Goal: Task Accomplishment & Management: Complete application form

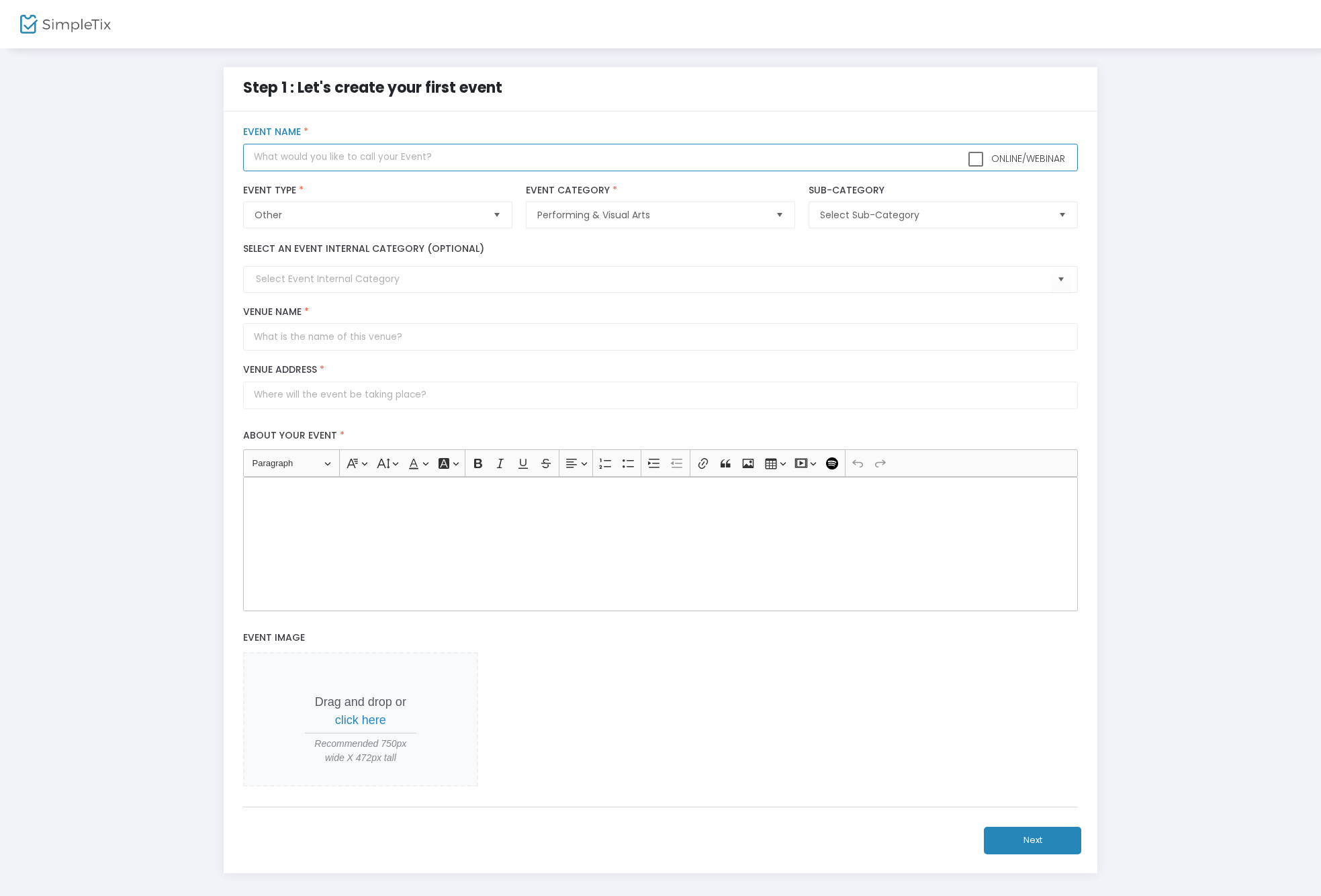
click at [402, 156] on input "text" at bounding box center [660, 157] width 835 height 27
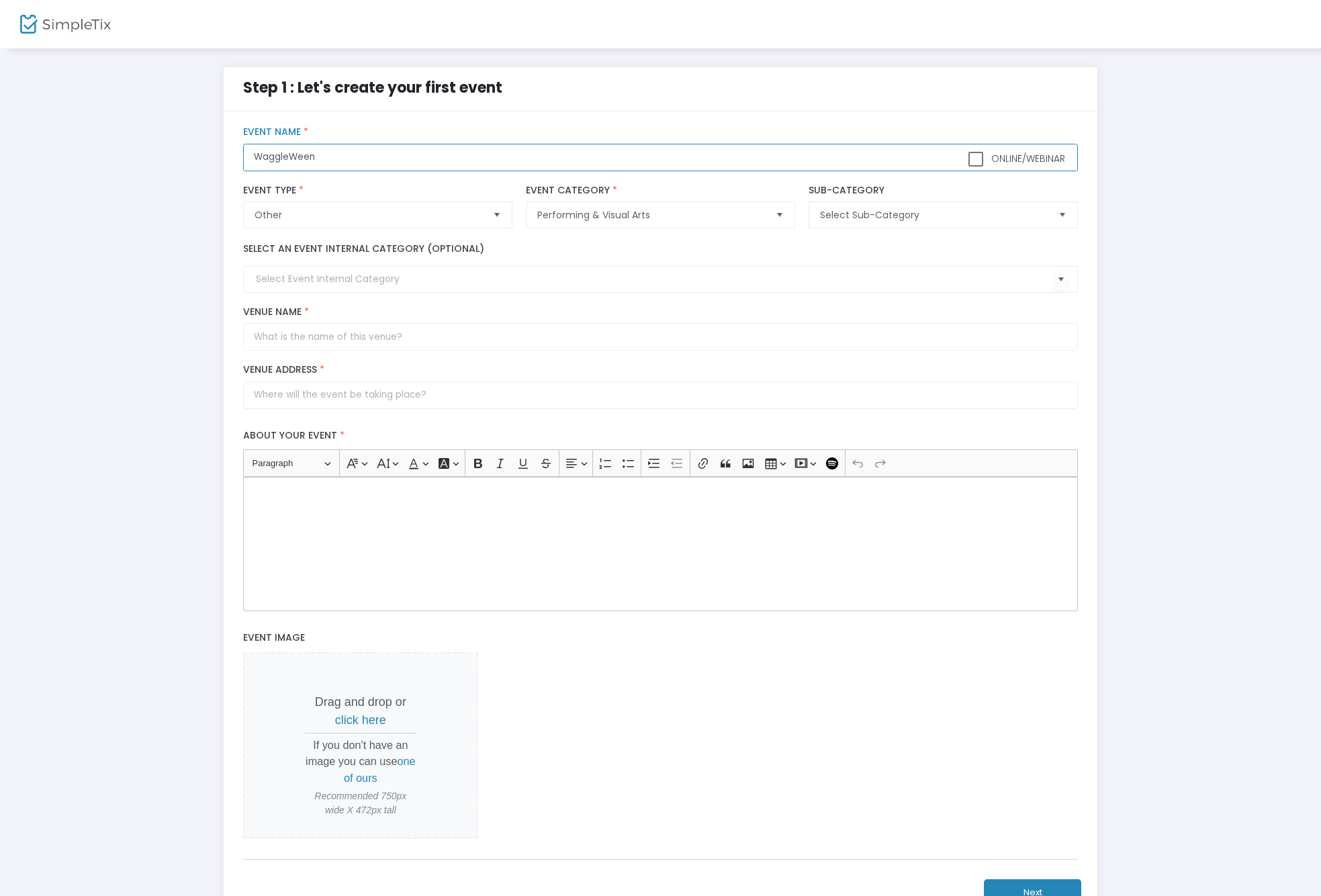
type input "WaggleWeen"
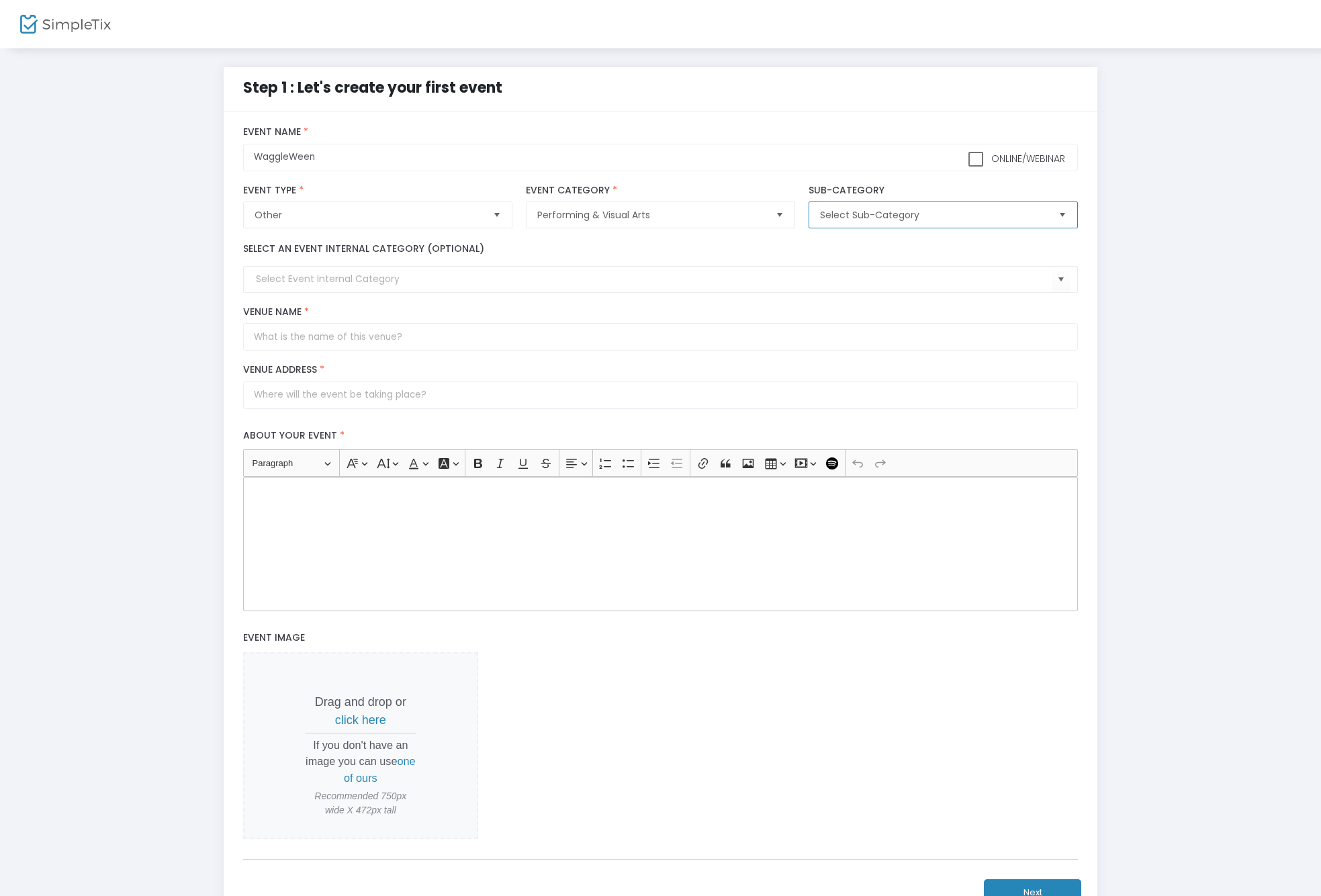
click at [861, 217] on span "Select Sub-Category" at bounding box center [934, 215] width 228 height 14
click at [581, 221] on span "Performing & Visual Arts" at bounding box center [651, 215] width 228 height 14
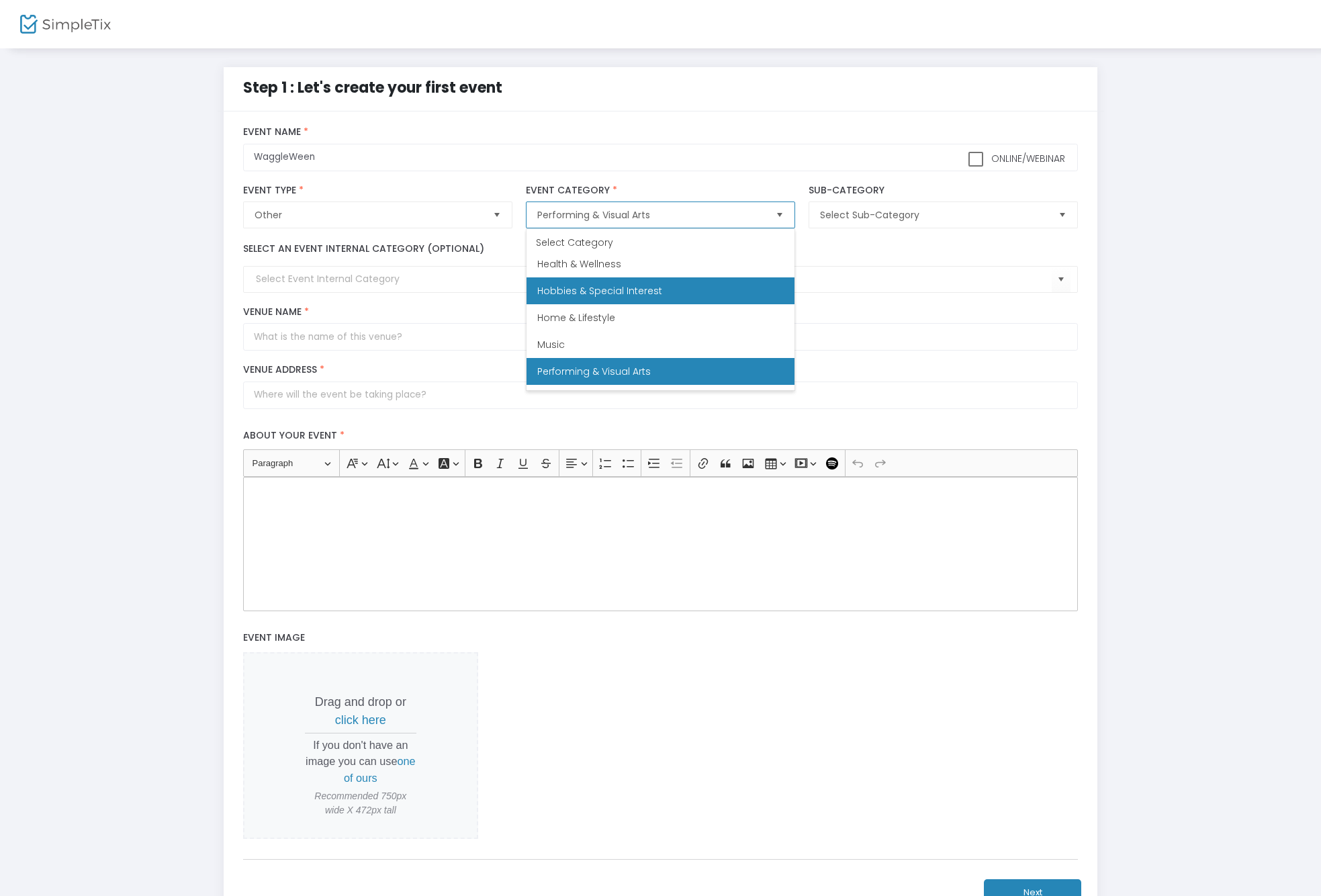
scroll to position [303, 0]
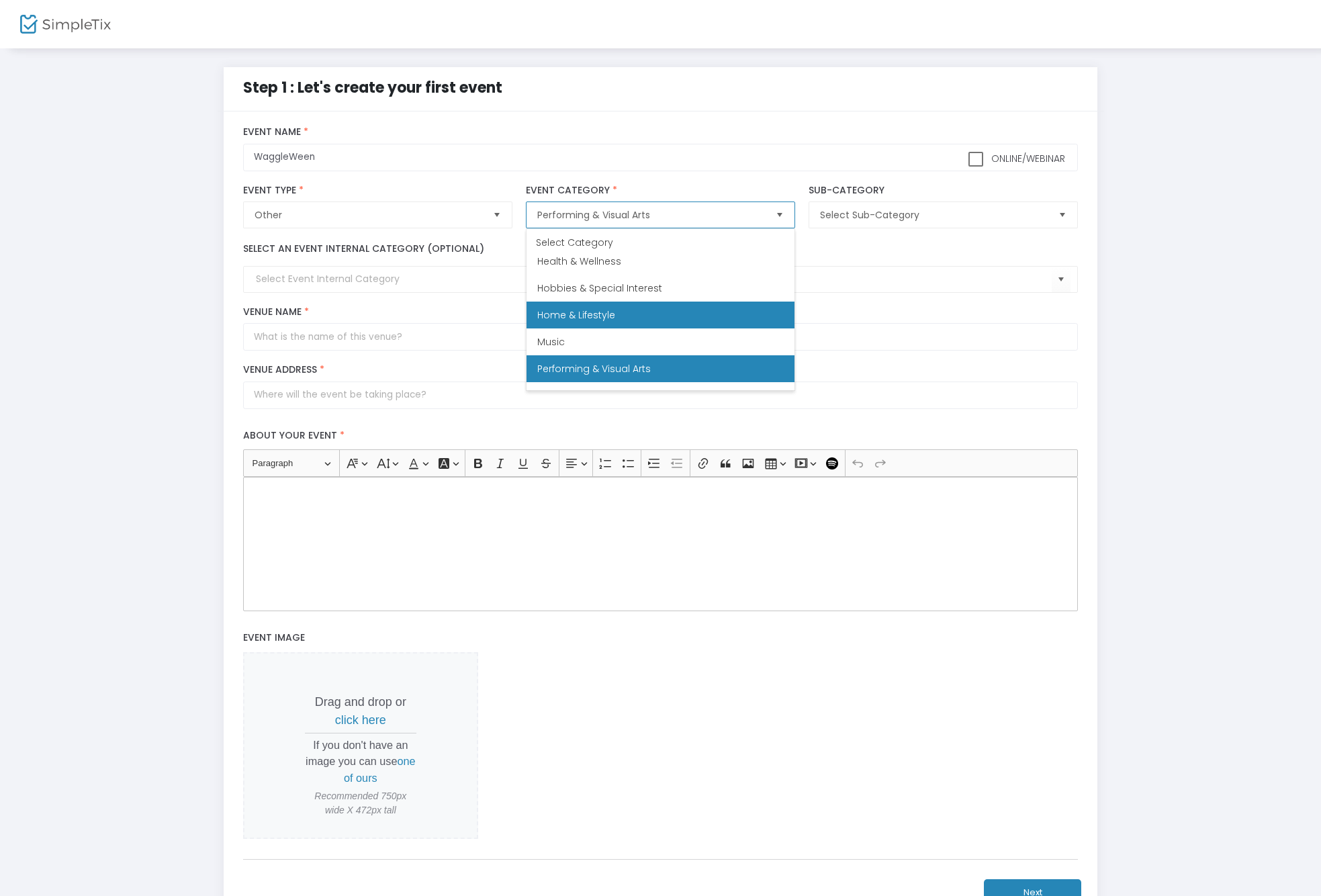
click at [602, 308] on span "Home & Lifestyle" at bounding box center [576, 315] width 78 height 14
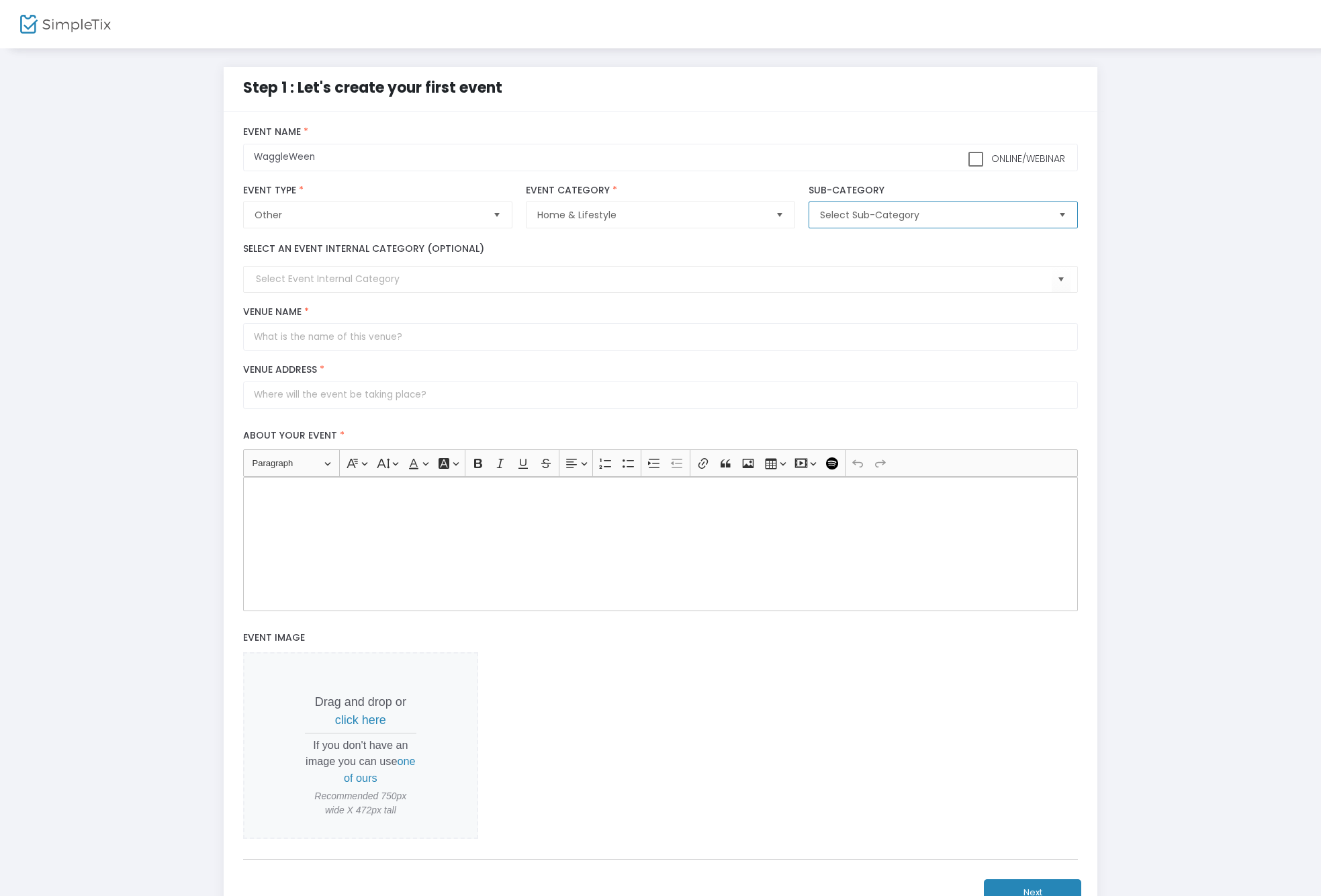
click at [861, 225] on span "Select Sub-Category" at bounding box center [934, 215] width 238 height 26
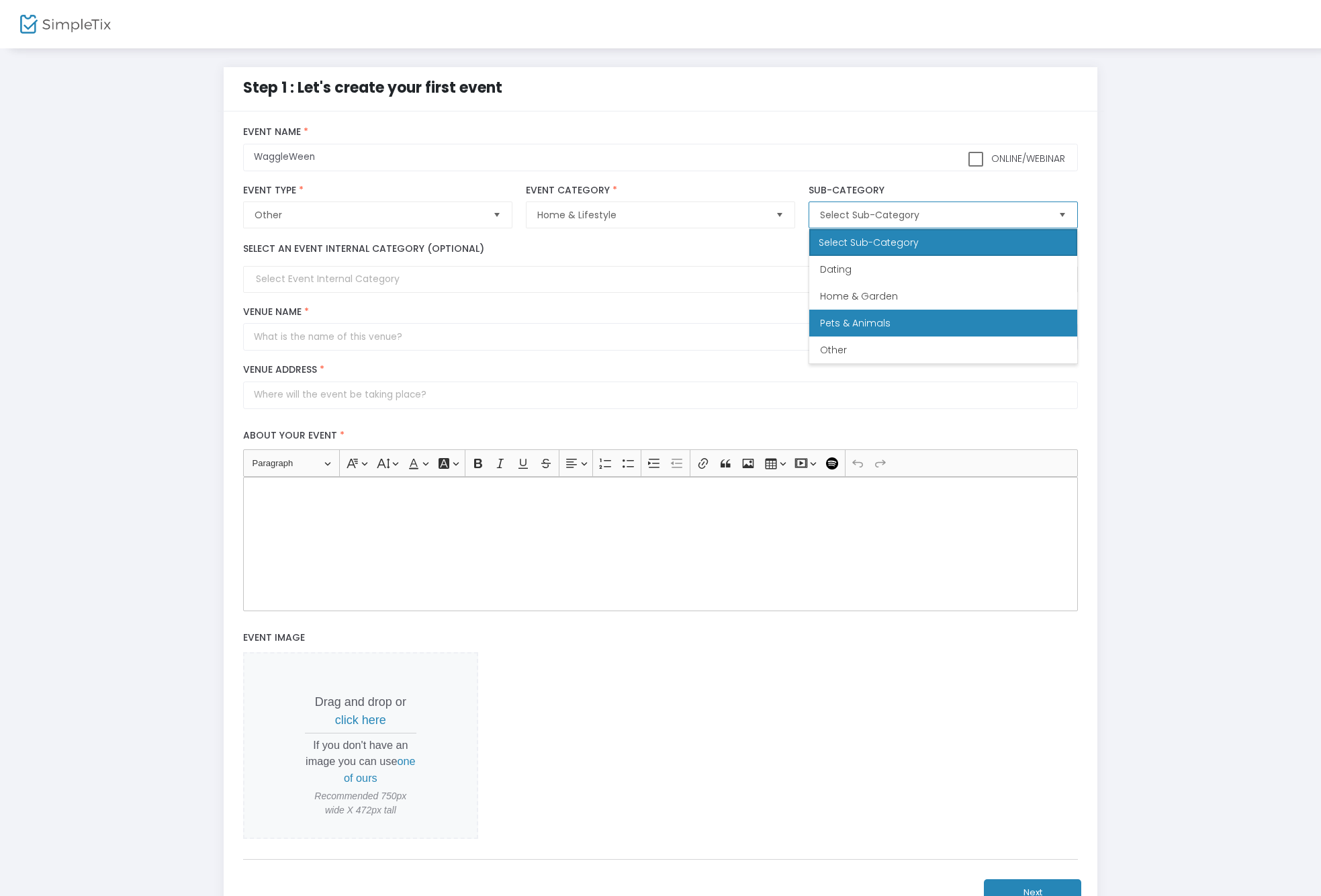
click at [855, 318] on span "Pets & Animals" at bounding box center [855, 323] width 71 height 14
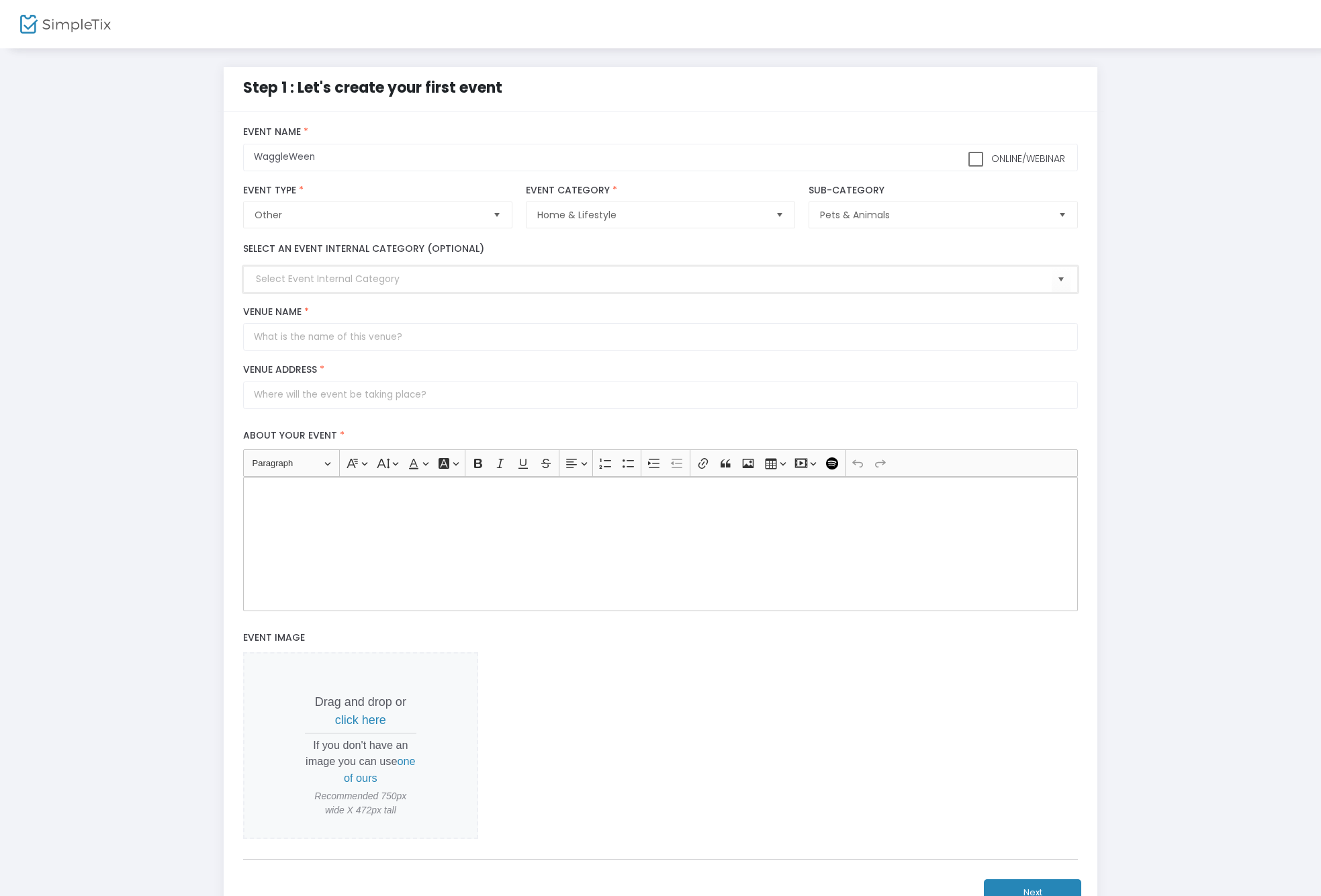
click at [357, 277] on input at bounding box center [654, 279] width 796 height 14
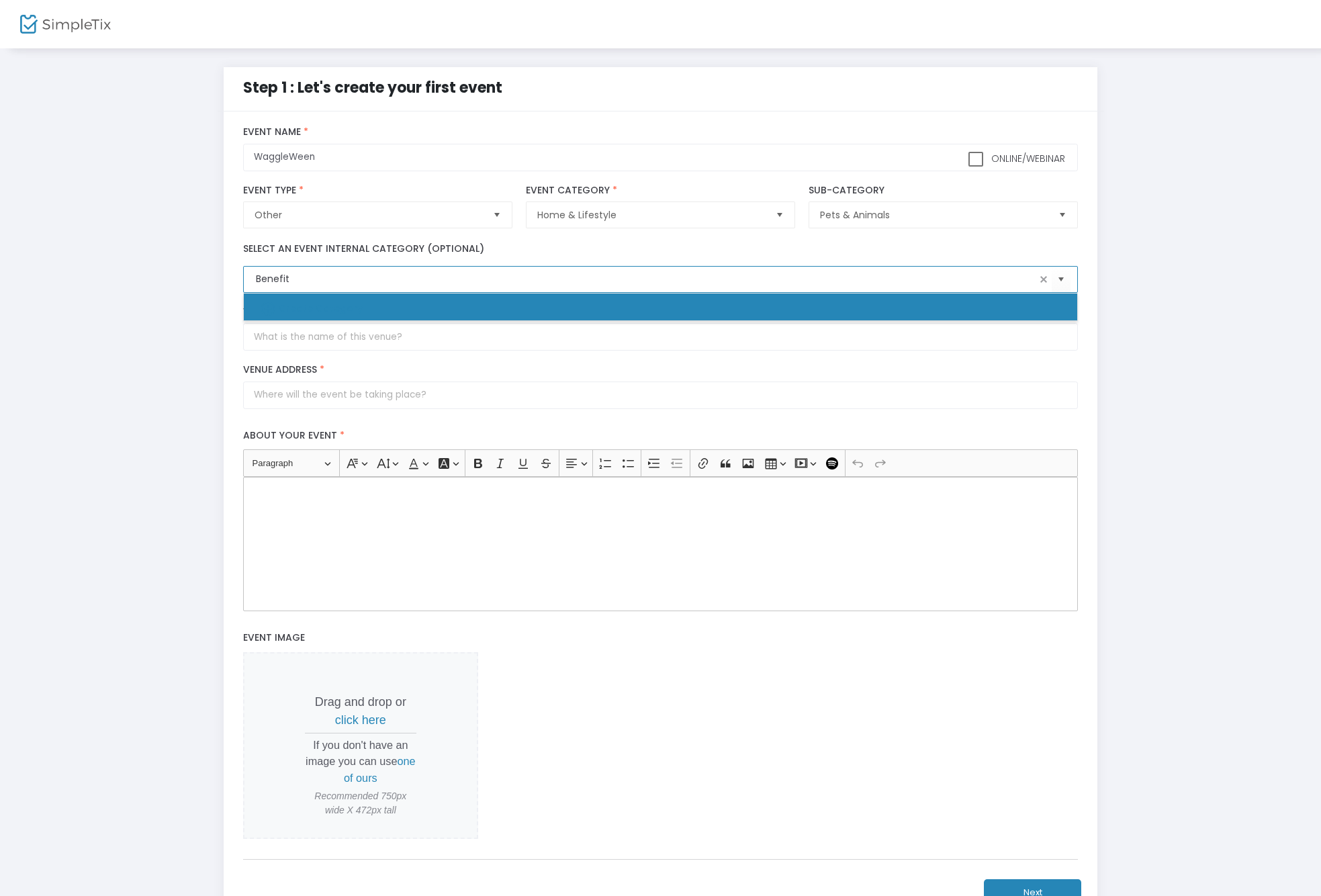
type input "Benefit"
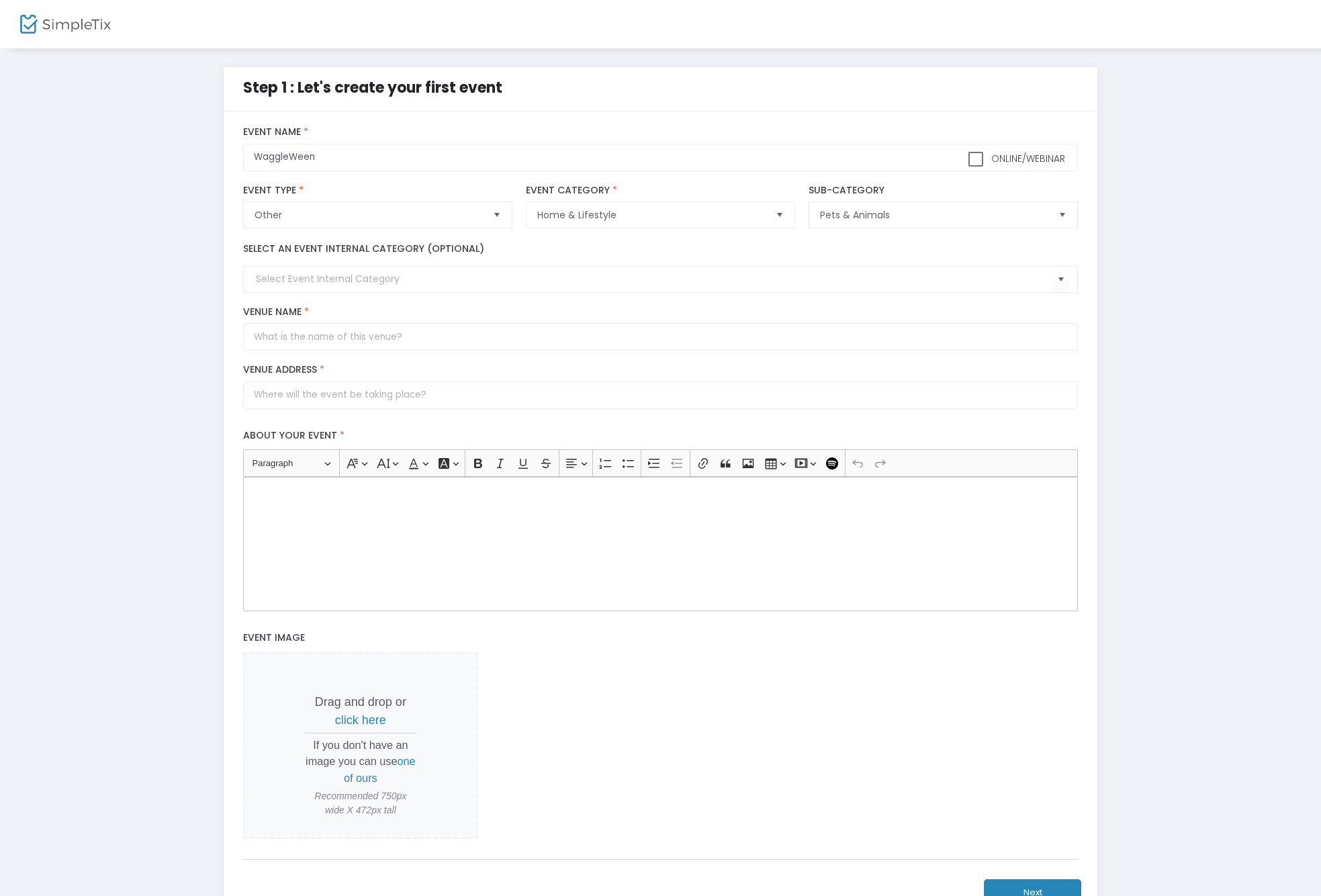
click at [417, 352] on div "Venue Name *" at bounding box center [660, 328] width 849 height 58
click at [357, 335] on input "Venue Name *" at bounding box center [660, 337] width 835 height 27
type input "The [GEOGRAPHIC_DATA]"
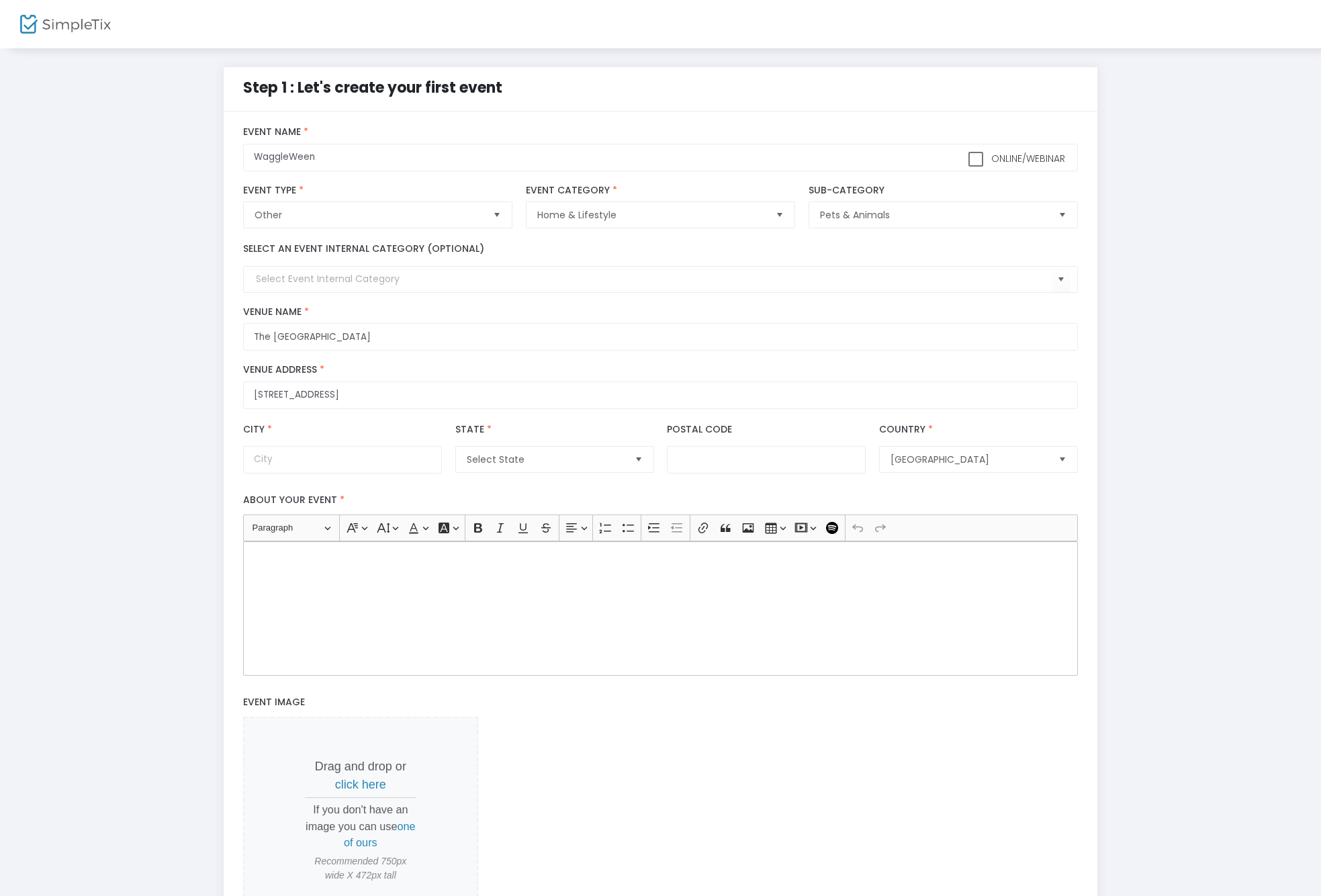
type input "[STREET_ADDRESS]"
type input "[GEOGRAPHIC_DATA]"
type input "75146"
click at [306, 582] on div "Rich Text Editor, main" at bounding box center [660, 612] width 835 height 134
click at [365, 784] on span "click here" at bounding box center [360, 789] width 51 height 14
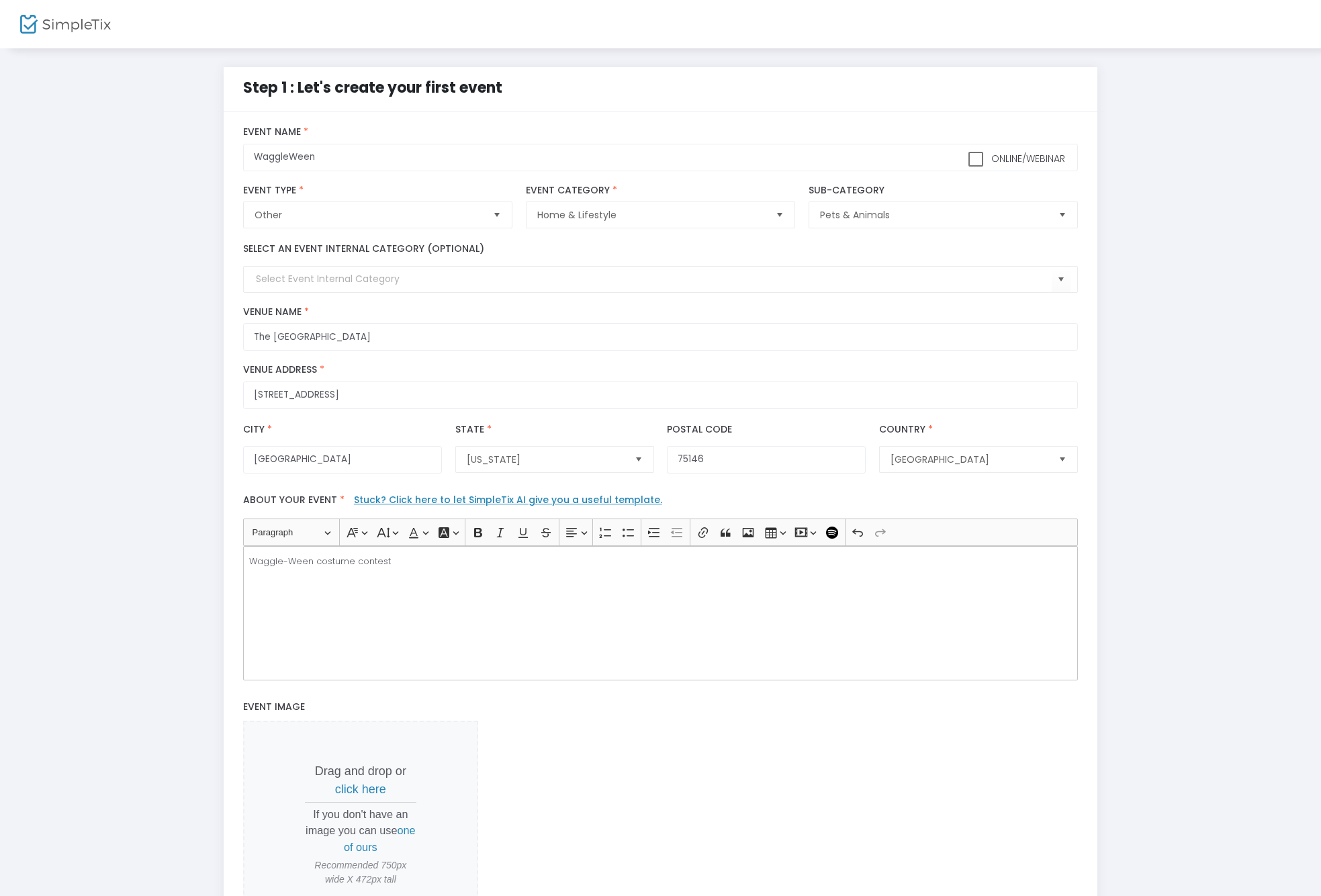
click at [363, 791] on span "click here" at bounding box center [360, 789] width 51 height 14
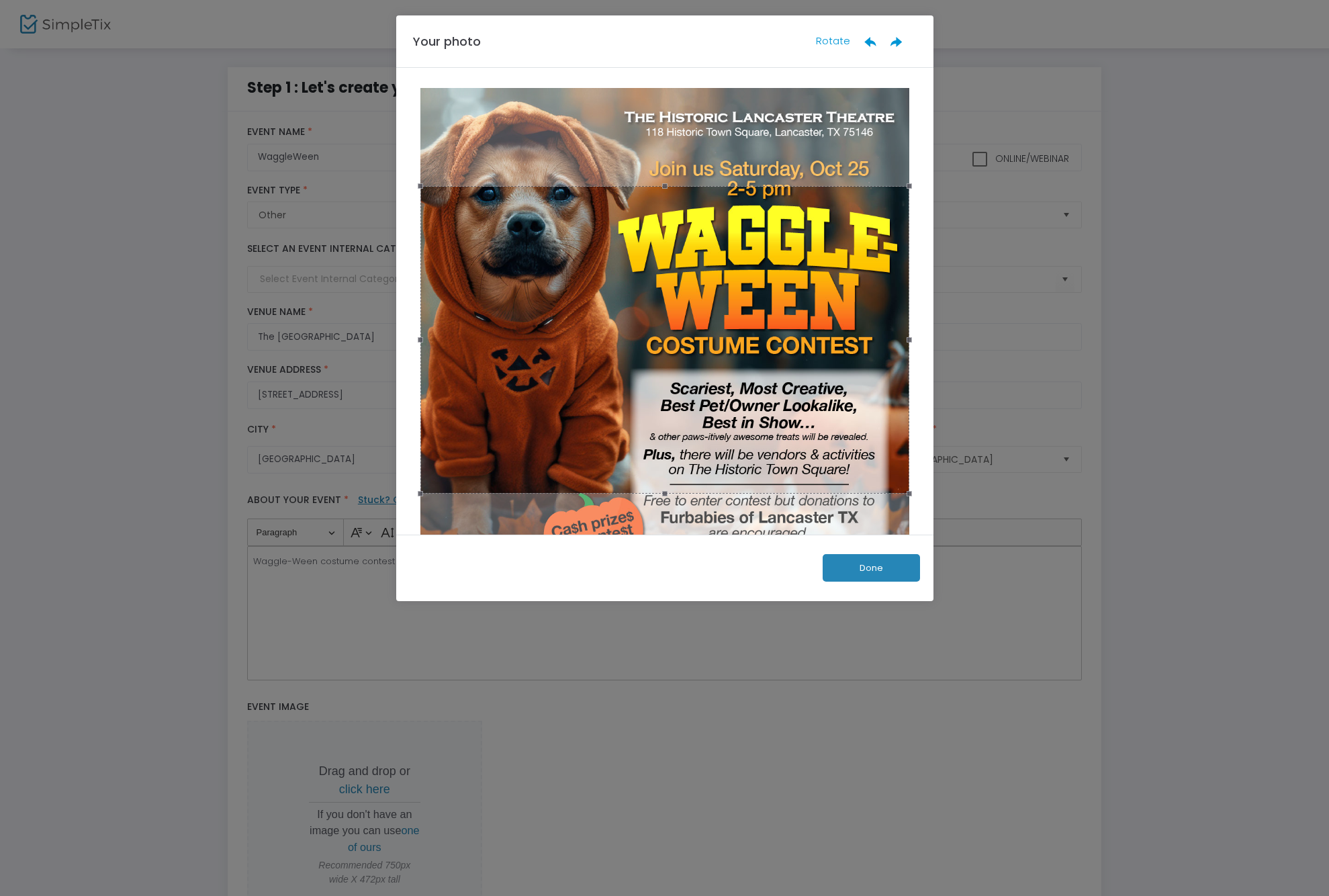
drag, startPoint x: 749, startPoint y: 459, endPoint x: 750, endPoint y: 467, distance: 8.1
click at [750, 467] on div at bounding box center [665, 339] width 489 height 308
drag, startPoint x: 660, startPoint y: 189, endPoint x: 651, endPoint y: 78, distance: 111.4
click at [651, 61] on div "Your photo Rotate Done" at bounding box center [665, 308] width 538 height 586
drag, startPoint x: 663, startPoint y: 188, endPoint x: 654, endPoint y: 17, distance: 171.2
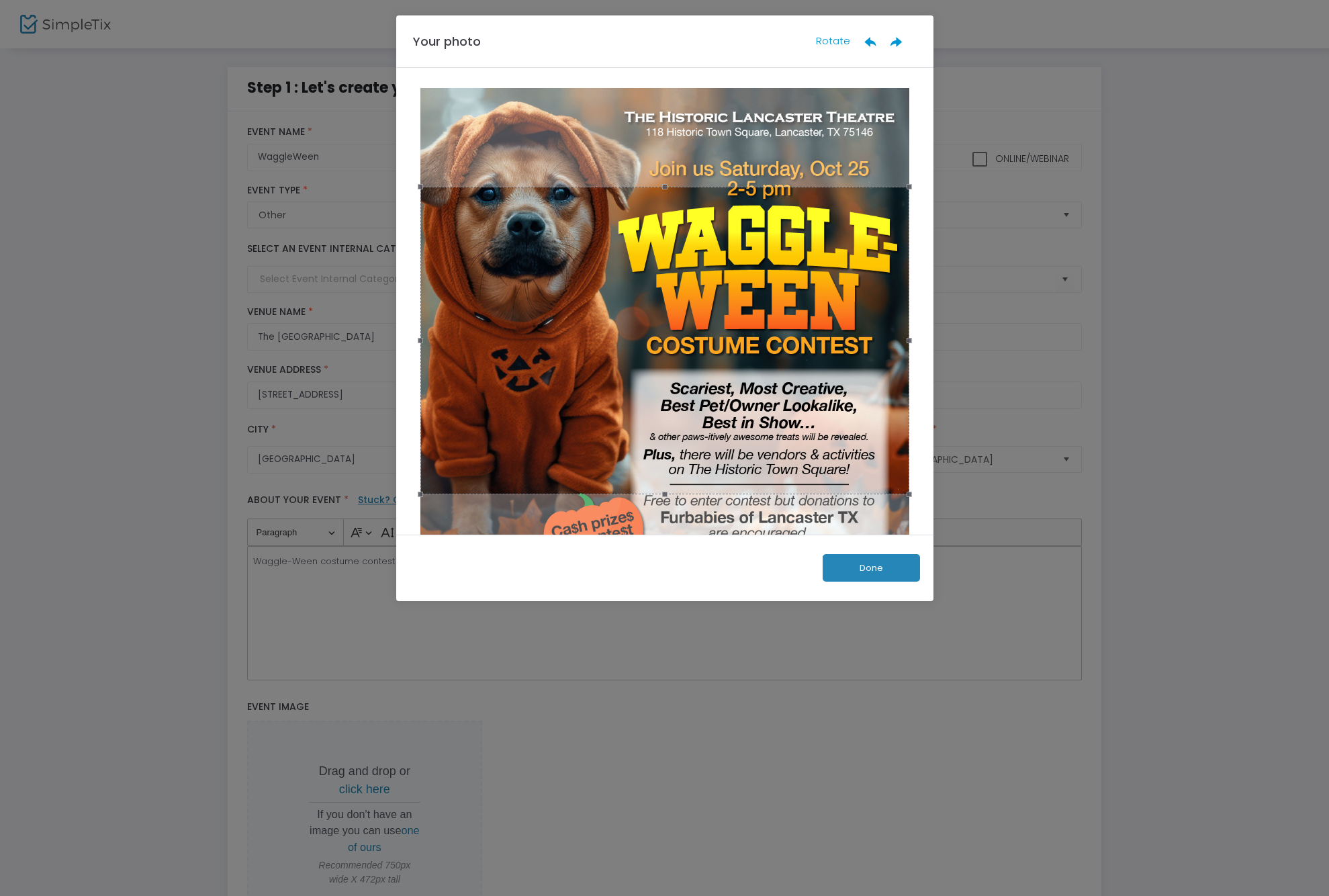
click at [654, 17] on div "Your photo Rotate Done" at bounding box center [665, 308] width 538 height 586
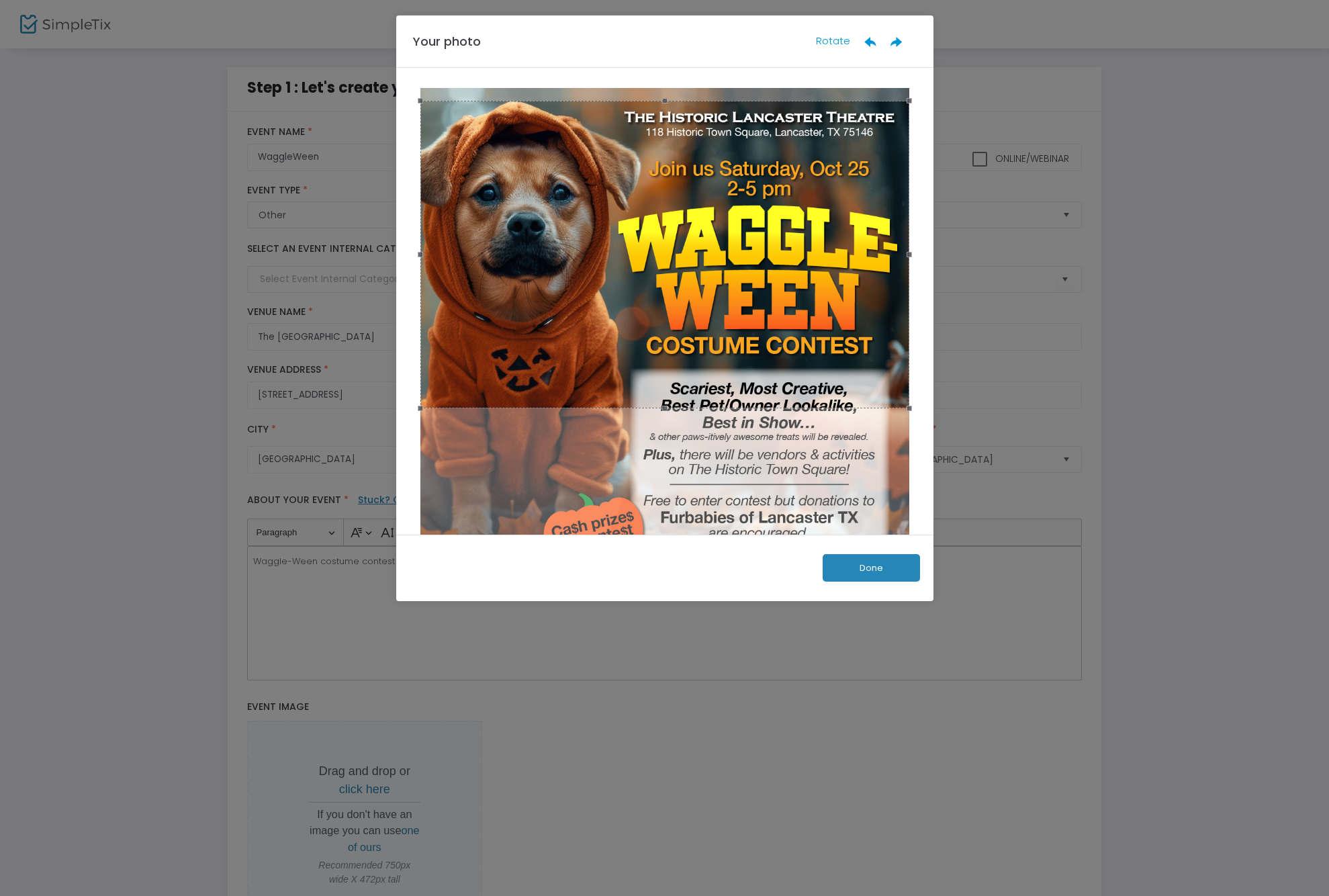
drag, startPoint x: 672, startPoint y: 457, endPoint x: 662, endPoint y: 371, distance: 86.6
click at [662, 371] on div at bounding box center [665, 254] width 489 height 308
click at [662, 366] on div at bounding box center [665, 250] width 489 height 308
drag, startPoint x: 691, startPoint y: 405, endPoint x: 706, endPoint y: 439, distance: 37.2
click at [706, 439] on div at bounding box center [665, 336] width 497 height 497
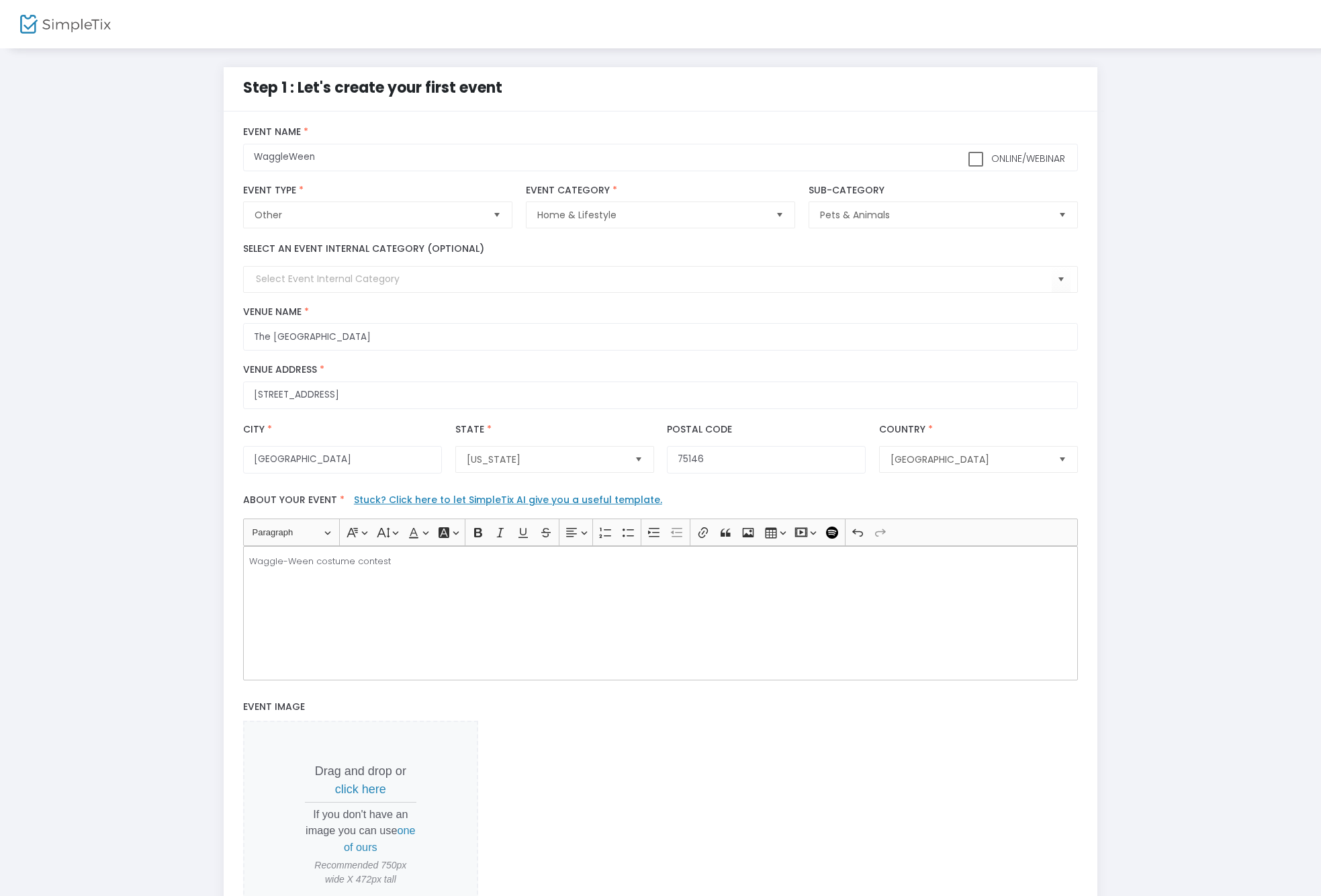
click at [363, 787] on span "click here" at bounding box center [360, 789] width 51 height 14
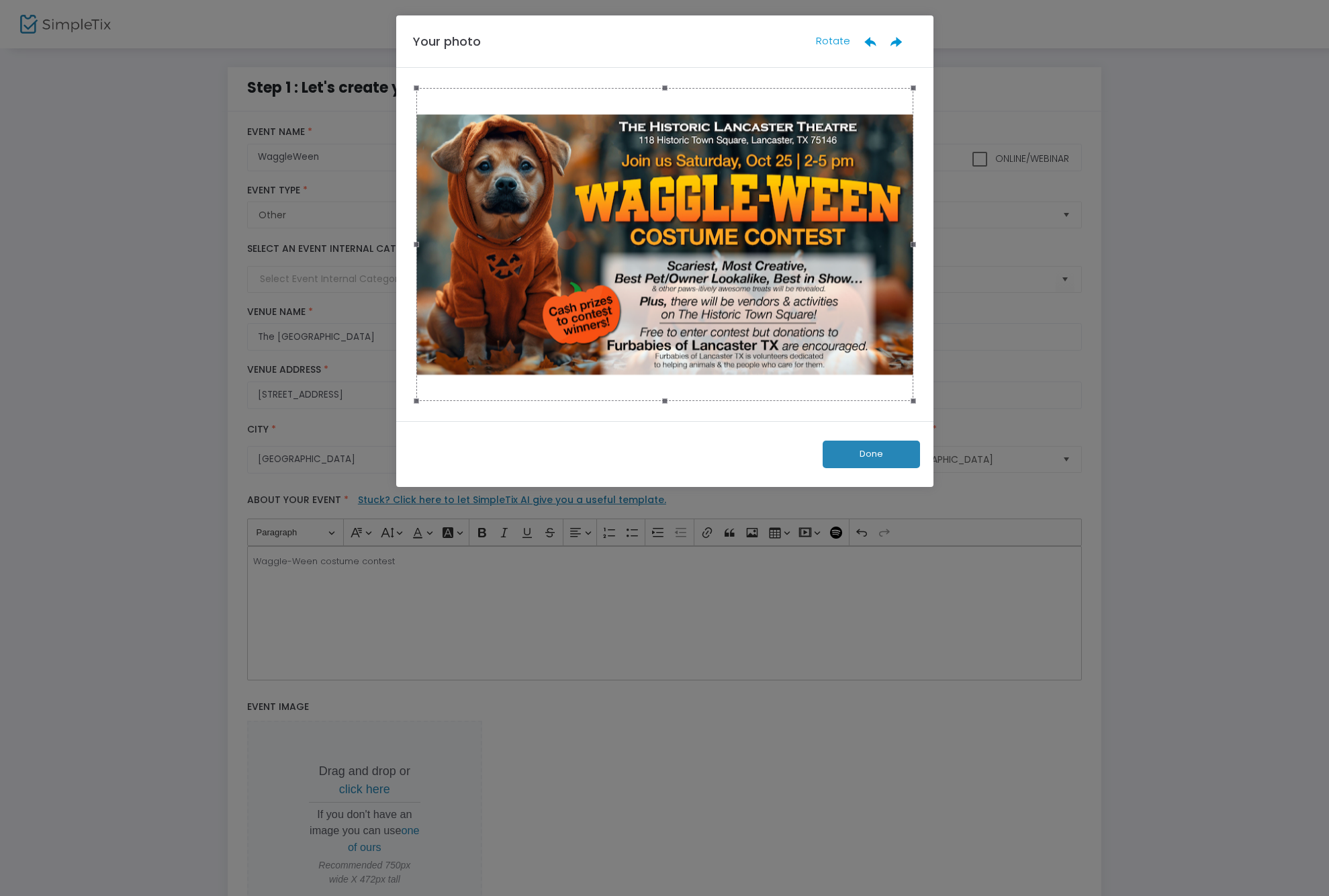
click at [866, 451] on button "Done" at bounding box center [871, 454] width 97 height 27
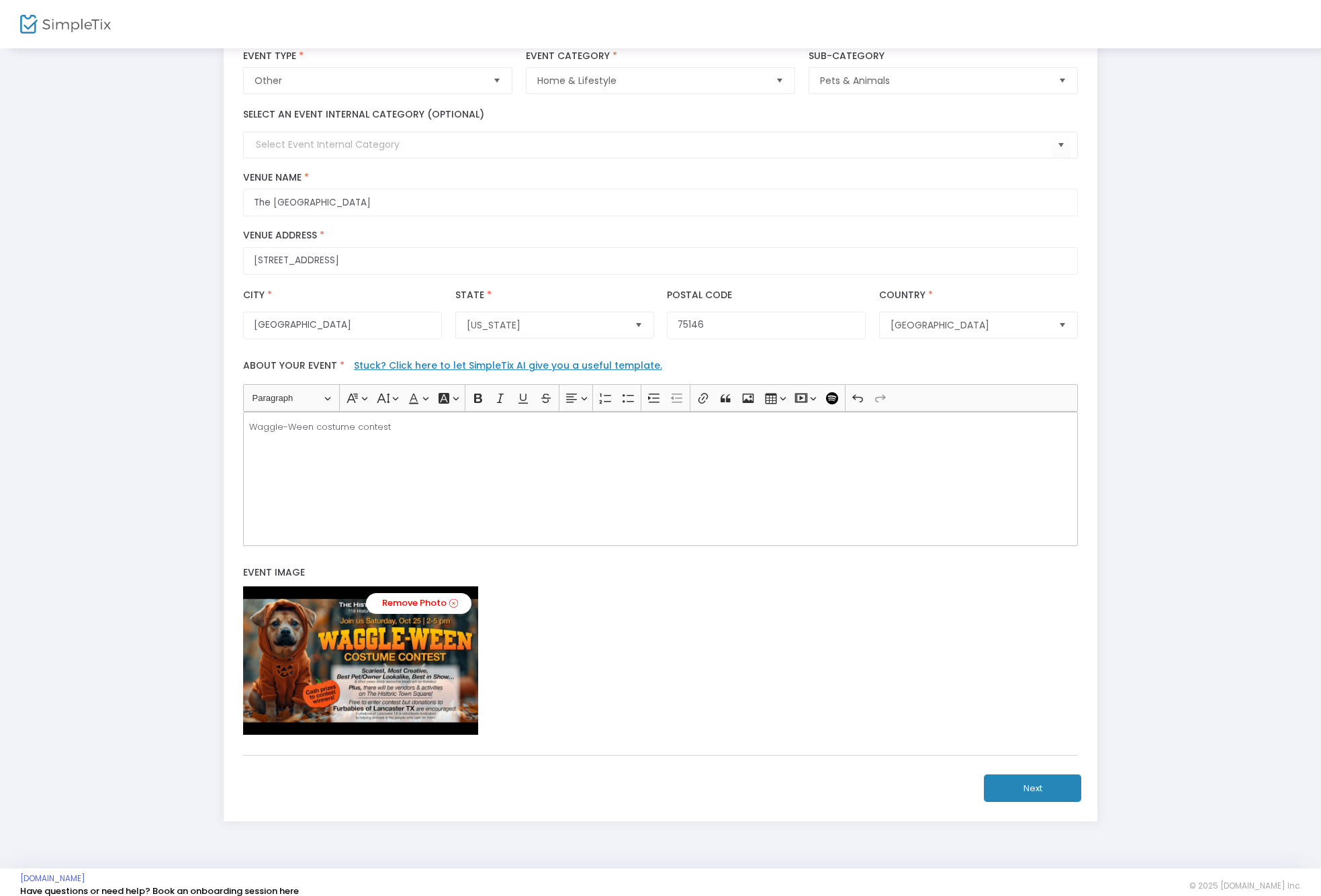
scroll to position [147, 0]
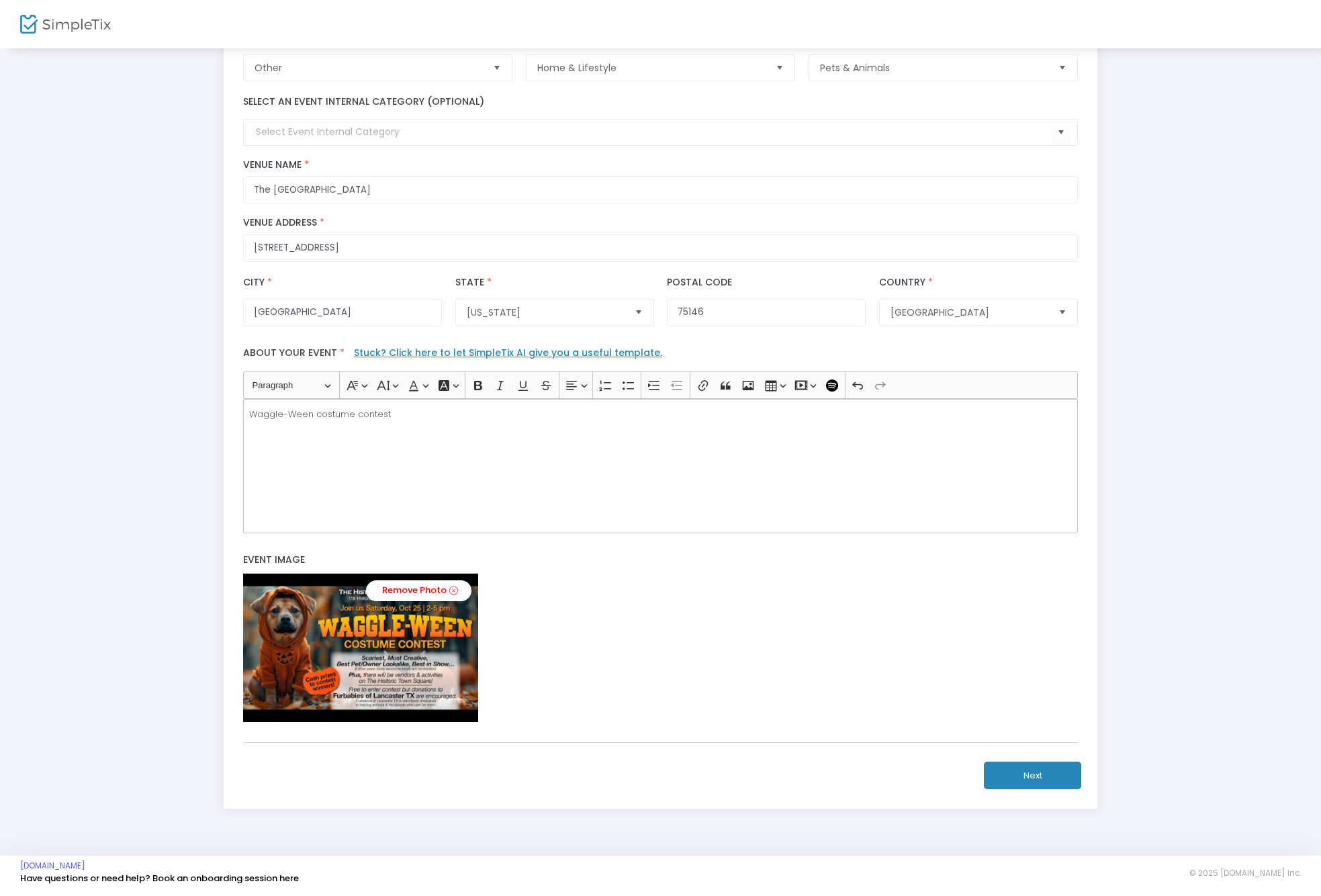
click at [1039, 779] on button "Next" at bounding box center [1032, 775] width 97 height 27
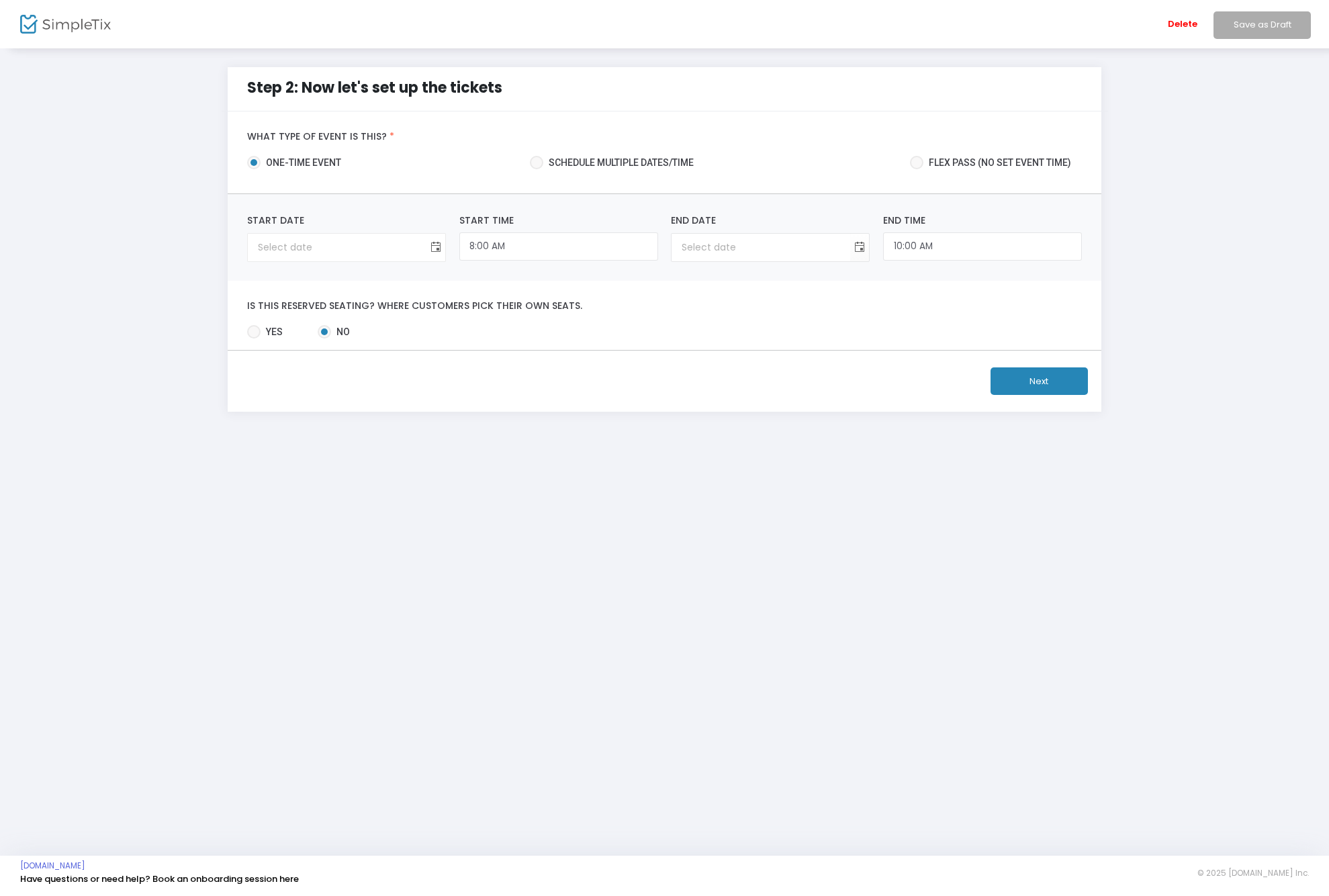
click at [438, 249] on span "Toggle calendar" at bounding box center [436, 247] width 22 height 22
click at [455, 403] on span "25" at bounding box center [454, 404] width 23 height 23
type input "[DATE]"
click at [525, 248] on input "8:00 AM" at bounding box center [559, 246] width 199 height 29
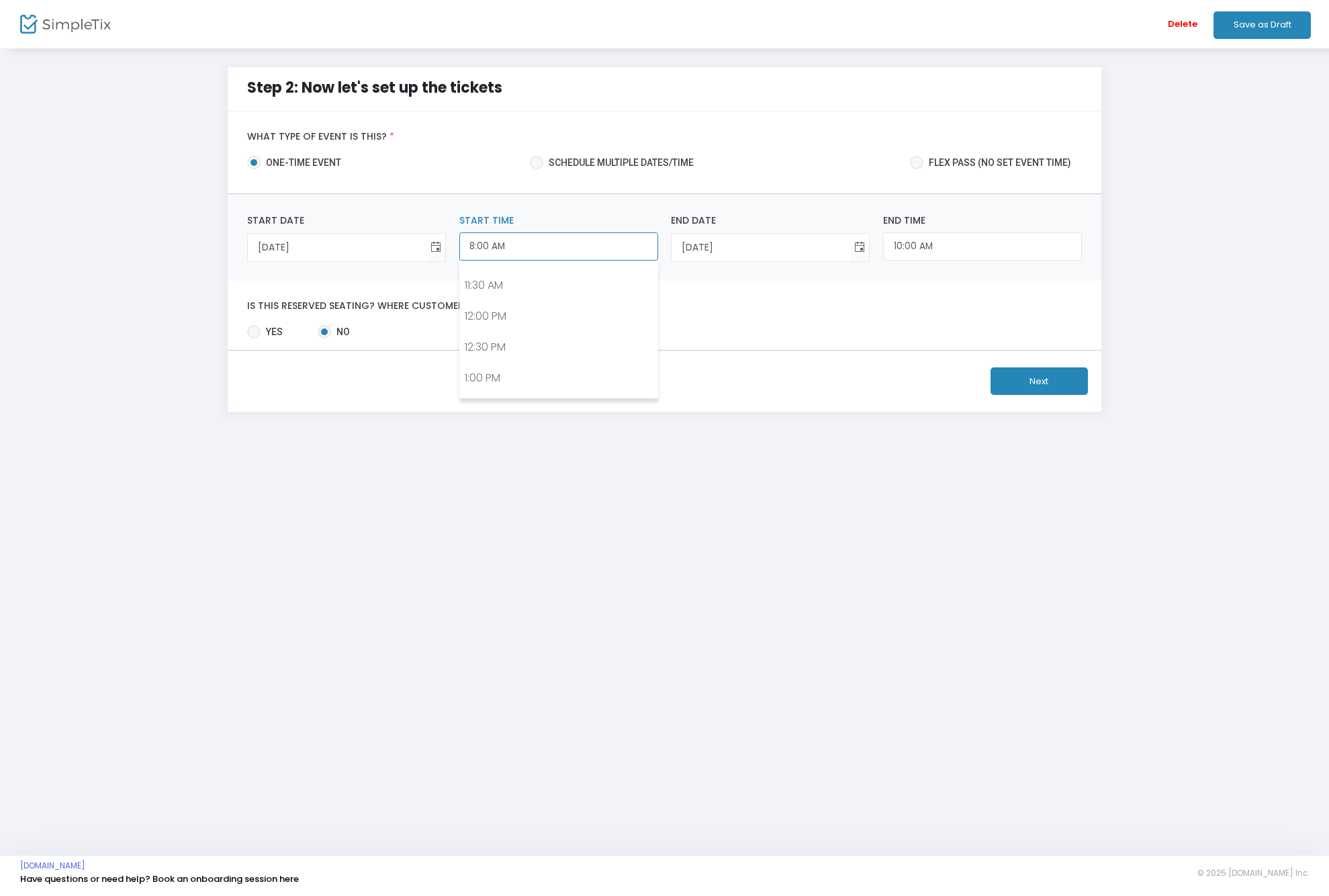
scroll to position [711, 0]
click at [493, 375] on link "1:00 PM" at bounding box center [559, 367] width 197 height 31
type input "1:00 PM"
click at [953, 250] on input "3:00 PM" at bounding box center [983, 246] width 199 height 29
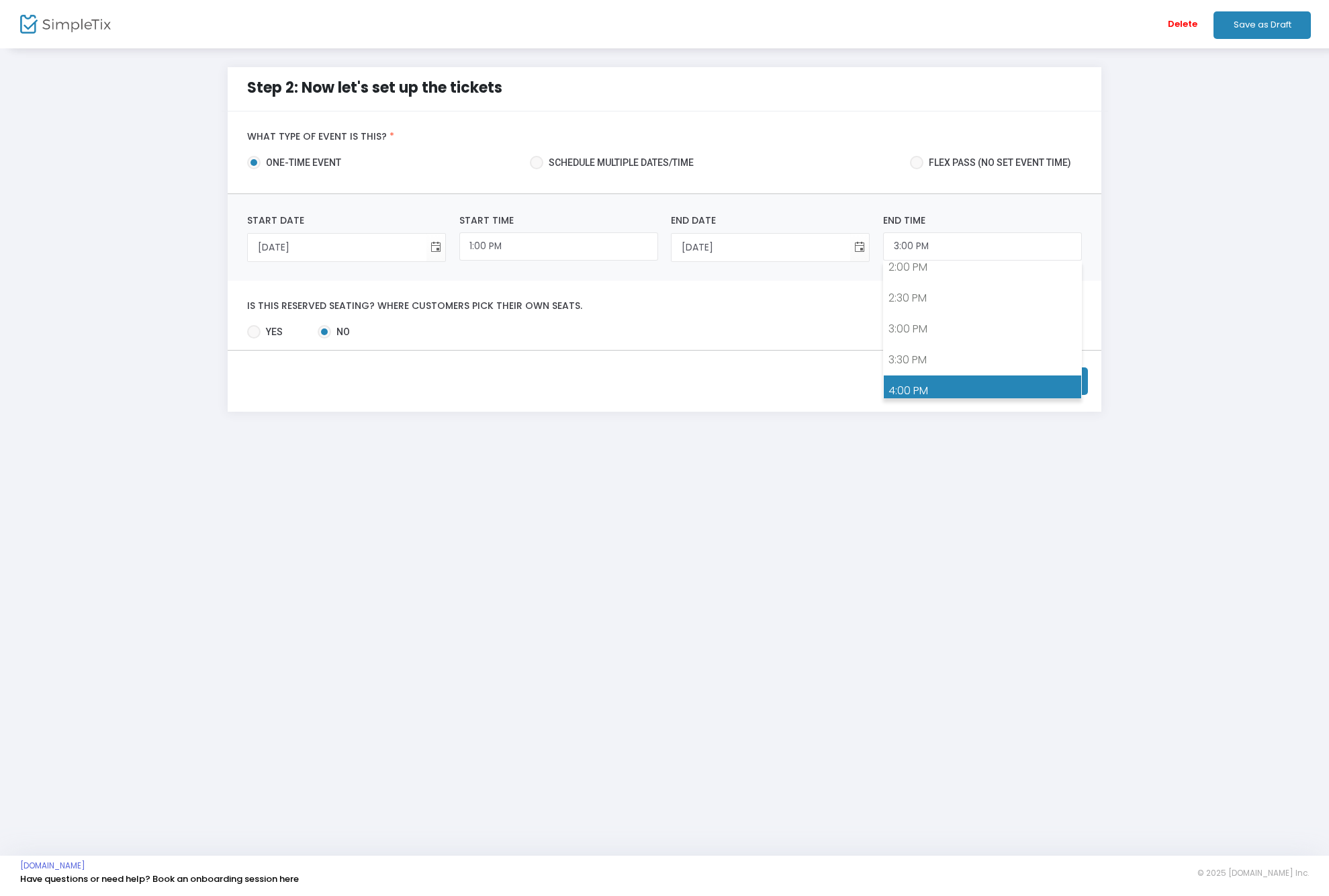
click at [919, 384] on link "4:00 PM" at bounding box center [983, 391] width 197 height 31
type input "4:00 PM"
click at [1035, 375] on button "Next" at bounding box center [1039, 381] width 97 height 27
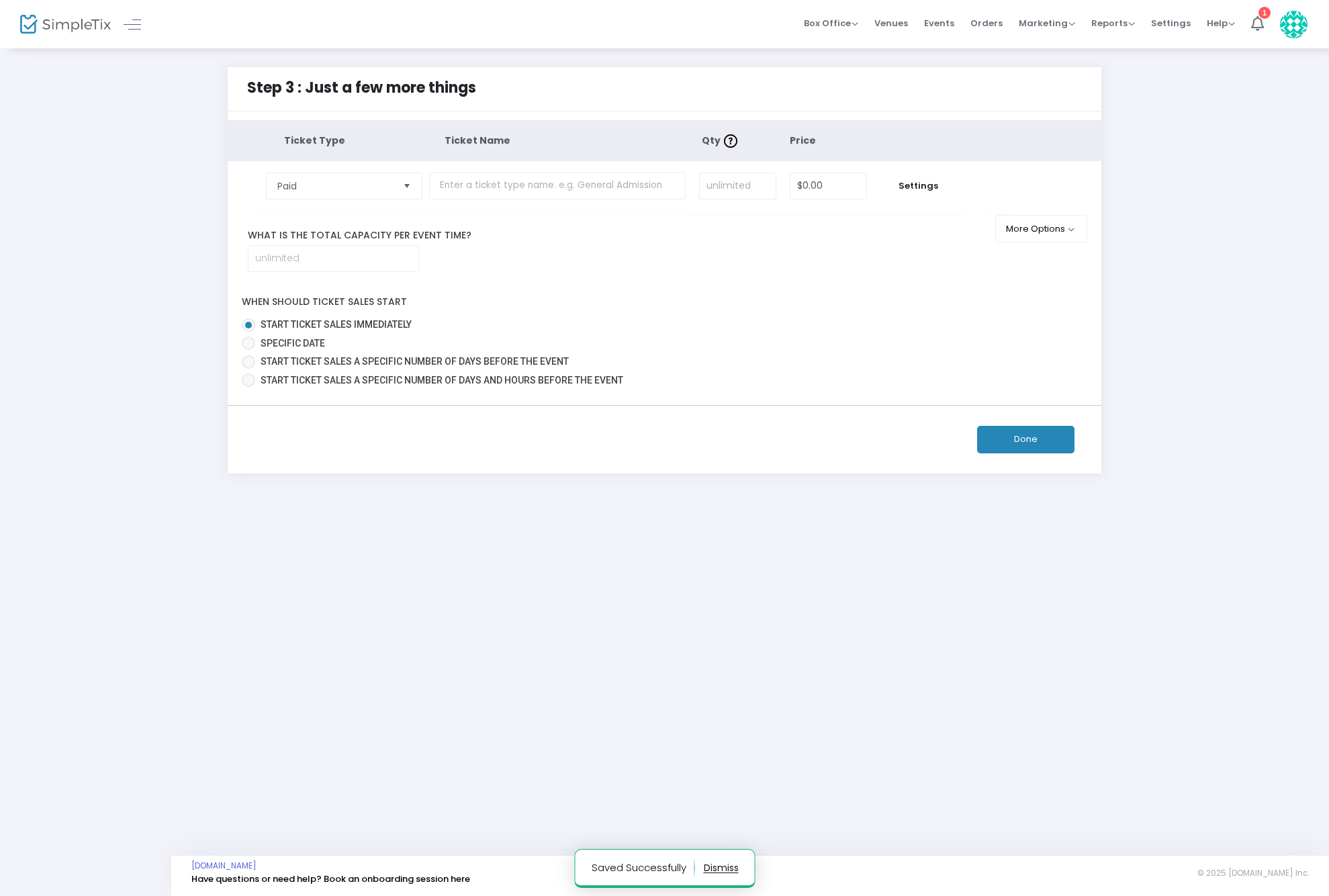
click at [410, 188] on span "Select" at bounding box center [406, 186] width 22 height 22
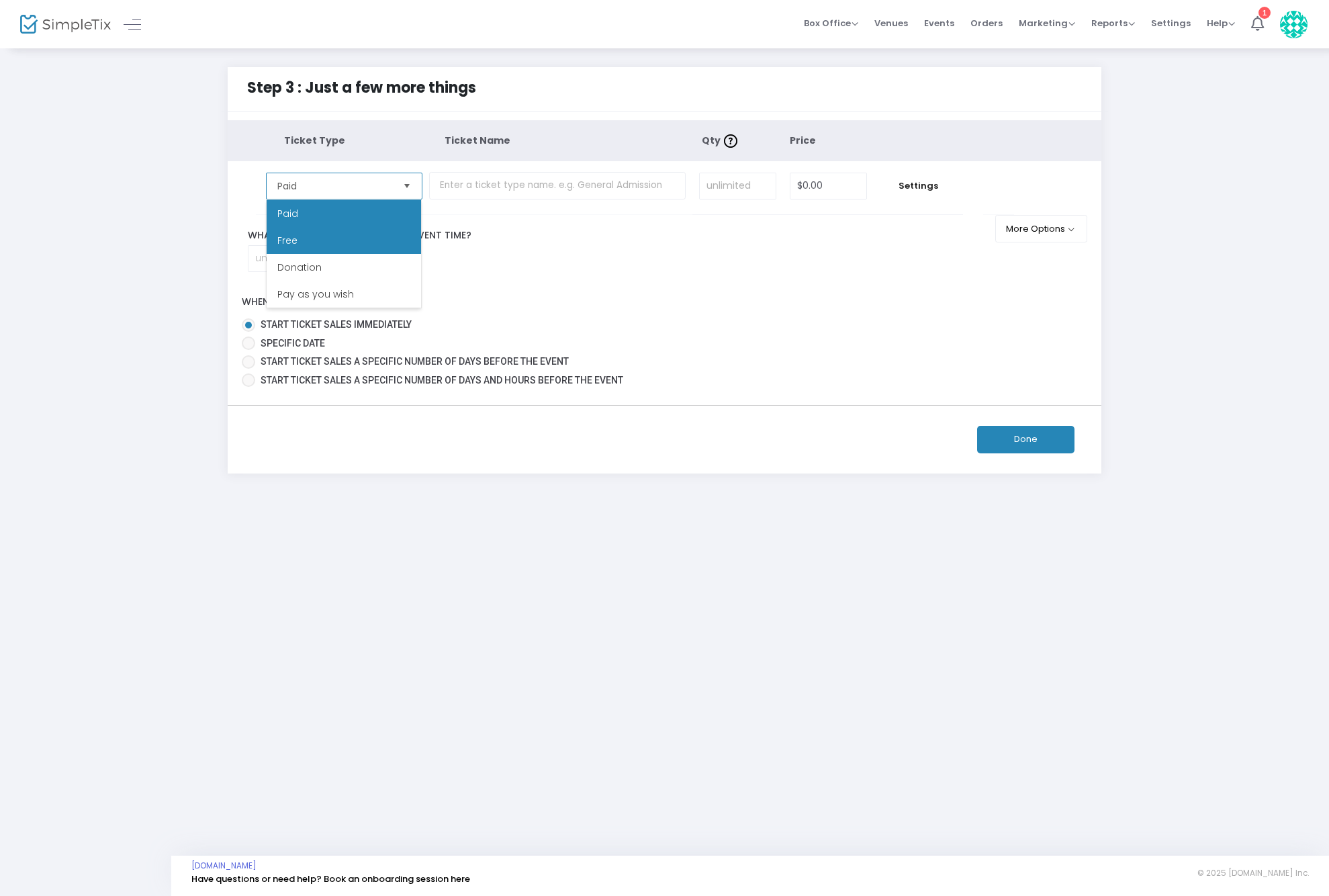
click at [298, 235] on li "Free" at bounding box center [344, 240] width 154 height 27
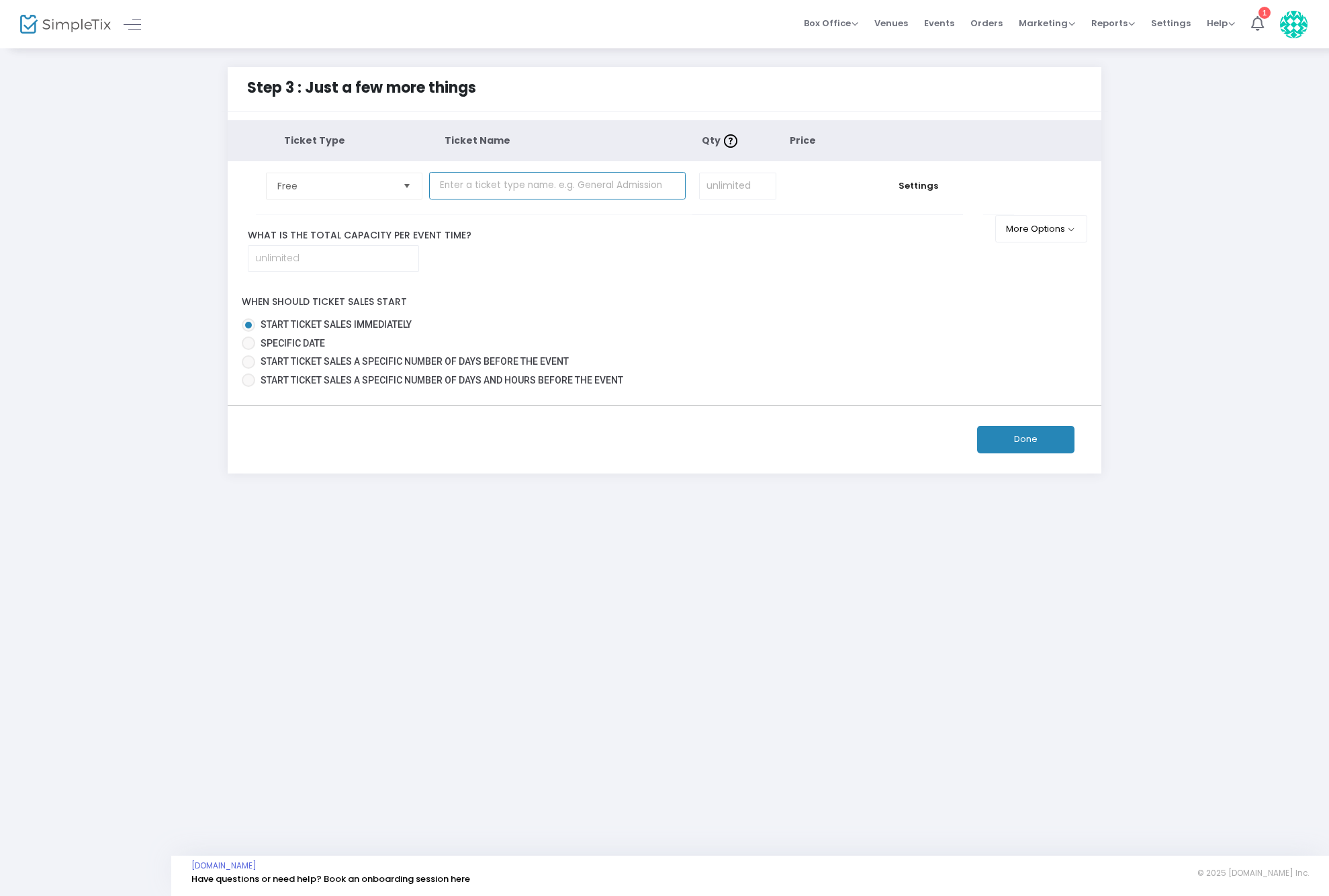
click at [505, 184] on input "text" at bounding box center [557, 186] width 257 height 27
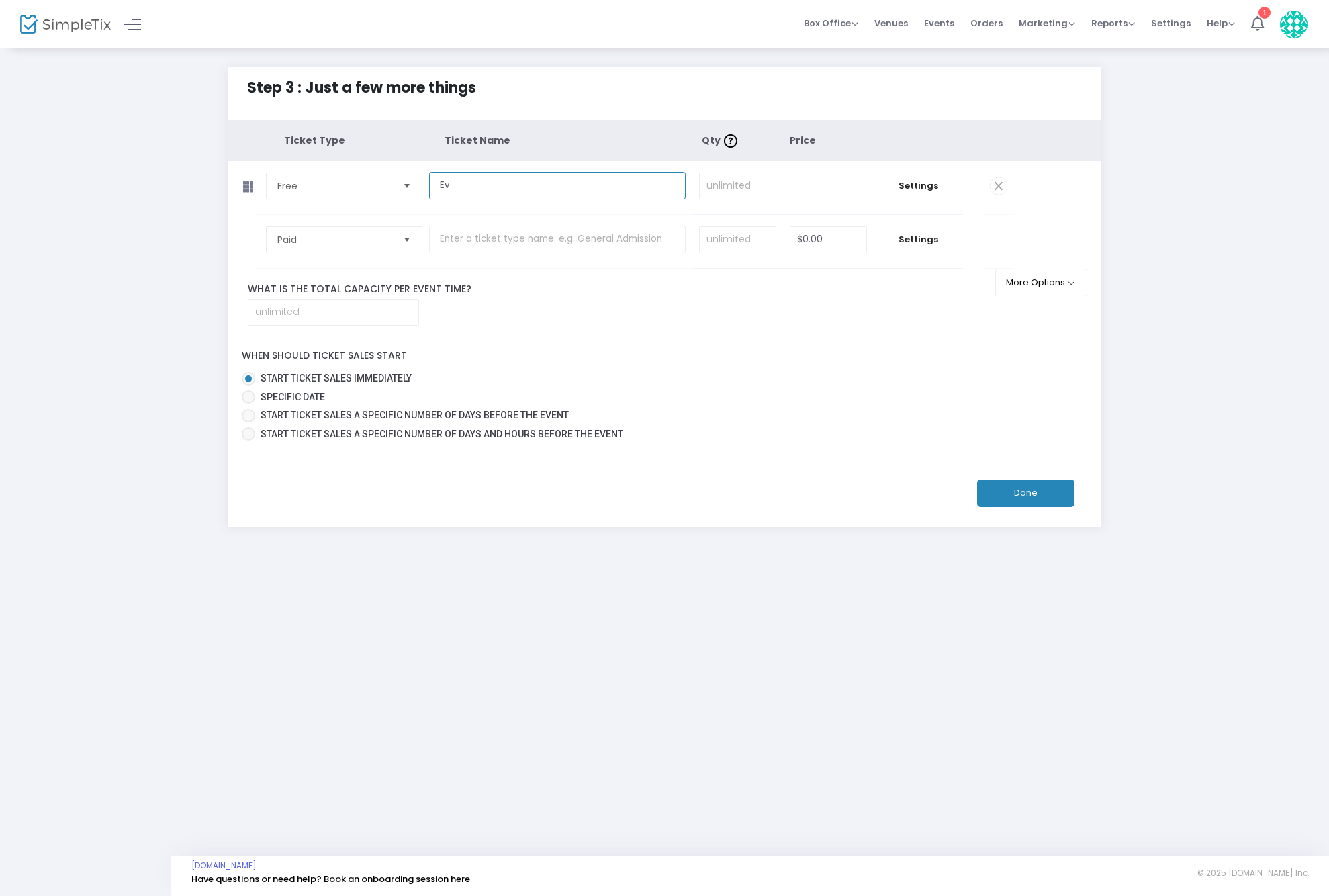
type input "E"
type input "v"
type input "Costume Contest Entrant"
click at [657, 203] on td "Costume Contest Entrant Required." at bounding box center [561, 188] width 263 height 53
click at [404, 189] on span "Select" at bounding box center [406, 186] width 22 height 22
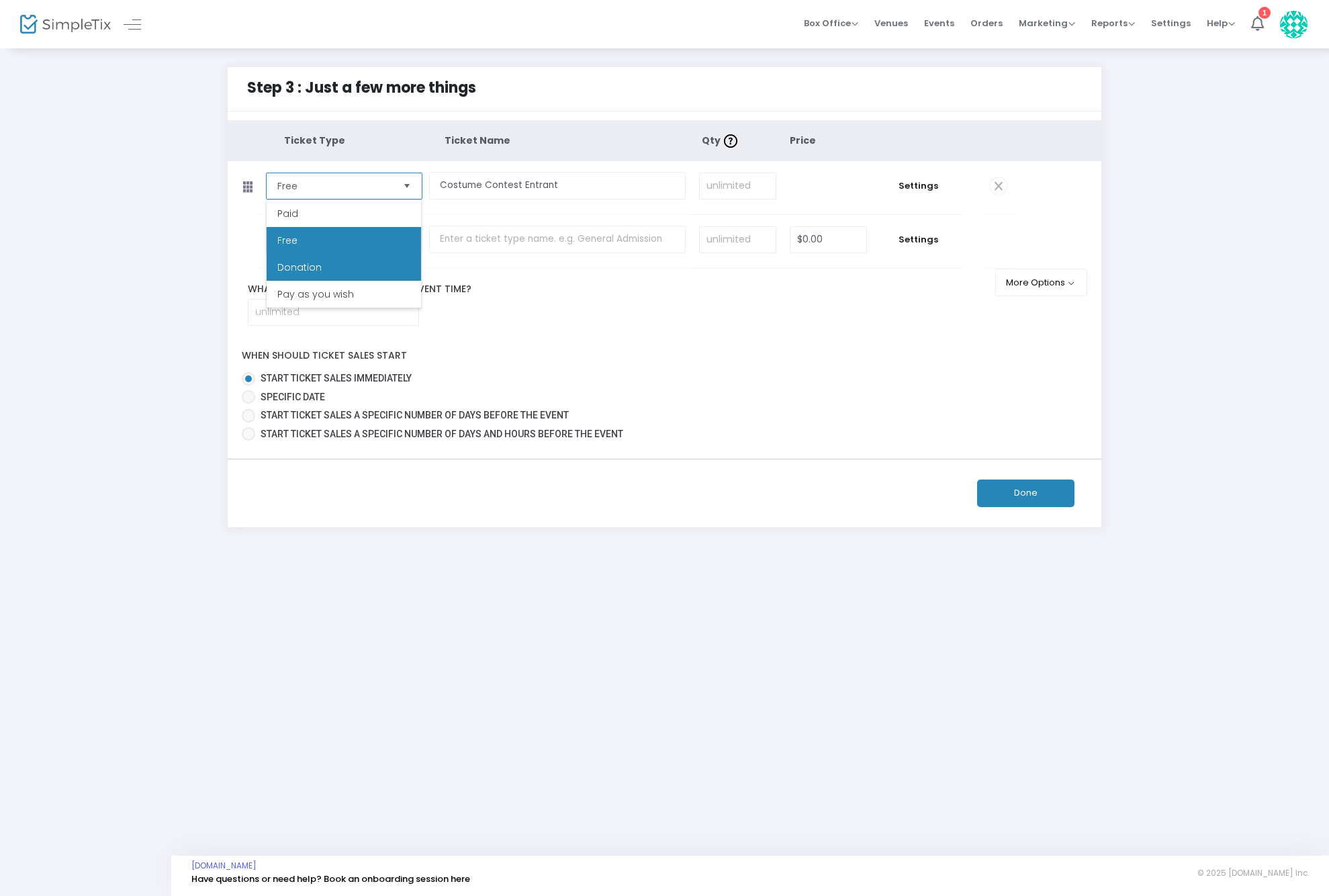
click at [352, 265] on li "Donation" at bounding box center [344, 267] width 154 height 27
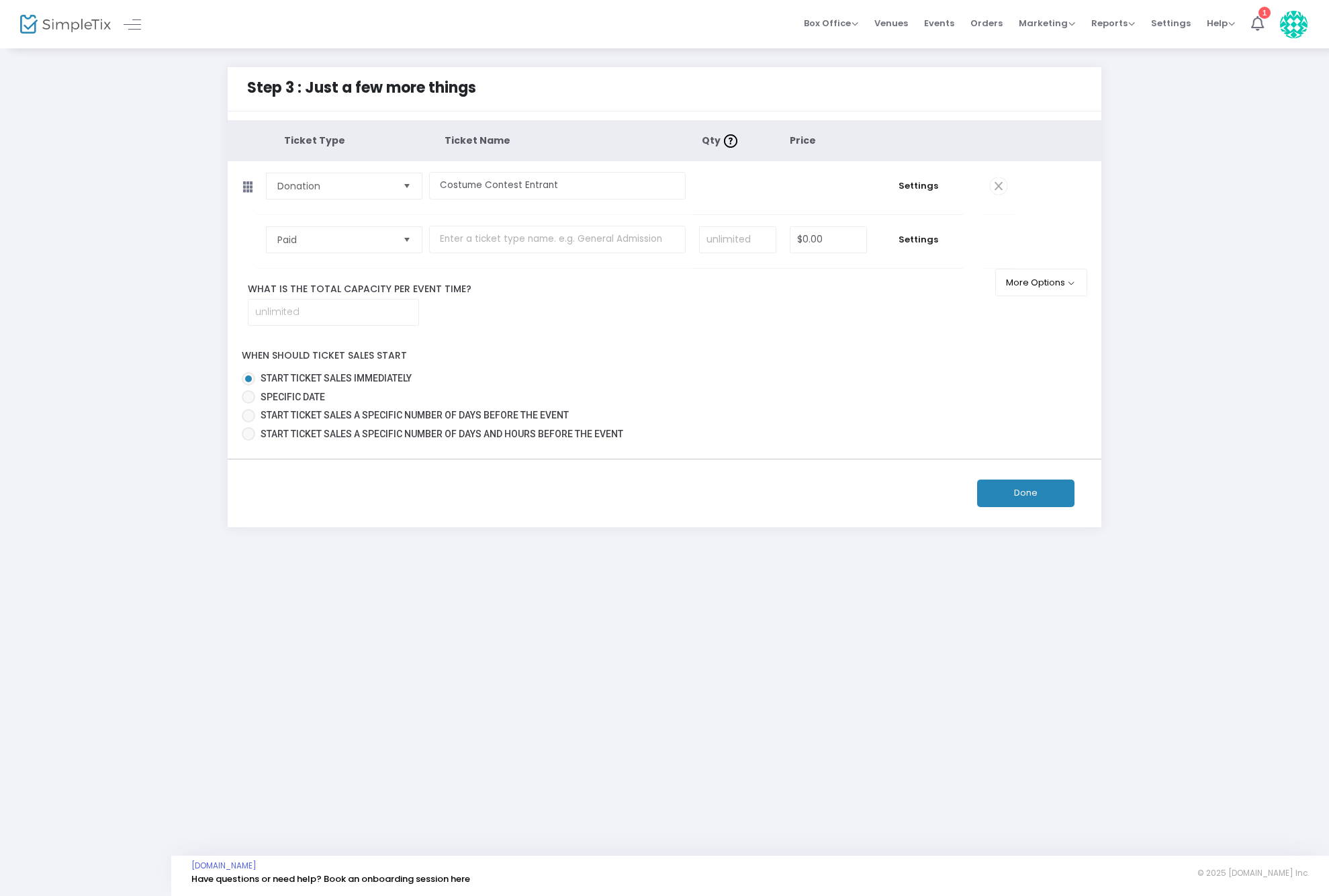
click at [830, 183] on td "$0.00" at bounding box center [829, 188] width 91 height 53
click at [815, 186] on td "$0.00" at bounding box center [829, 188] width 91 height 53
click at [919, 186] on span "Settings" at bounding box center [918, 186] width 76 height 14
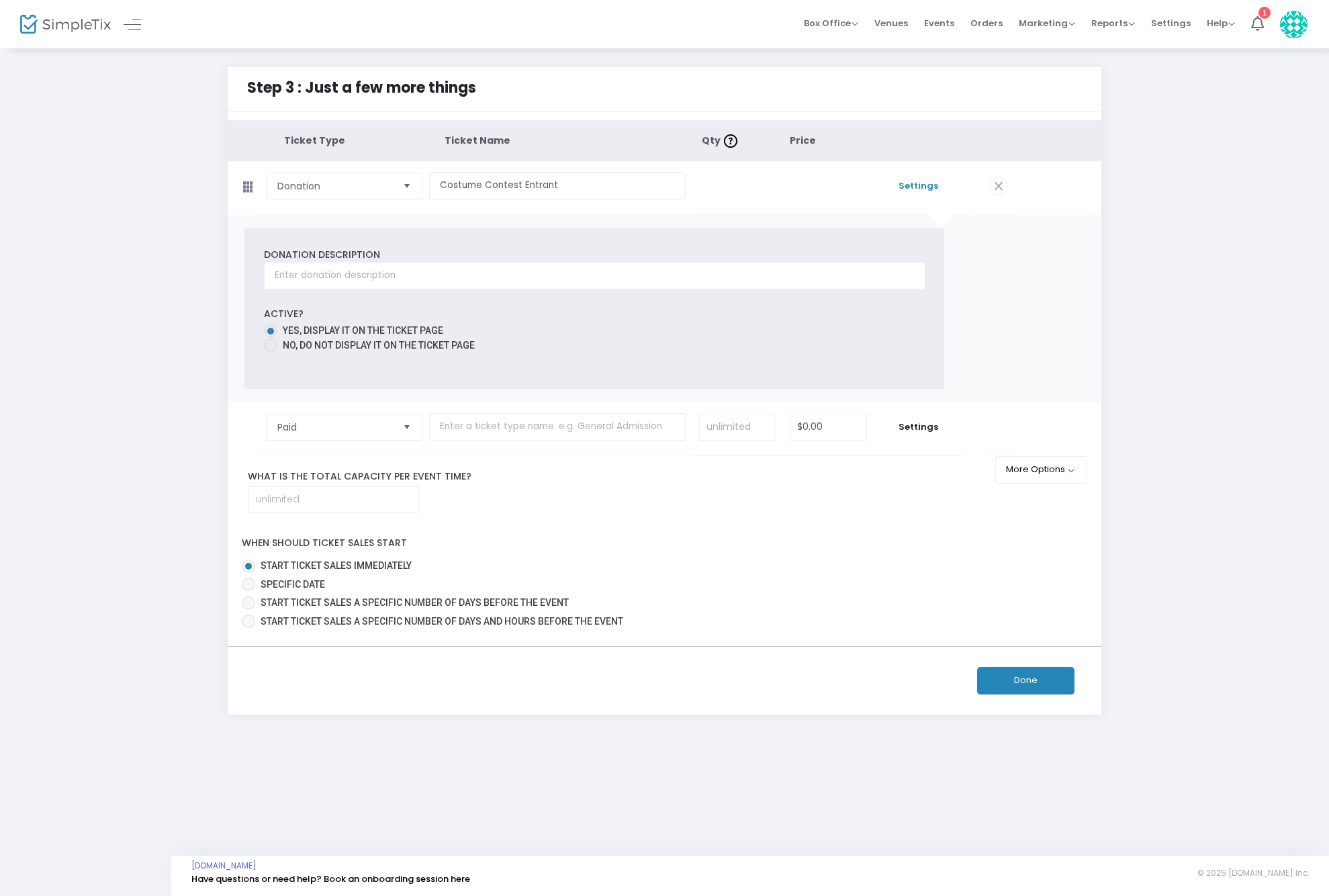
click at [919, 186] on span "Settings" at bounding box center [918, 186] width 76 height 14
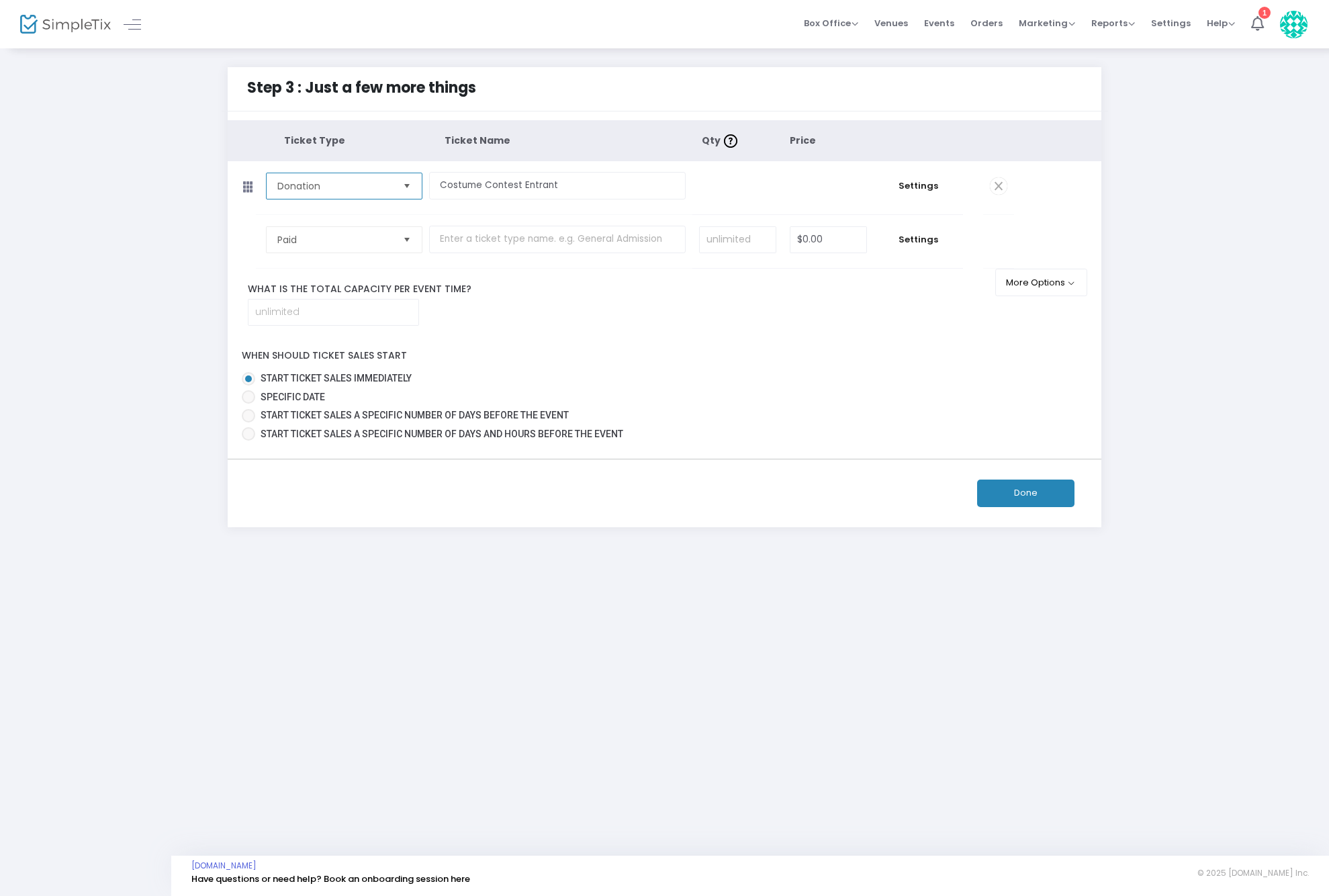
click at [394, 189] on span "Donation" at bounding box center [335, 186] width 125 height 26
click at [323, 261] on li "Donation" at bounding box center [344, 267] width 154 height 27
click at [913, 195] on td "Settings" at bounding box center [918, 188] width 88 height 53
click at [915, 180] on span "Settings" at bounding box center [918, 186] width 76 height 14
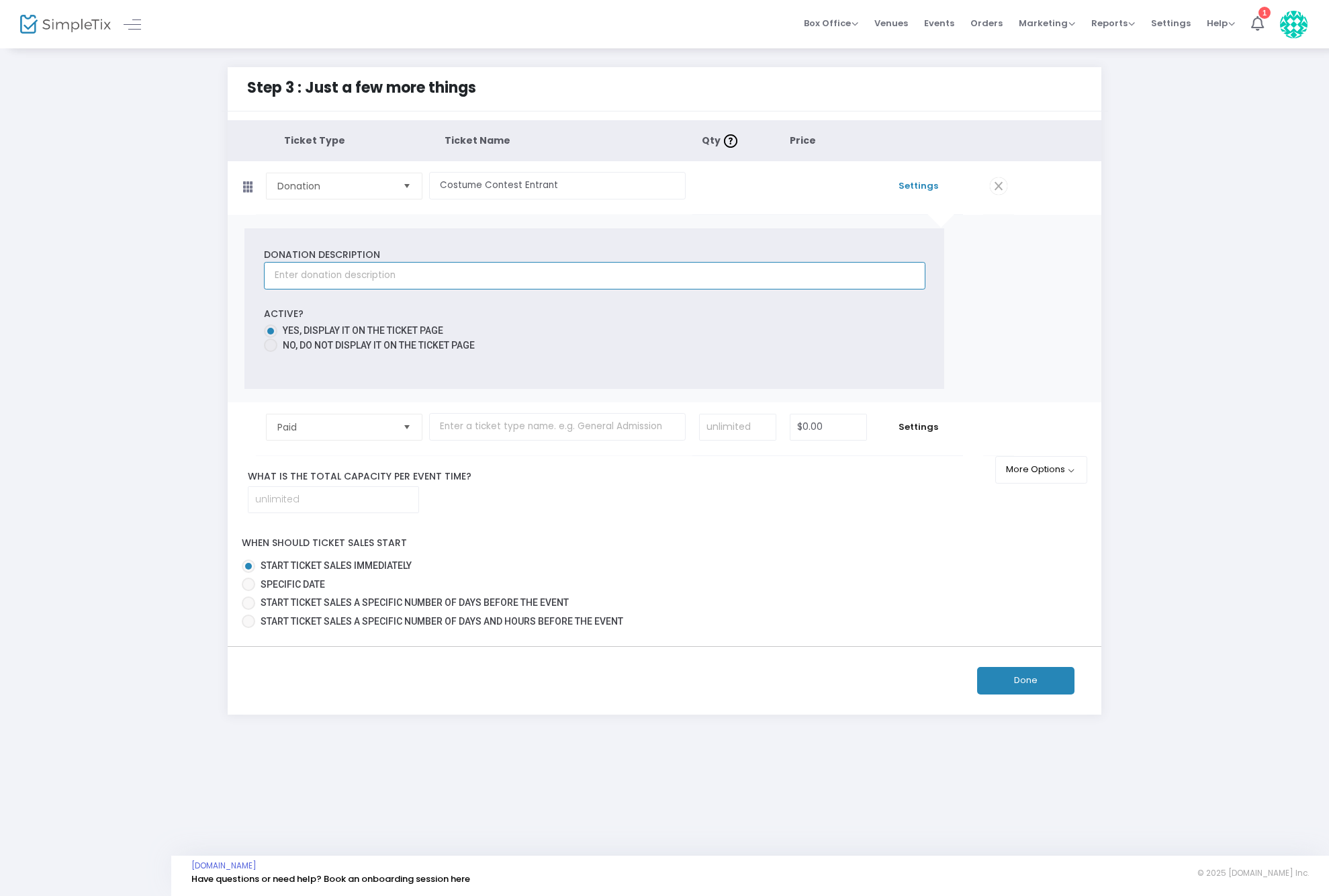
click at [361, 275] on input "text" at bounding box center [595, 276] width 661 height 27
drag, startPoint x: 339, startPoint y: 275, endPoint x: 516, endPoint y: 277, distance: 177.0
click at [516, 277] on input "A donation to Lancaster Fur Babies" at bounding box center [595, 276] width 661 height 27
type input "A donation to Furbabies of [GEOGRAPHIC_DATA], [GEOGRAPHIC_DATA] is encouraged!"
click at [1025, 684] on button "Done" at bounding box center [1026, 680] width 97 height 27
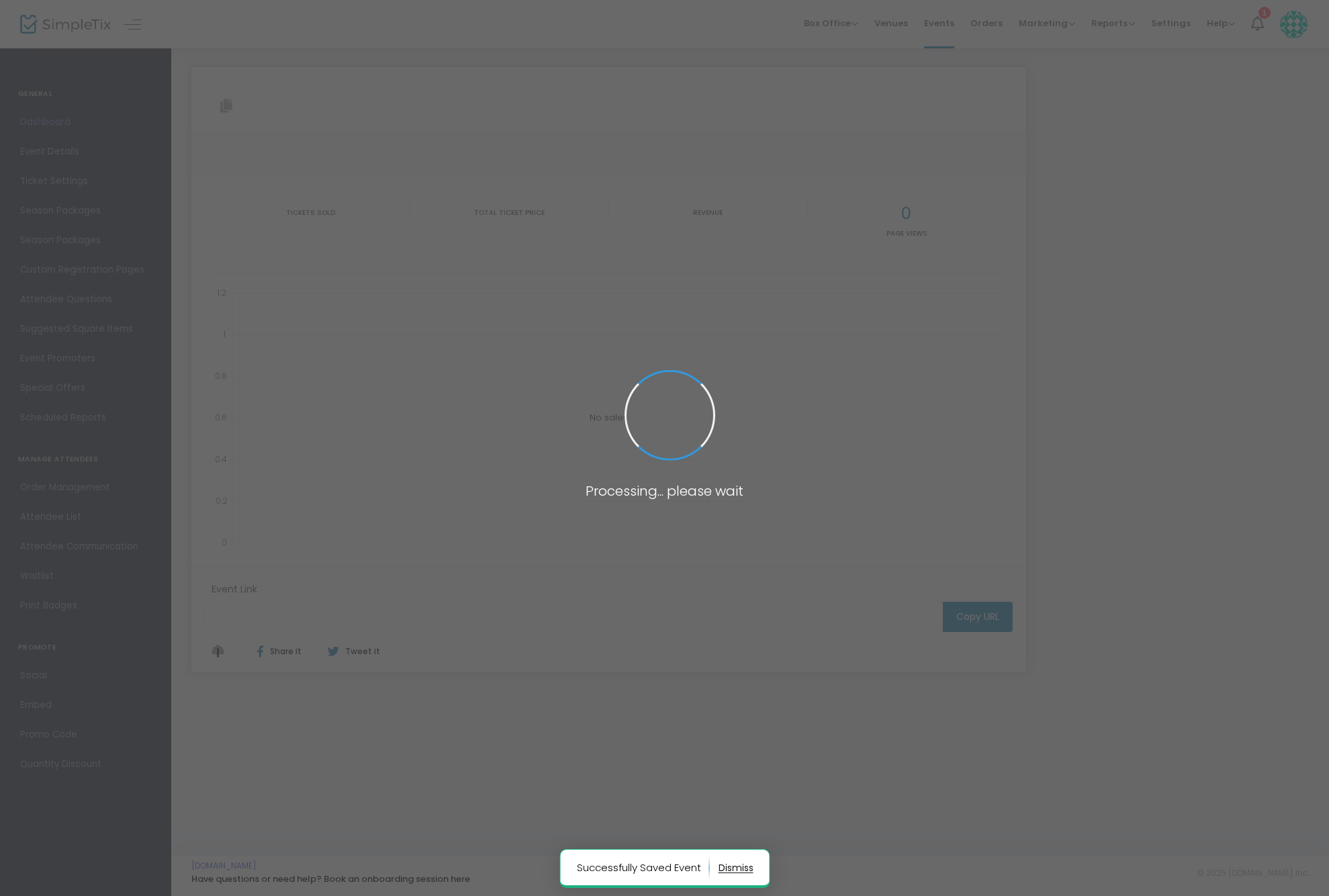
type input "[URL][DOMAIN_NAME]"
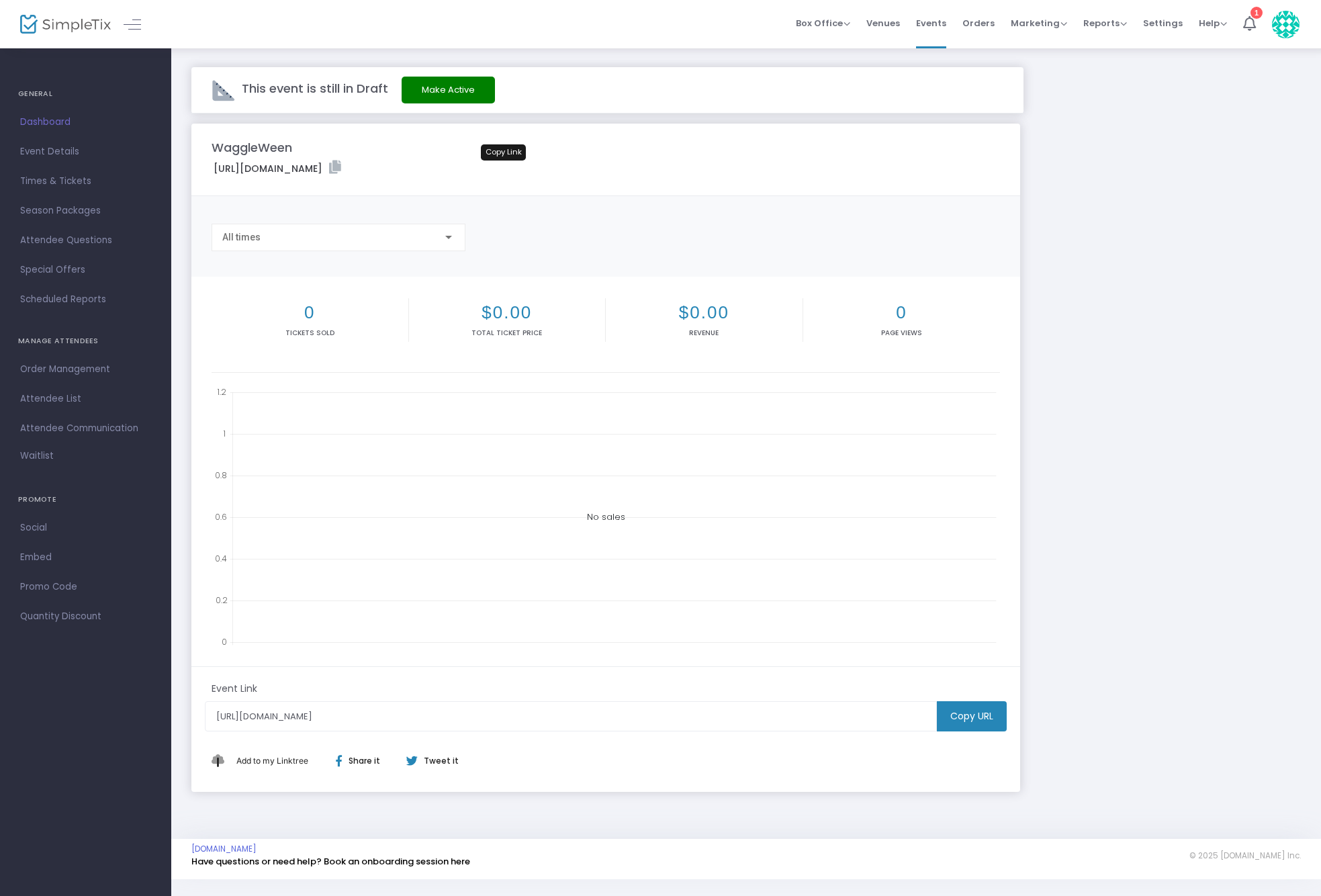
click at [341, 169] on icon at bounding box center [336, 167] width 12 height 14
click at [457, 89] on button "Make Active" at bounding box center [448, 90] width 93 height 27
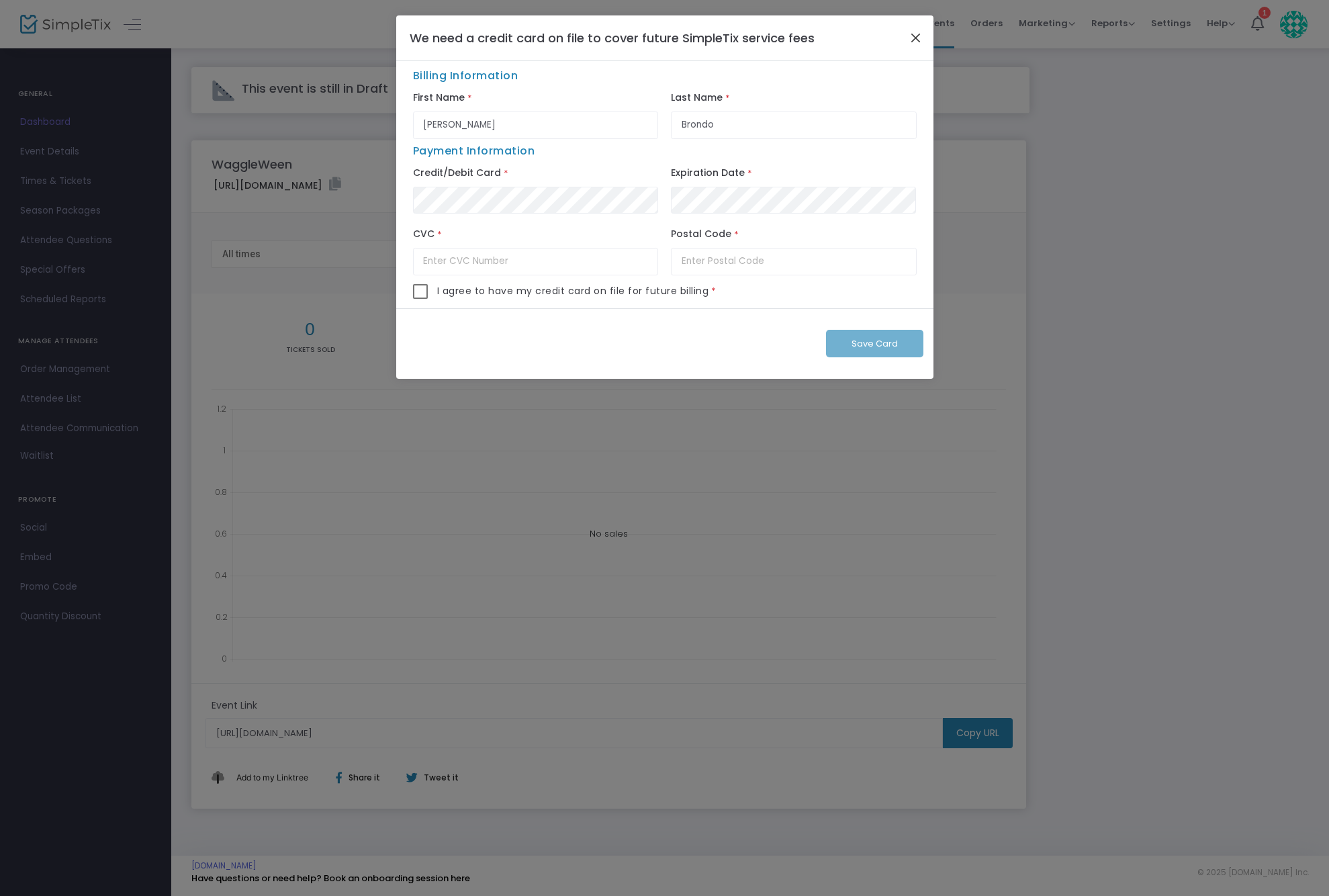
click at [915, 37] on button "Close" at bounding box center [915, 37] width 18 height 18
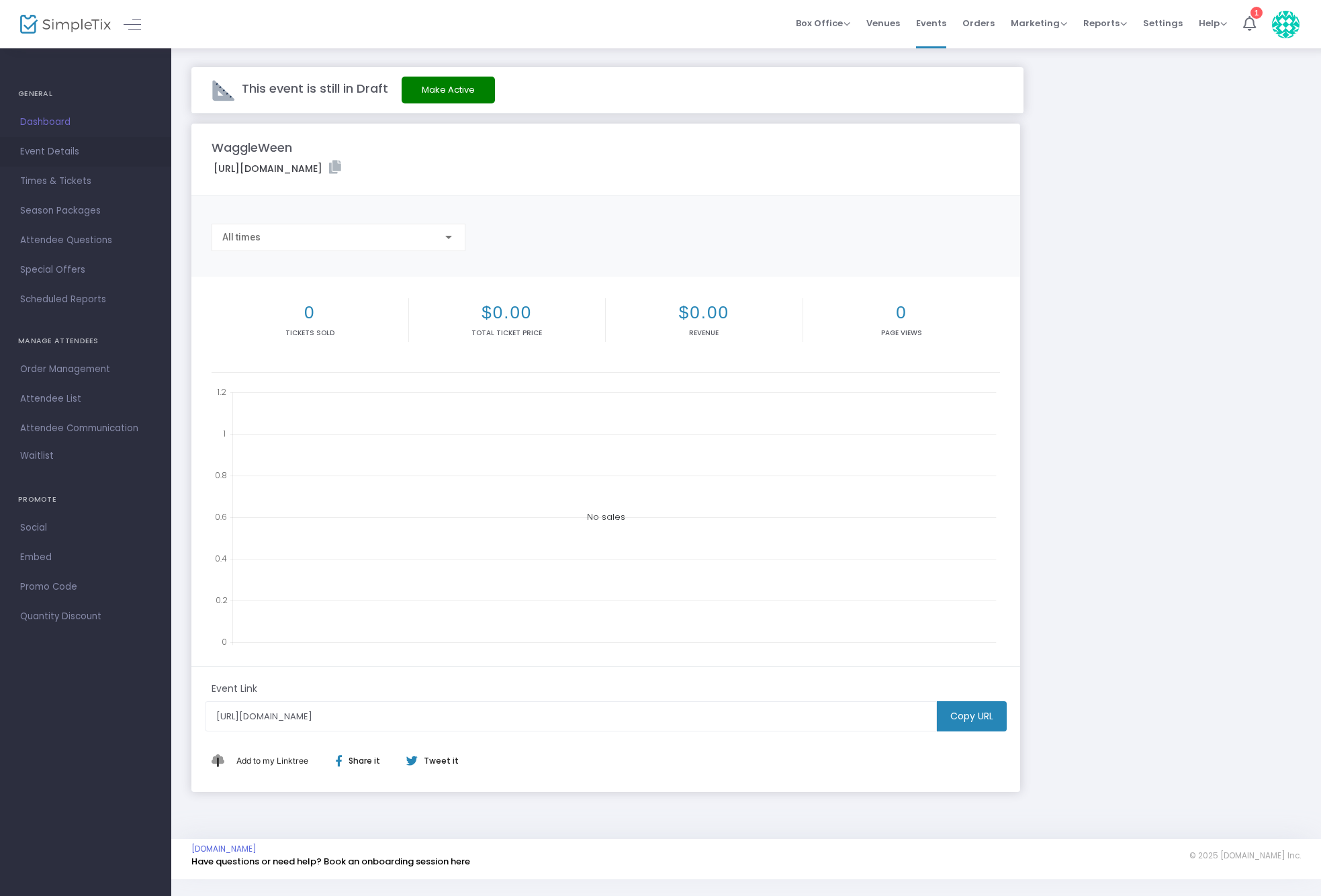
click at [44, 146] on span "Event Details" at bounding box center [86, 152] width 131 height 18
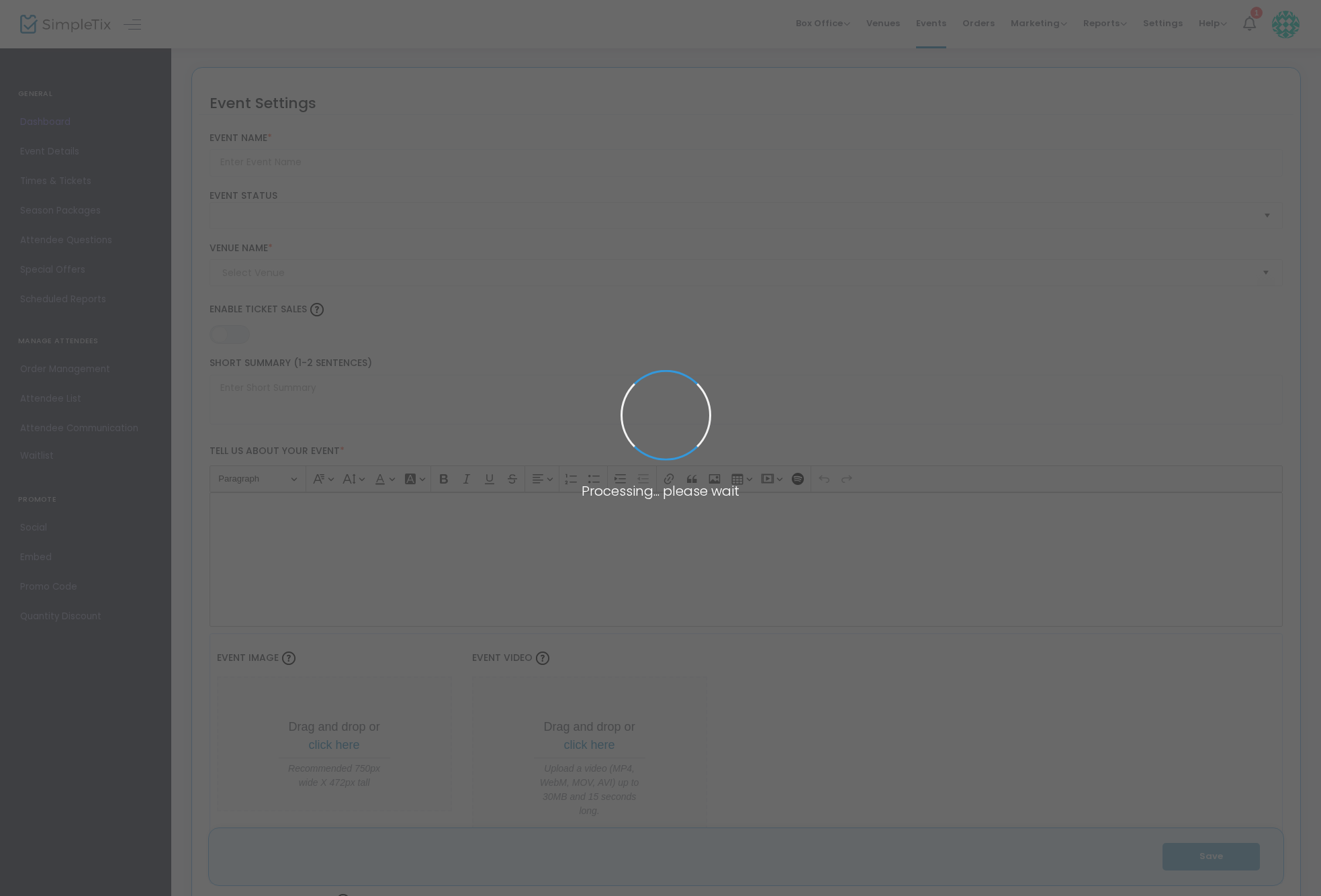
type input "WaggleWeen"
type textarea "Waggle-Ween costume contest"
type input "Buy Tickets"
type input "The [GEOGRAPHIC_DATA]"
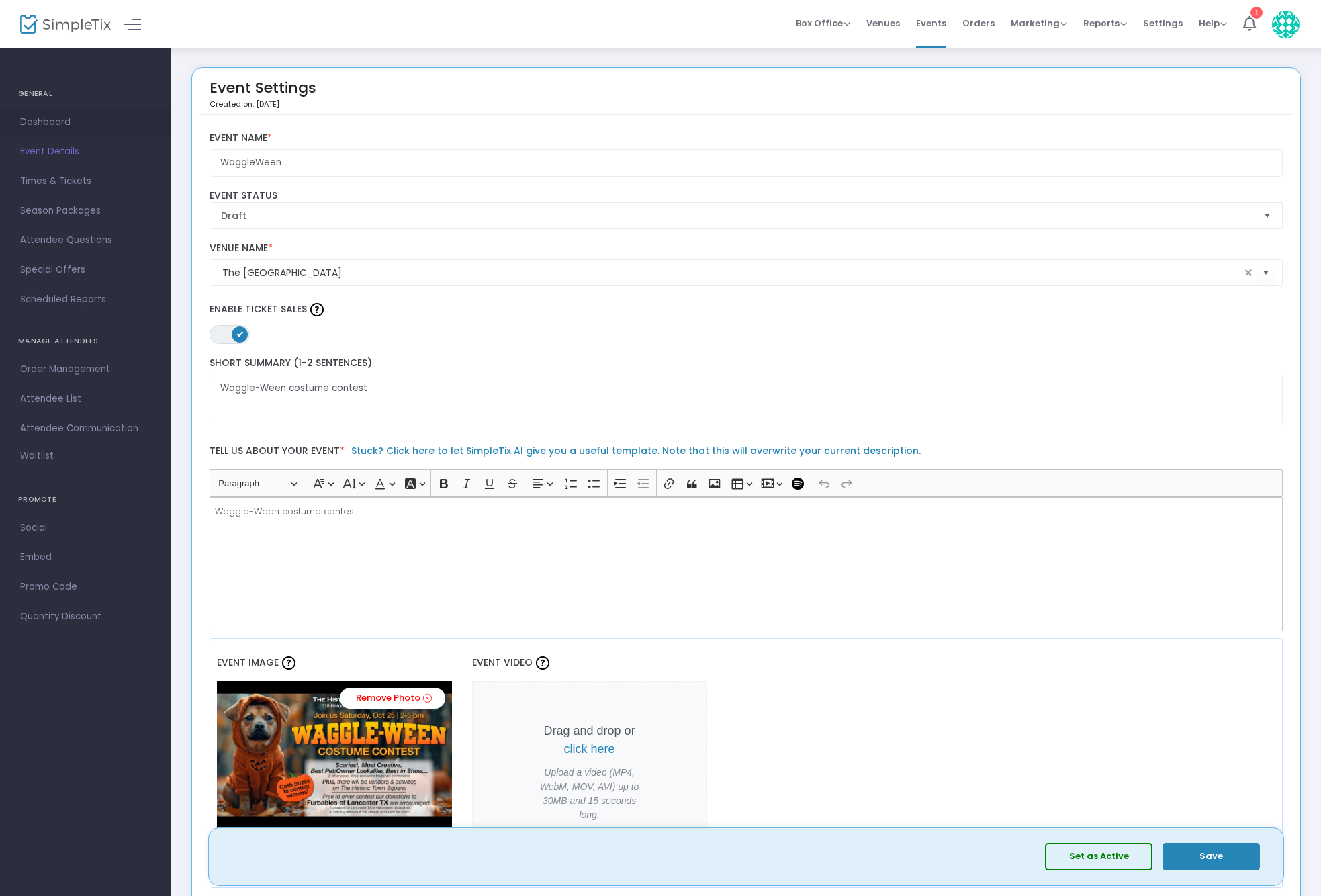
click at [45, 122] on span "Dashboard" at bounding box center [86, 122] width 131 height 18
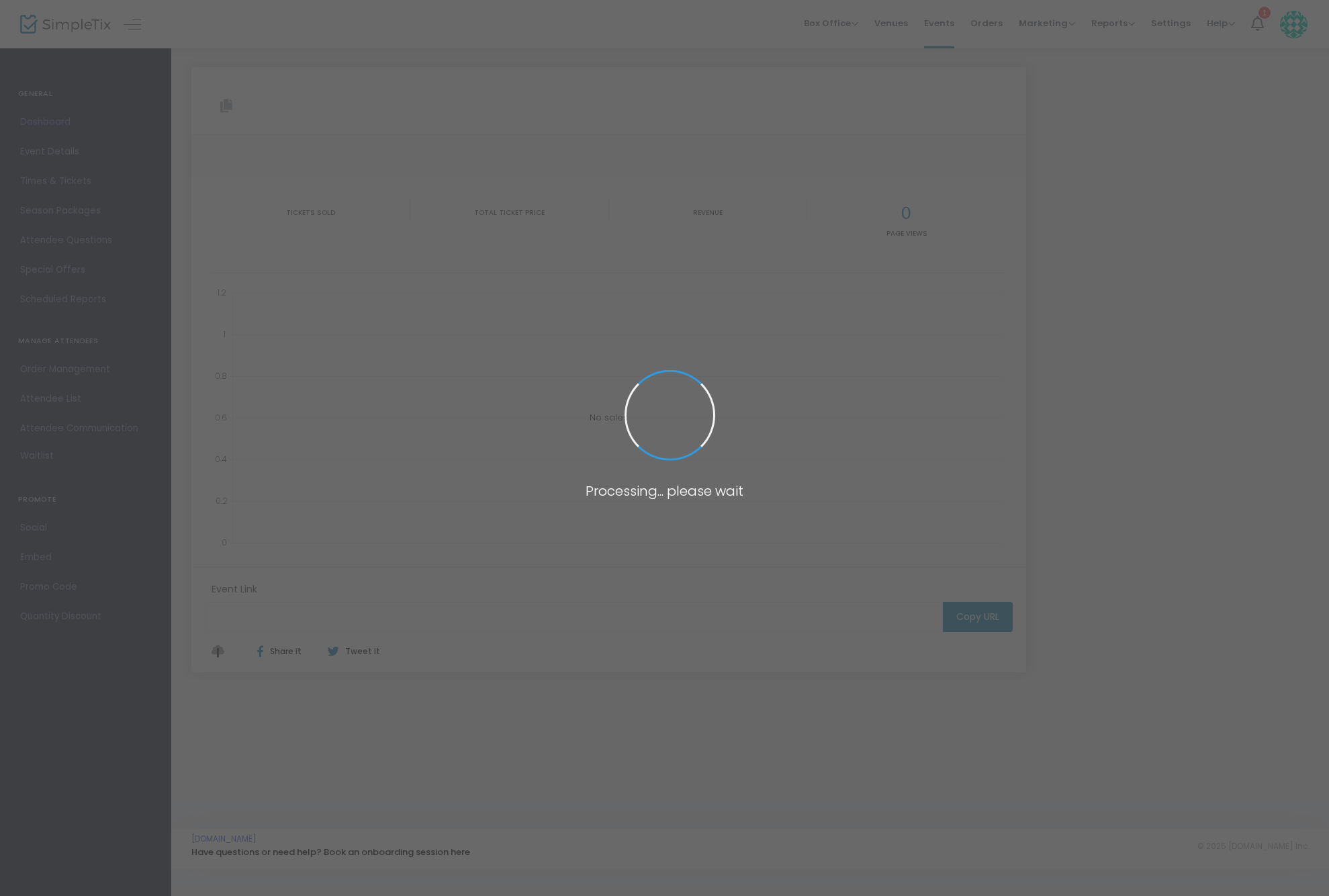
type input "[URL][DOMAIN_NAME]"
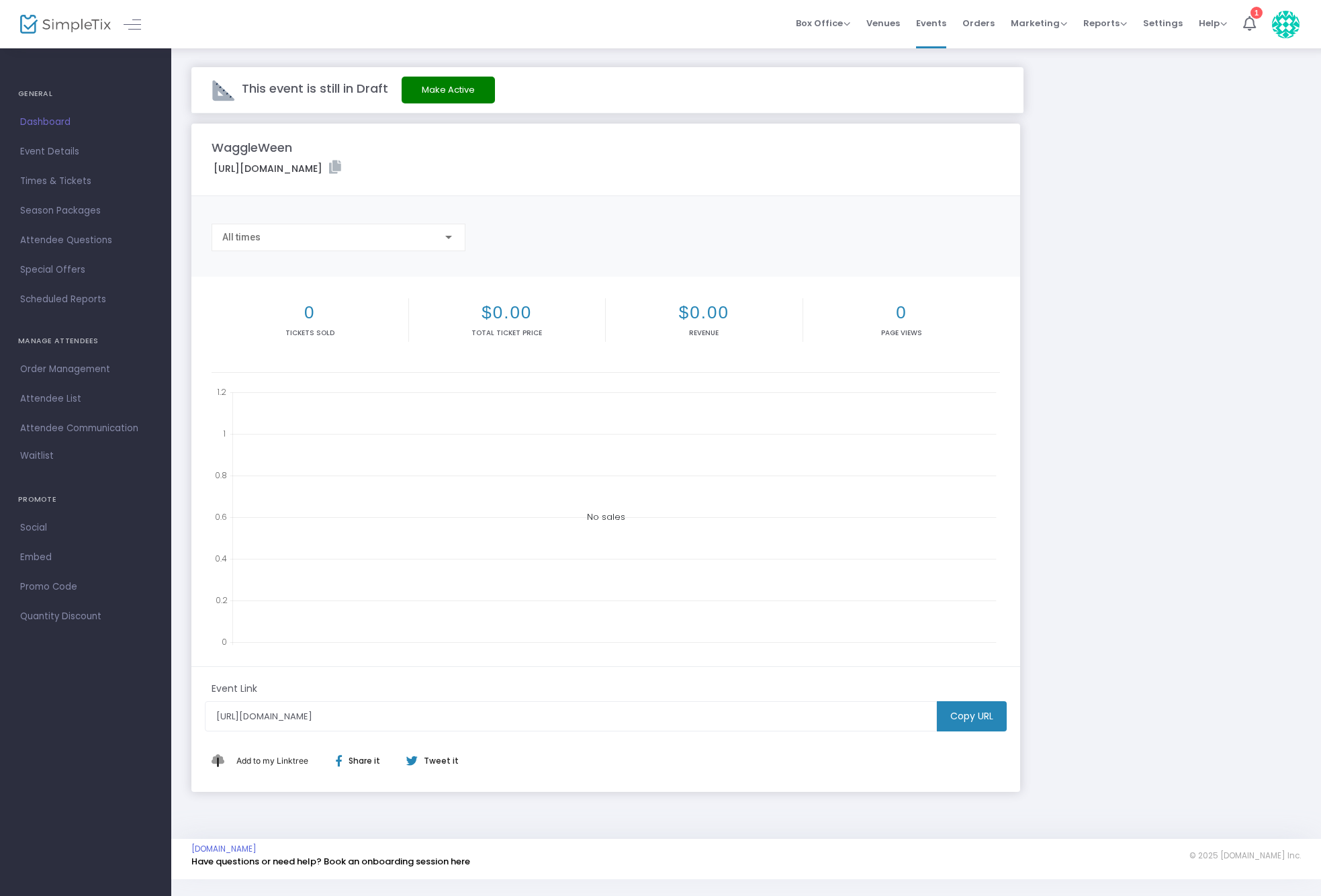
click at [444, 90] on button "Make Active" at bounding box center [448, 90] width 93 height 27
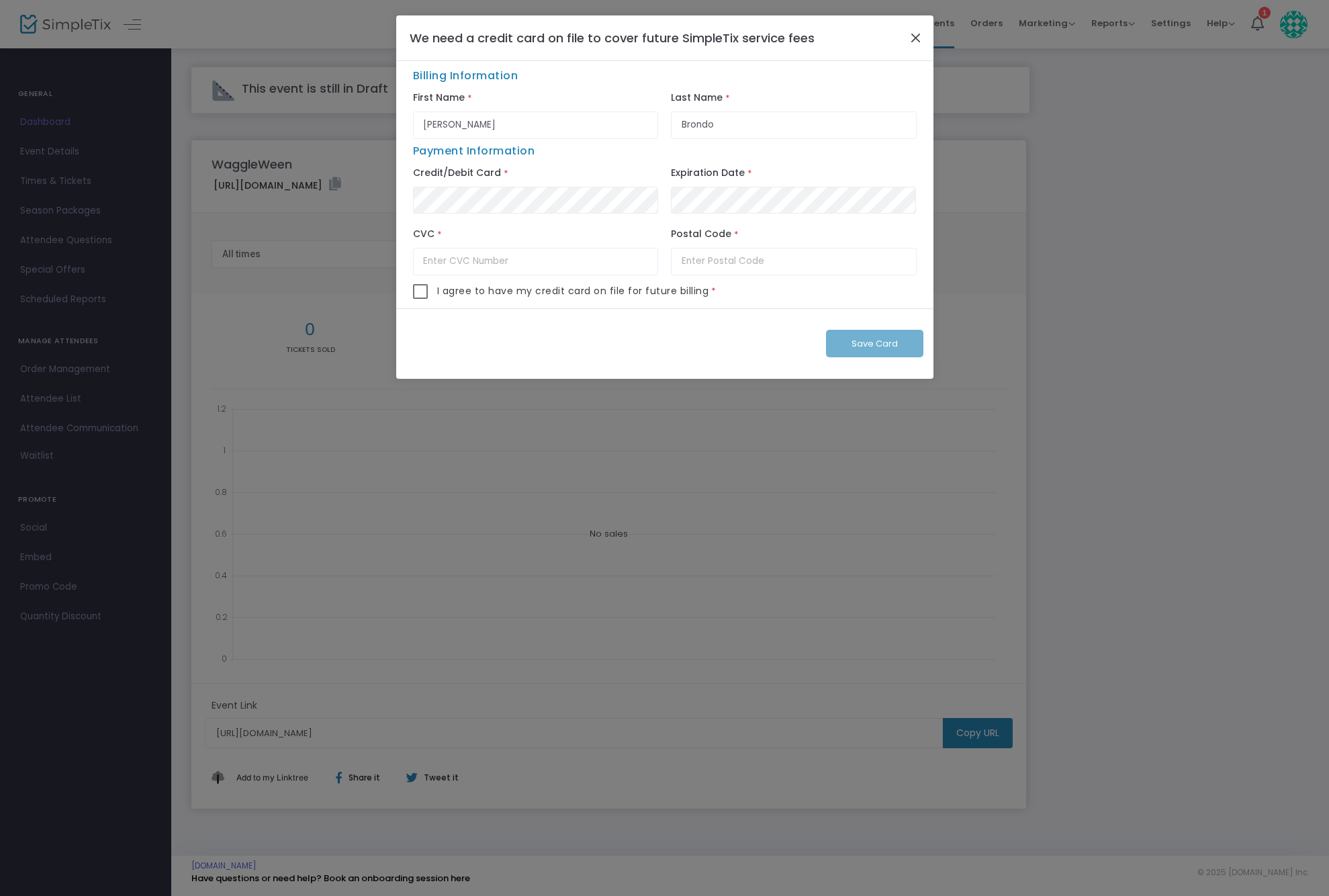
click at [918, 38] on button "Close" at bounding box center [915, 37] width 18 height 18
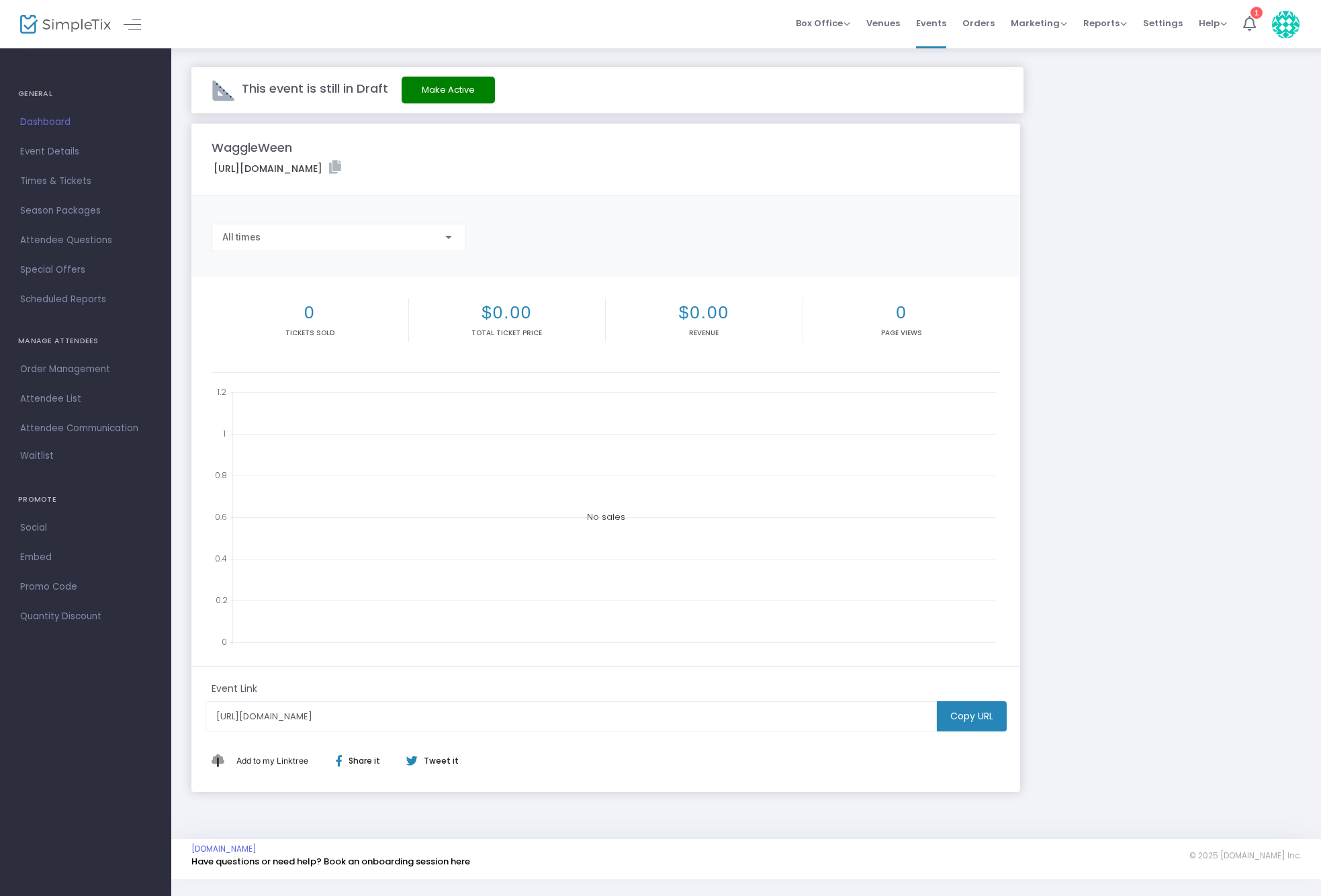
click at [73, 117] on span "Dashboard" at bounding box center [86, 122] width 131 height 18
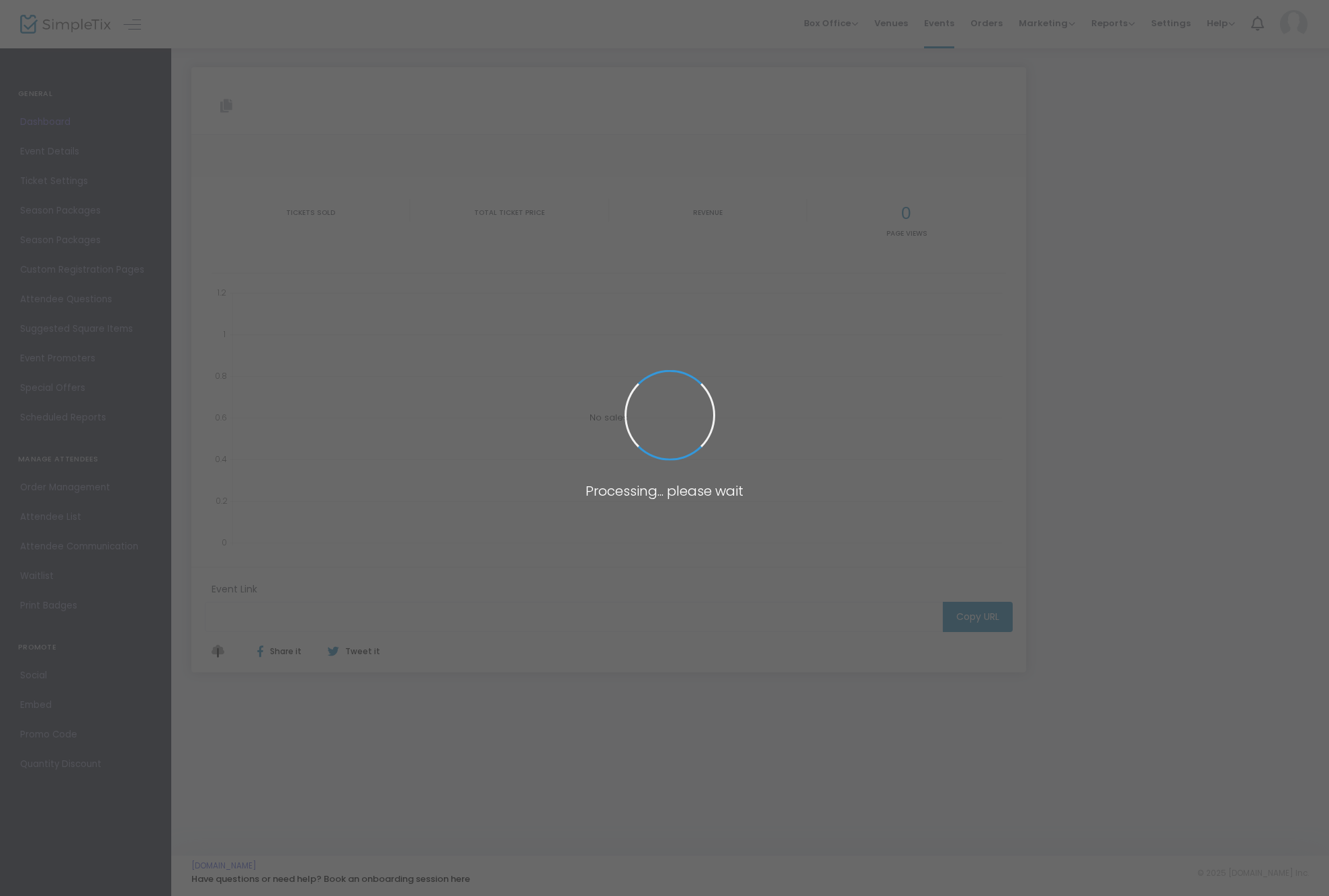
type input "[URL][DOMAIN_NAME]"
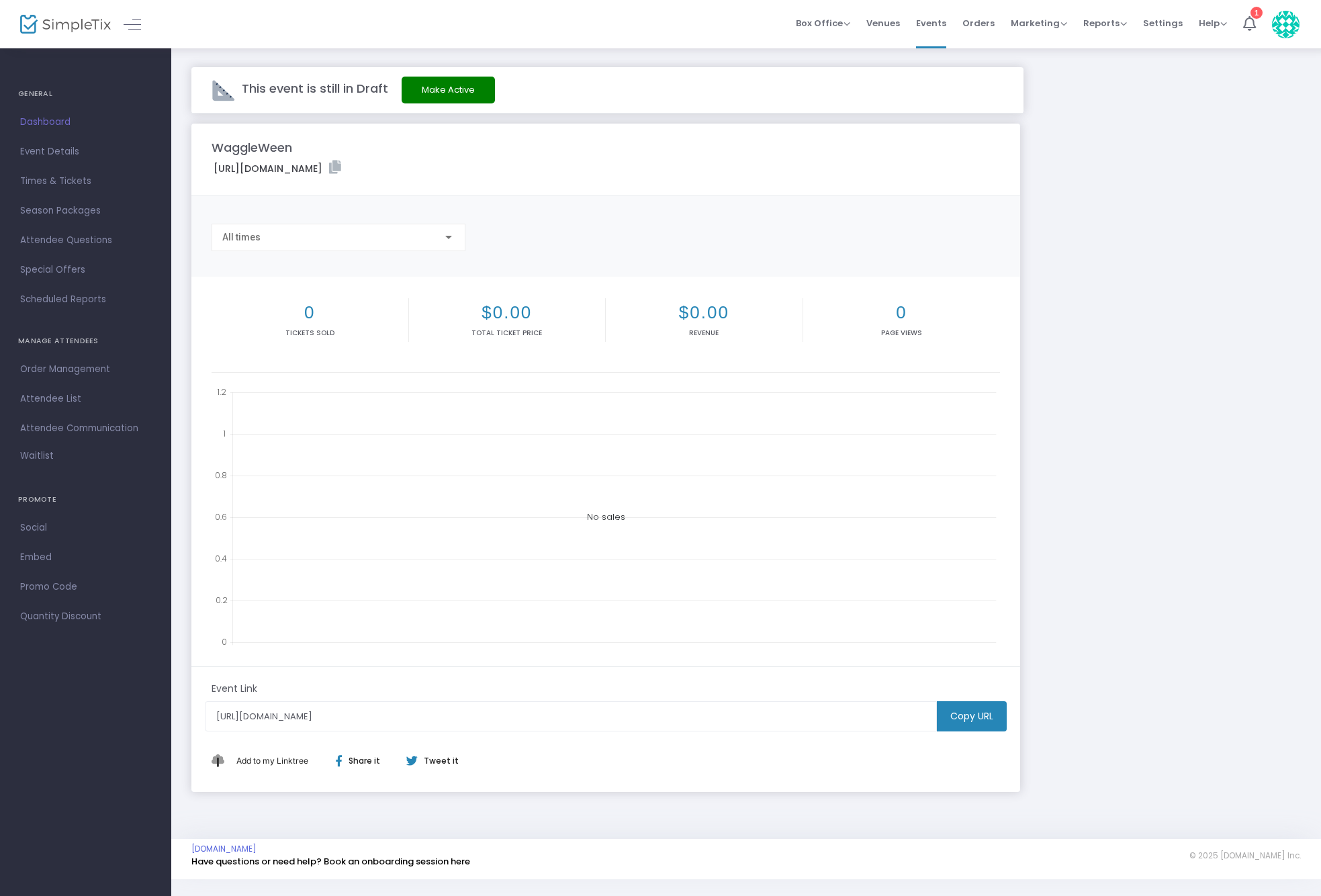
click at [664, 53] on div "This event is still in Draft Make Active WaggleWeen [URL][DOMAIN_NAME] Copy All…" at bounding box center [747, 443] width 1150 height 792
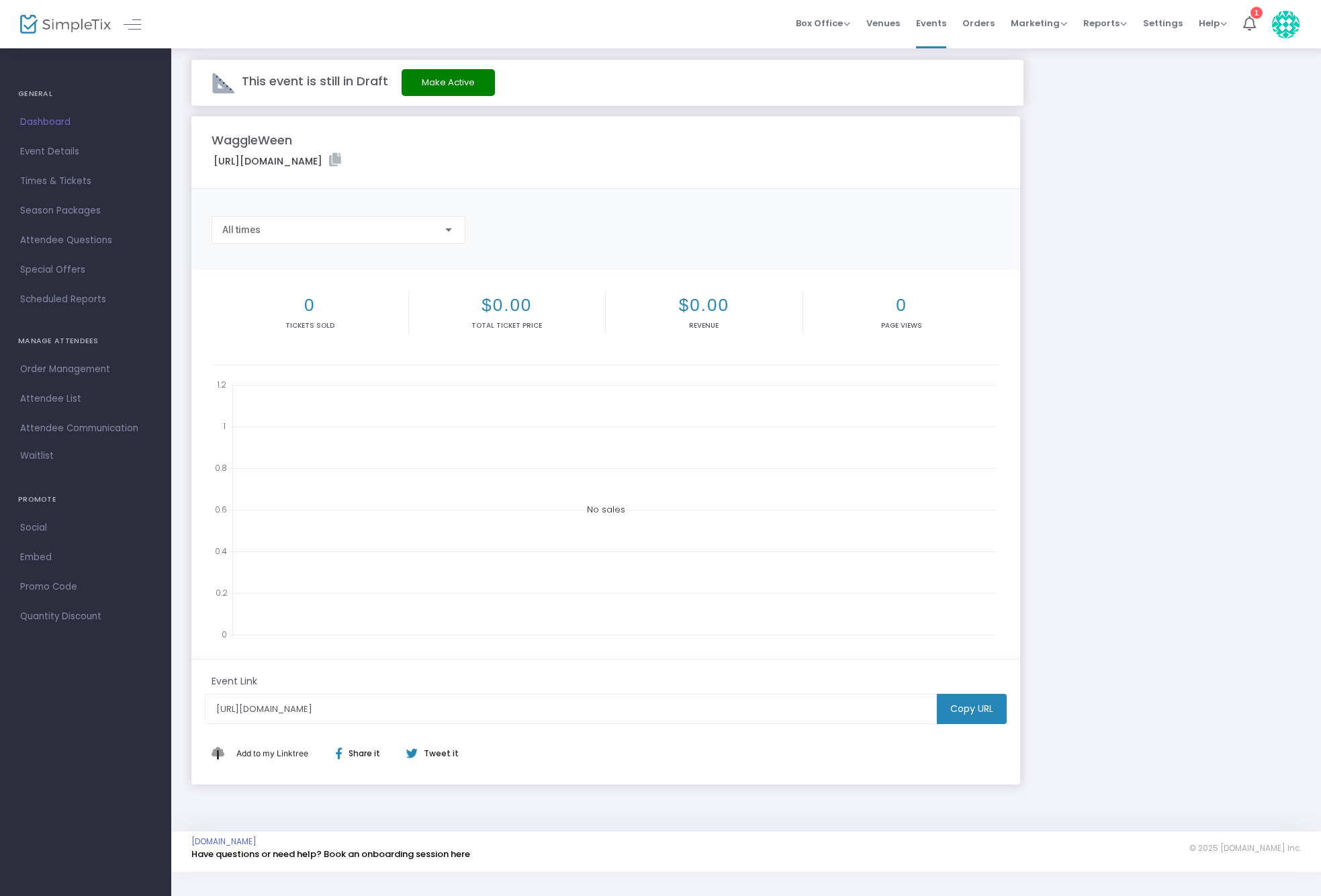
scroll to position [10, 0]
click at [428, 78] on button "Make Active" at bounding box center [448, 80] width 93 height 27
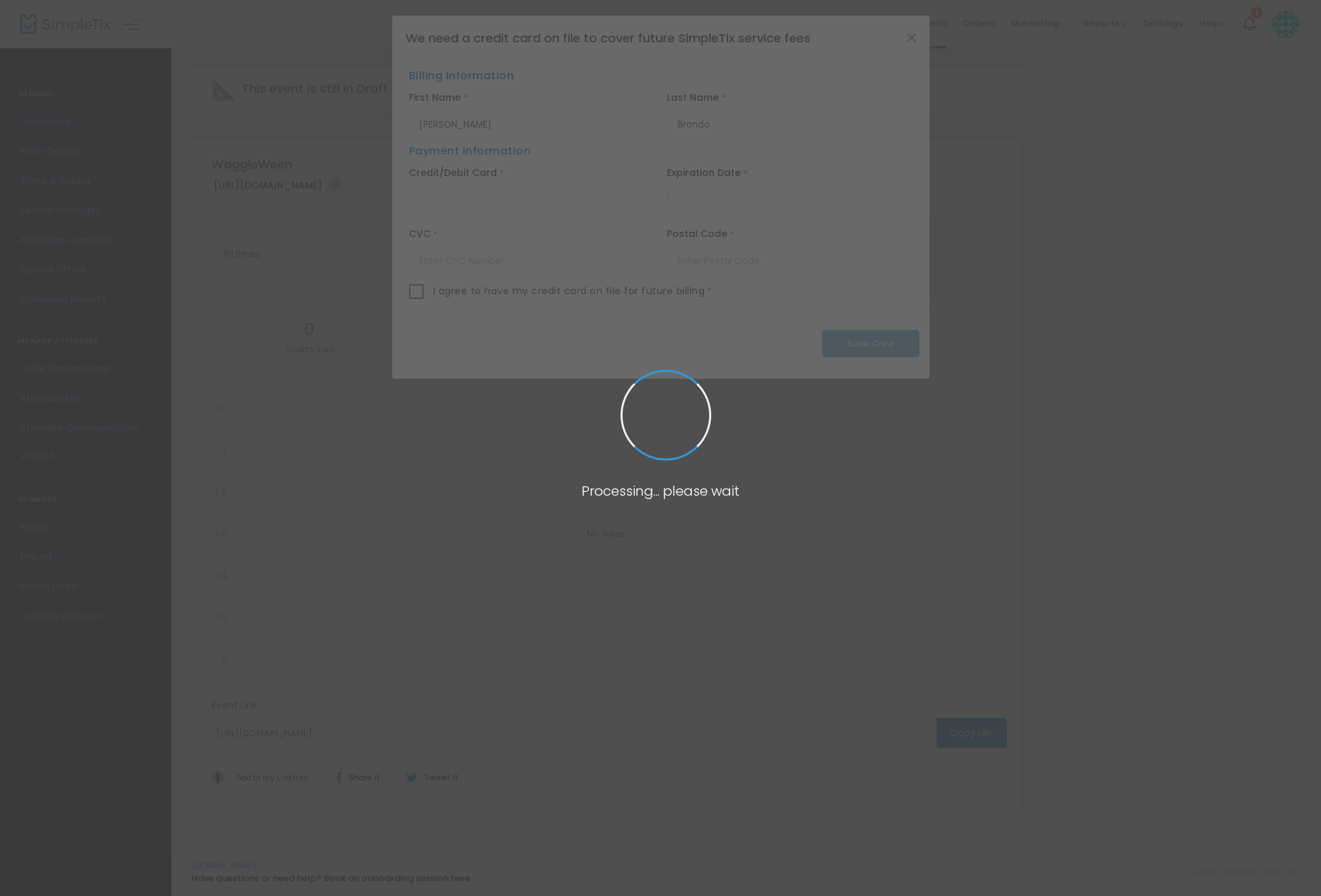
scroll to position [0, 0]
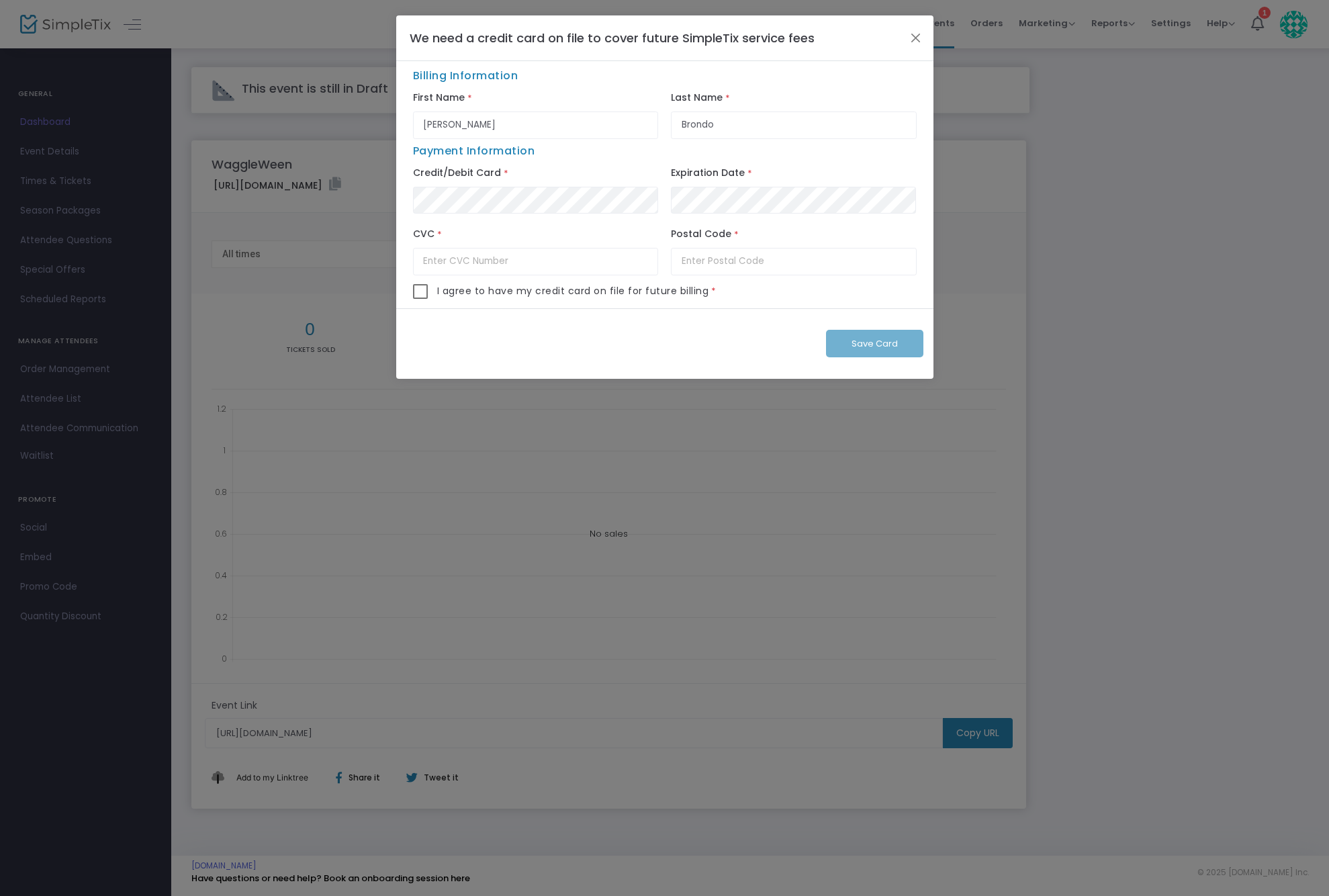
click at [455, 292] on span "I agree to have my credit card on file for future billing" at bounding box center [574, 291] width 272 height 14
click at [423, 291] on span at bounding box center [421, 291] width 15 height 15
click at [421, 299] on input "checkbox" at bounding box center [420, 299] width 1 height 1
checkbox input "true"
type input "592"
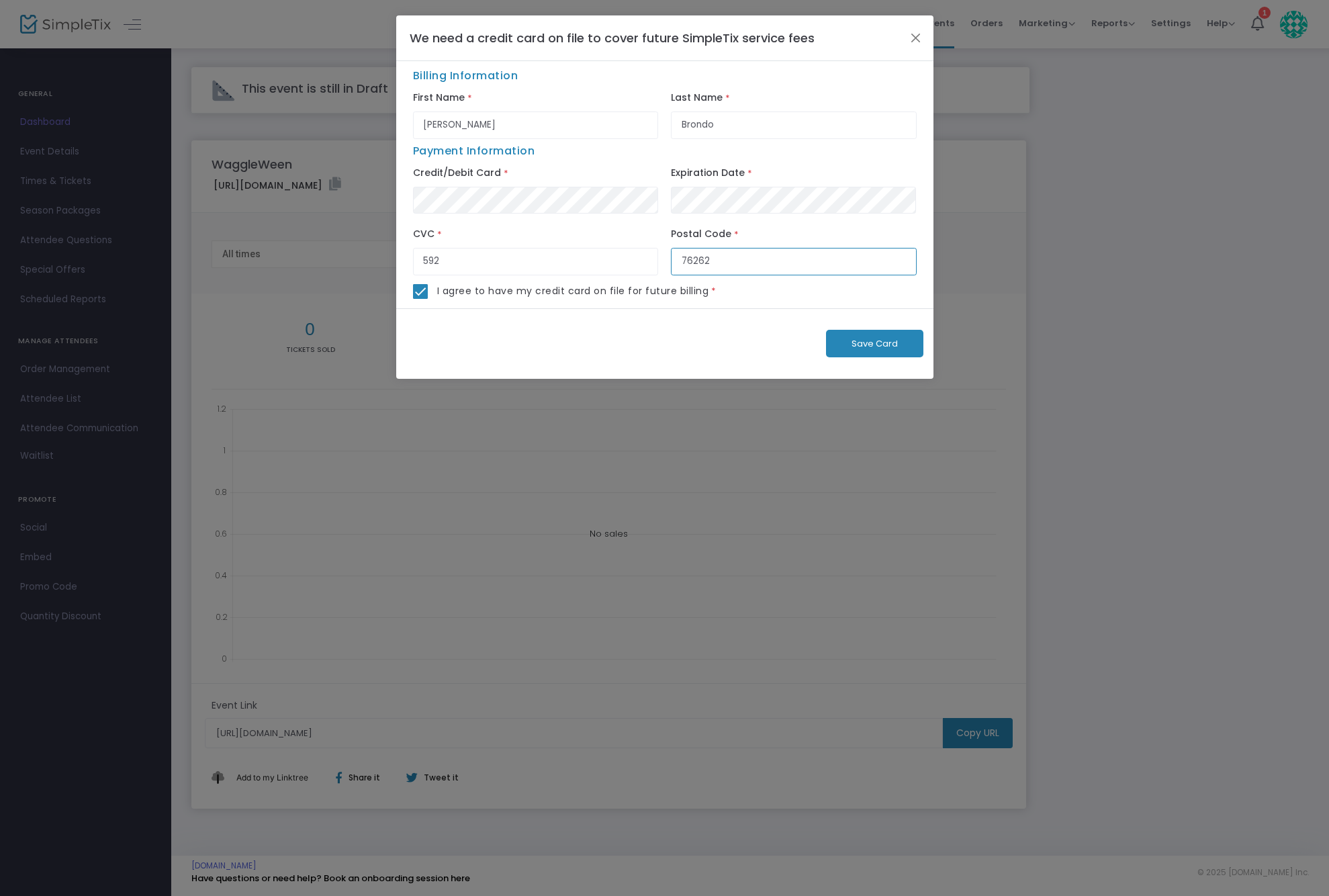
type input "76262"
click at [867, 342] on span "Save Card" at bounding box center [874, 343] width 46 height 13
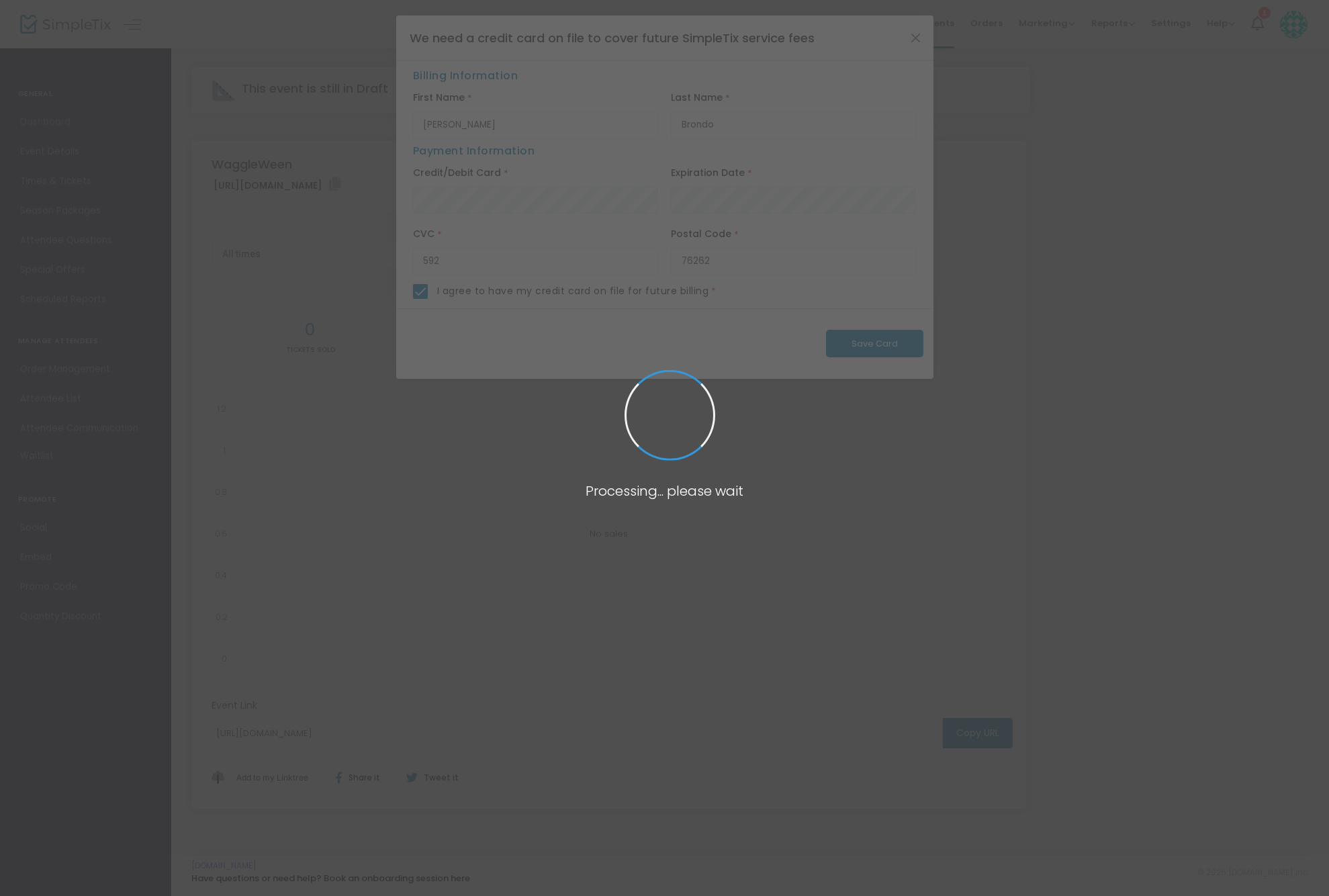
checkbox input "false"
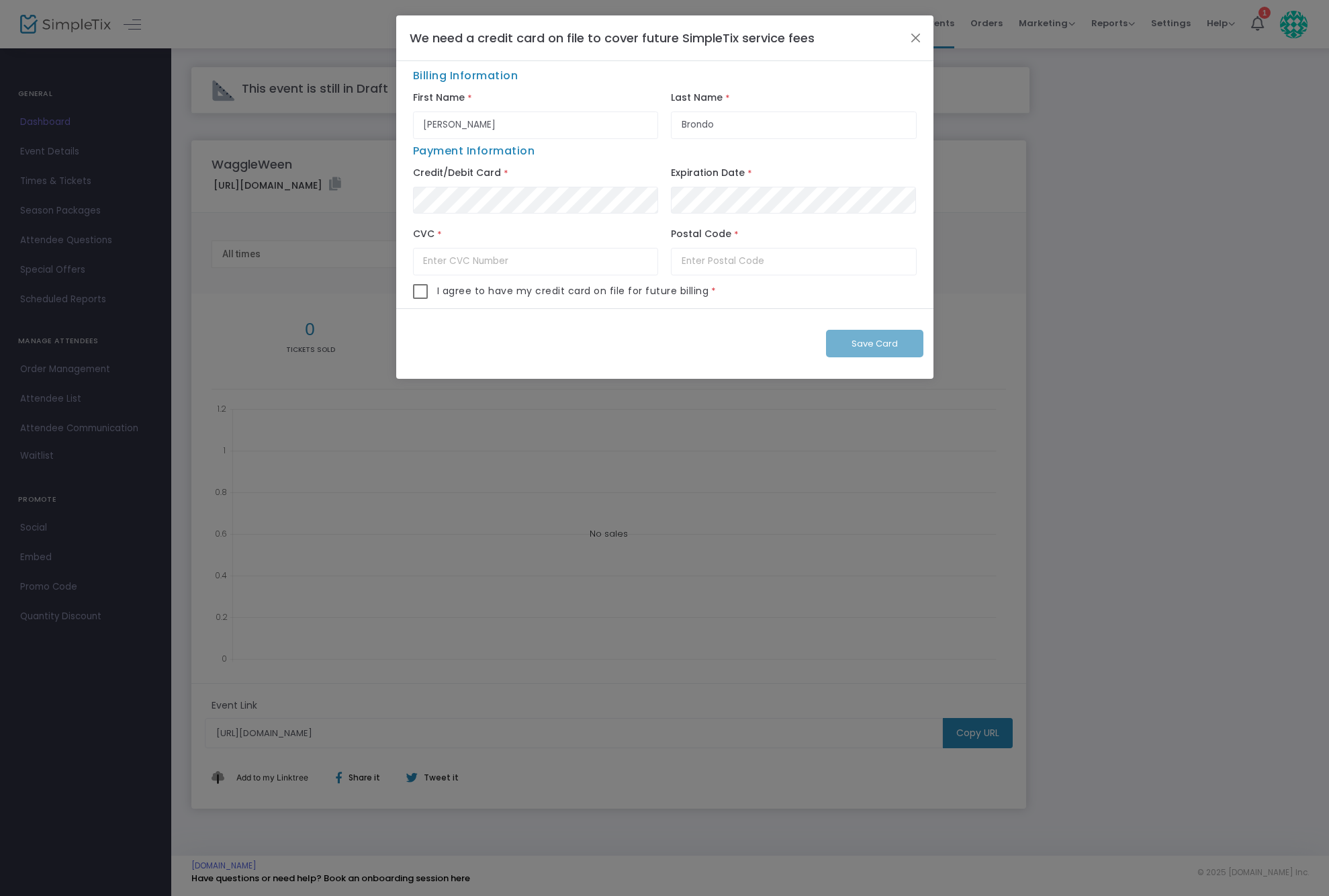
click at [904, 42] on div "We need a credit card on file to cover future SimpleTix service fees" at bounding box center [665, 38] width 538 height 46
click at [908, 39] on button "Close" at bounding box center [915, 37] width 18 height 18
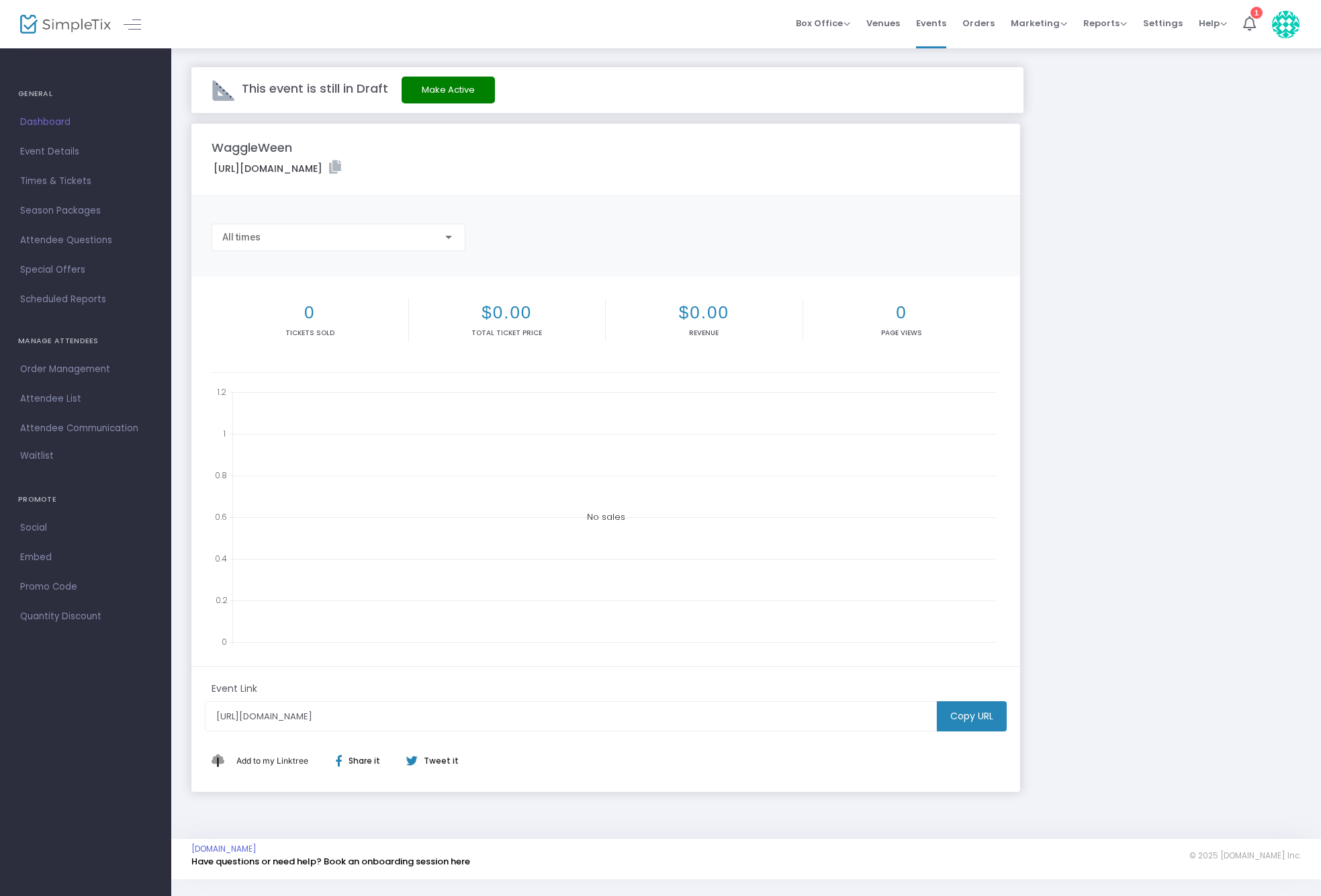
scroll to position [3, 0]
click at [436, 100] on button "Make Active" at bounding box center [448, 87] width 93 height 27
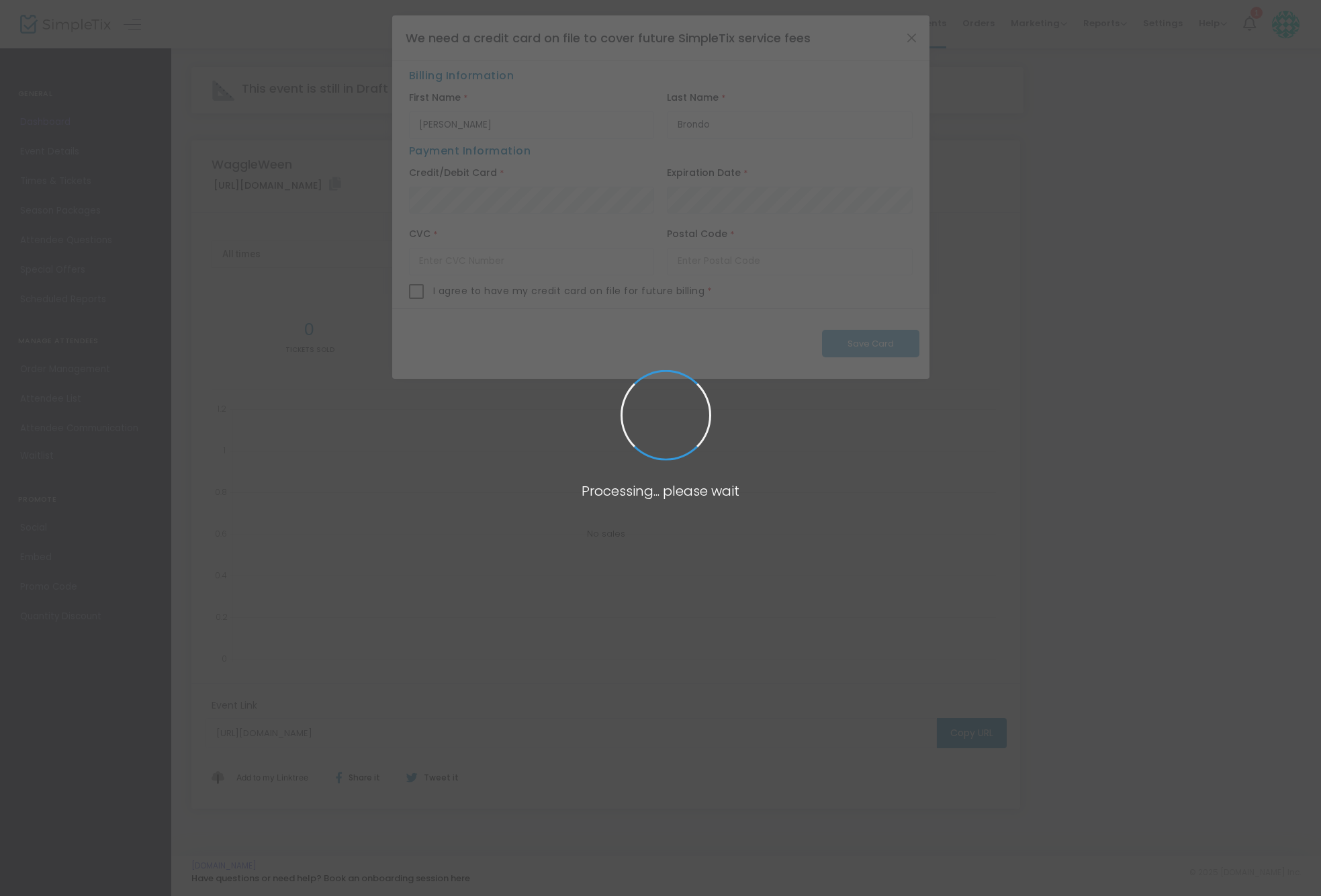
scroll to position [0, 0]
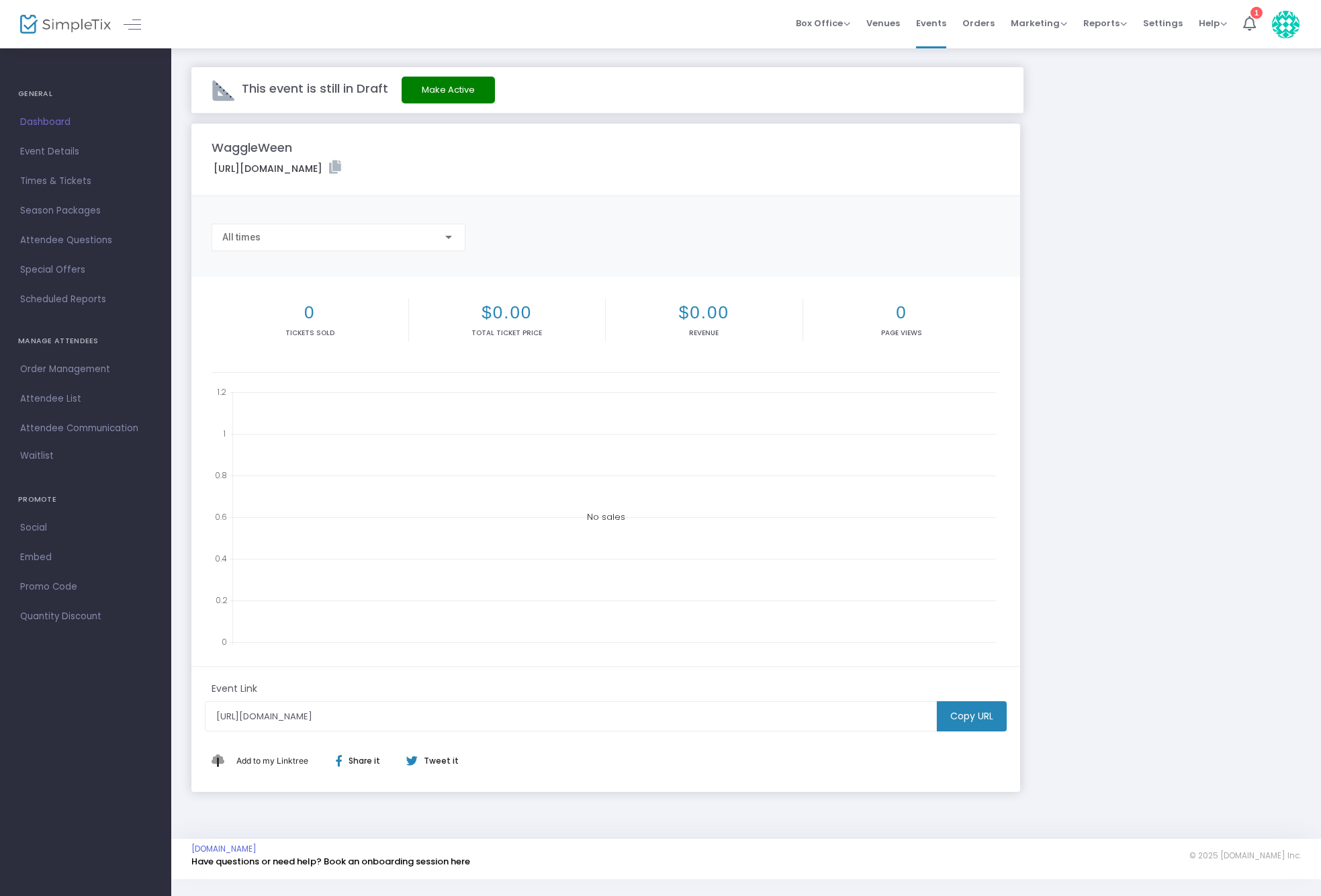
click at [428, 118] on m-dashboard "This event is still in Draft Make Active WaggleWeen [URL][DOMAIN_NAME] Copy All…" at bounding box center [746, 429] width 1109 height 725
click at [1254, 23] on icon at bounding box center [1250, 24] width 13 height 15
click at [1283, 28] on img at bounding box center [1286, 24] width 27 height 27
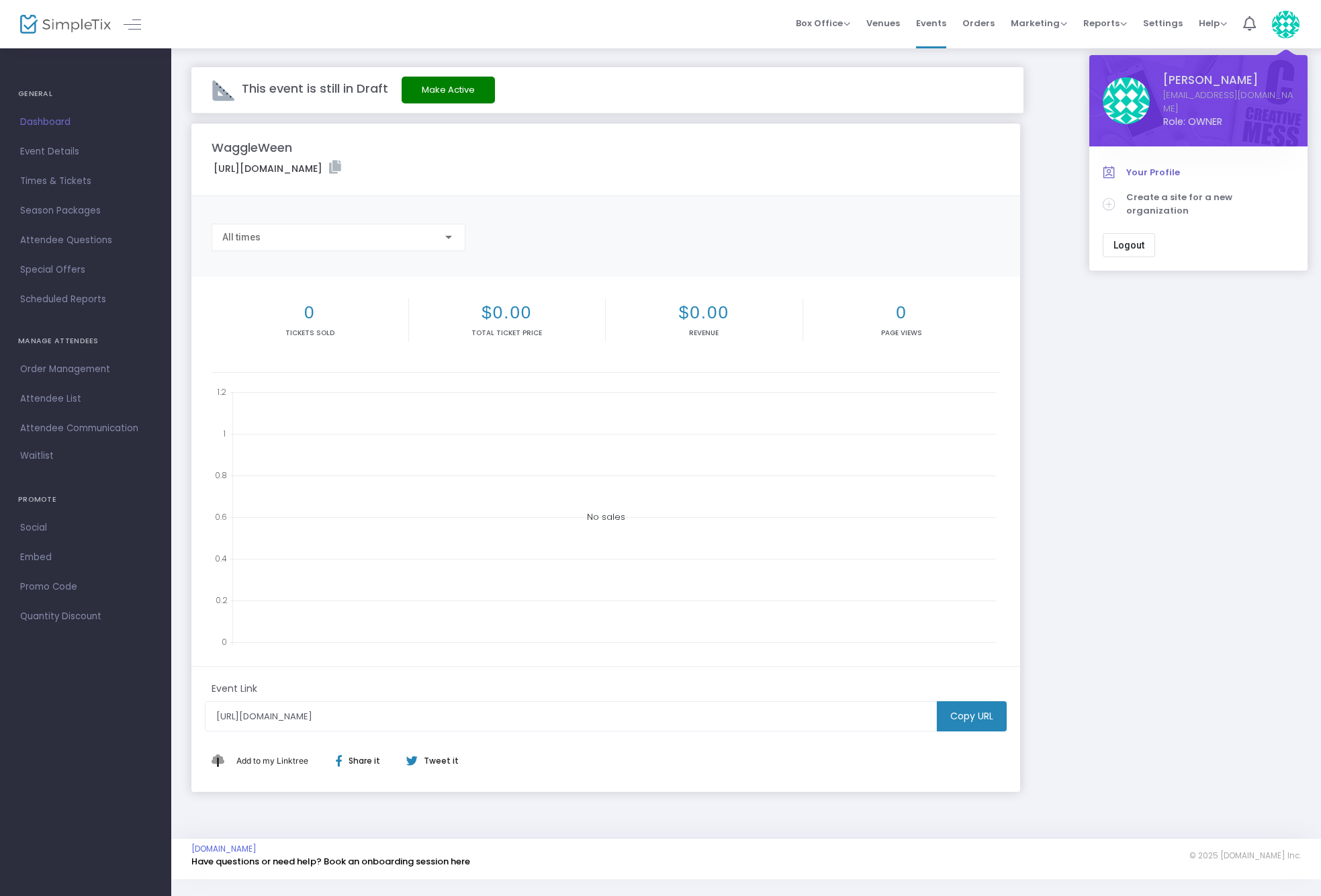
click at [1139, 166] on span "Your Profile" at bounding box center [1210, 173] width 168 height 14
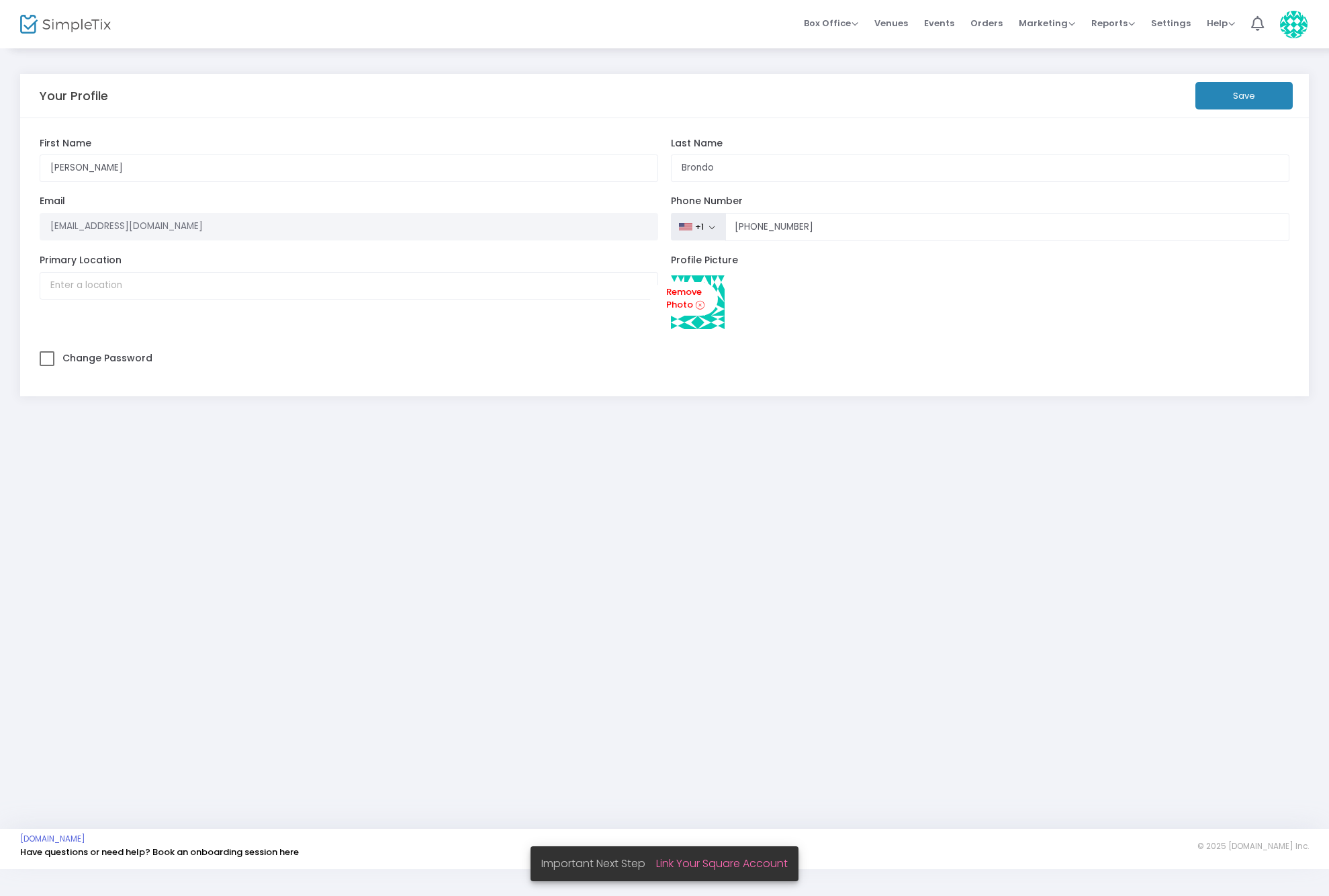
click at [1286, 23] on img at bounding box center [1294, 24] width 27 height 27
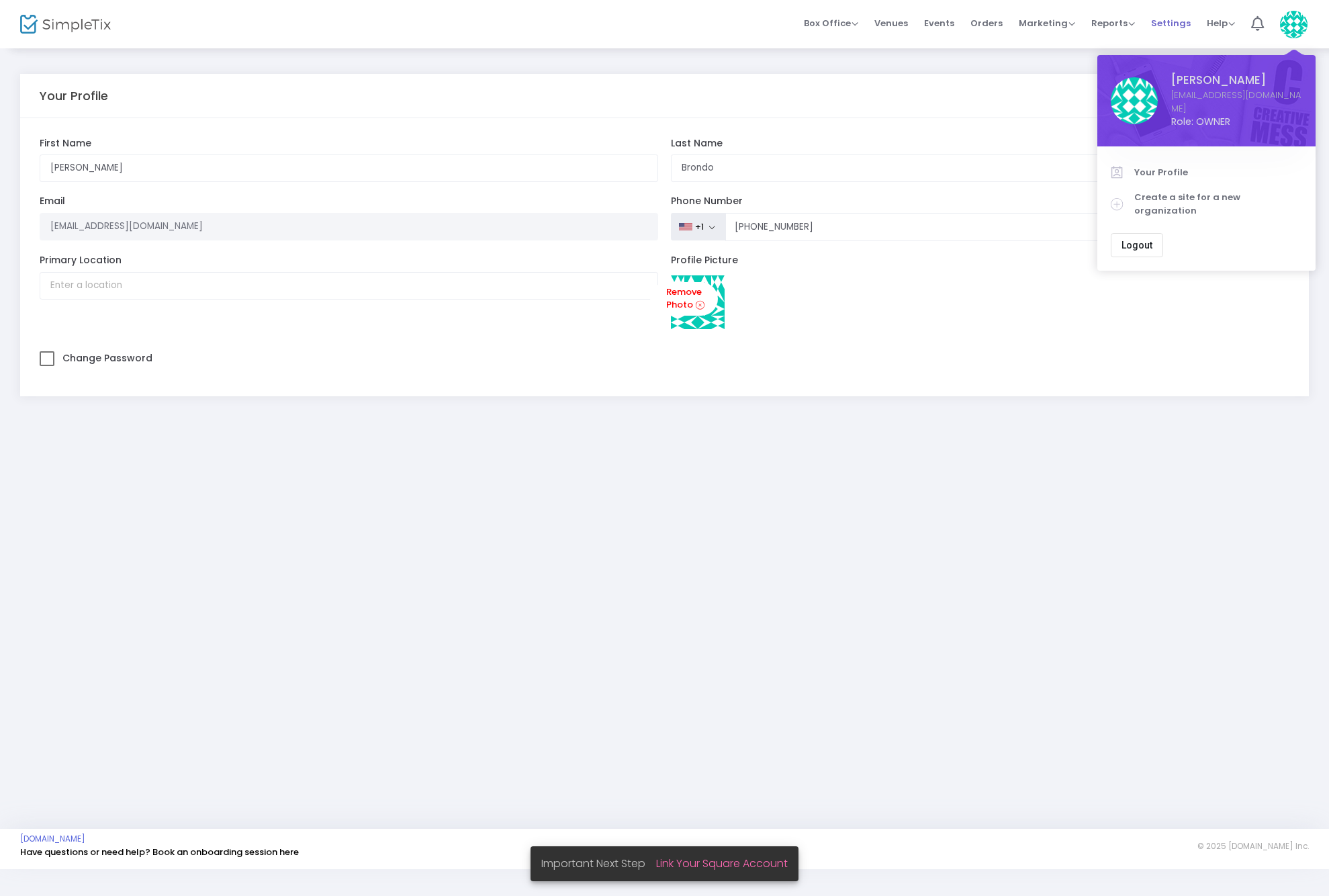
click at [1160, 32] on span "Settings" at bounding box center [1171, 23] width 39 height 34
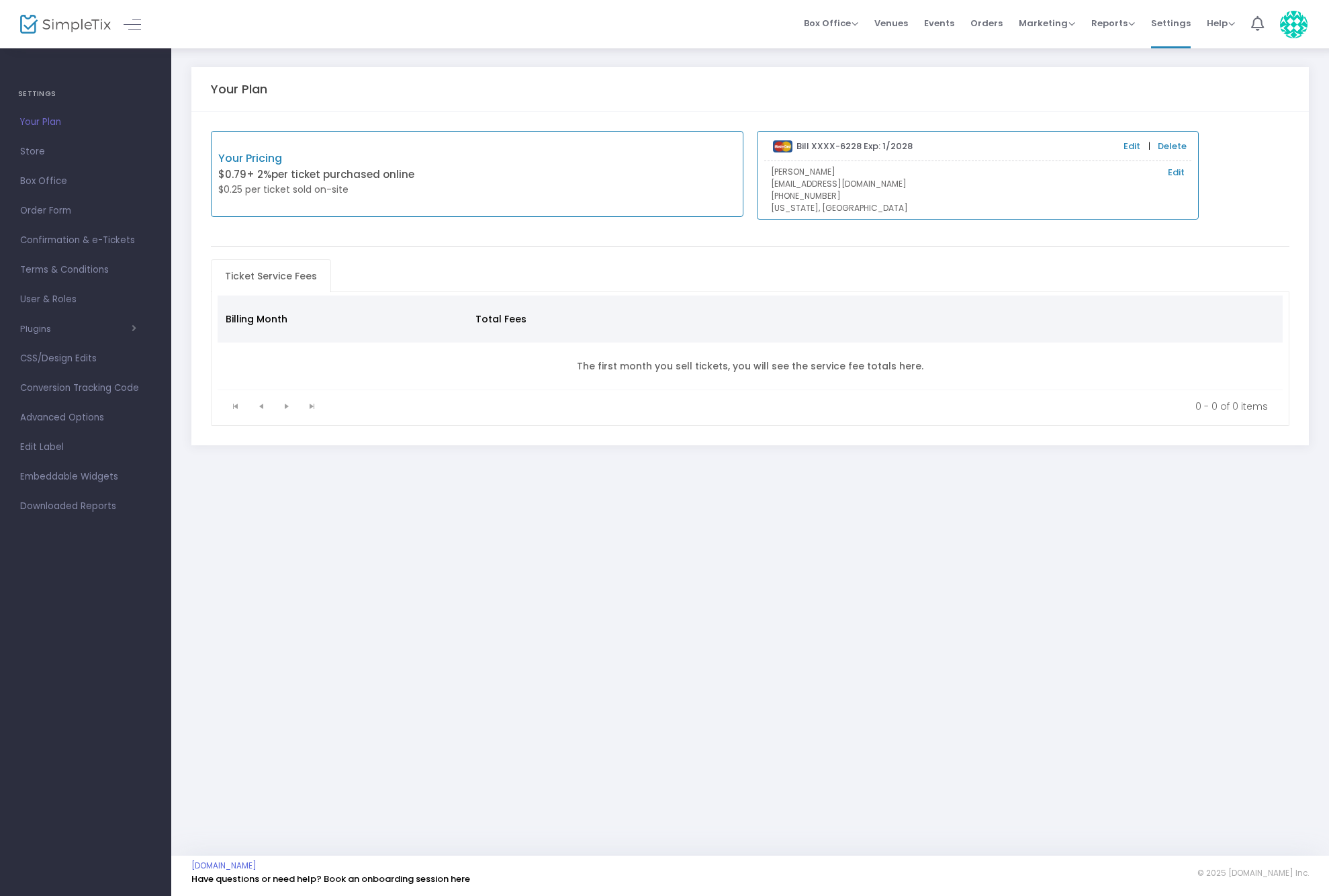
click at [60, 26] on img at bounding box center [65, 24] width 91 height 20
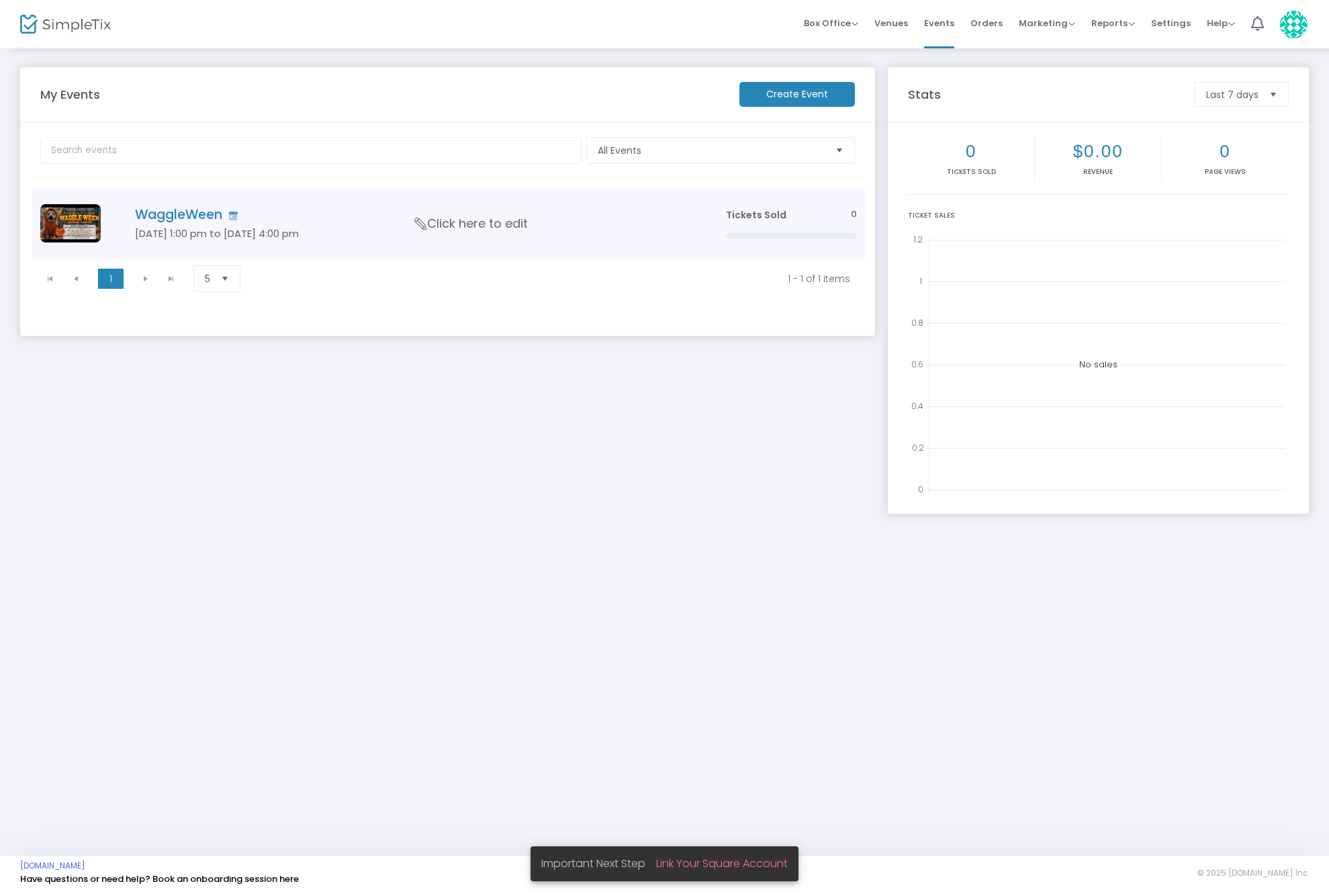
click at [136, 222] on h4 "WaggleWeen" at bounding box center [410, 214] width 551 height 16
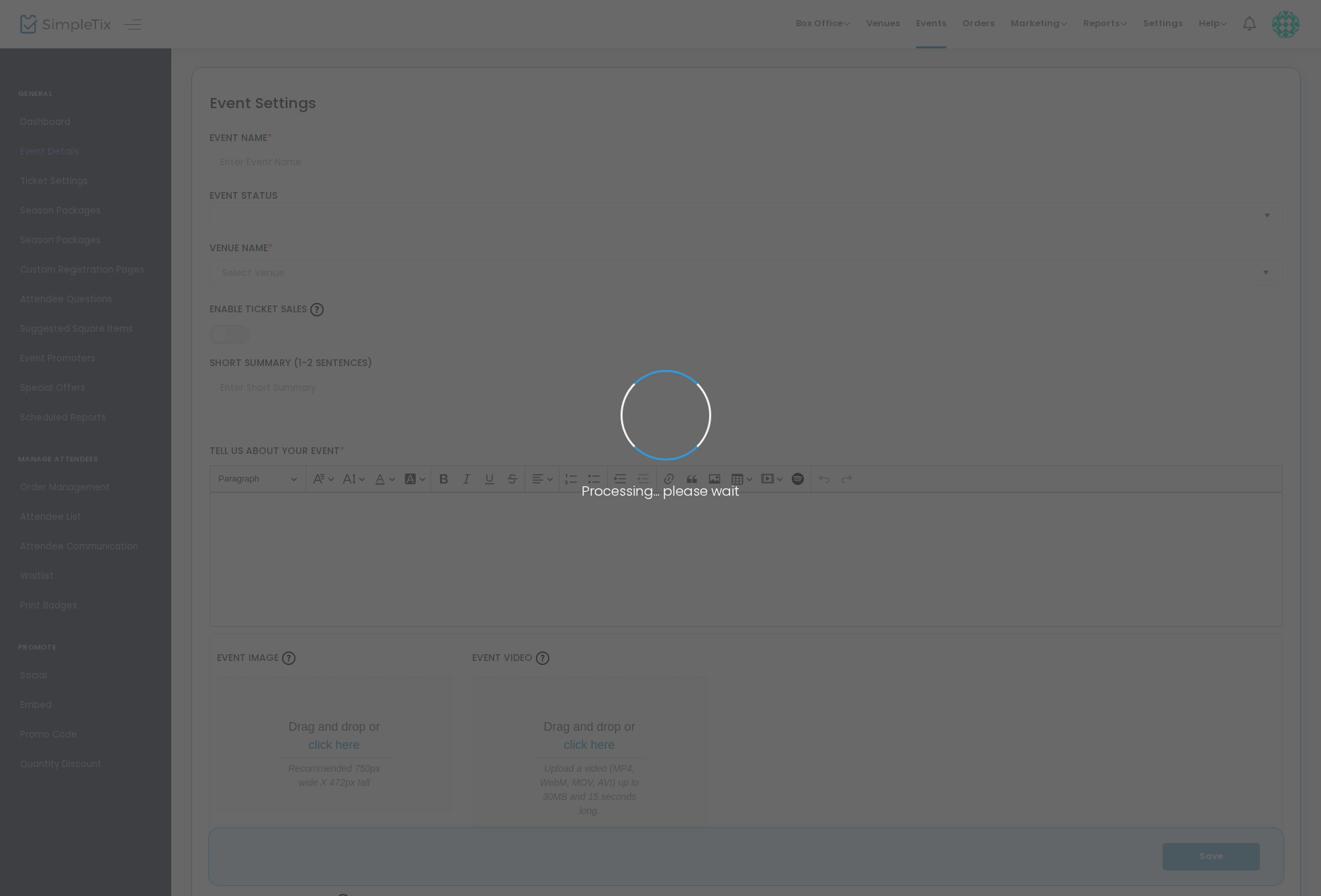
type input "WaggleWeen"
type textarea "Waggle-Ween costume contest"
type input "Buy Tickets"
type input "The [GEOGRAPHIC_DATA]"
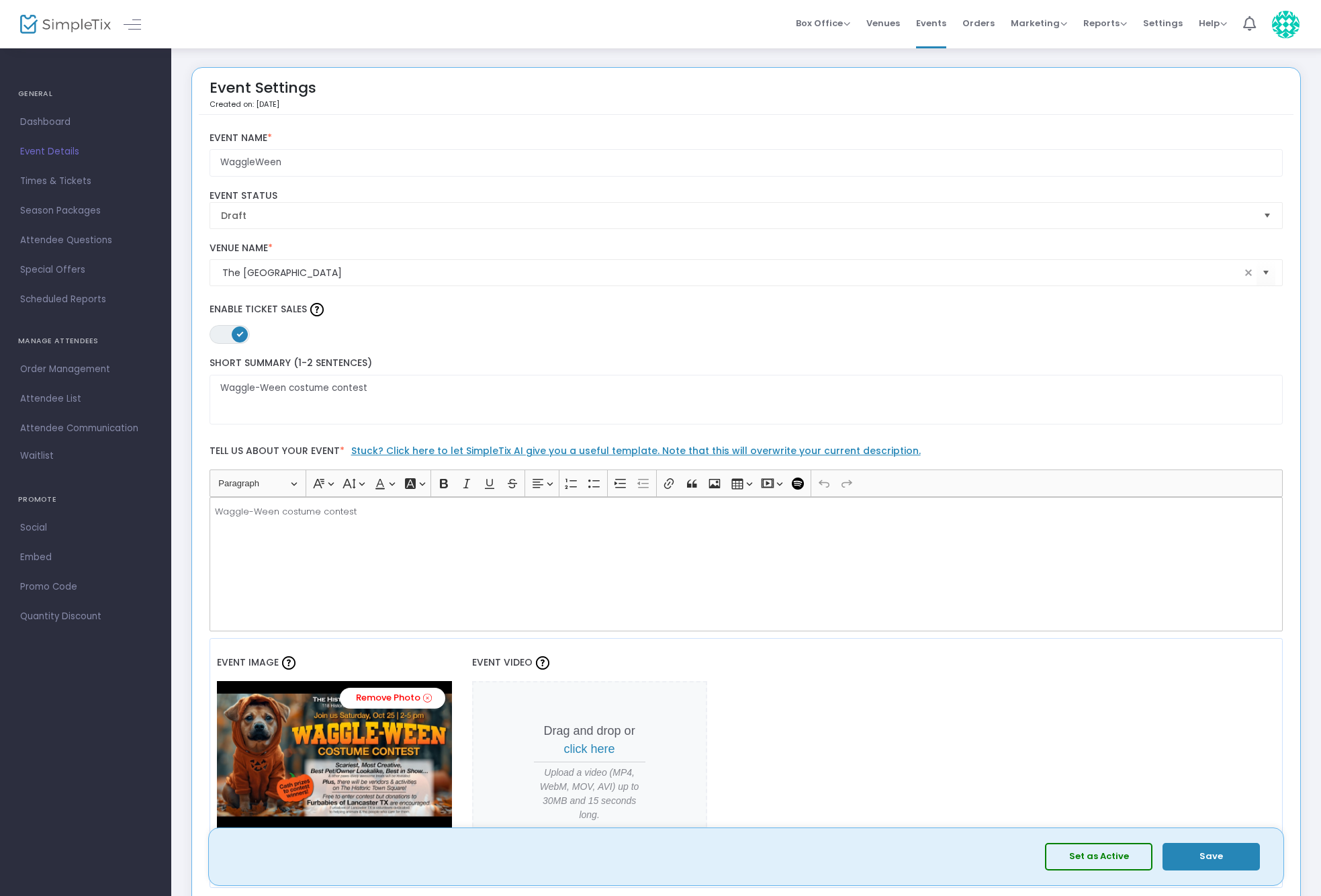
click at [1118, 862] on button "Set as Active" at bounding box center [1099, 857] width 108 height 27
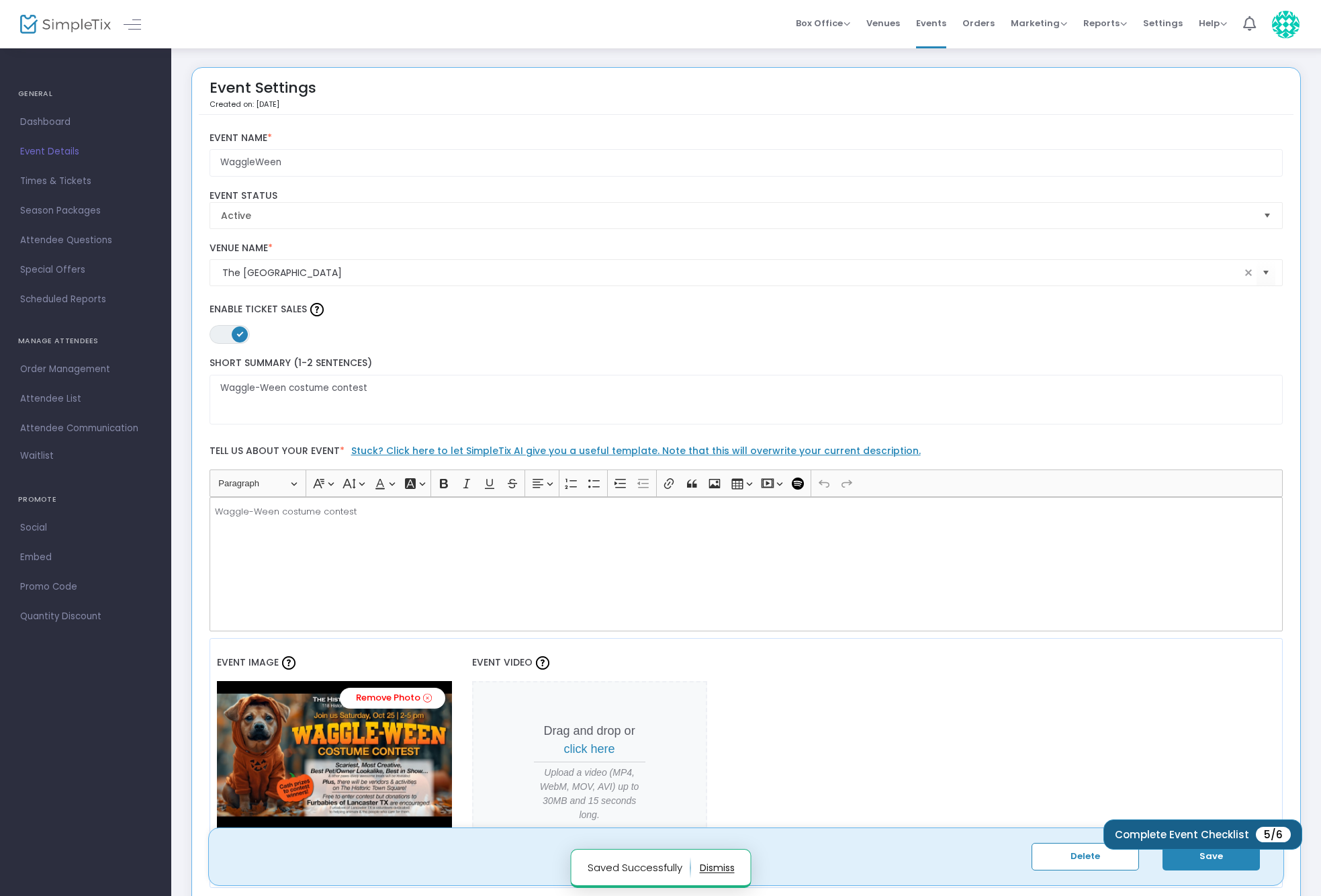
click at [1198, 834] on span "Complete Event Checklist" at bounding box center [1181, 834] width 134 height 10
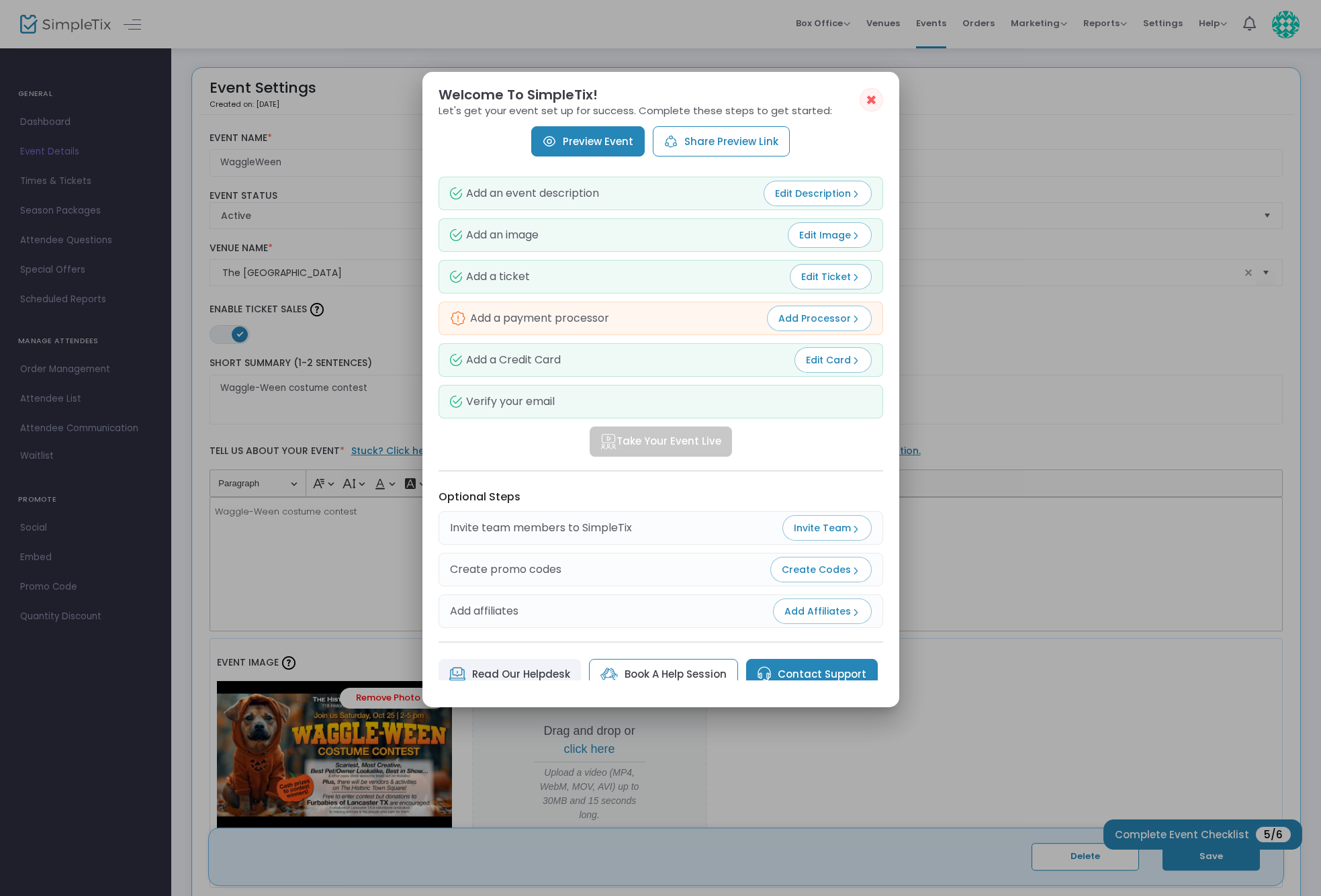
click at [794, 319] on span "Add Processor" at bounding box center [819, 318] width 82 height 14
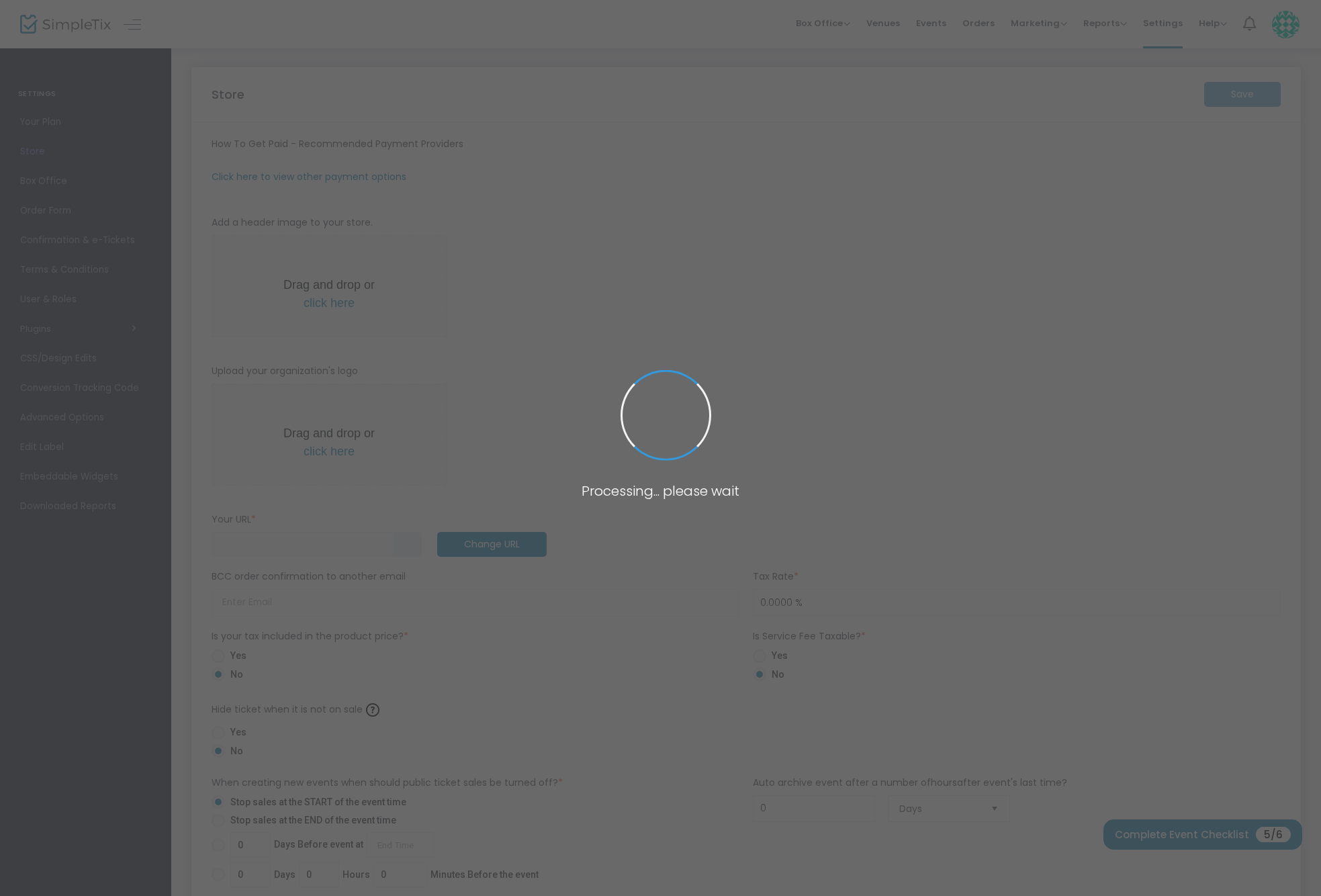
type input "[URL]"
radio input "true"
radio input "false"
radio input "true"
type input "The [GEOGRAPHIC_DATA]"
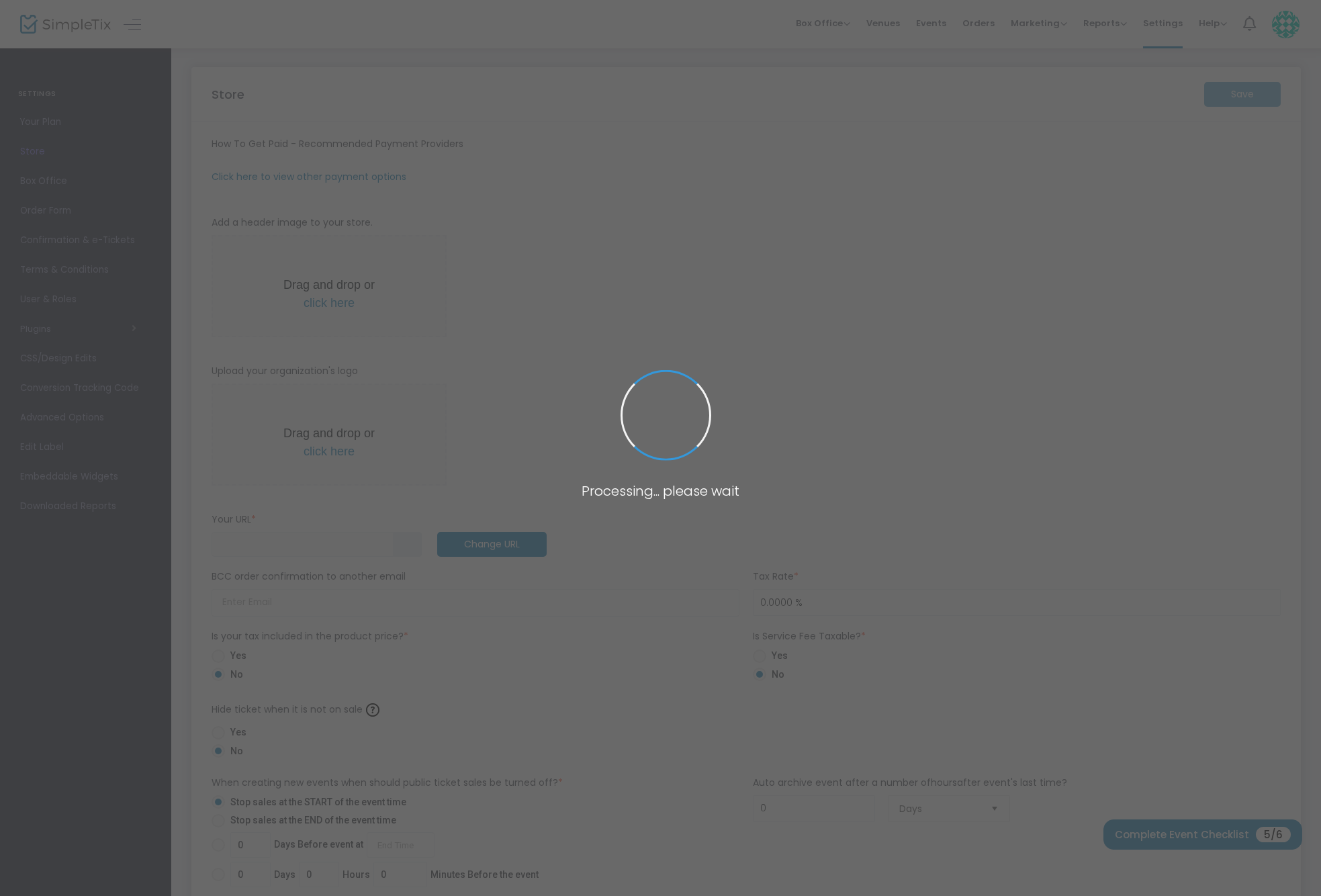
type input "4692482253"
type input "(UTC-06:00) Central Time ([GEOGRAPHIC_DATA] & [GEOGRAPHIC_DATA])"
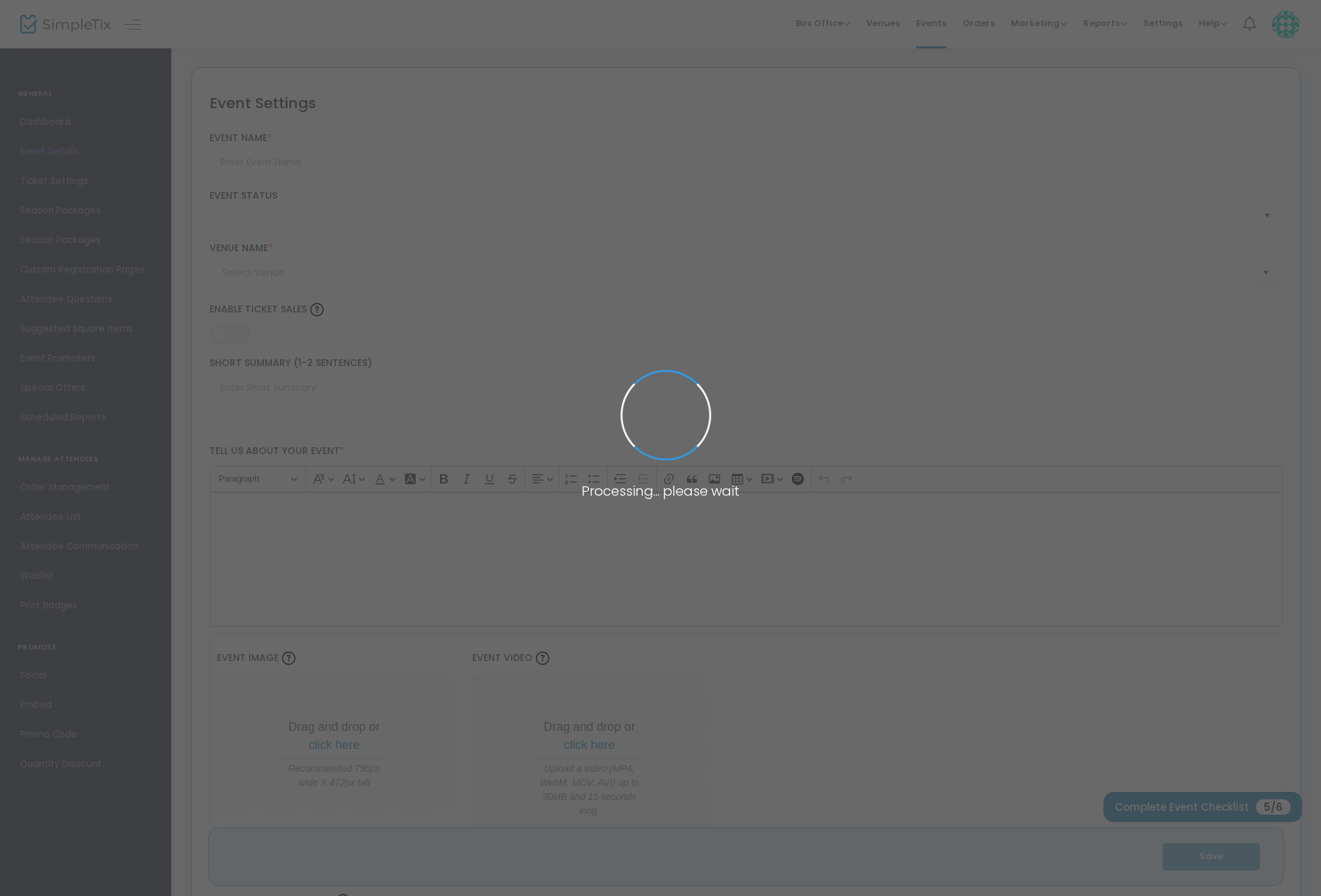
type input "WaggleWeen"
type textarea "Waggle-Ween costume contest"
type input "Buy Tickets"
type input "The [GEOGRAPHIC_DATA]"
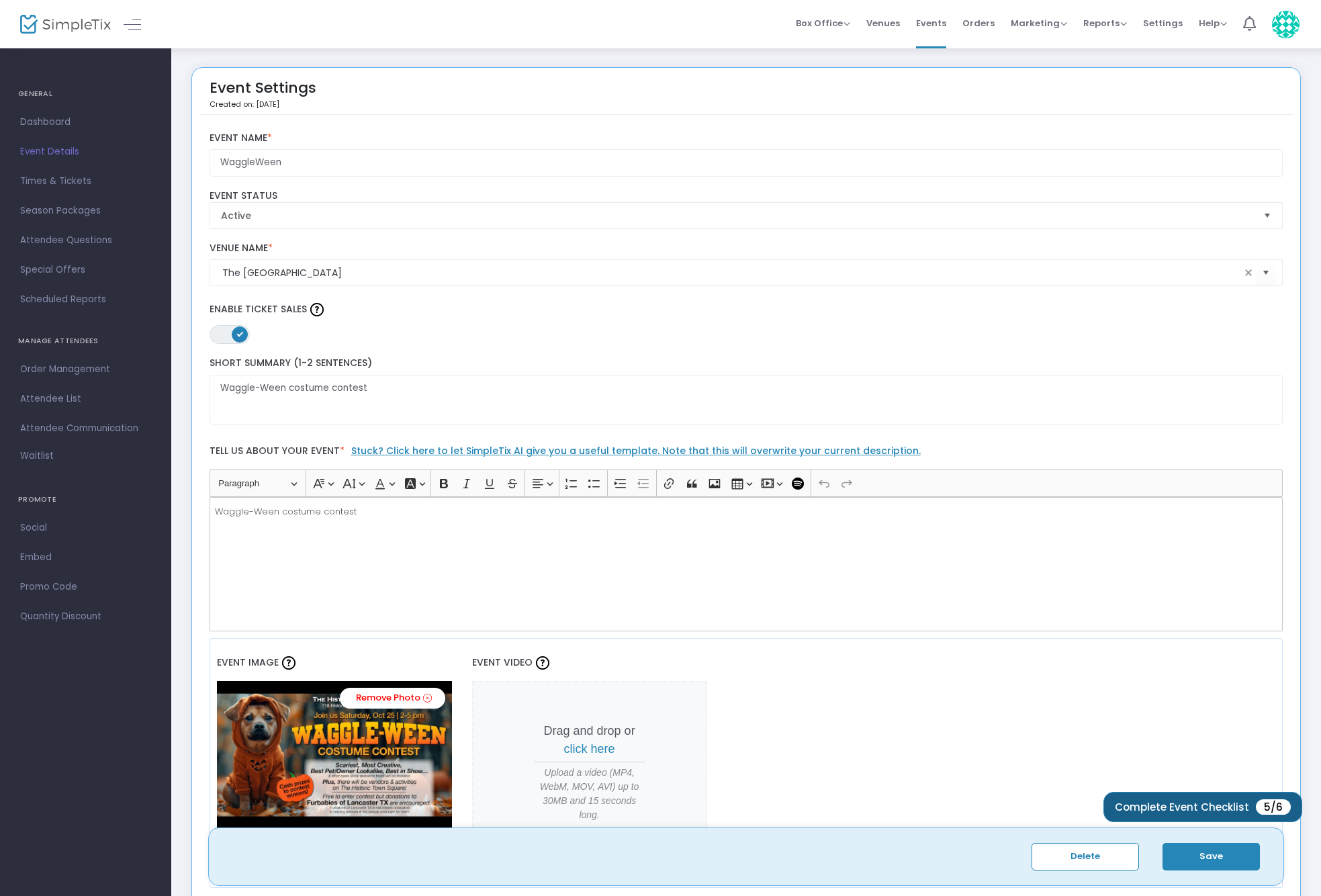
click at [1215, 811] on span "Complete Event Checklist" at bounding box center [1181, 806] width 134 height 10
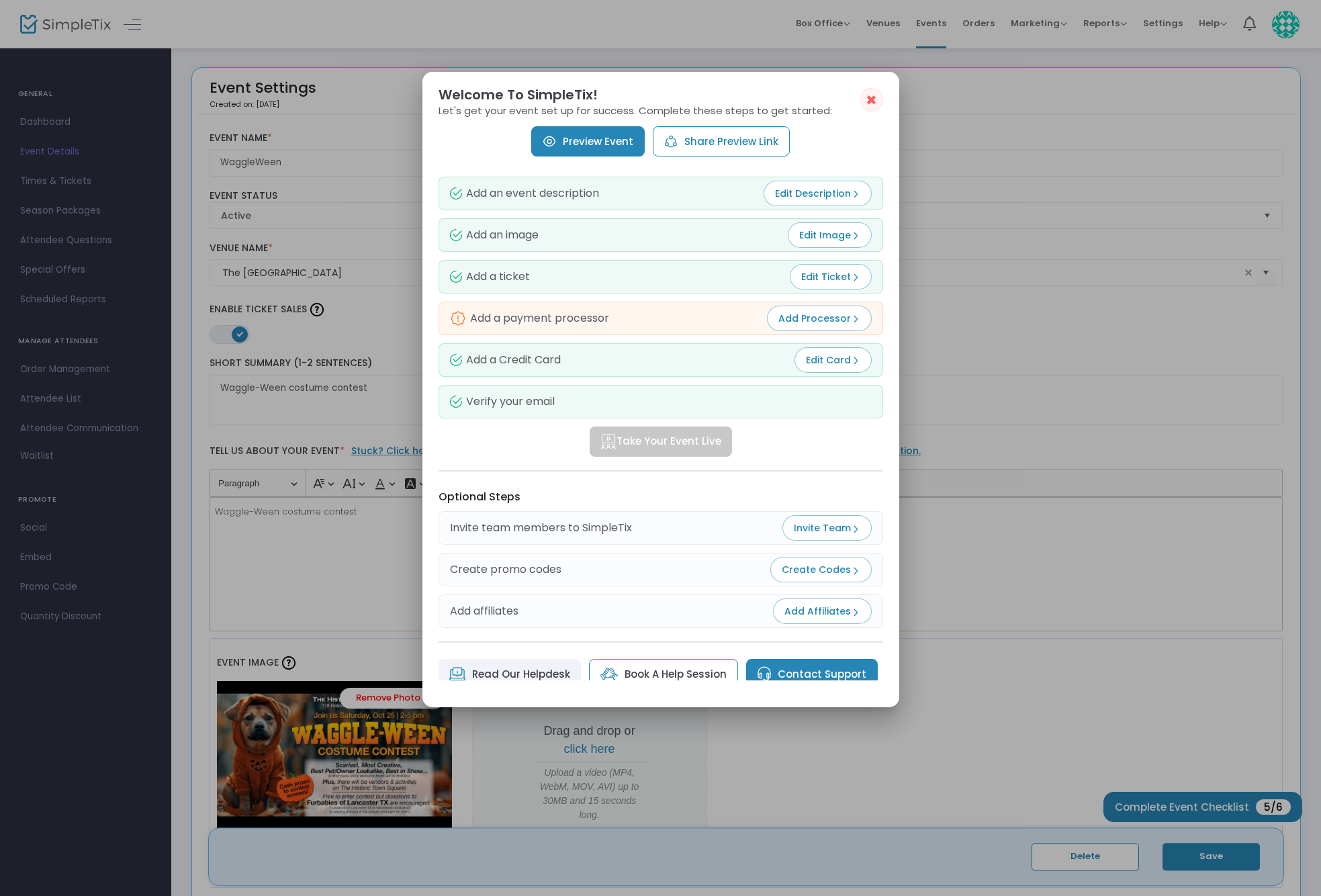
click at [780, 314] on span "Add Processor" at bounding box center [819, 318] width 82 height 14
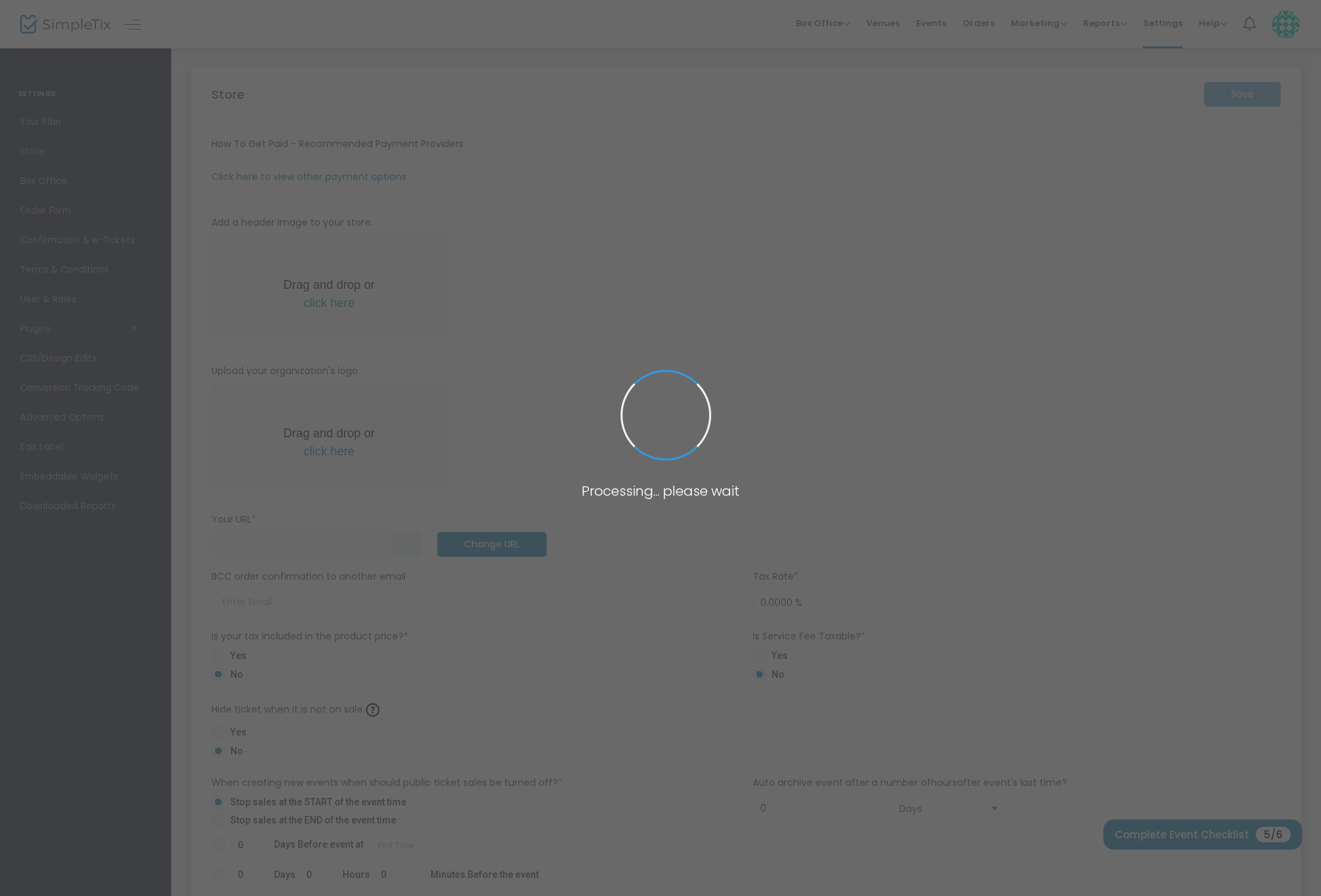
type input "[URL]"
radio input "true"
radio input "false"
radio input "true"
type input "The [GEOGRAPHIC_DATA]"
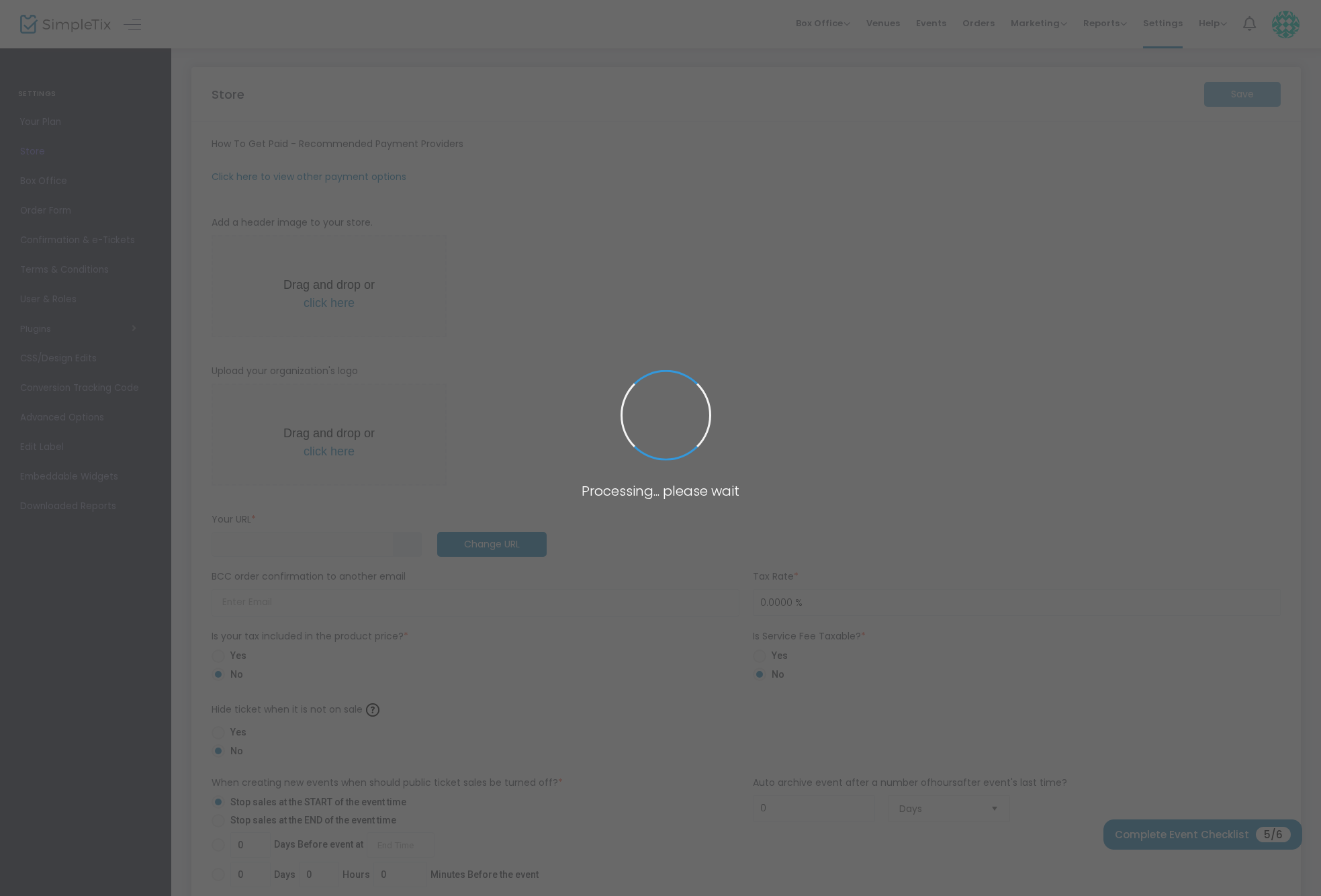
type input "4692482253"
type input "(UTC-06:00) Central Time ([GEOGRAPHIC_DATA] & [GEOGRAPHIC_DATA])"
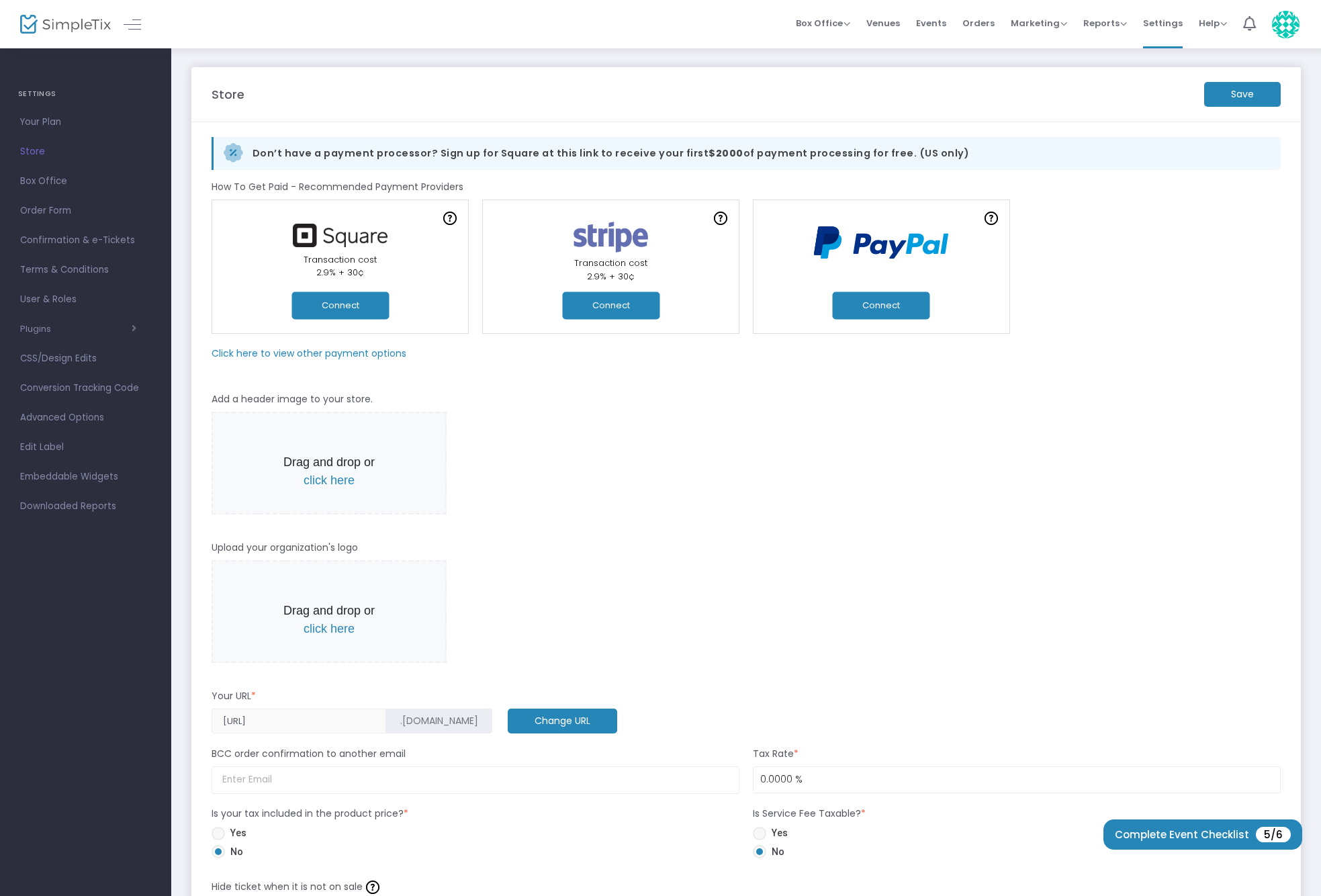
click at [362, 309] on button "Connect" at bounding box center [340, 305] width 97 height 27
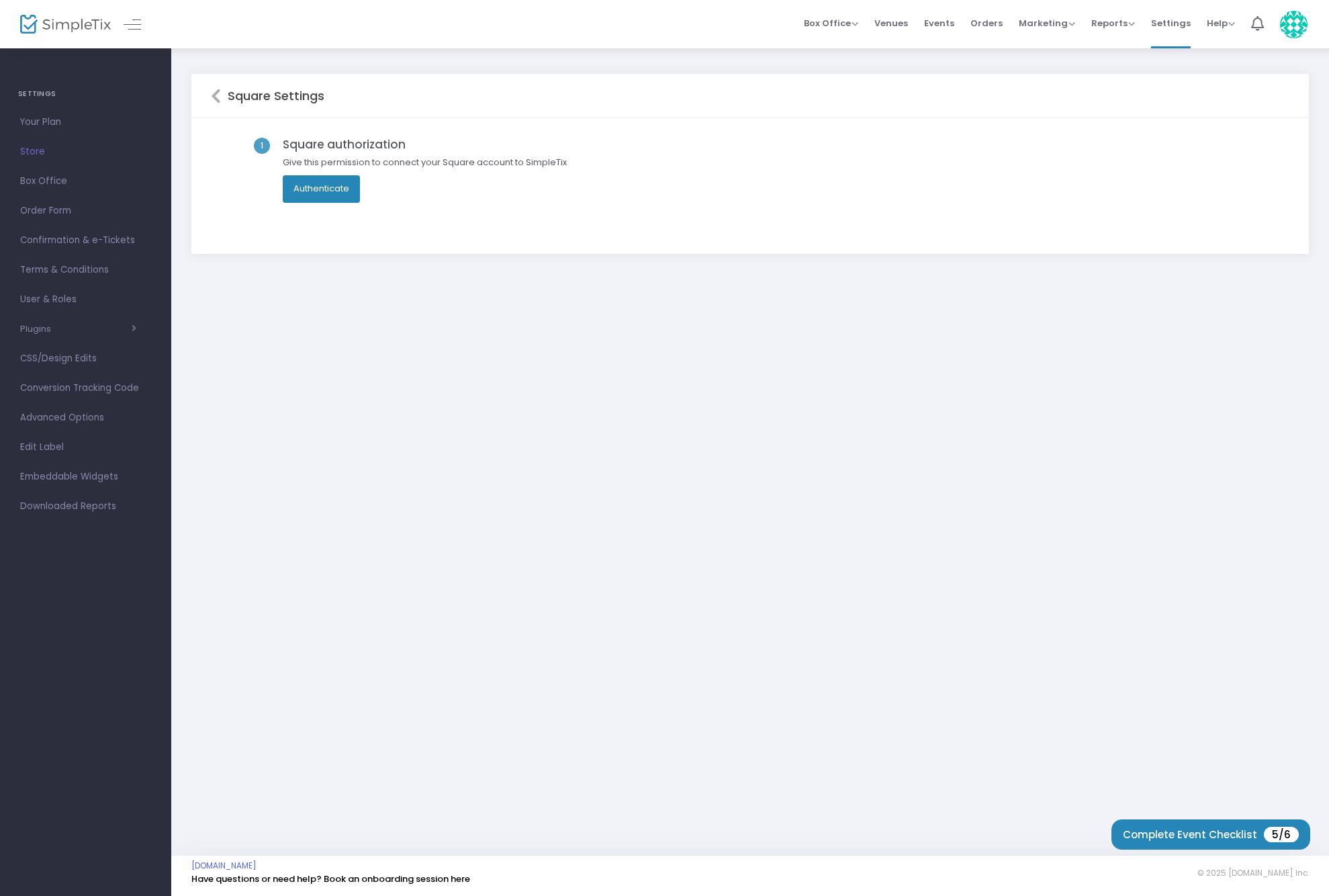
click at [328, 180] on button "Authenticate" at bounding box center [322, 188] width 78 height 27
click at [38, 22] on img at bounding box center [65, 24] width 91 height 20
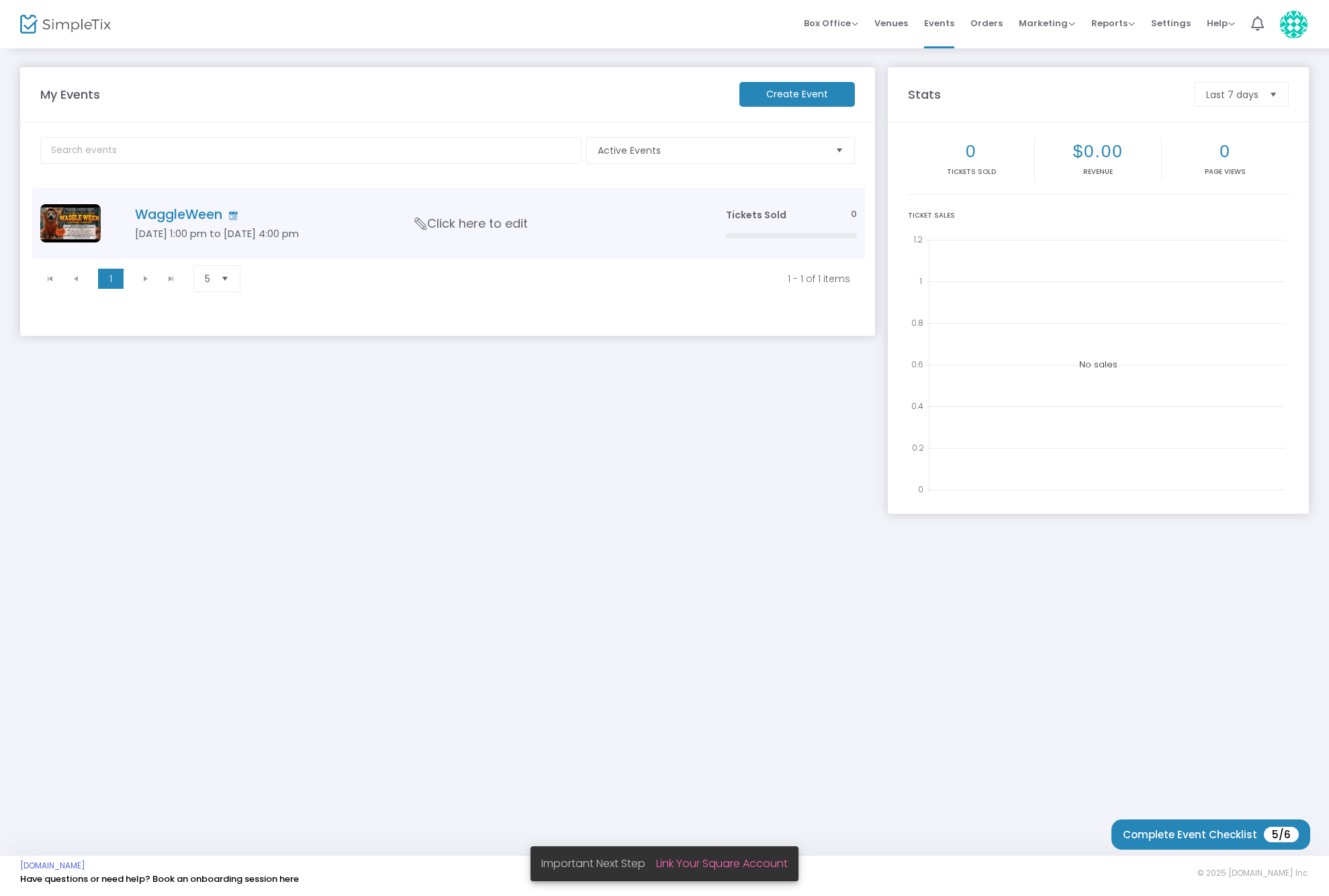
click at [225, 237] on h5 "[DATE] 1:00 pm to [DATE] 4:00 pm" at bounding box center [410, 234] width 551 height 12
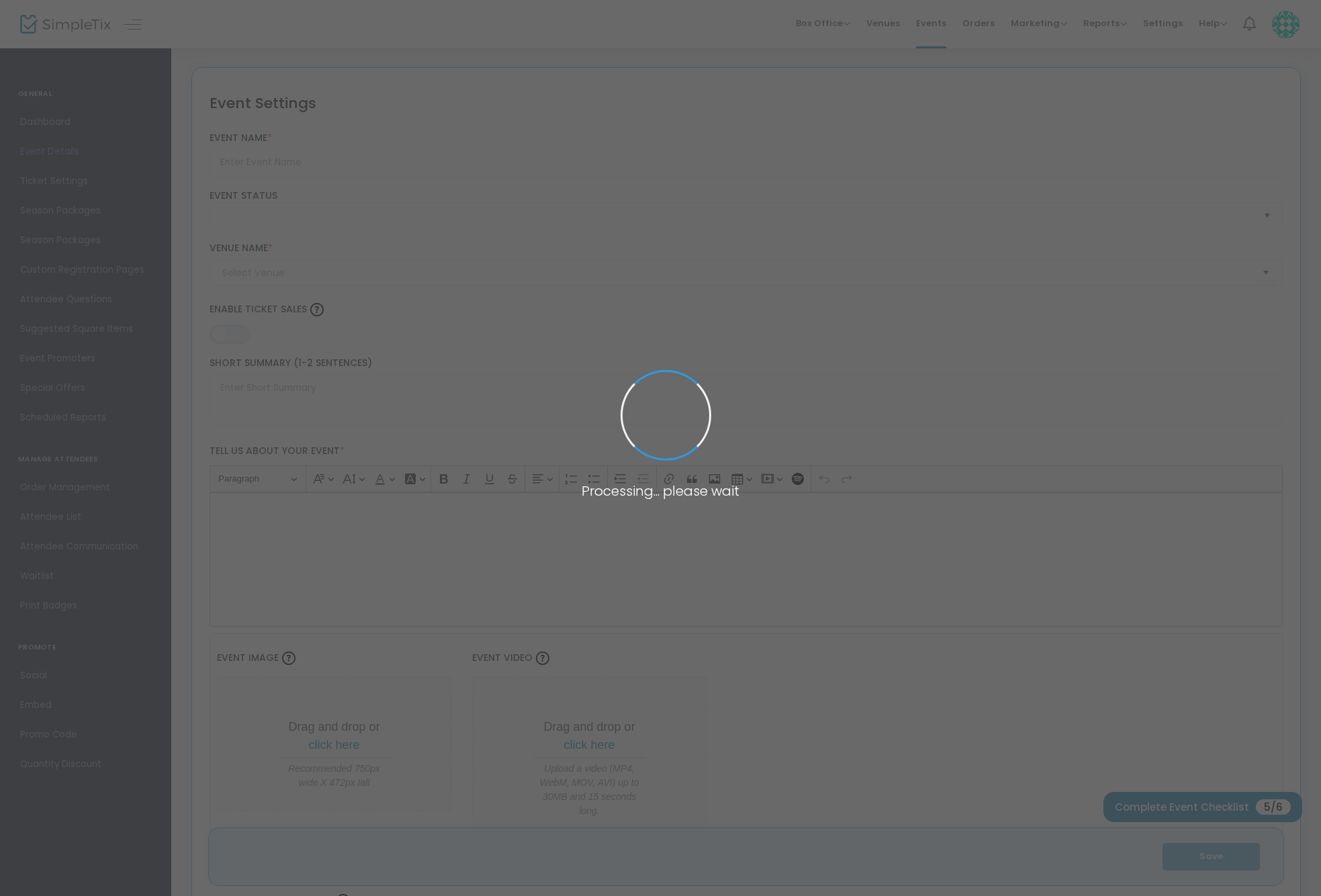
type input "WaggleWeen"
type textarea "Waggle-Ween costume contest"
type input "Buy Tickets"
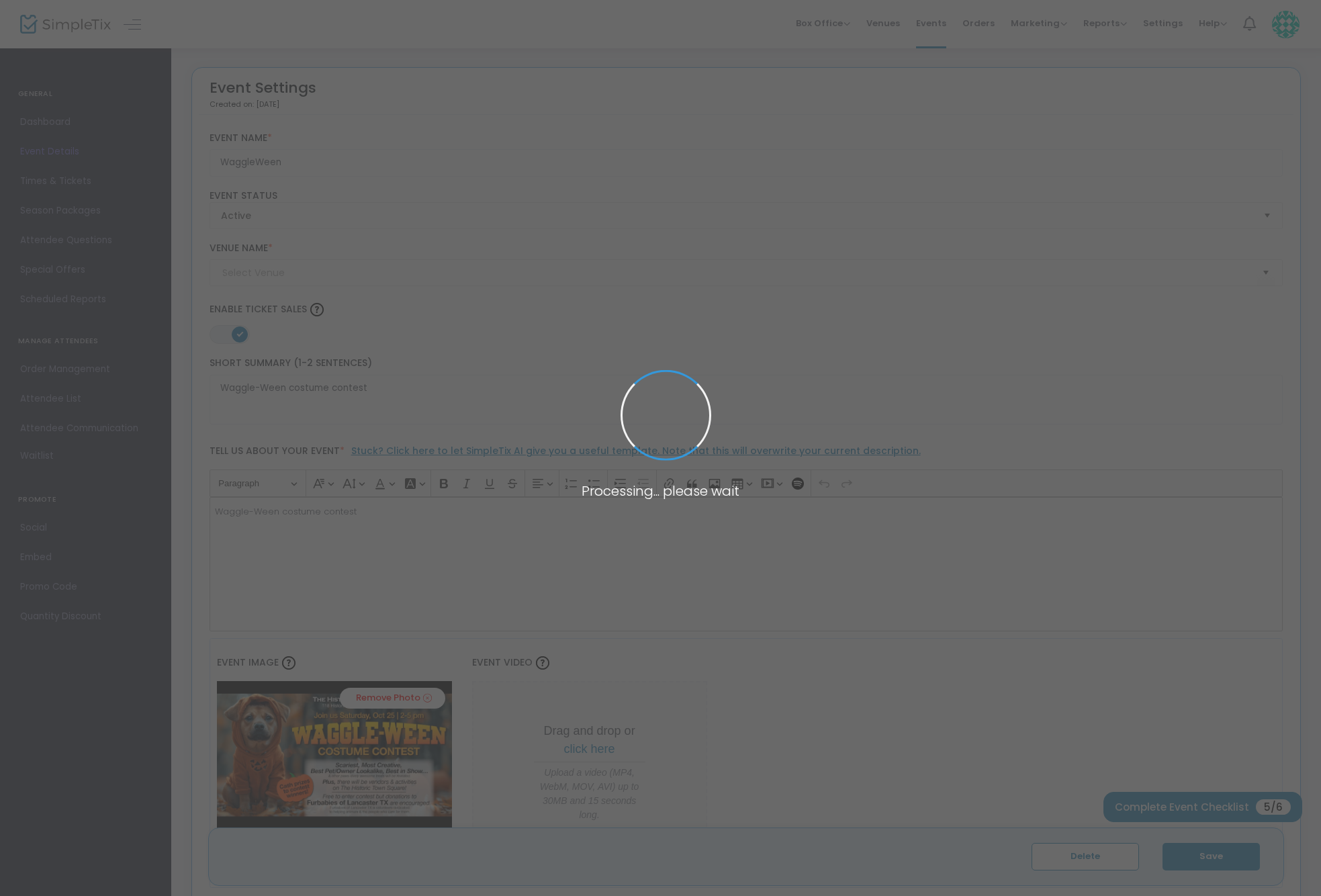
type input "The [GEOGRAPHIC_DATA]"
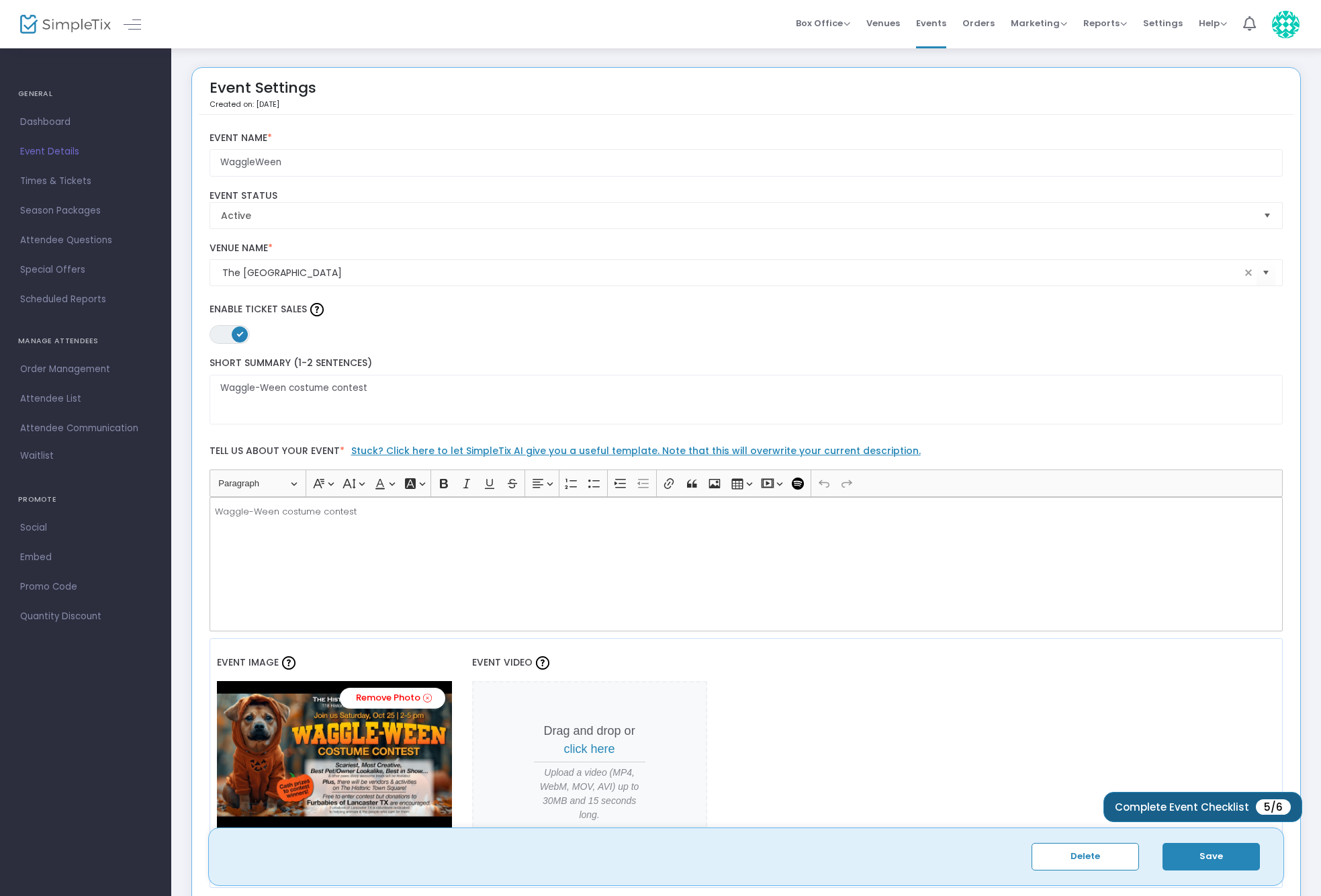
click at [1226, 802] on span "Complete Event Checklist" at bounding box center [1181, 806] width 134 height 10
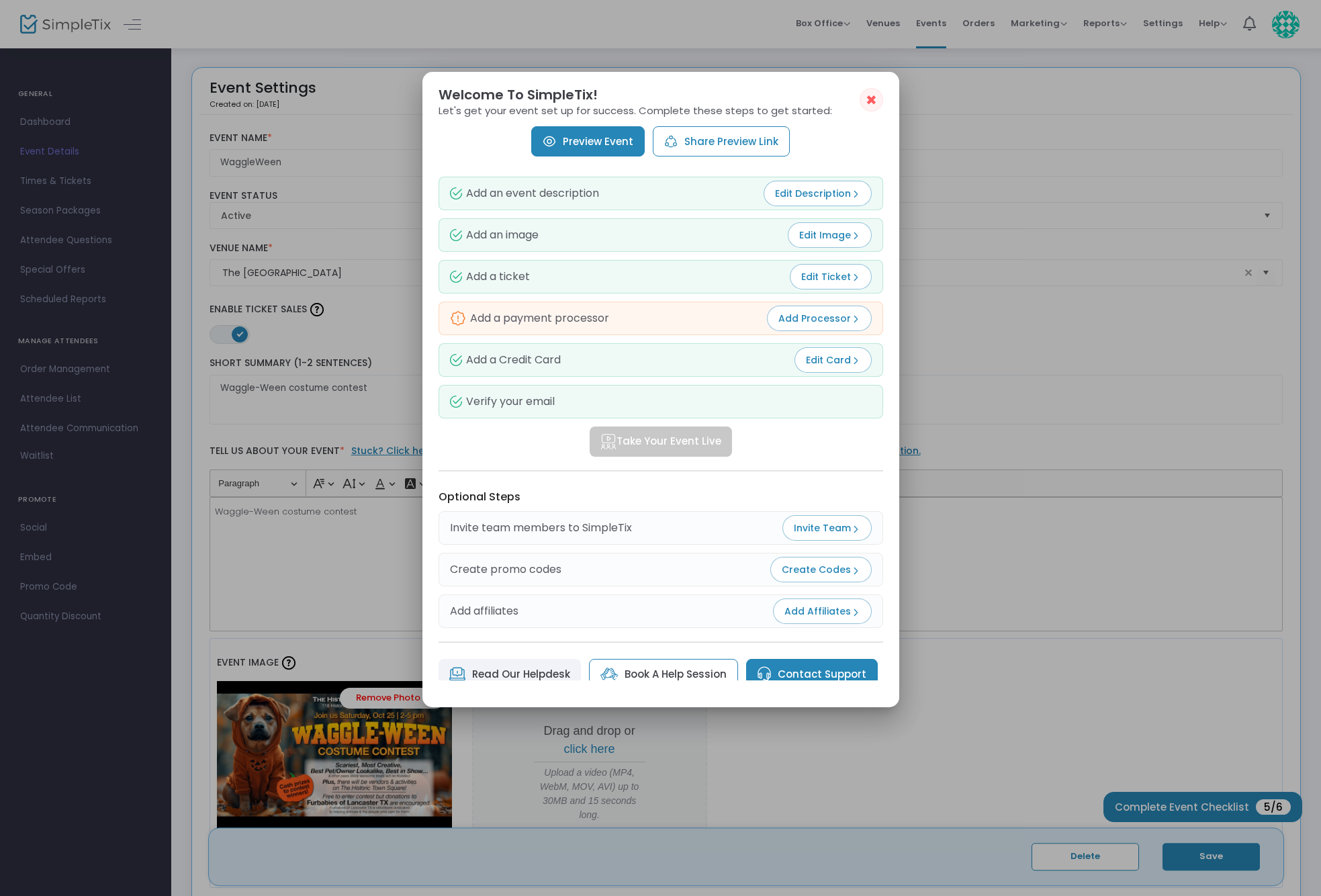
click at [828, 316] on span "Add Processor" at bounding box center [819, 318] width 82 height 14
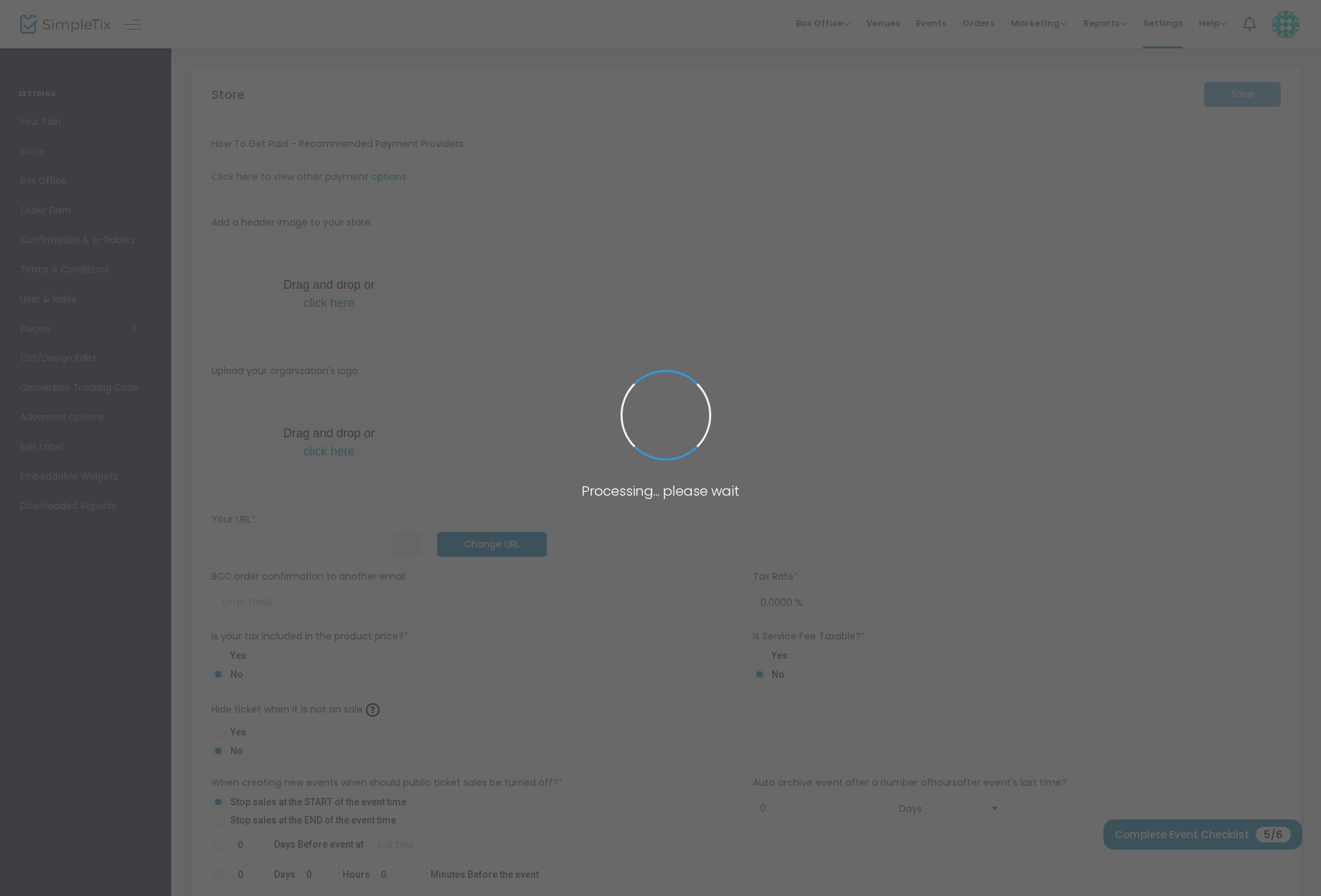
type input "[URL]"
radio input "true"
radio input "false"
radio input "true"
type input "The [GEOGRAPHIC_DATA]"
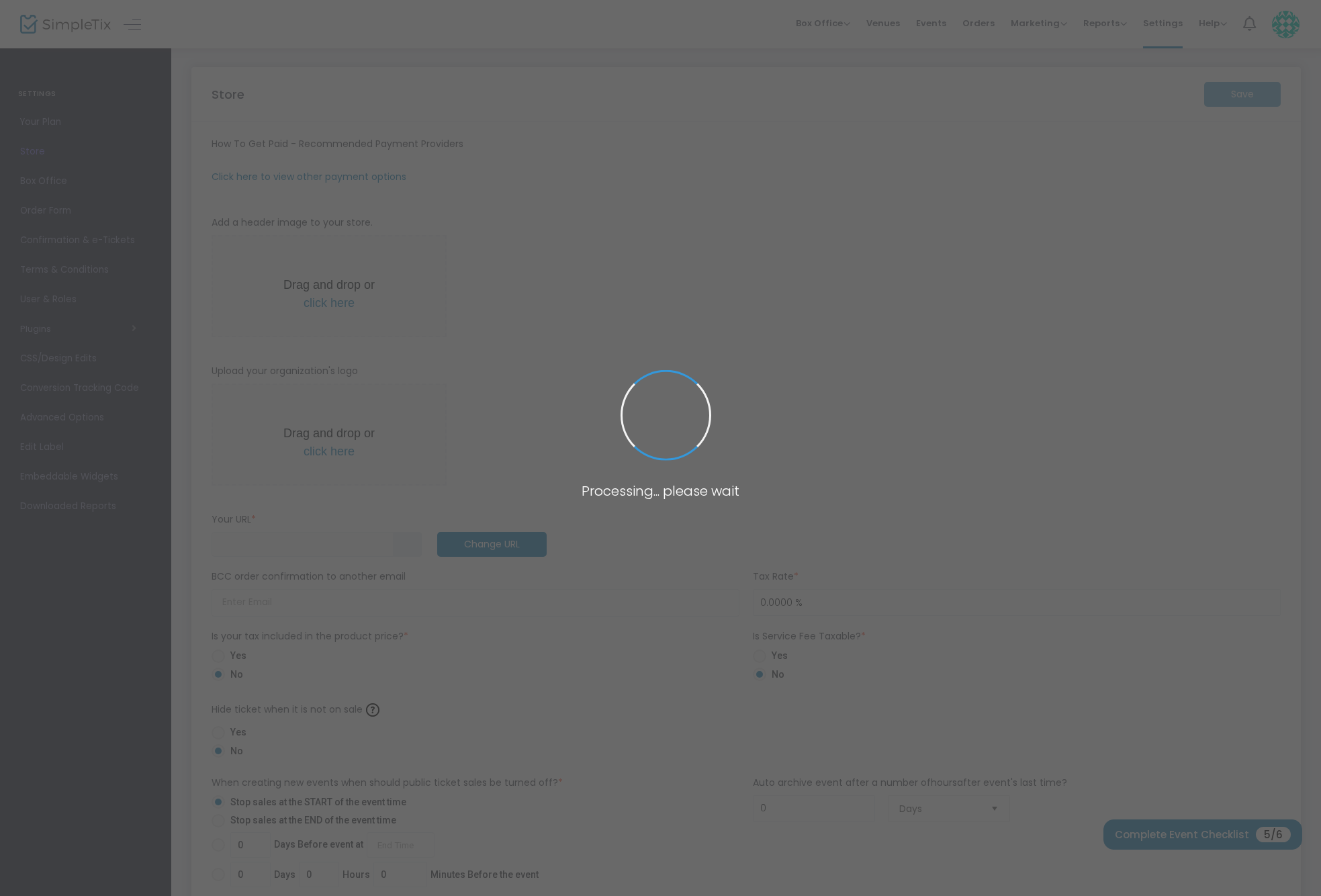
type input "4692482253"
type input "(UTC-06:00) Central Time ([GEOGRAPHIC_DATA] & [GEOGRAPHIC_DATA])"
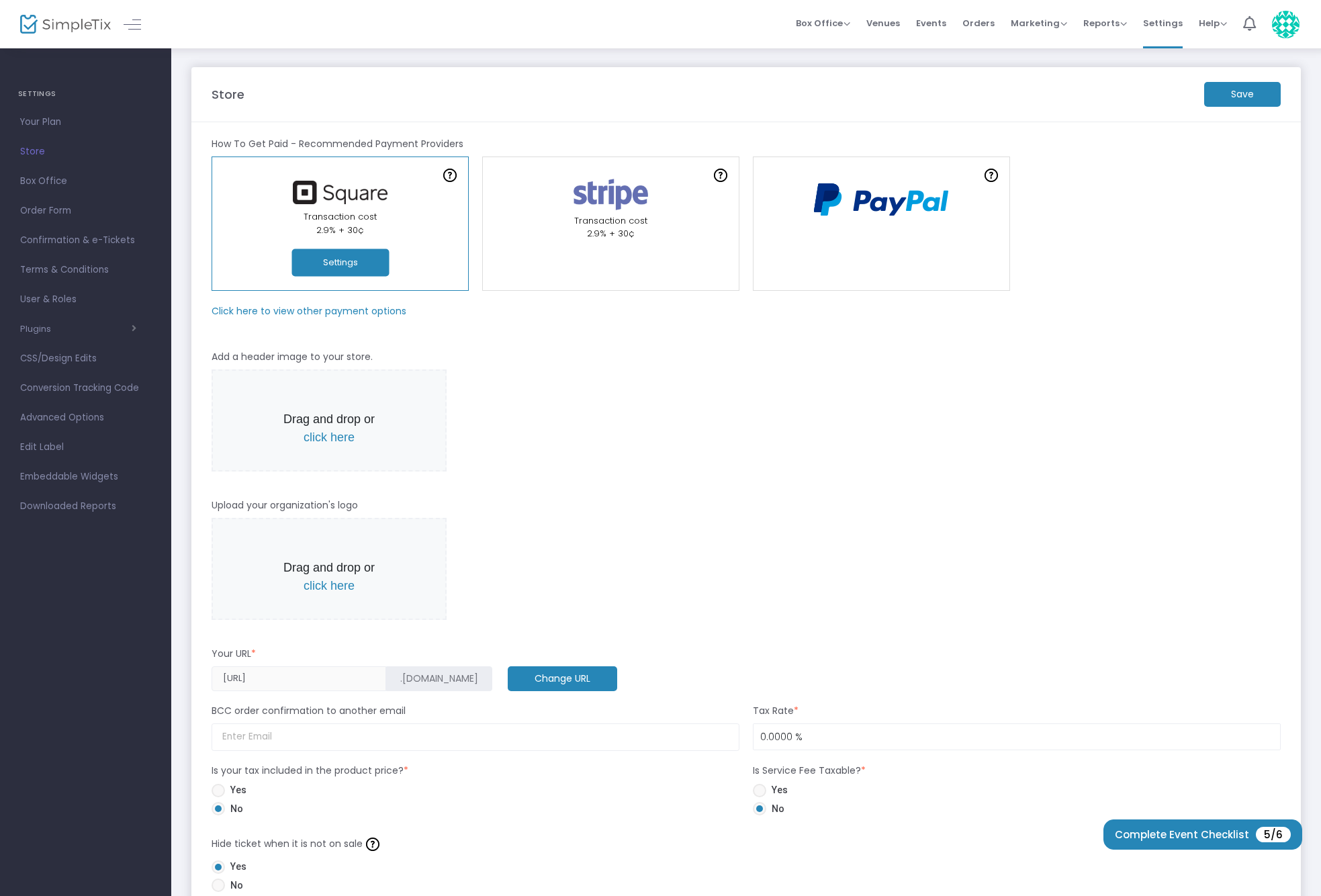
click at [345, 267] on button "Settings" at bounding box center [340, 263] width 97 height 27
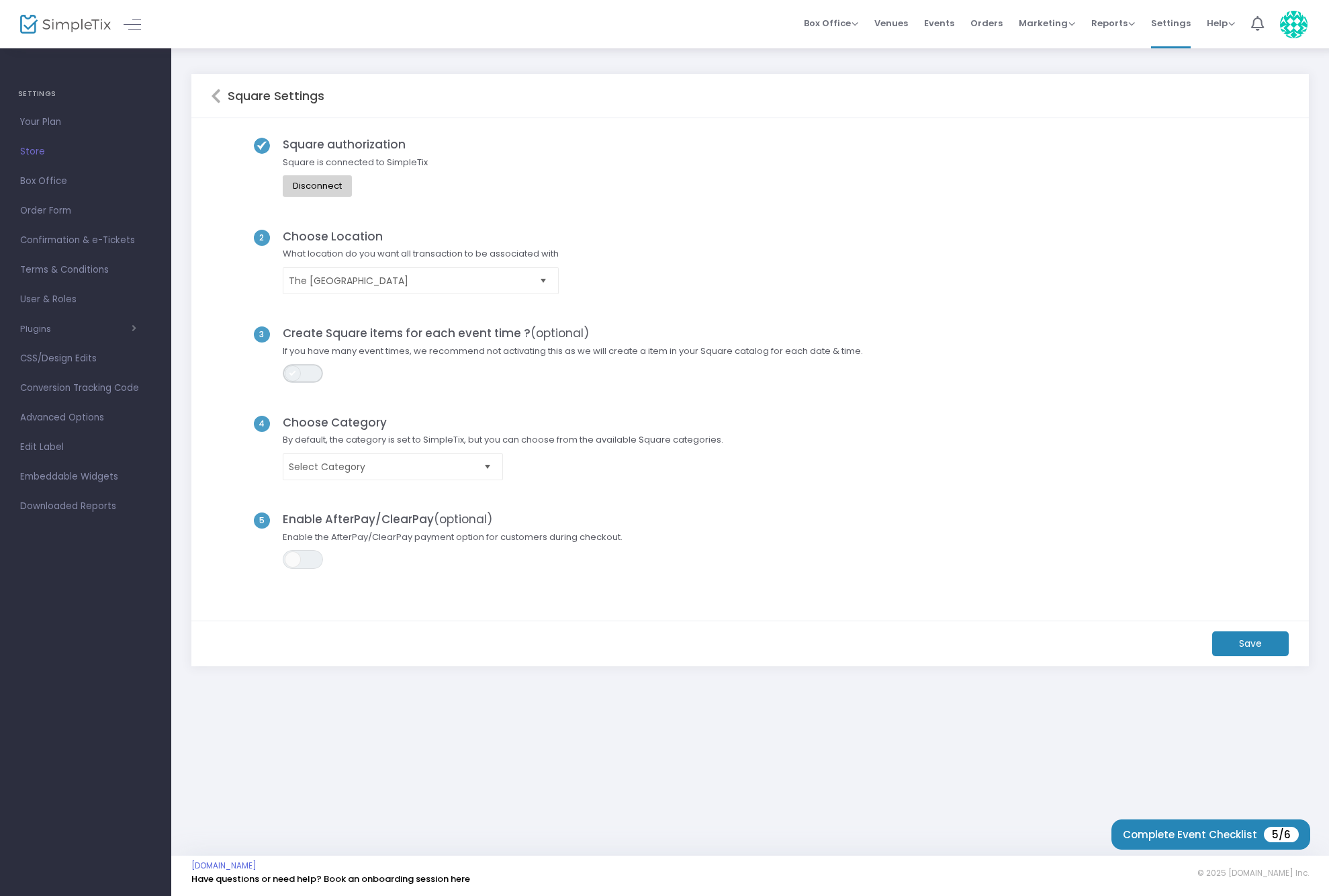
click at [310, 376] on span "ON OFF" at bounding box center [303, 374] width 40 height 19
click at [422, 473] on span "Select Category" at bounding box center [383, 467] width 189 height 14
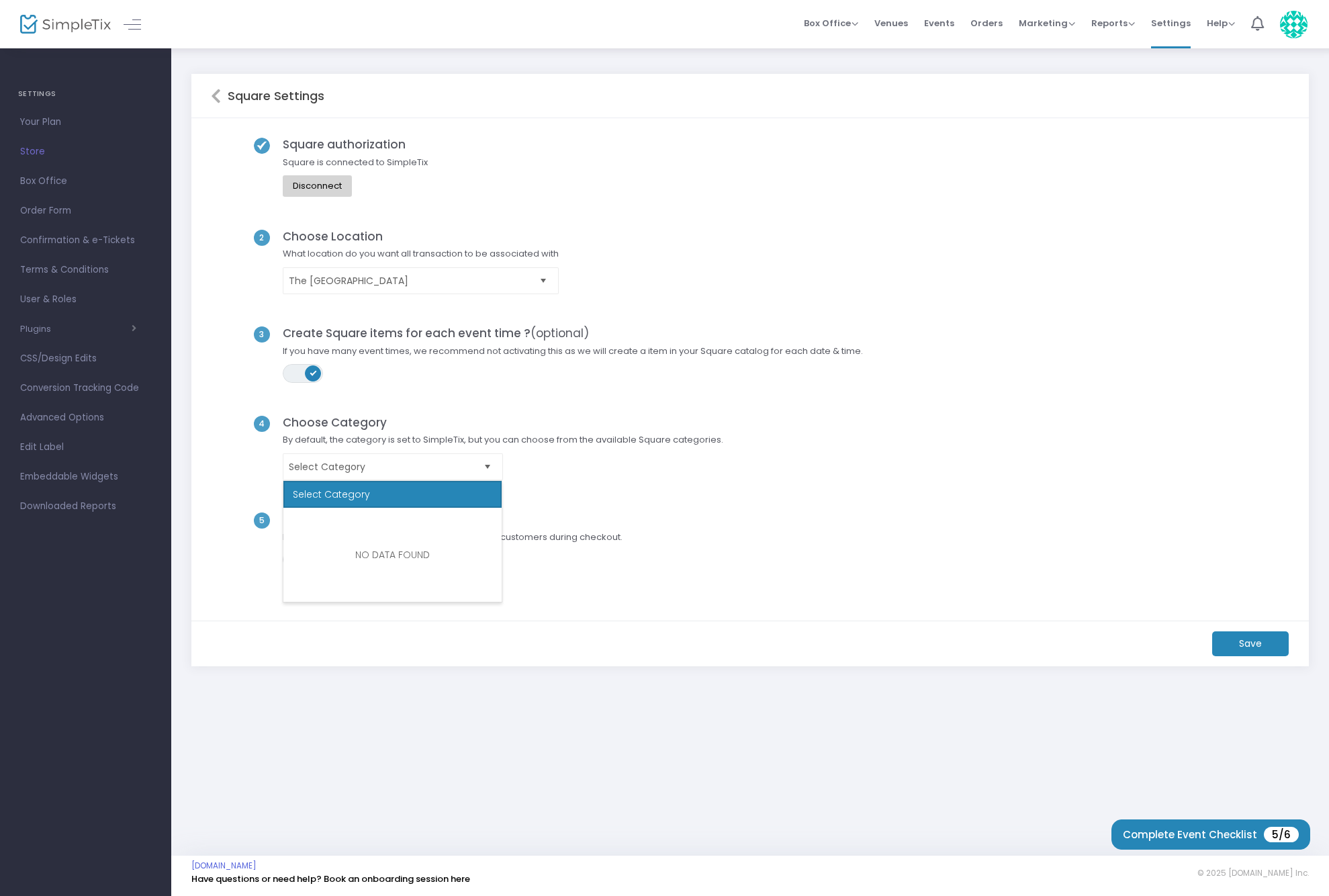
click at [425, 405] on div "3 Create Square items for each event time ? (optional) If you have many event t…" at bounding box center [751, 371] width 1079 height 88
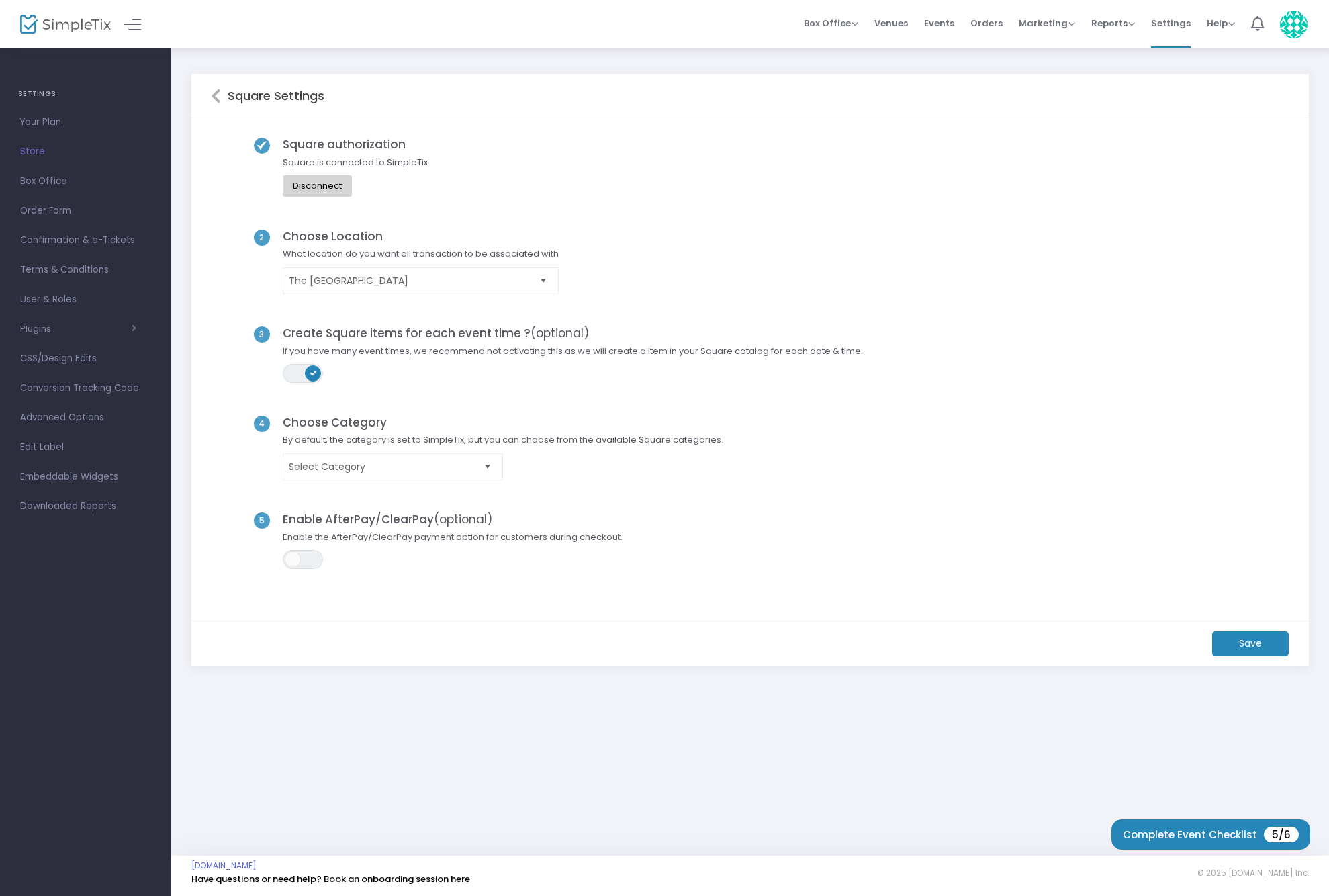
drag, startPoint x: 431, startPoint y: 519, endPoint x: 331, endPoint y: 519, distance: 100.0
click at [331, 519] on h4 "Enable AfterPay/ClearPay (optional)" at bounding box center [453, 519] width 353 height 14
copy h4 "fterPay/ClearPay"
click at [1247, 644] on m-button "Save" at bounding box center [1250, 644] width 77 height 25
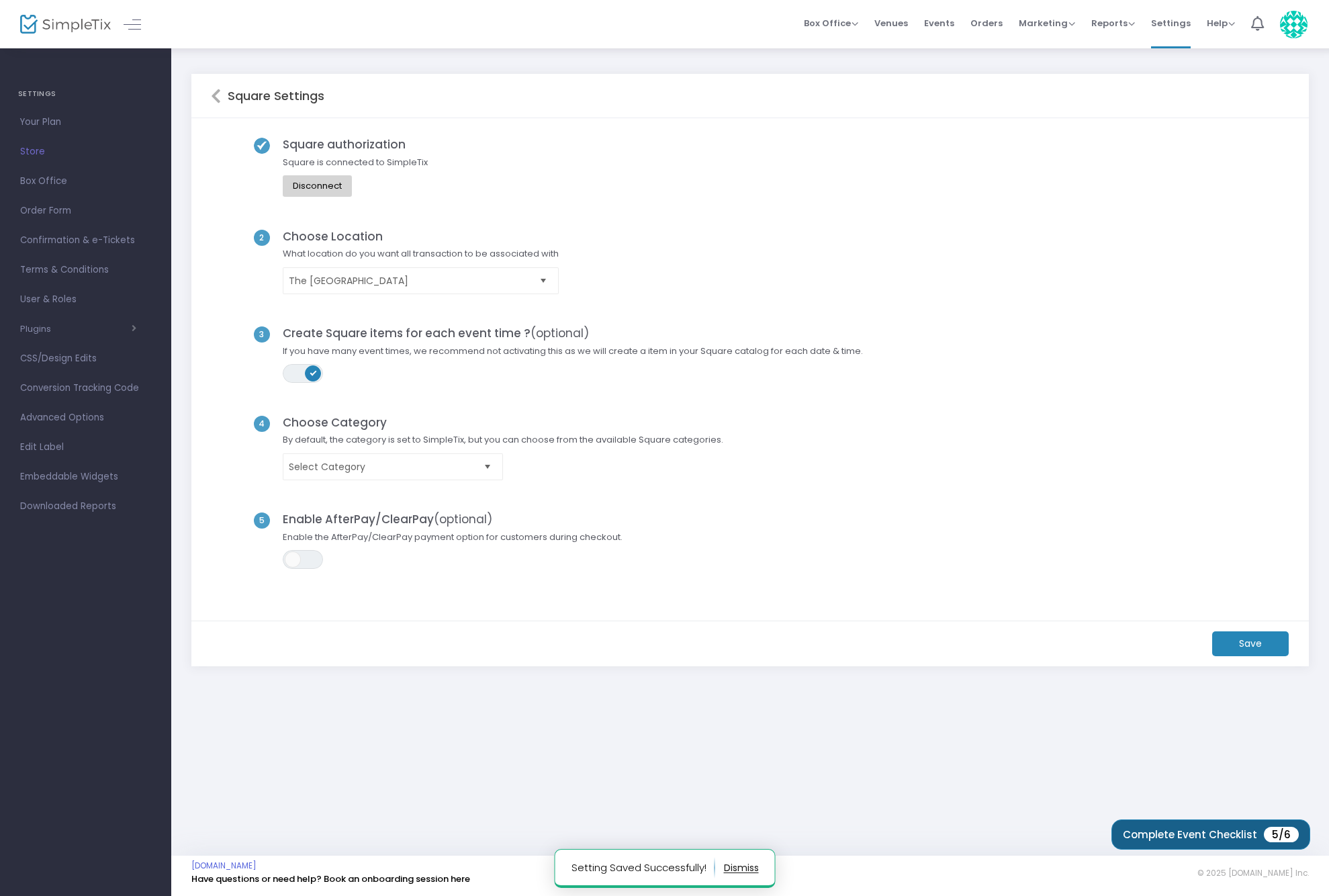
click at [1173, 840] on span "Complete Event Checklist" at bounding box center [1189, 834] width 134 height 10
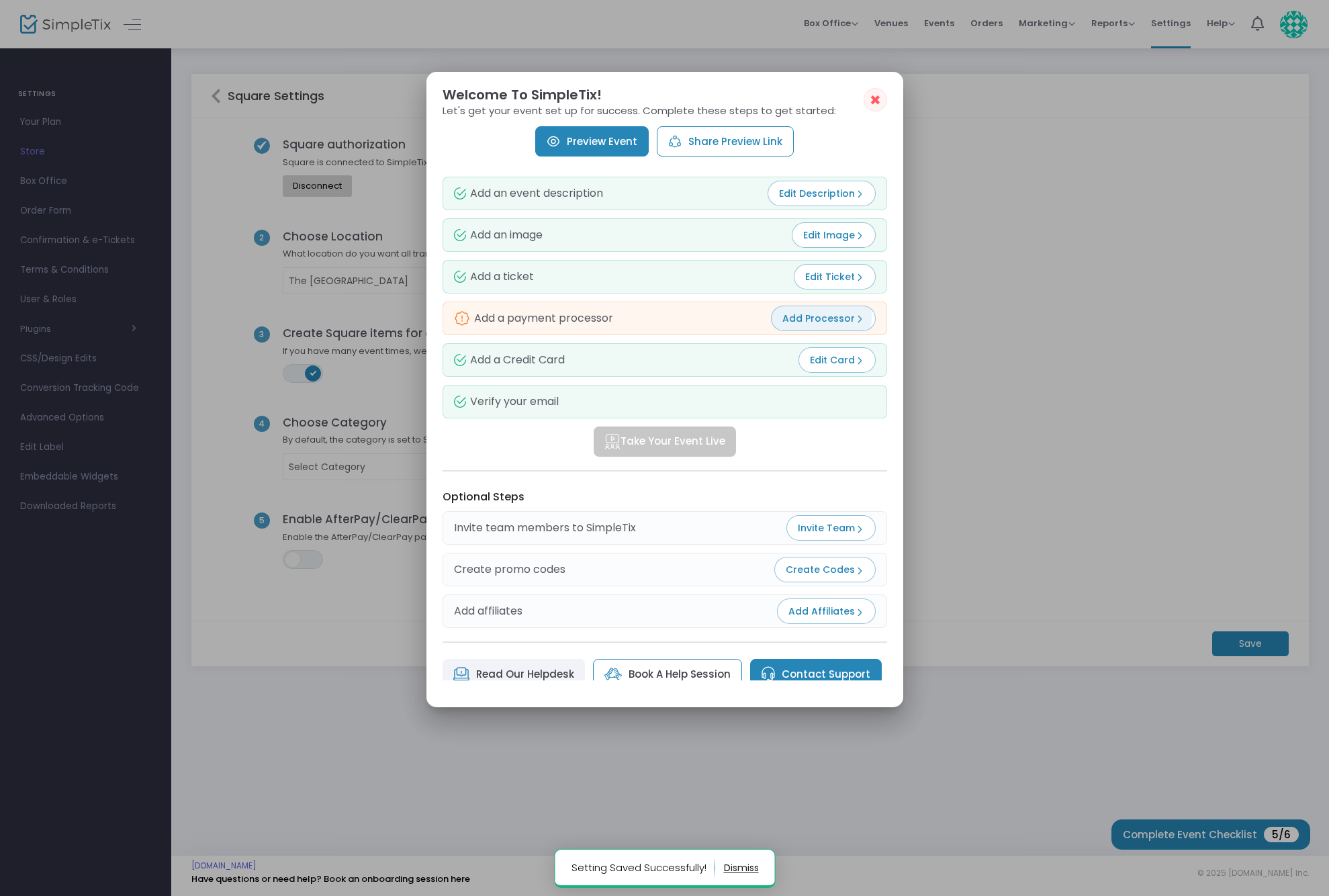
click at [795, 317] on span "Add Processor" at bounding box center [823, 318] width 82 height 14
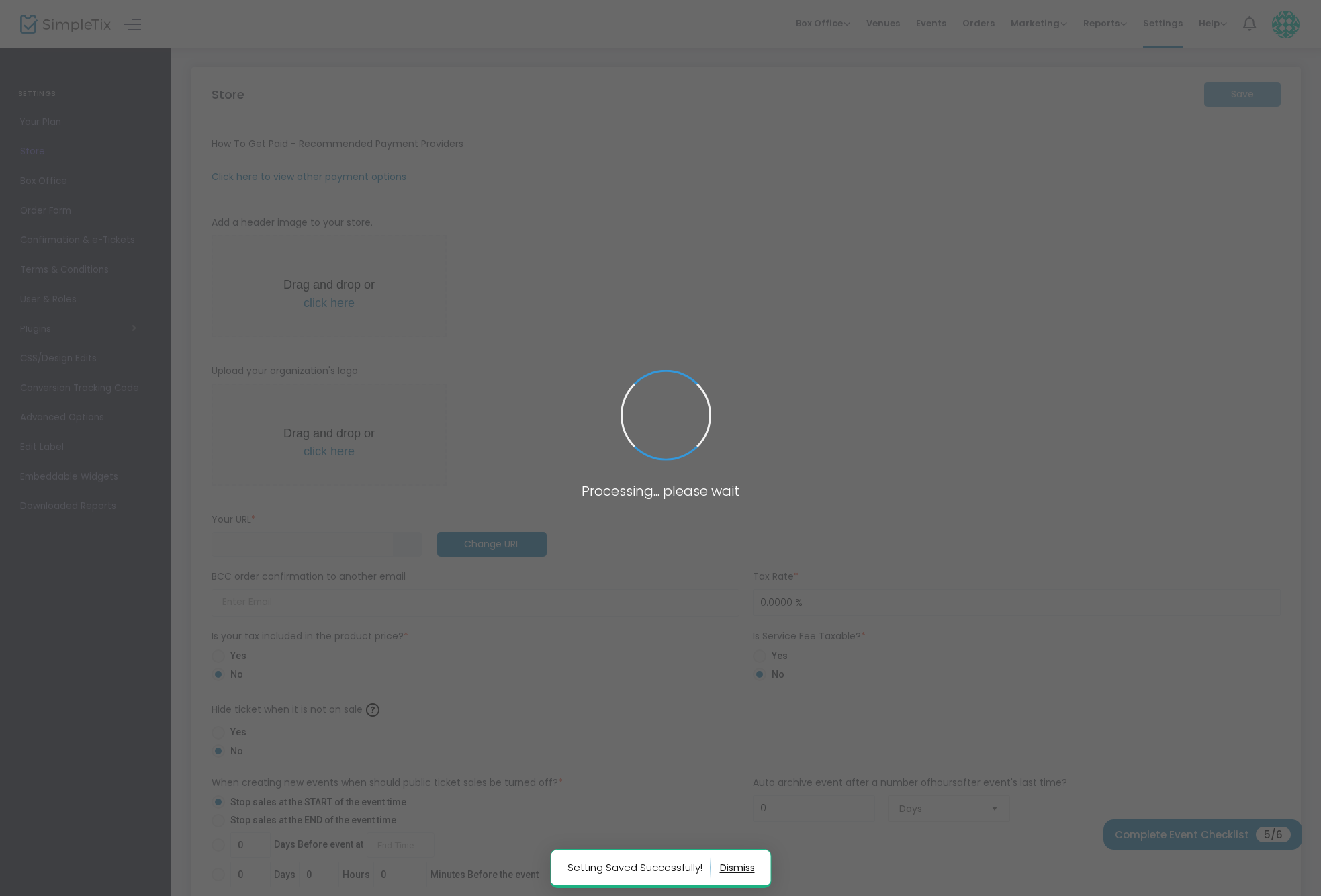
type input "[URL]"
radio input "true"
radio input "false"
radio input "true"
type input "The [GEOGRAPHIC_DATA]"
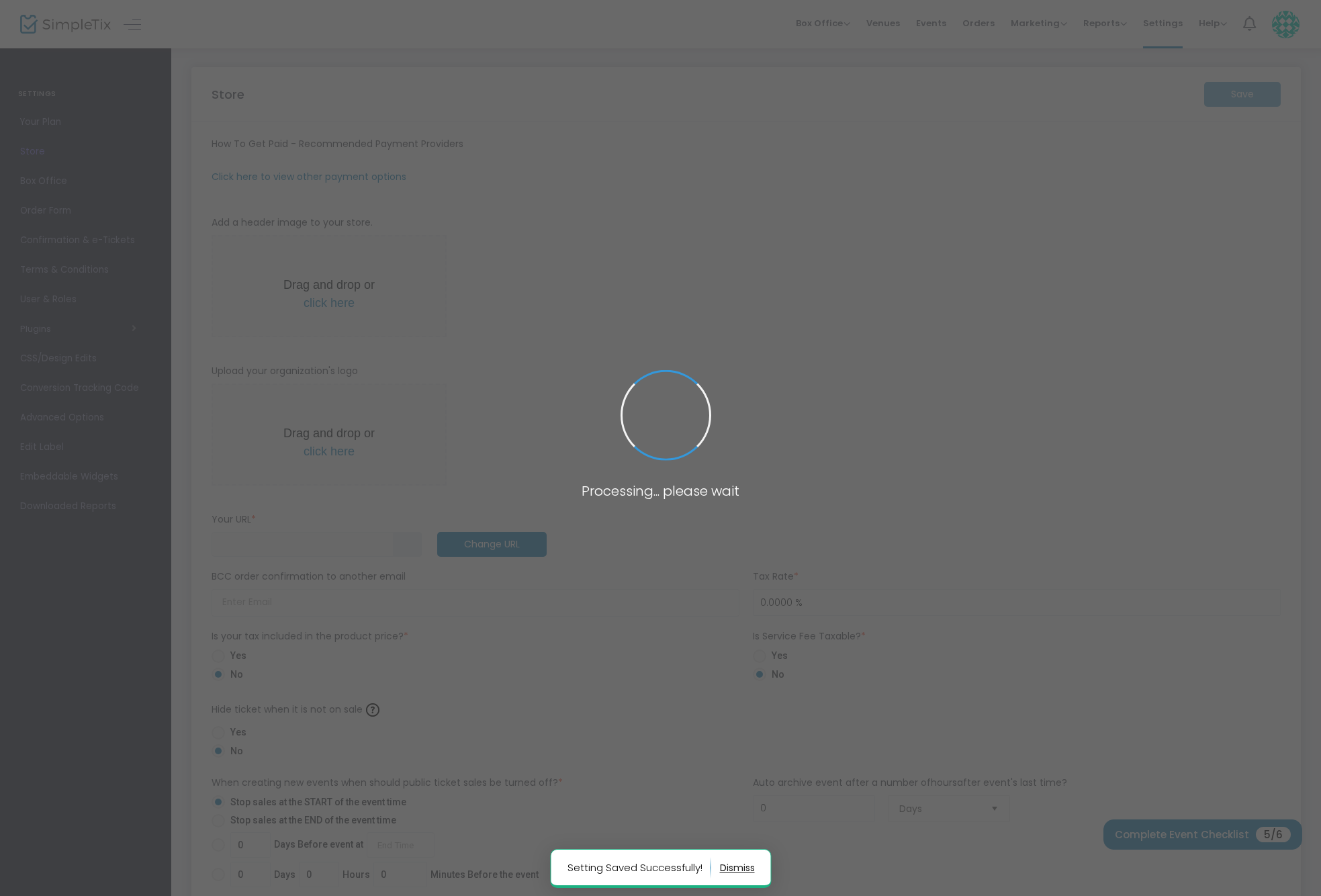
type input "[PHONE_NUMBER]"
type input "(UTC-06:00) Central Time ([GEOGRAPHIC_DATA] & [GEOGRAPHIC_DATA])"
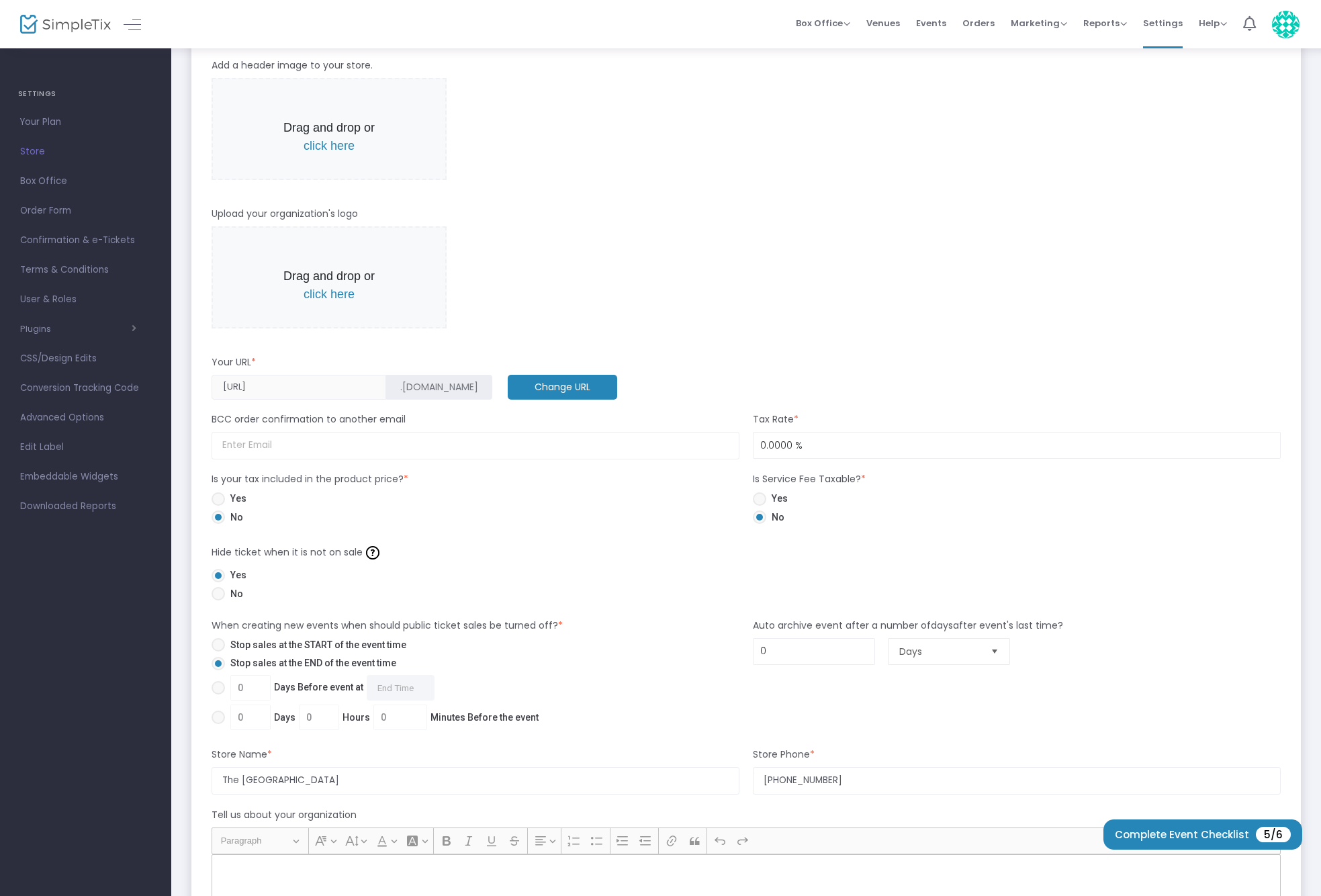
scroll to position [296, 0]
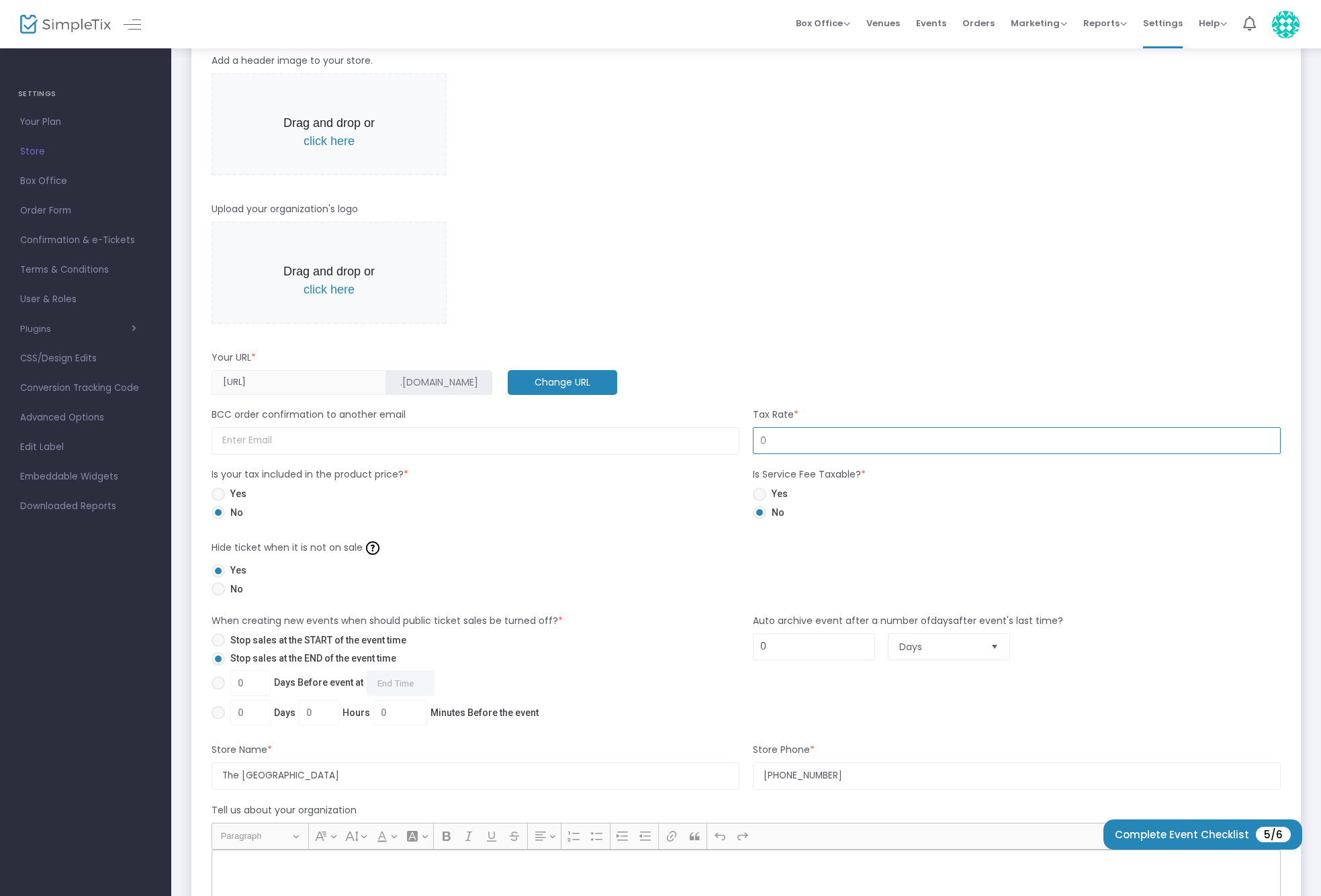
click at [819, 445] on input "0" at bounding box center [1017, 441] width 527 height 26
type input "8.2500 %"
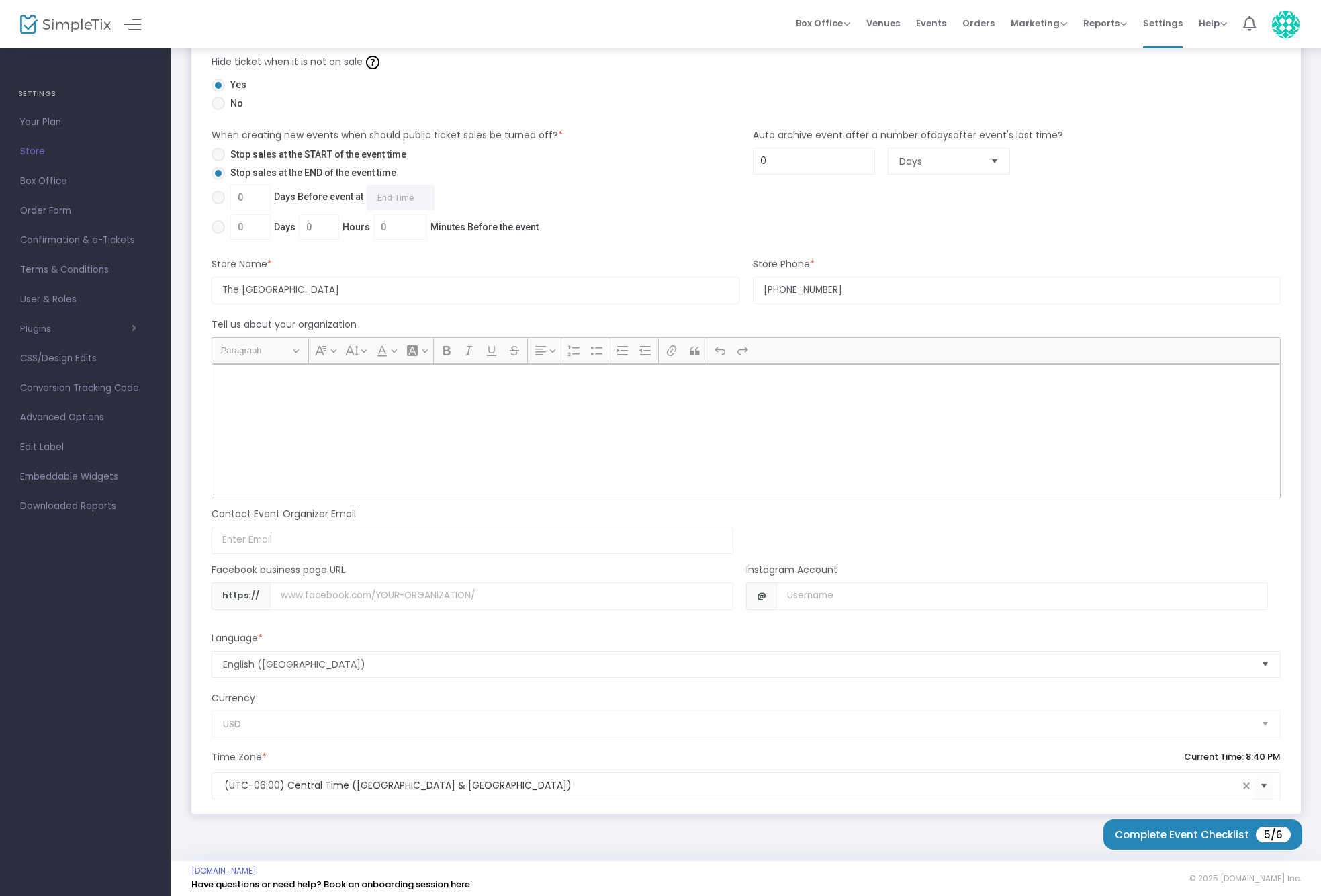
scroll to position [787, 0]
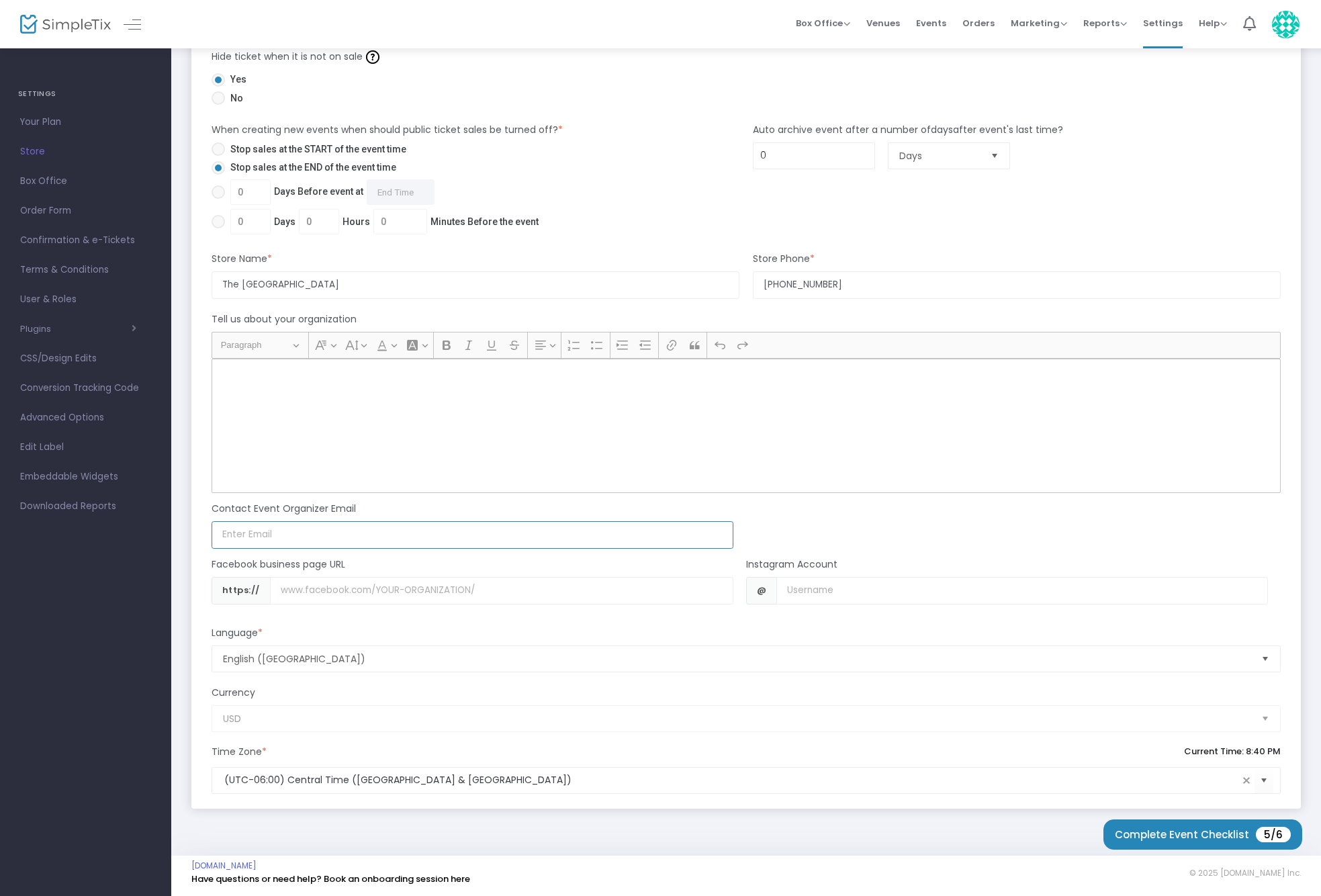
click at [329, 537] on input at bounding box center [472, 535] width 522 height 27
type input "[EMAIL_ADDRESS][DOMAIN_NAME]"
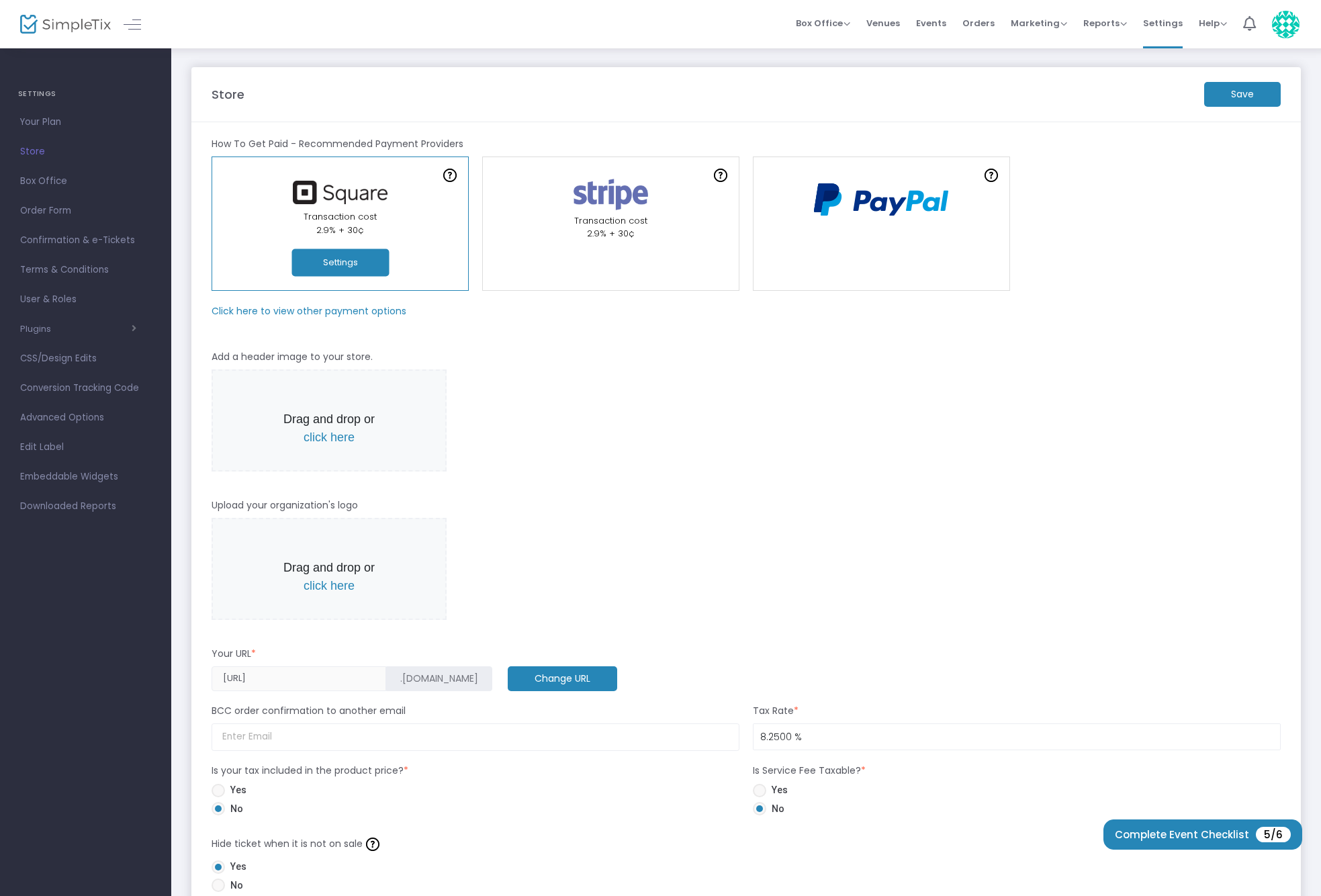
click at [1241, 93] on m-button "Save" at bounding box center [1243, 94] width 77 height 25
click at [717, 872] on button "button" at bounding box center [716, 867] width 35 height 22
click at [52, 22] on img at bounding box center [65, 24] width 91 height 20
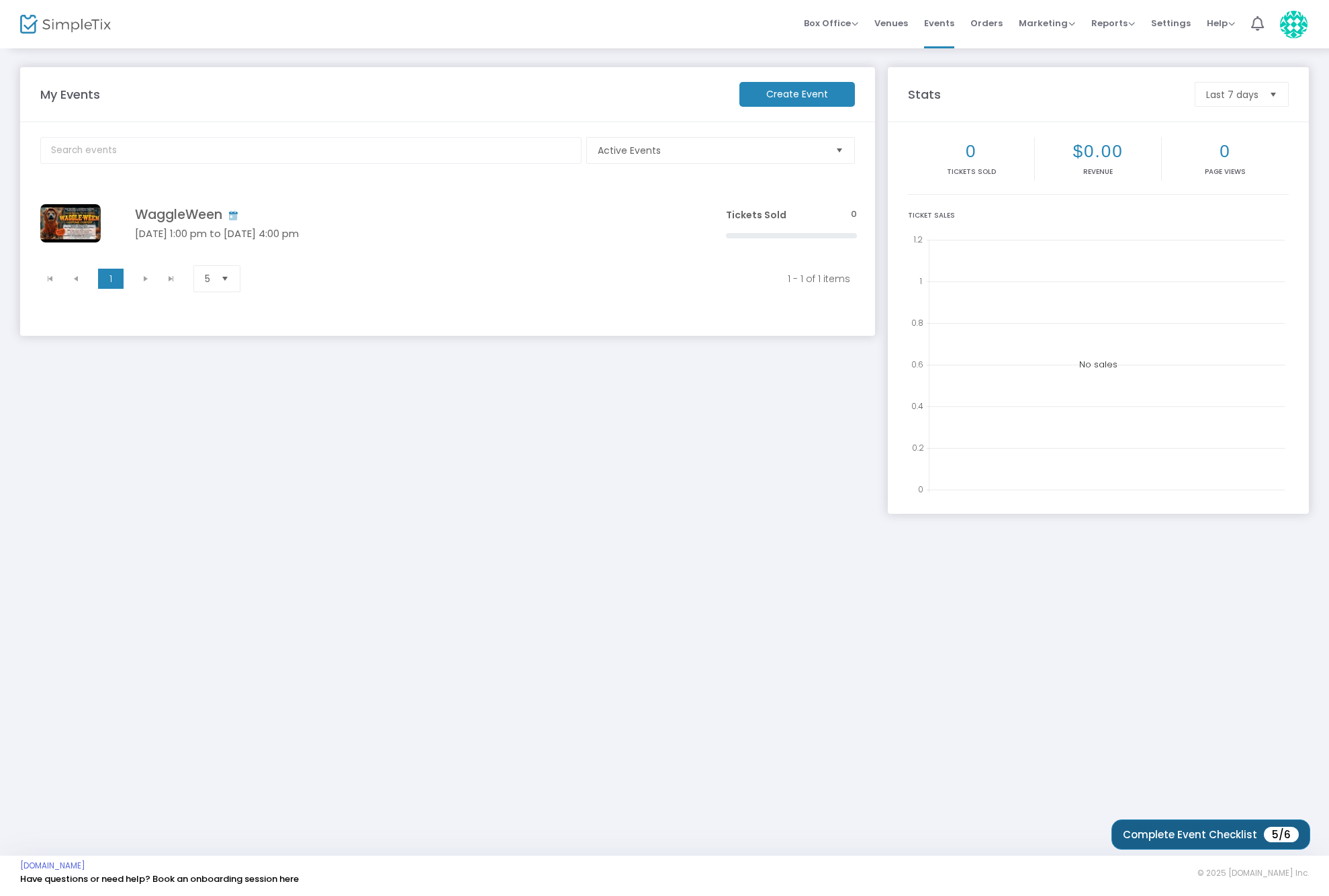
click at [1277, 830] on span "5/6" at bounding box center [1281, 834] width 35 height 16
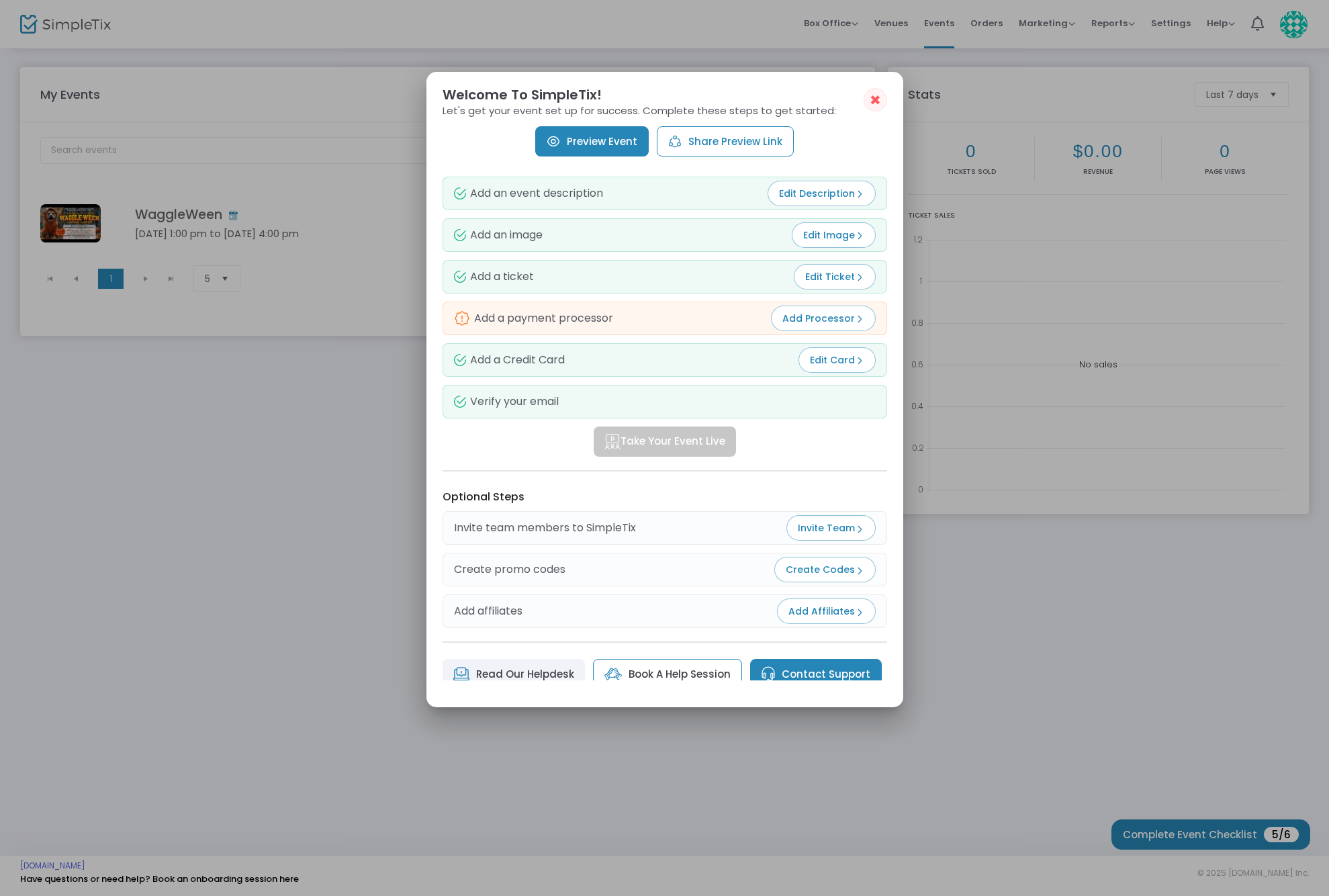
click at [597, 139] on link "Preview Event" at bounding box center [592, 142] width 114 height 30
click at [462, 318] on img at bounding box center [462, 318] width 16 height 16
click at [815, 323] on span "Add Processor" at bounding box center [823, 318] width 82 height 14
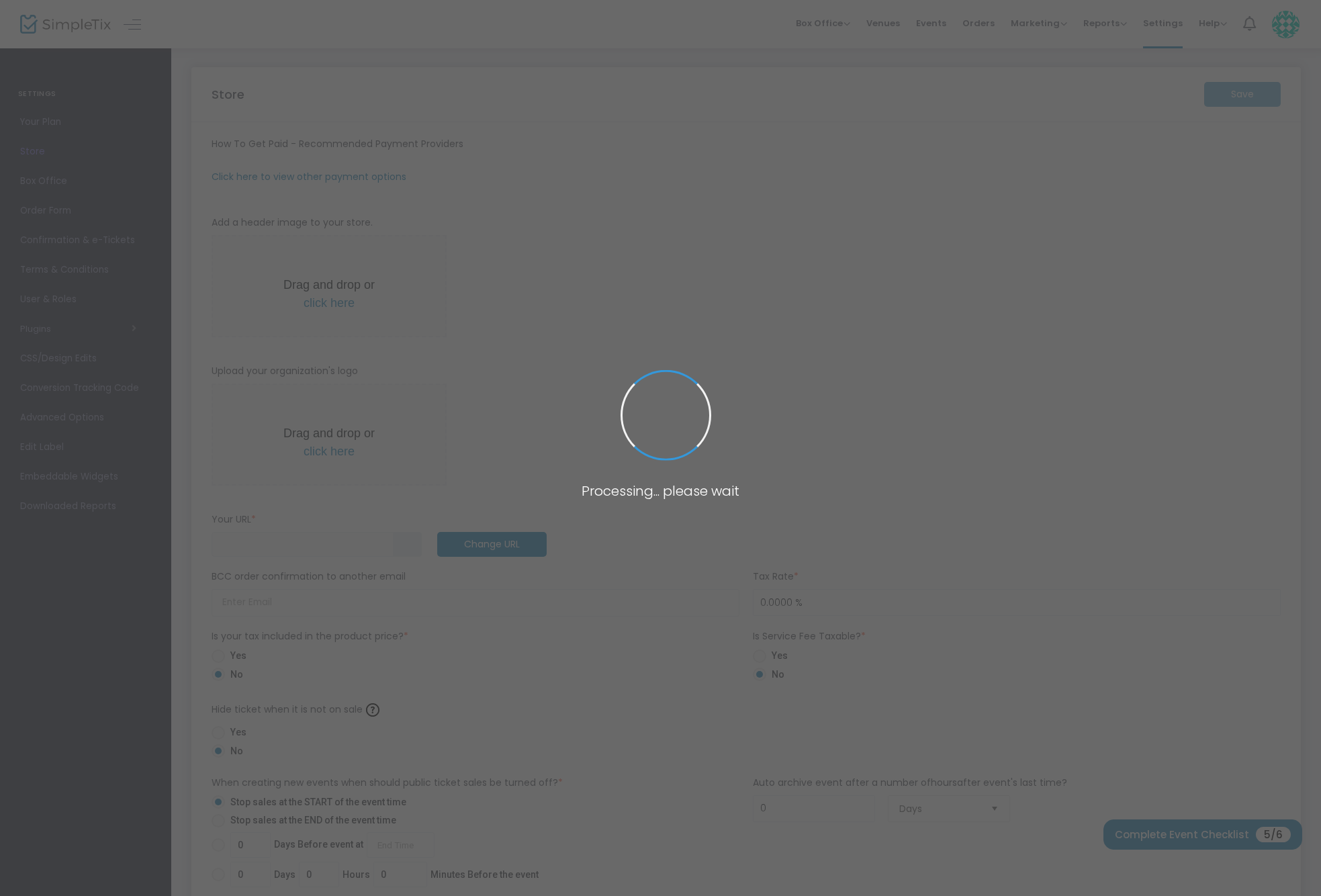
type input "[URL]"
type input "8.2500 %"
radio input "true"
radio input "false"
radio input "true"
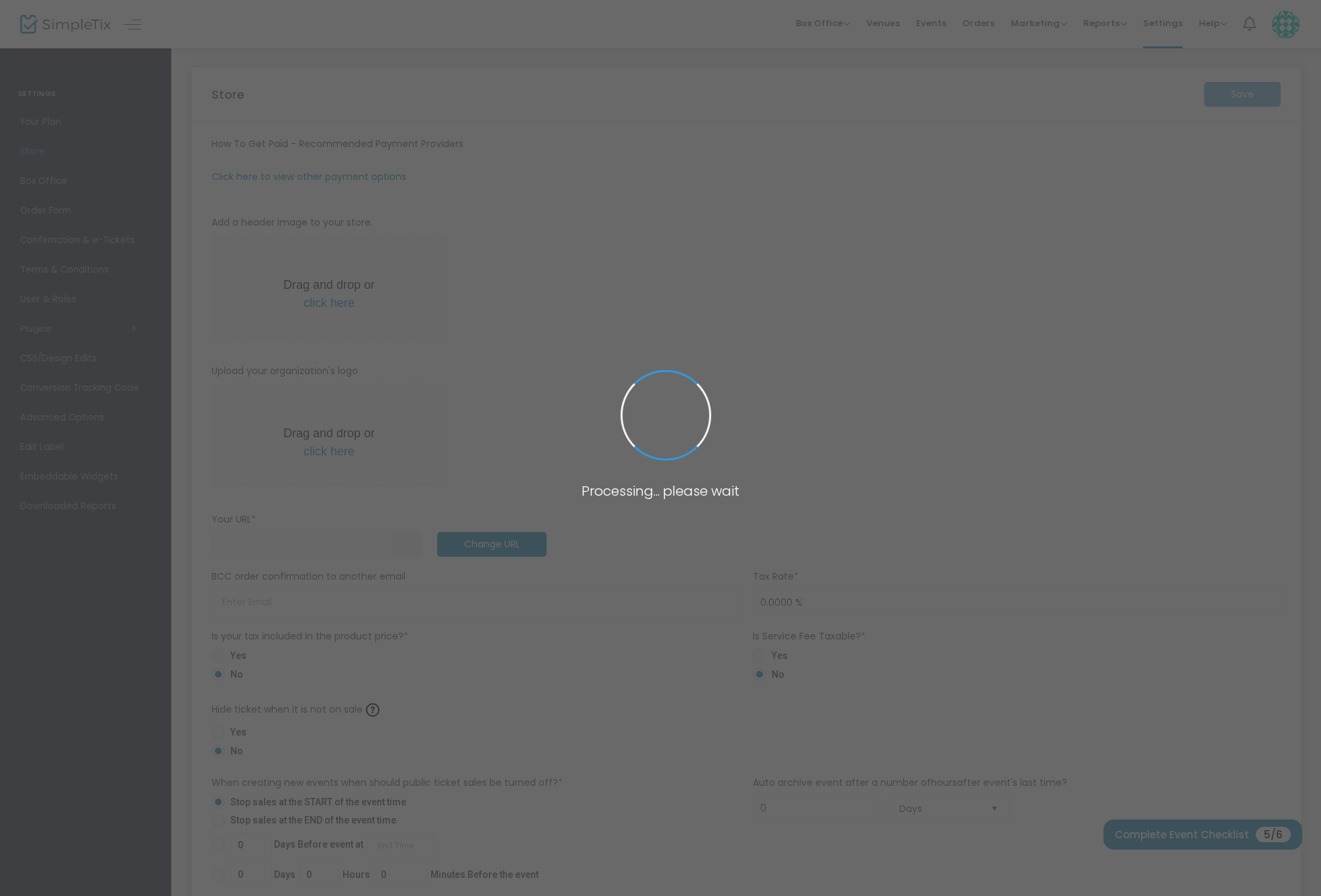
type input "The [GEOGRAPHIC_DATA]"
type input "[PHONE_NUMBER]"
type input "[EMAIL_ADDRESS][DOMAIN_NAME]"
type input "(UTC-06:00) Central Time ([GEOGRAPHIC_DATA] & [GEOGRAPHIC_DATA])"
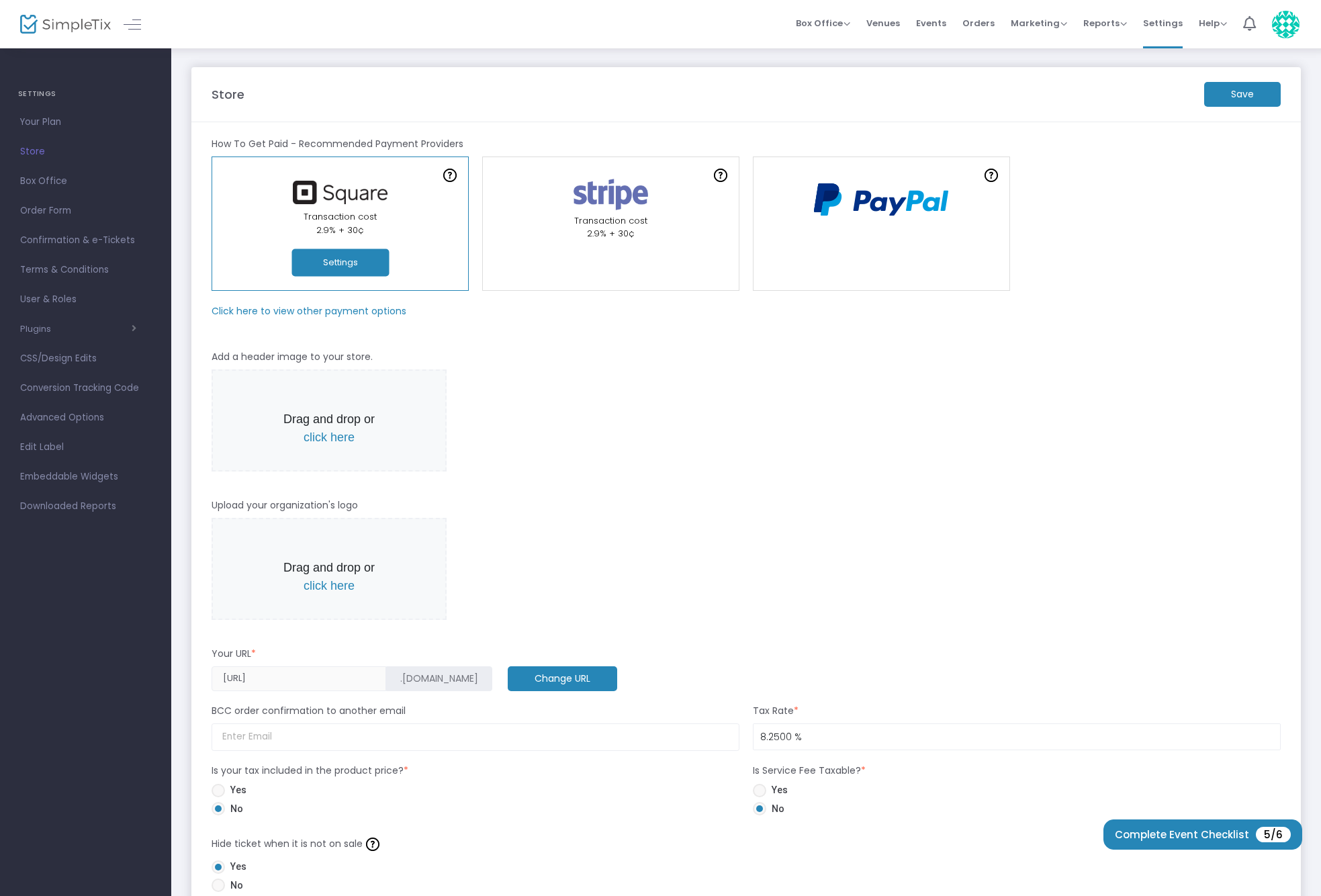
click at [1234, 94] on m-button "Save" at bounding box center [1243, 94] width 77 height 25
click at [353, 264] on button "Settings" at bounding box center [340, 263] width 97 height 27
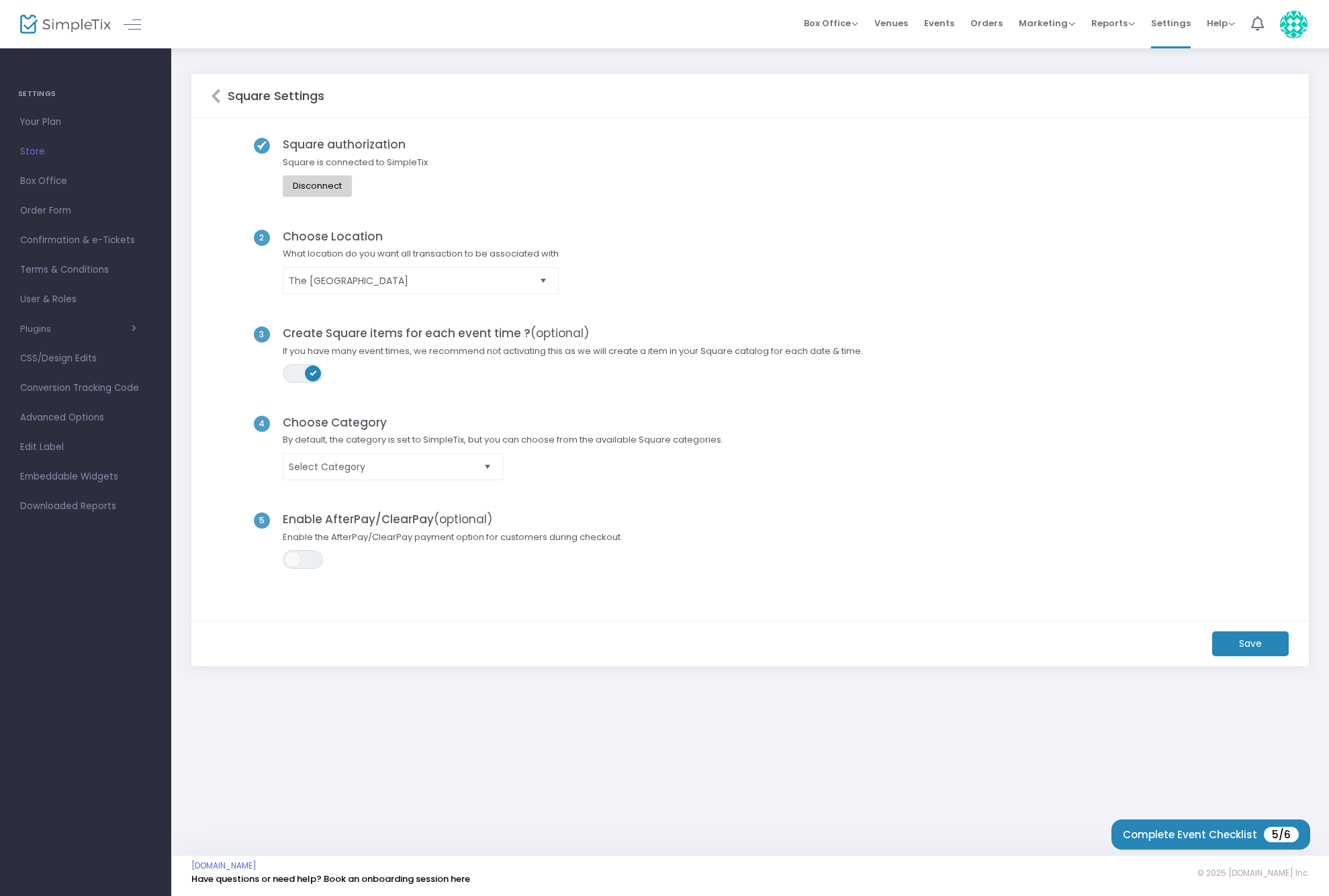
click at [1236, 640] on m-button "Save" at bounding box center [1250, 644] width 77 height 25
click at [431, 877] on link "Have questions or need help? Book an onboarding session here" at bounding box center [331, 878] width 279 height 13
click at [819, 182] on div "Square authorization Square is connected to SimpleTix Disconnect" at bounding box center [751, 183] width 1079 height 92
click at [845, 23] on span "Box Office" at bounding box center [831, 23] width 54 height 13
click at [921, 232] on div "2 Choose Location What location do you want all transaction to be associated wi…" at bounding box center [751, 278] width 1079 height 97
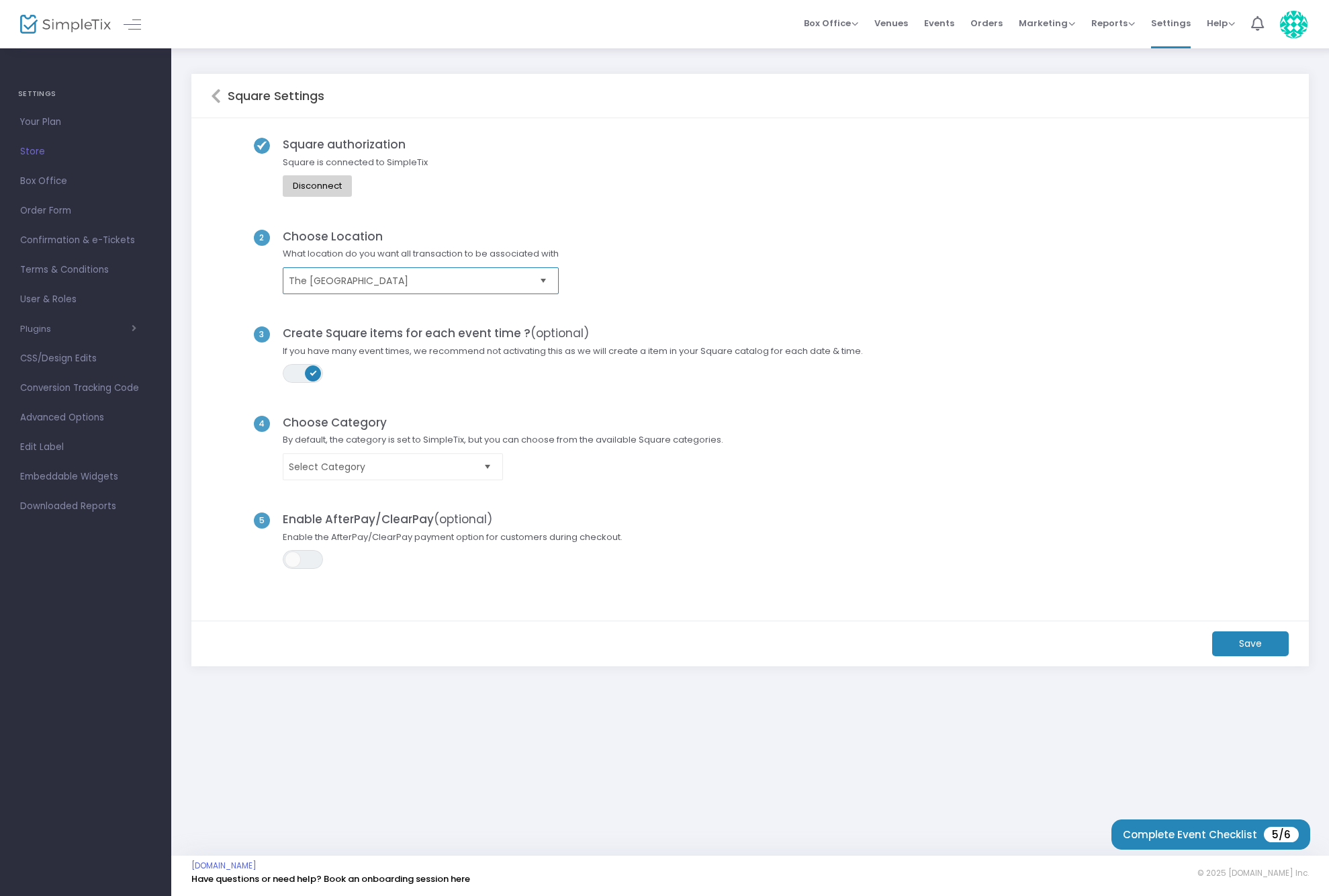
click at [458, 283] on span "The [GEOGRAPHIC_DATA]" at bounding box center [411, 281] width 245 height 14
click at [428, 308] on li "The [GEOGRAPHIC_DATA]" at bounding box center [421, 308] width 277 height 27
click at [389, 469] on span "Select Category" at bounding box center [383, 467] width 189 height 14
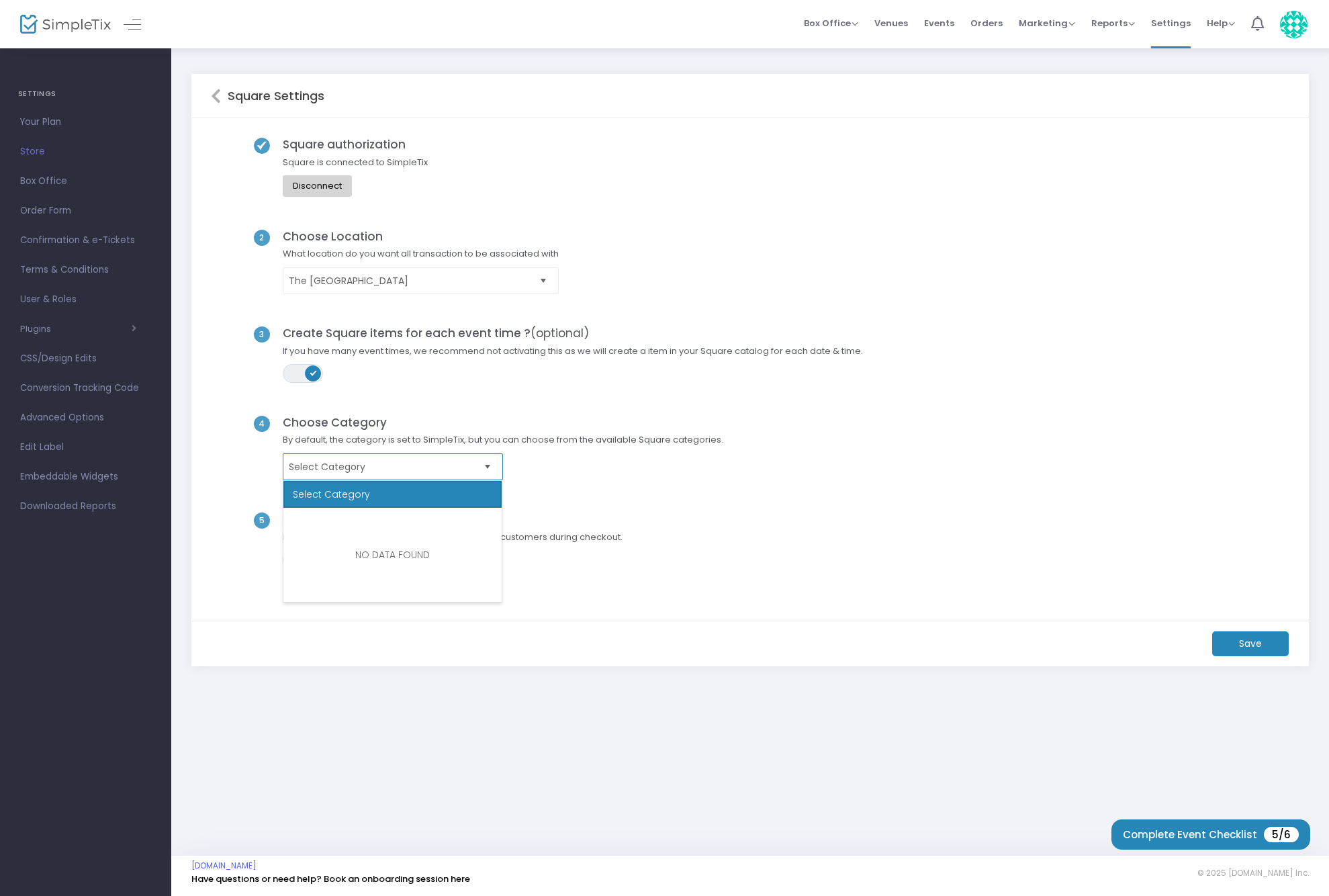
click at [389, 471] on span "Select Category" at bounding box center [383, 467] width 189 height 14
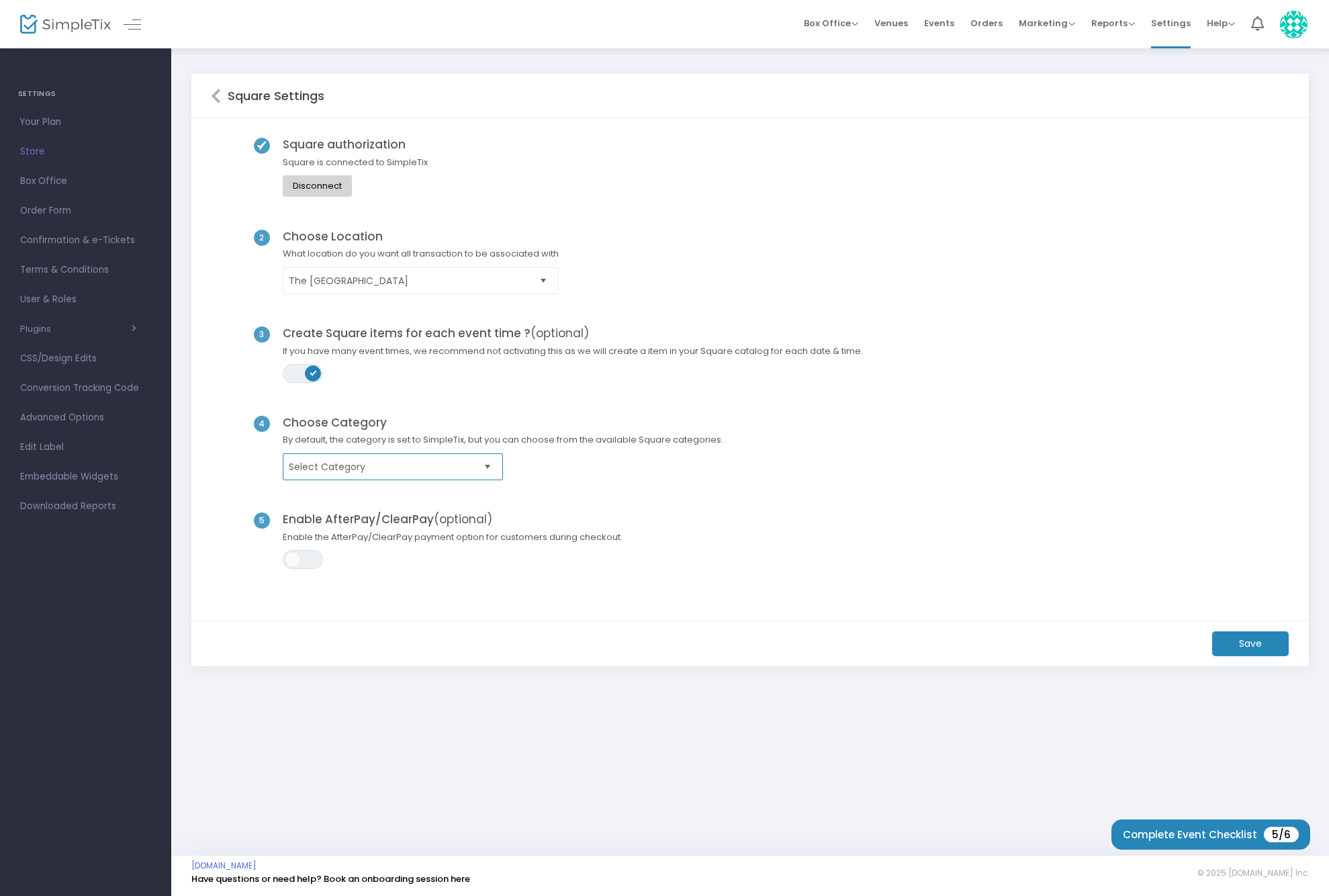
click at [362, 474] on kendo-dropdownlist "Select Category" at bounding box center [393, 466] width 220 height 27
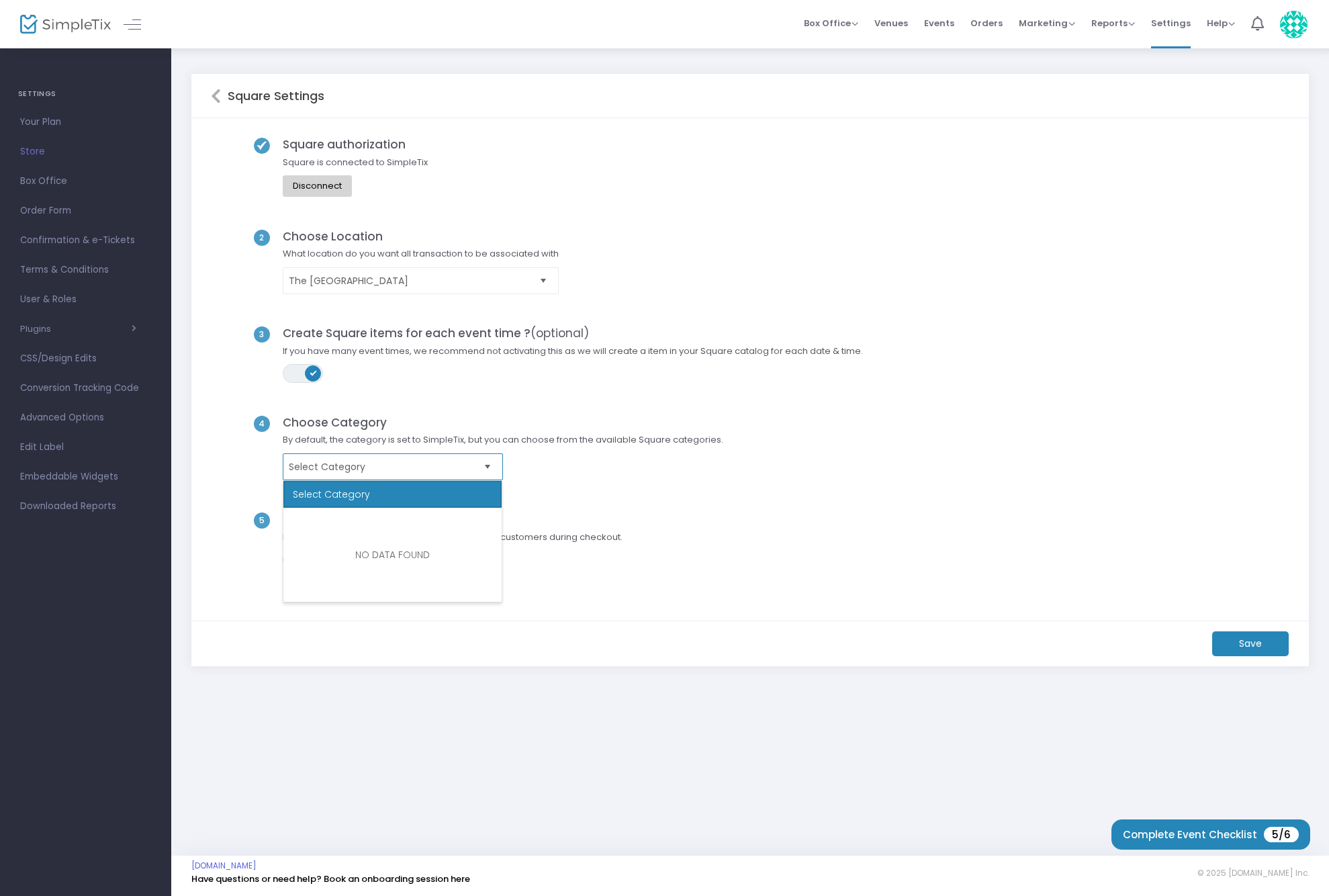
click at [362, 474] on kendo-dropdownlist "Select Category" at bounding box center [393, 466] width 220 height 27
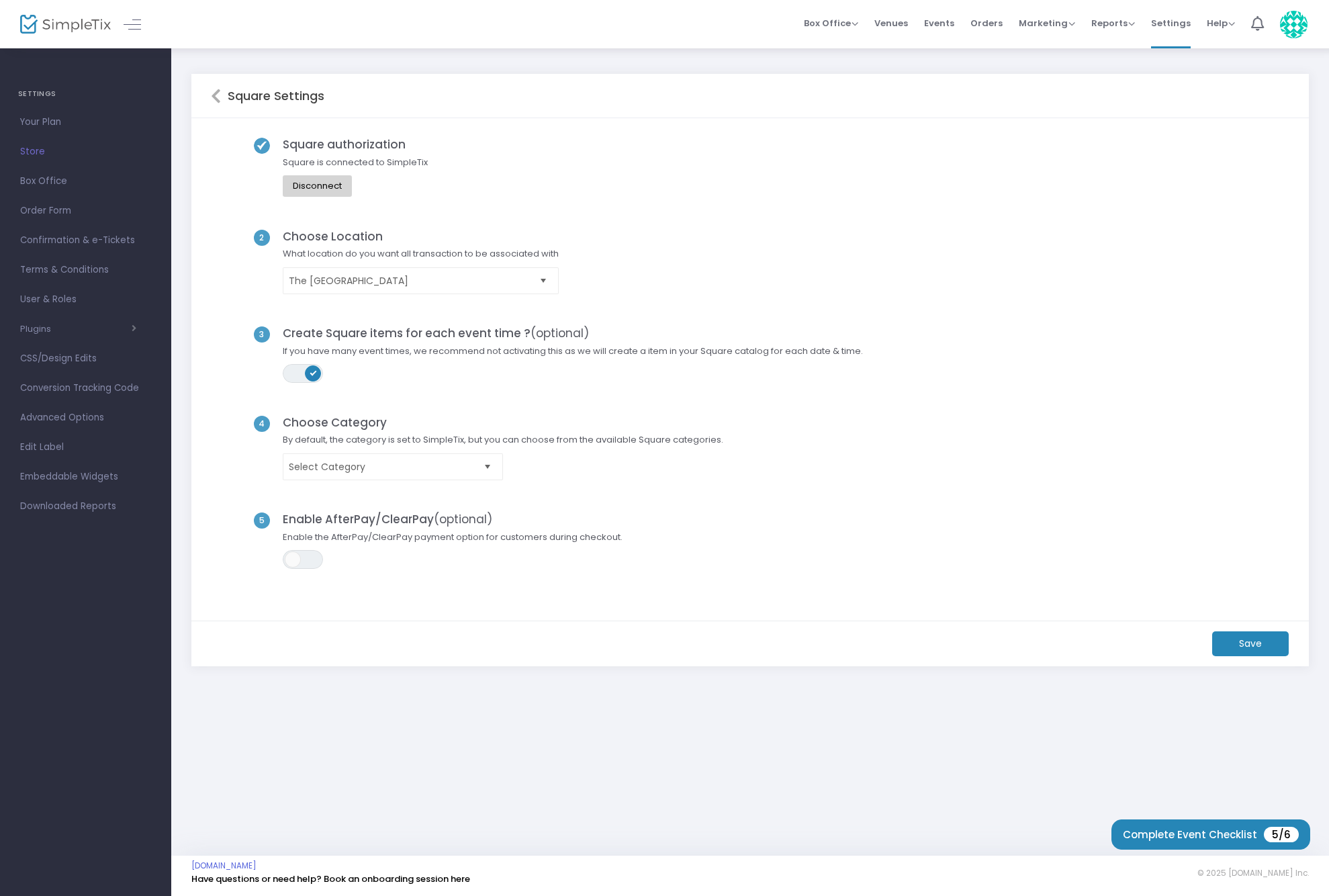
click at [1245, 635] on m-button "Save" at bounding box center [1250, 644] width 77 height 25
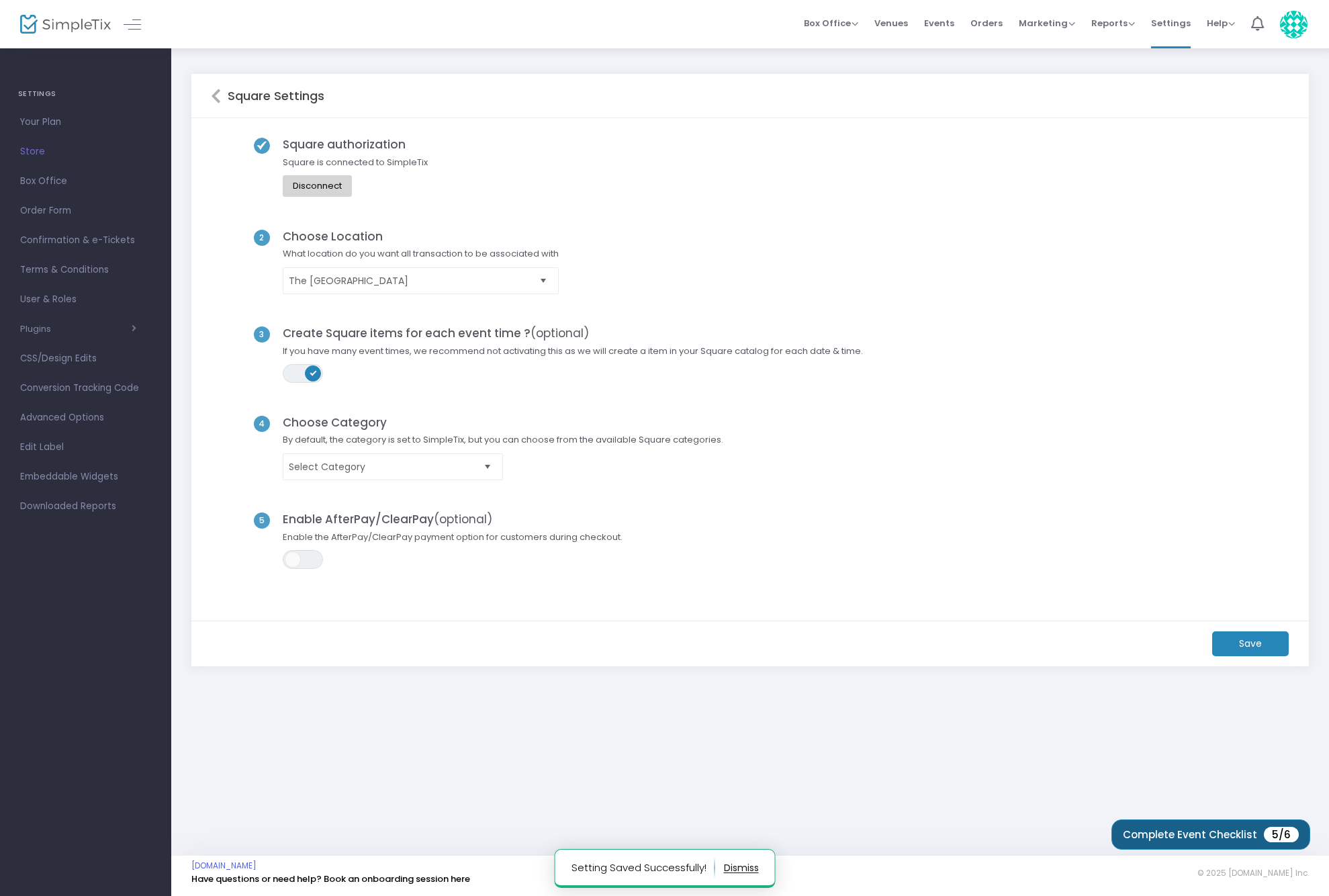
click at [1180, 826] on button "Complete Event Checklist 5/6" at bounding box center [1211, 834] width 199 height 30
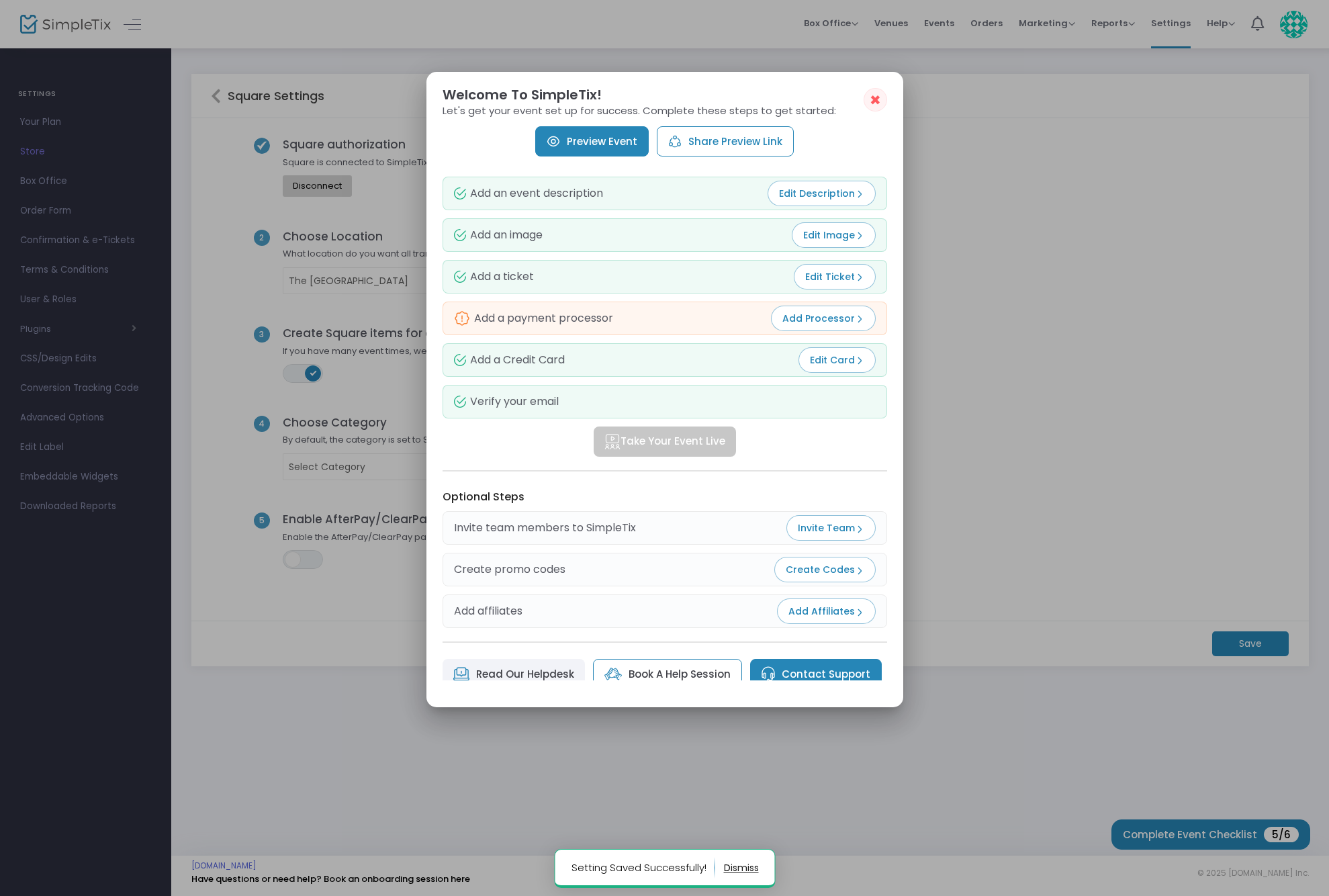
click at [675, 319] on div "Add a payment processor Add Processor" at bounding box center [664, 318] width 444 height 33
click at [776, 324] on button "Add Processor" at bounding box center [823, 318] width 105 height 26
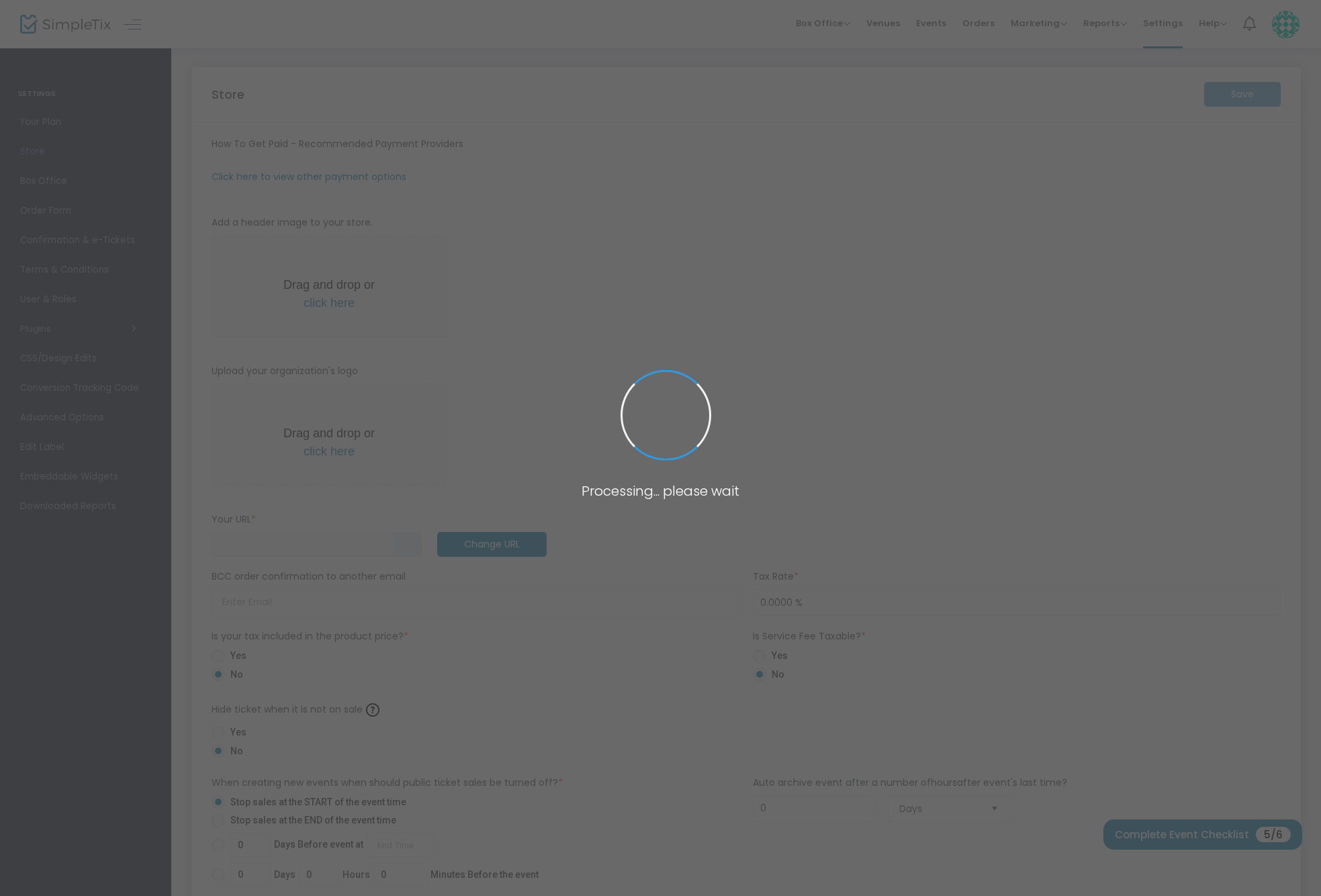
type input "[URL]"
type input "8.2500 %"
radio input "true"
radio input "false"
radio input "true"
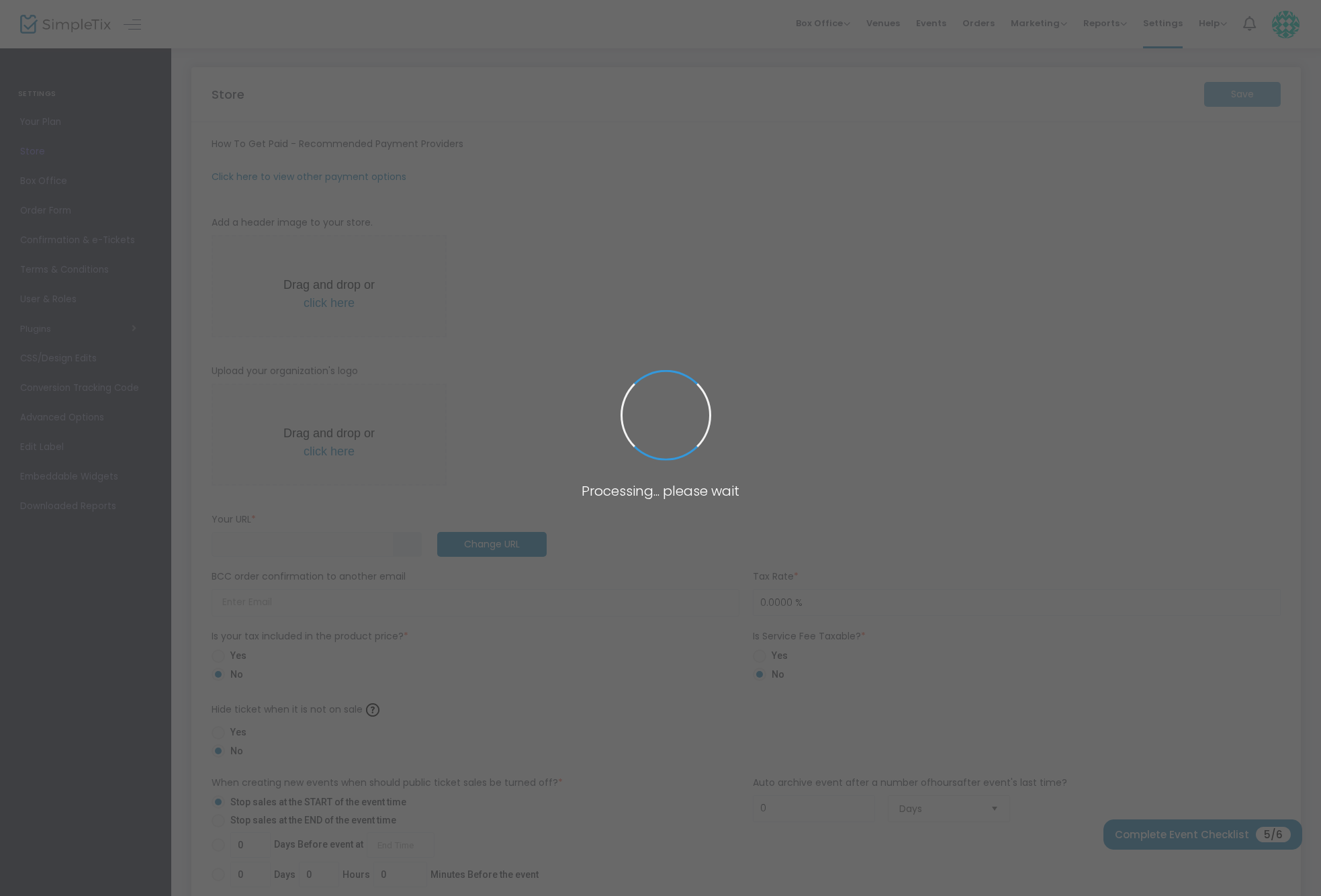
type input "The [GEOGRAPHIC_DATA]"
type input "[PHONE_NUMBER]"
type input "[EMAIL_ADDRESS][DOMAIN_NAME]"
type input "(UTC-06:00) Central Time ([GEOGRAPHIC_DATA] & [GEOGRAPHIC_DATA])"
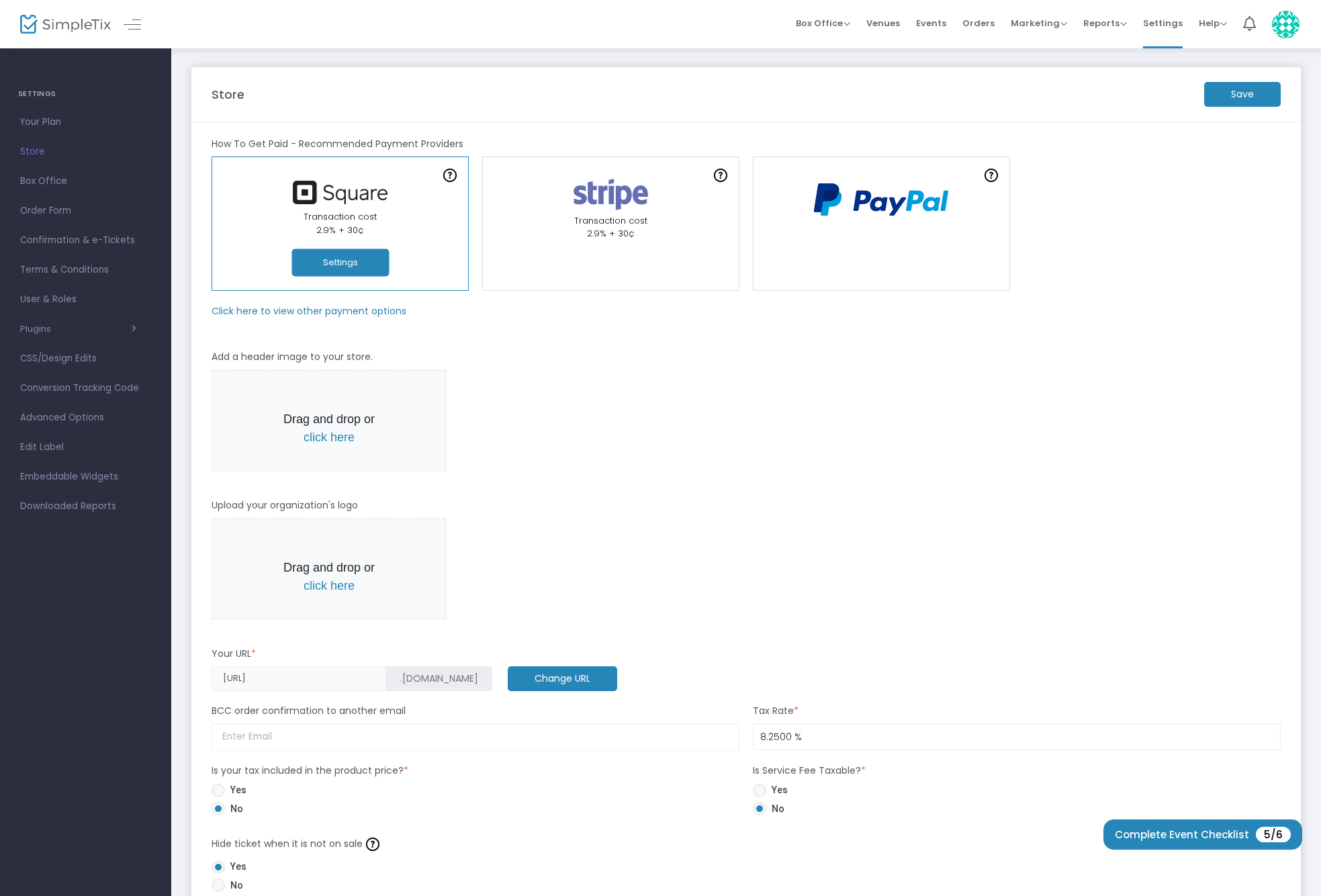
click at [355, 270] on button "Settings" at bounding box center [340, 263] width 97 height 27
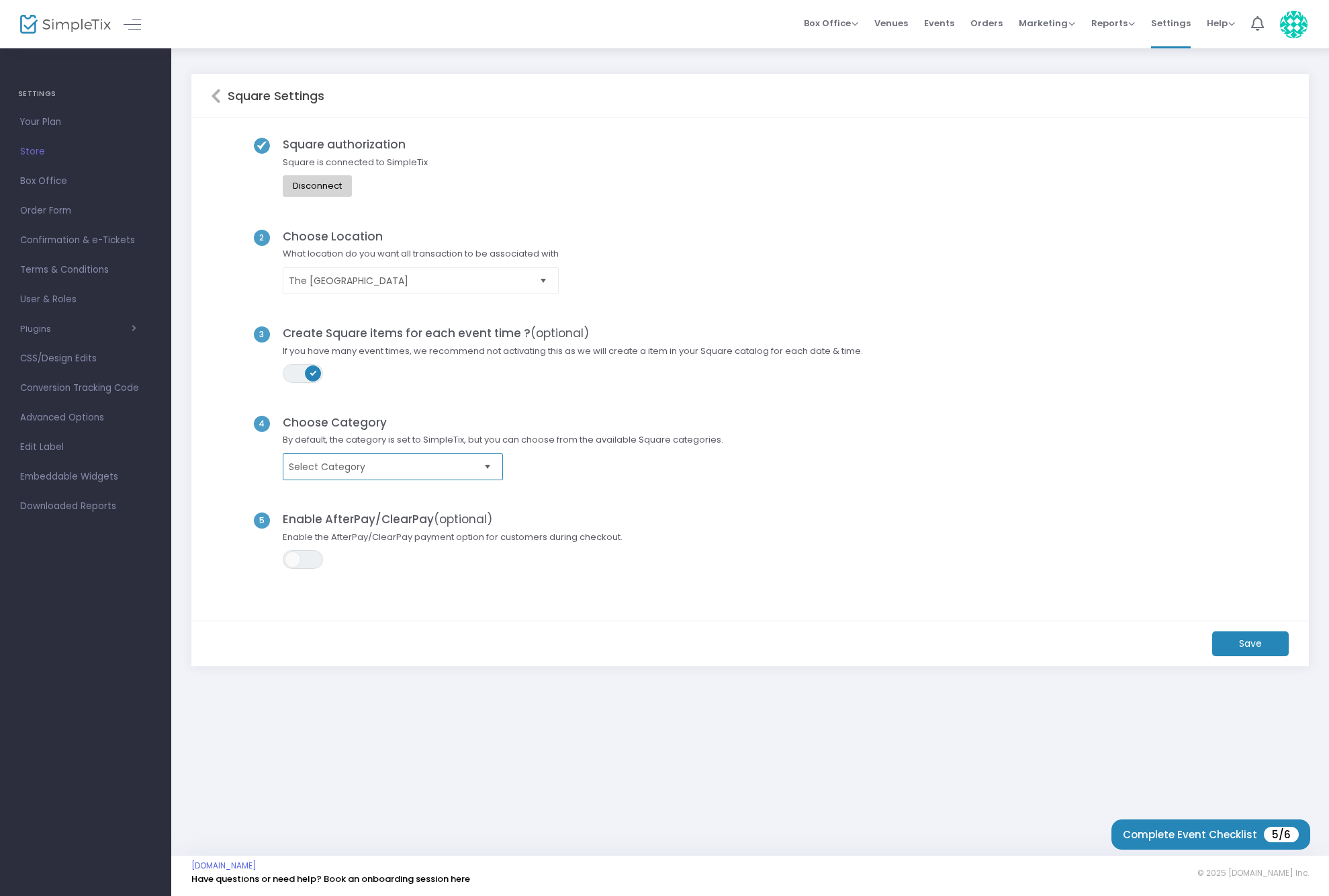
click at [401, 471] on span "Select Category" at bounding box center [383, 467] width 189 height 14
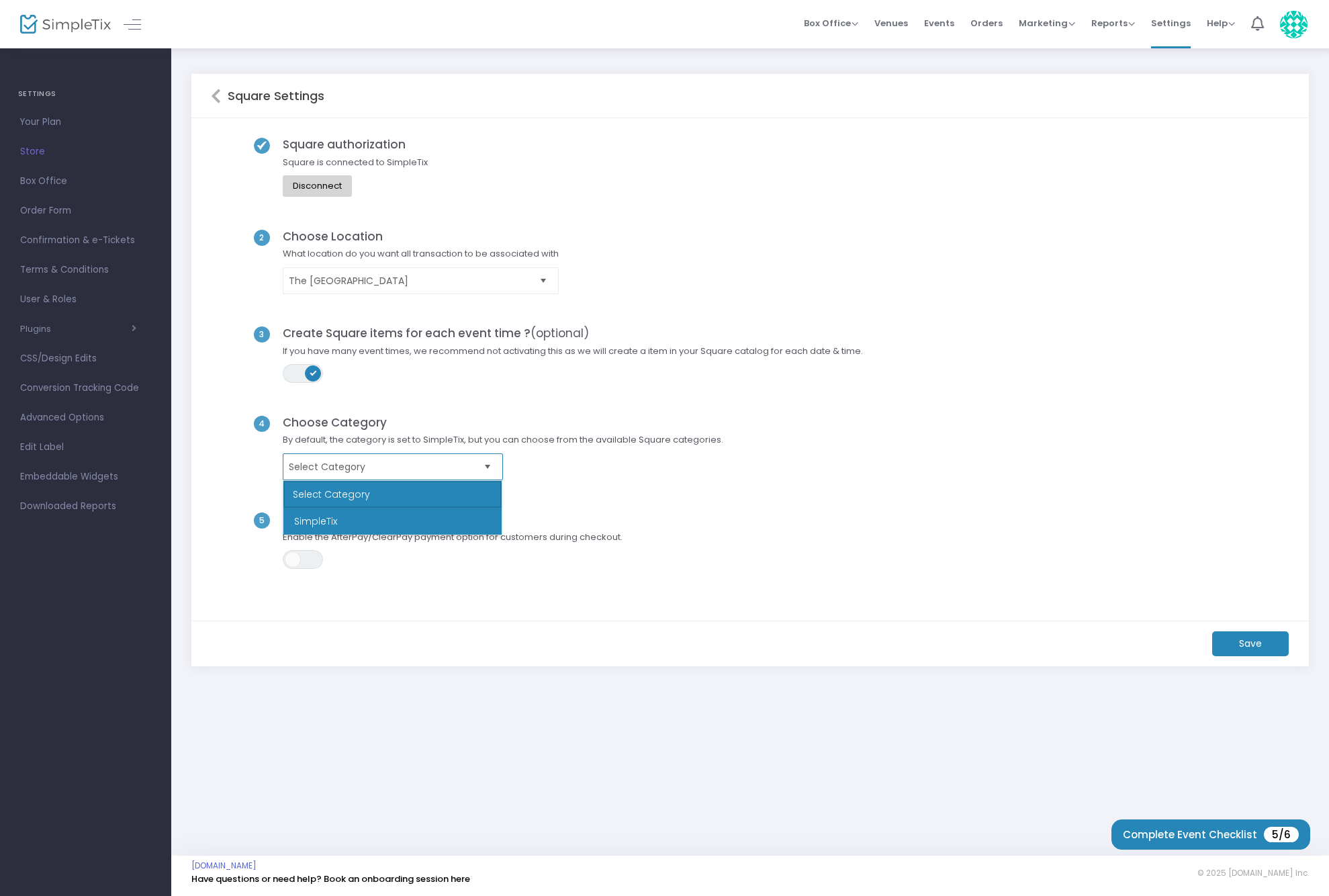
click at [335, 518] on li "SimpleTix" at bounding box center [392, 520] width 218 height 27
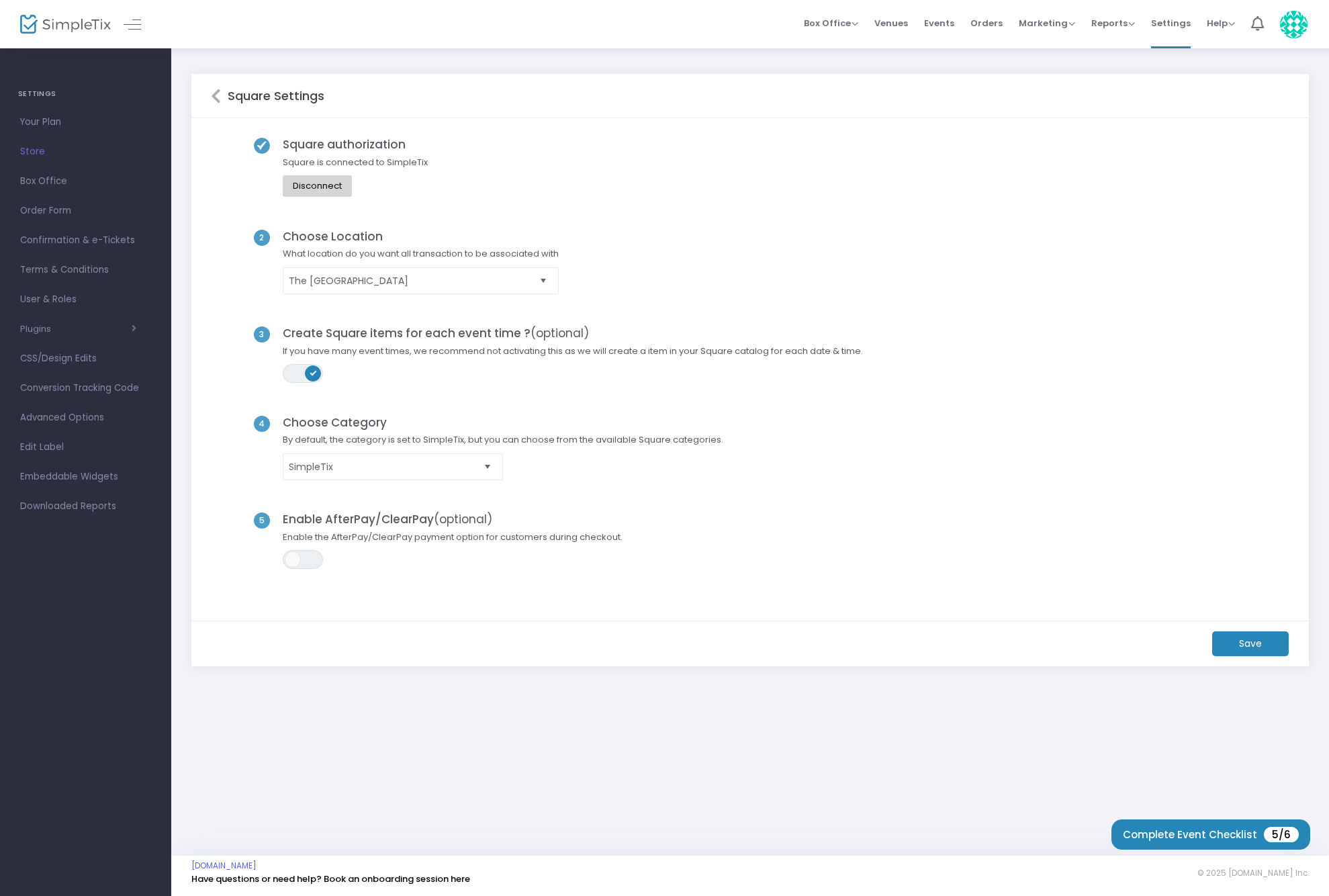
click at [1249, 640] on m-button "Save" at bounding box center [1250, 644] width 77 height 25
click at [736, 867] on button "button" at bounding box center [740, 867] width 35 height 22
click at [37, 126] on span "Your Plan" at bounding box center [86, 122] width 131 height 18
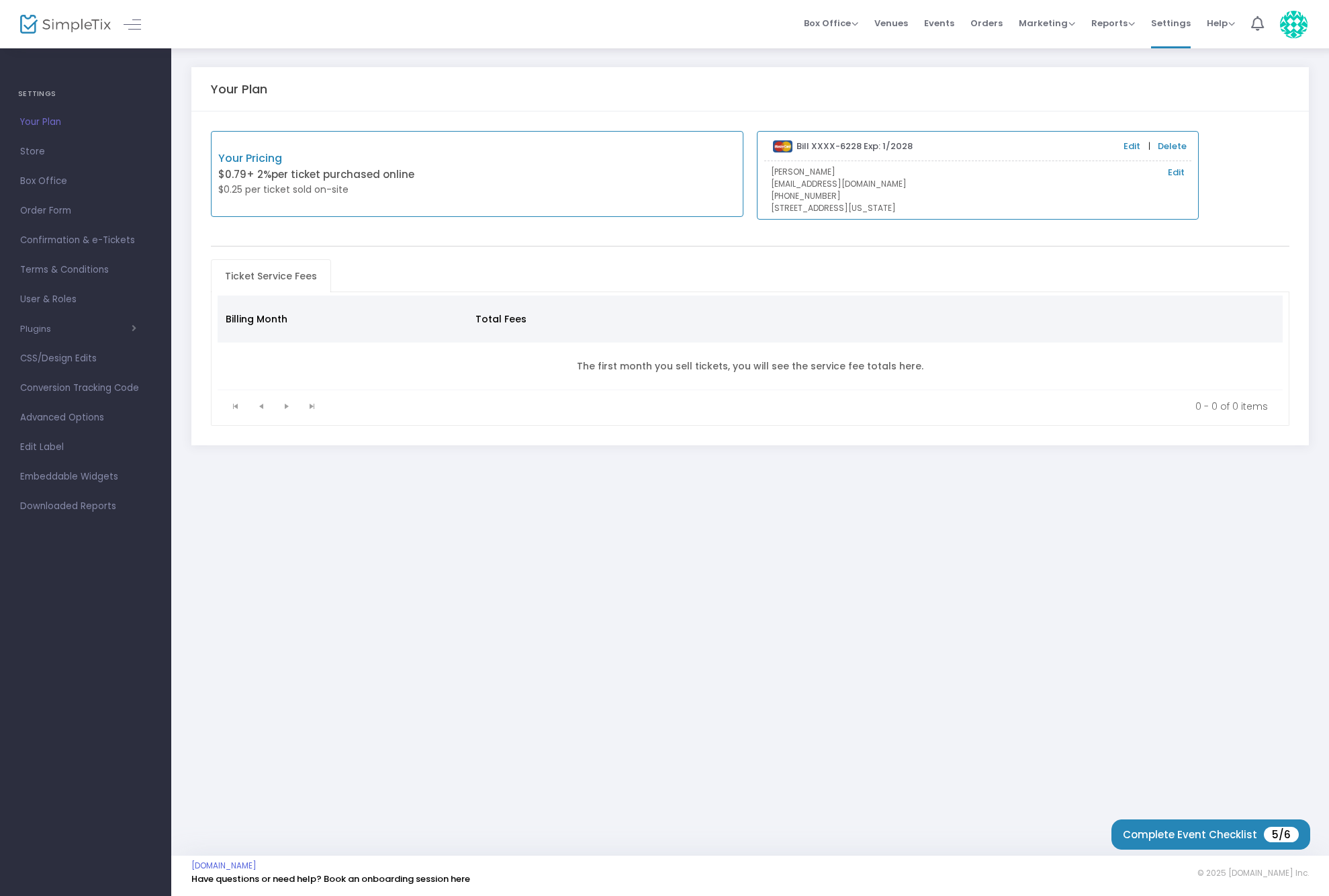
click at [58, 24] on img at bounding box center [65, 24] width 91 height 20
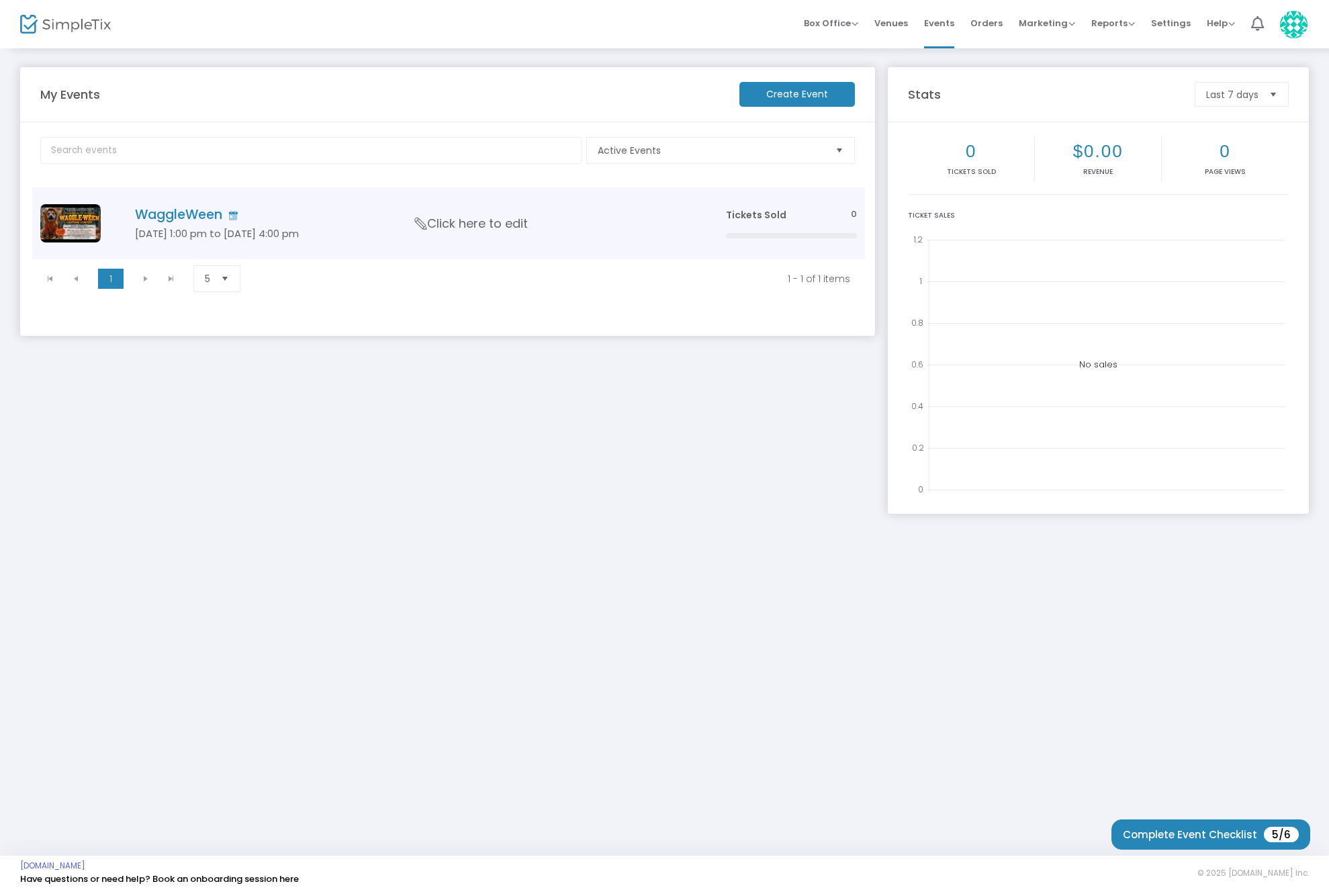
click at [216, 234] on h5 "[DATE] 1:00 pm to [DATE] 4:00 pm" at bounding box center [410, 234] width 551 height 12
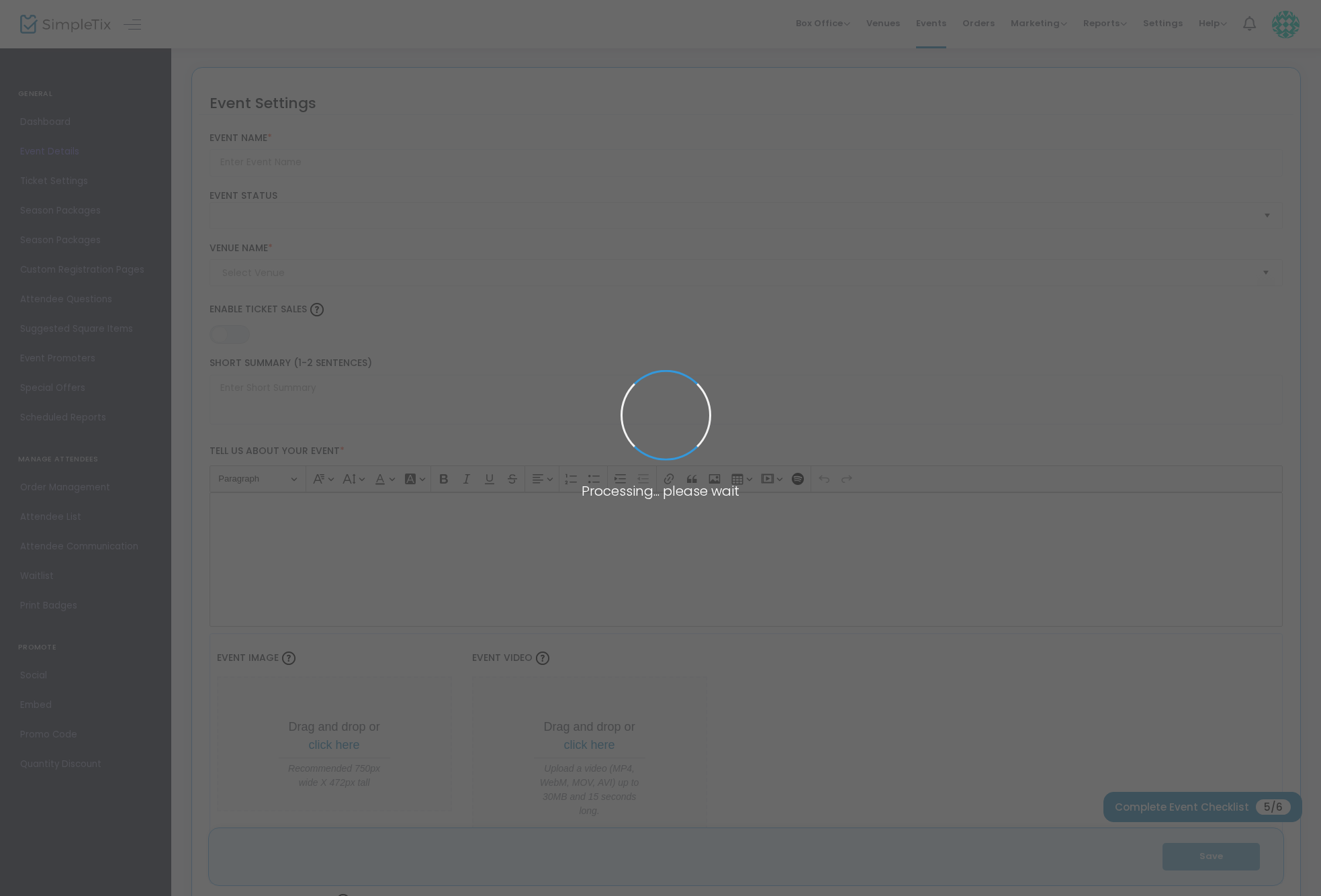
type input "WaggleWeen"
type textarea "Waggle-Ween costume contest"
type input "Buy Tickets"
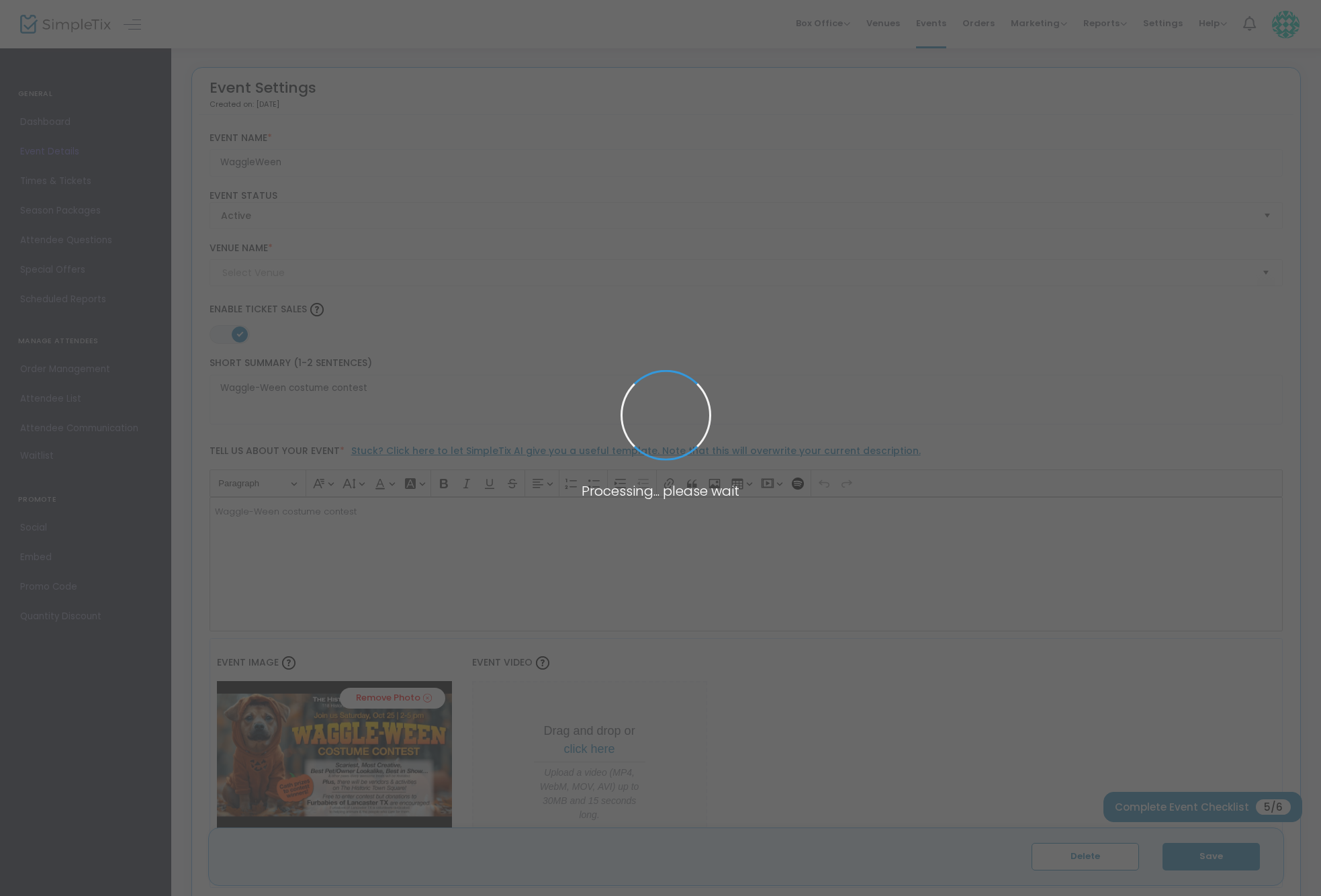
type input "The [GEOGRAPHIC_DATA]"
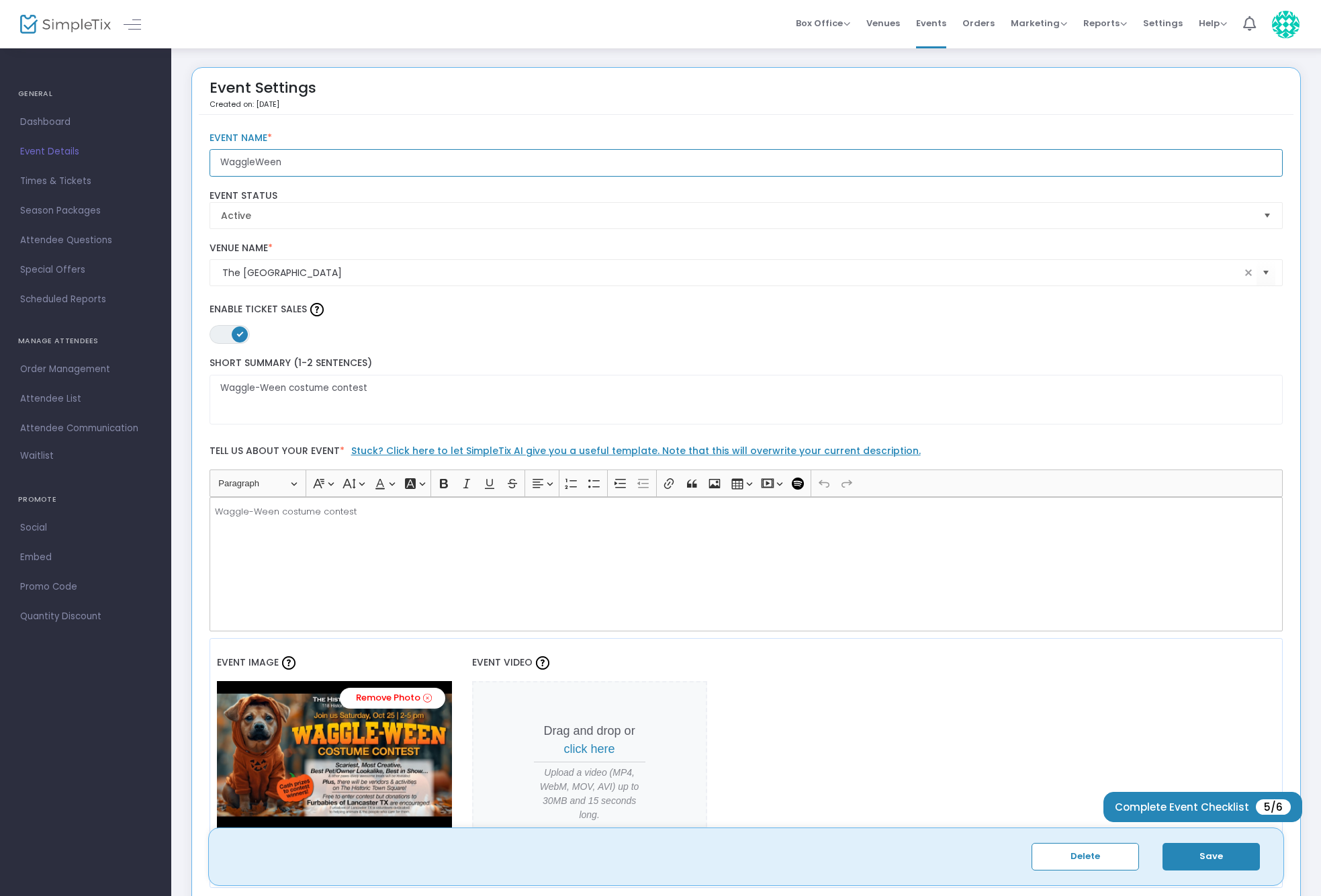
click at [257, 164] on input "WaggleWeen" at bounding box center [747, 163] width 1074 height 27
type input "Waggle-Ween"
click at [1208, 865] on button "Save" at bounding box center [1211, 857] width 97 height 27
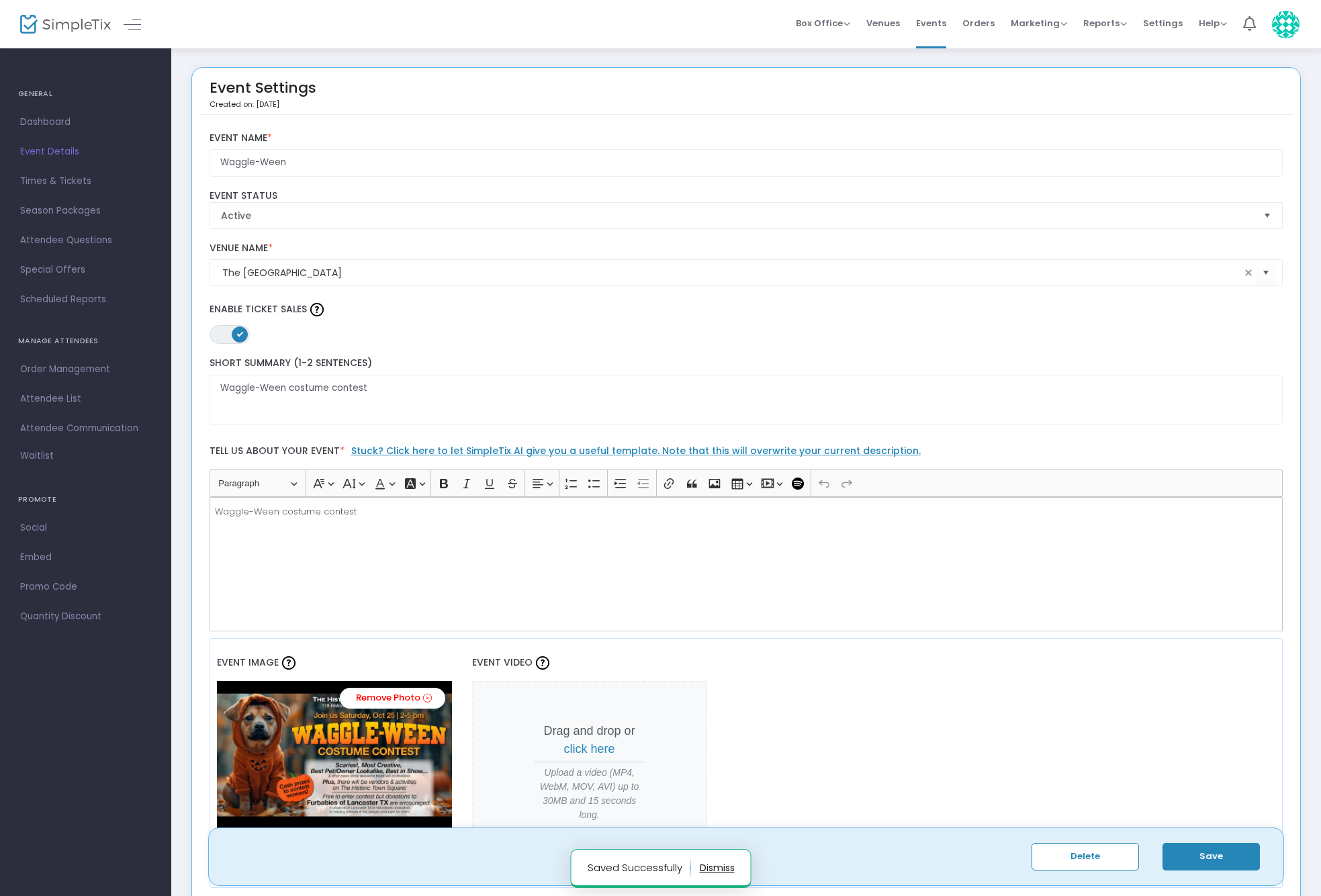
click at [31, 156] on span "Event Details" at bounding box center [86, 152] width 131 height 18
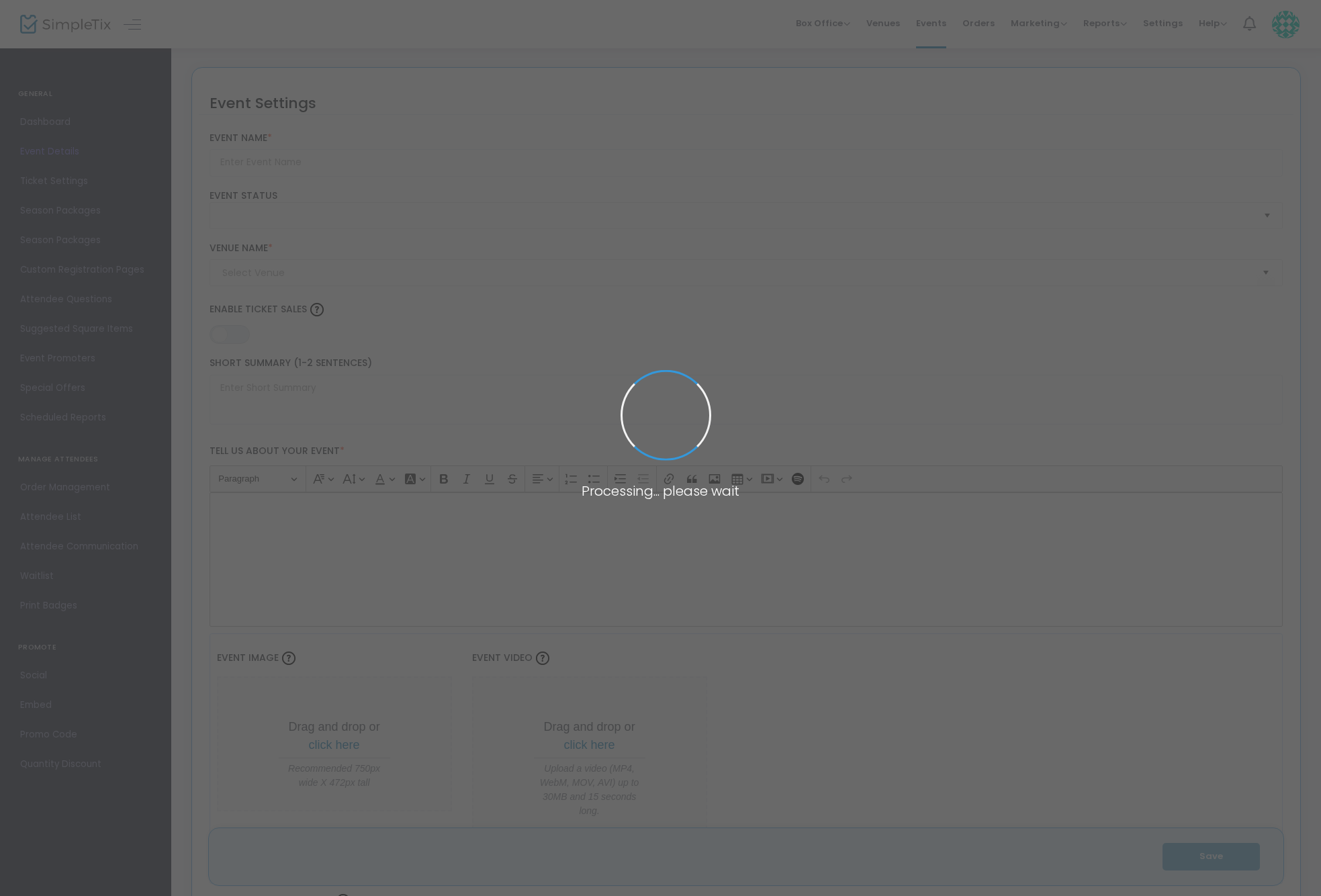
type input "Waggle-Ween"
type textarea "Waggle-Ween costume contest"
type input "Buy Tickets"
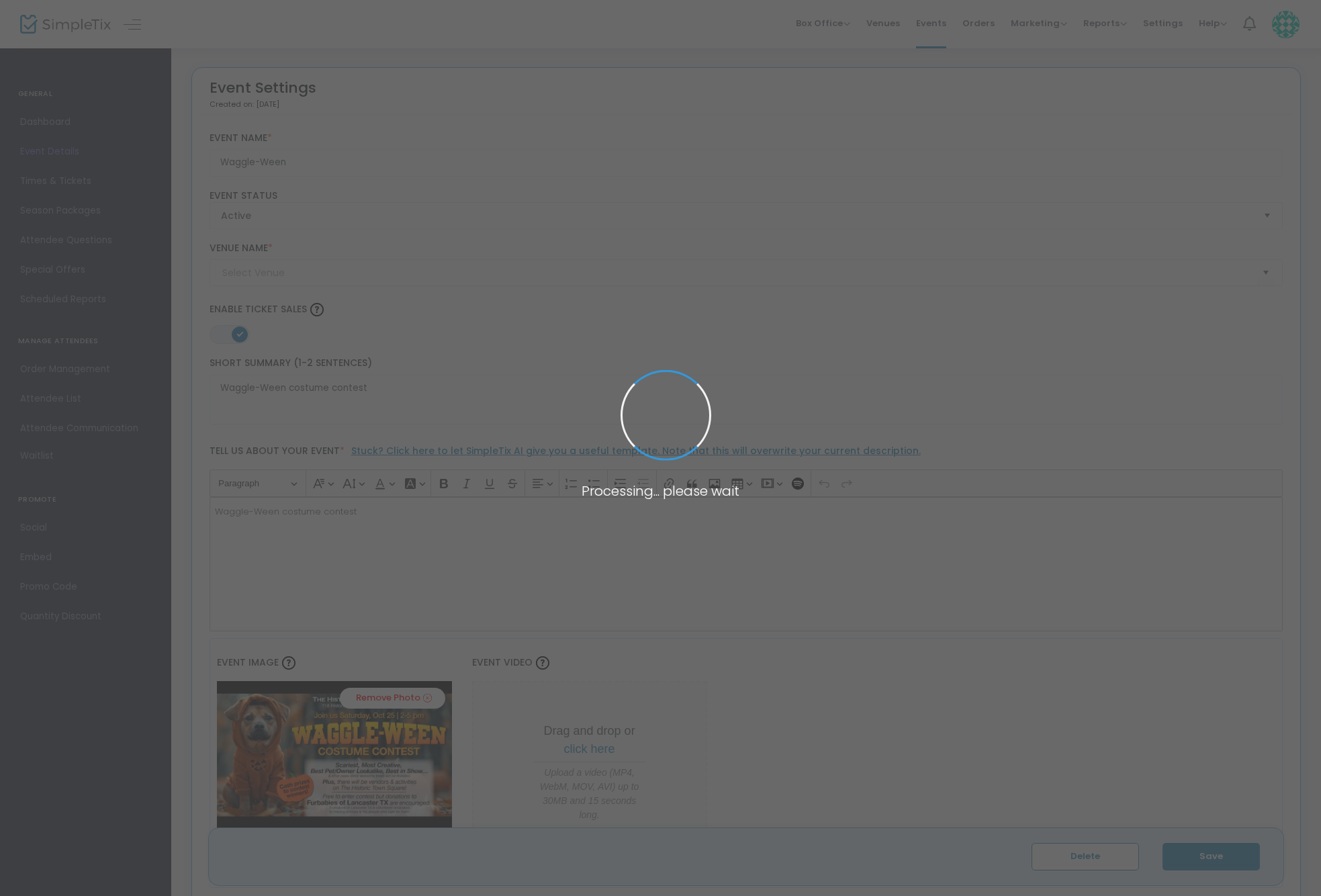
type input "The [GEOGRAPHIC_DATA]"
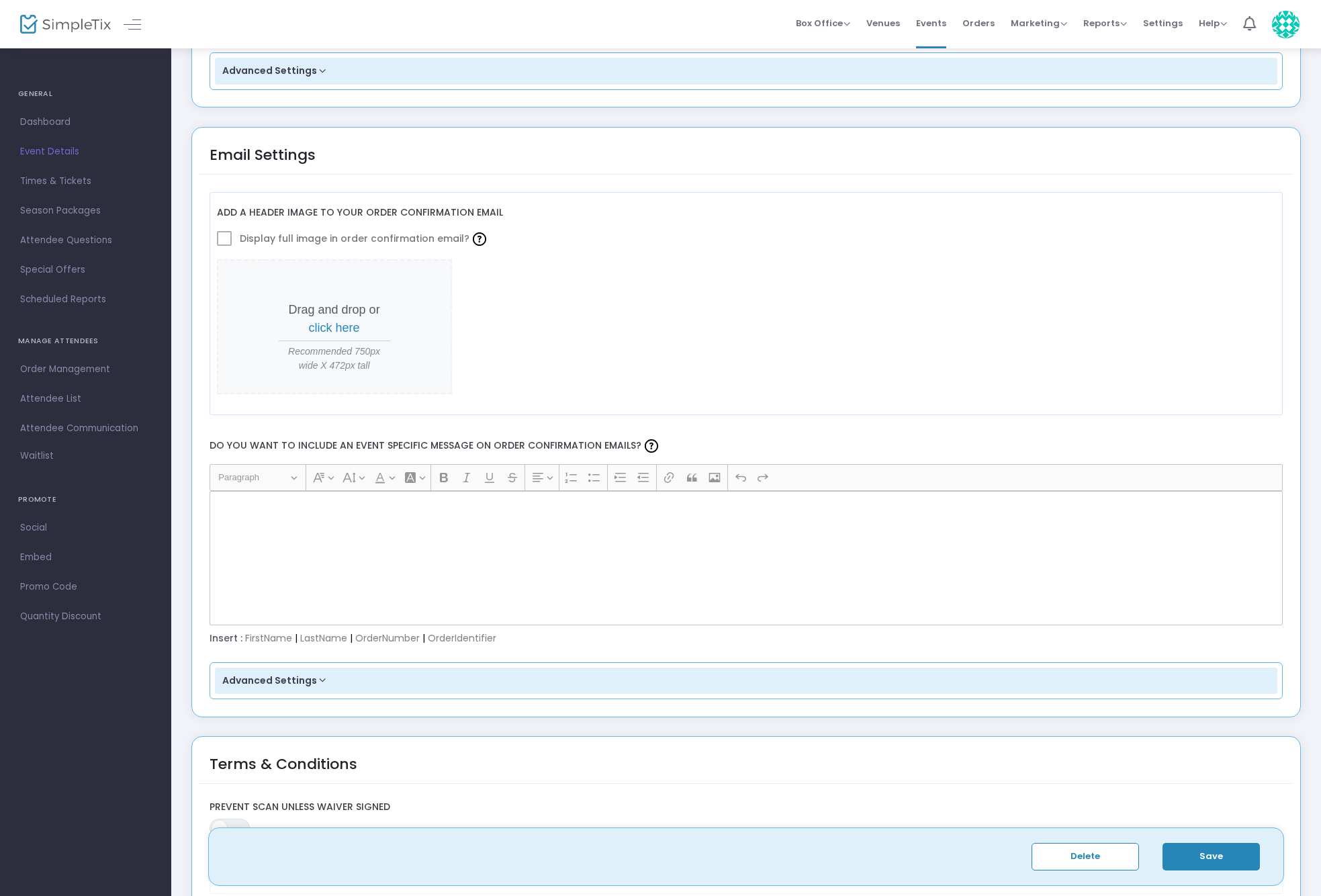
scroll to position [1563, 0]
click at [312, 677] on button "Advanced Settings" at bounding box center [747, 681] width 1063 height 27
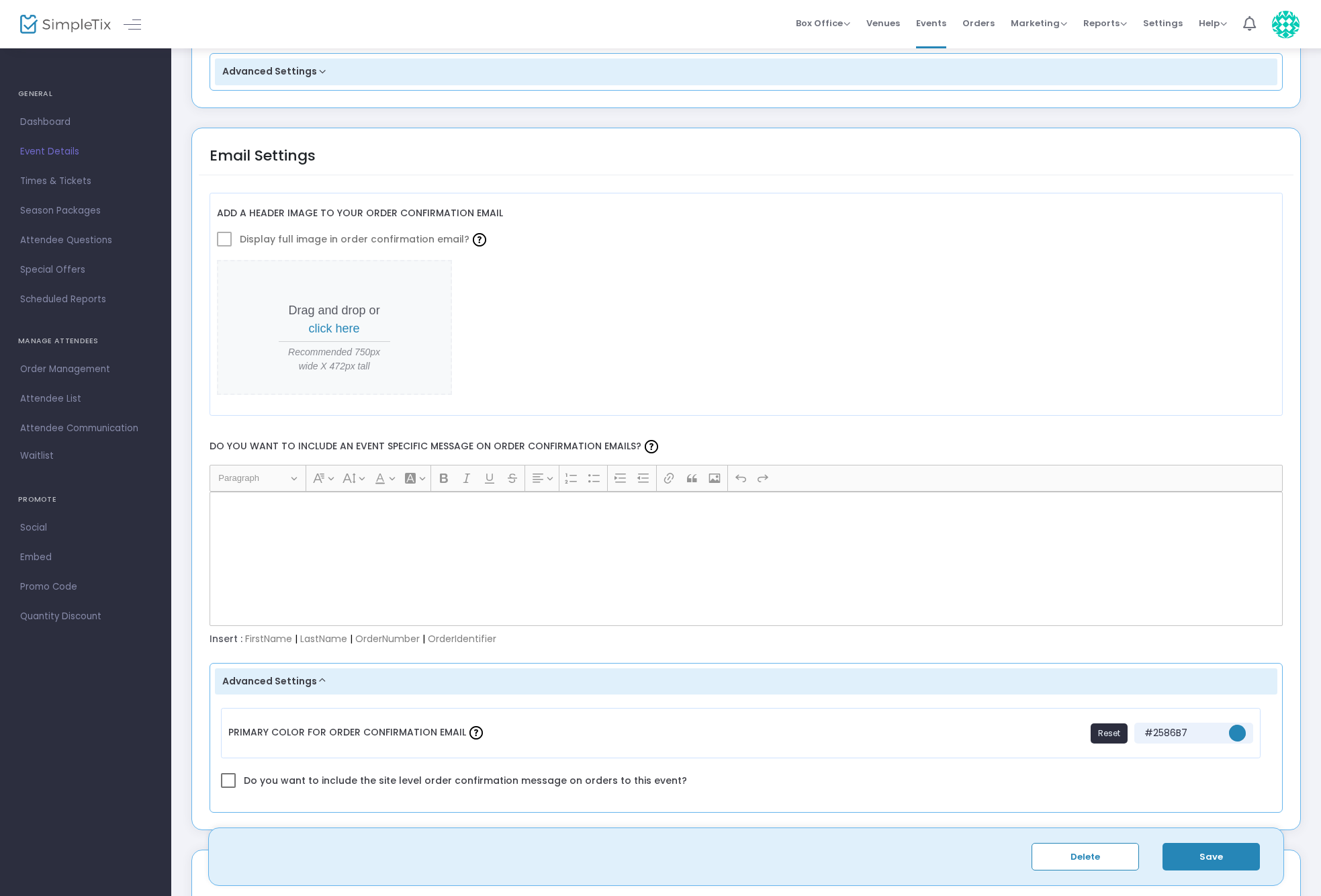
click at [312, 678] on button "Advanced Settings" at bounding box center [747, 681] width 1063 height 27
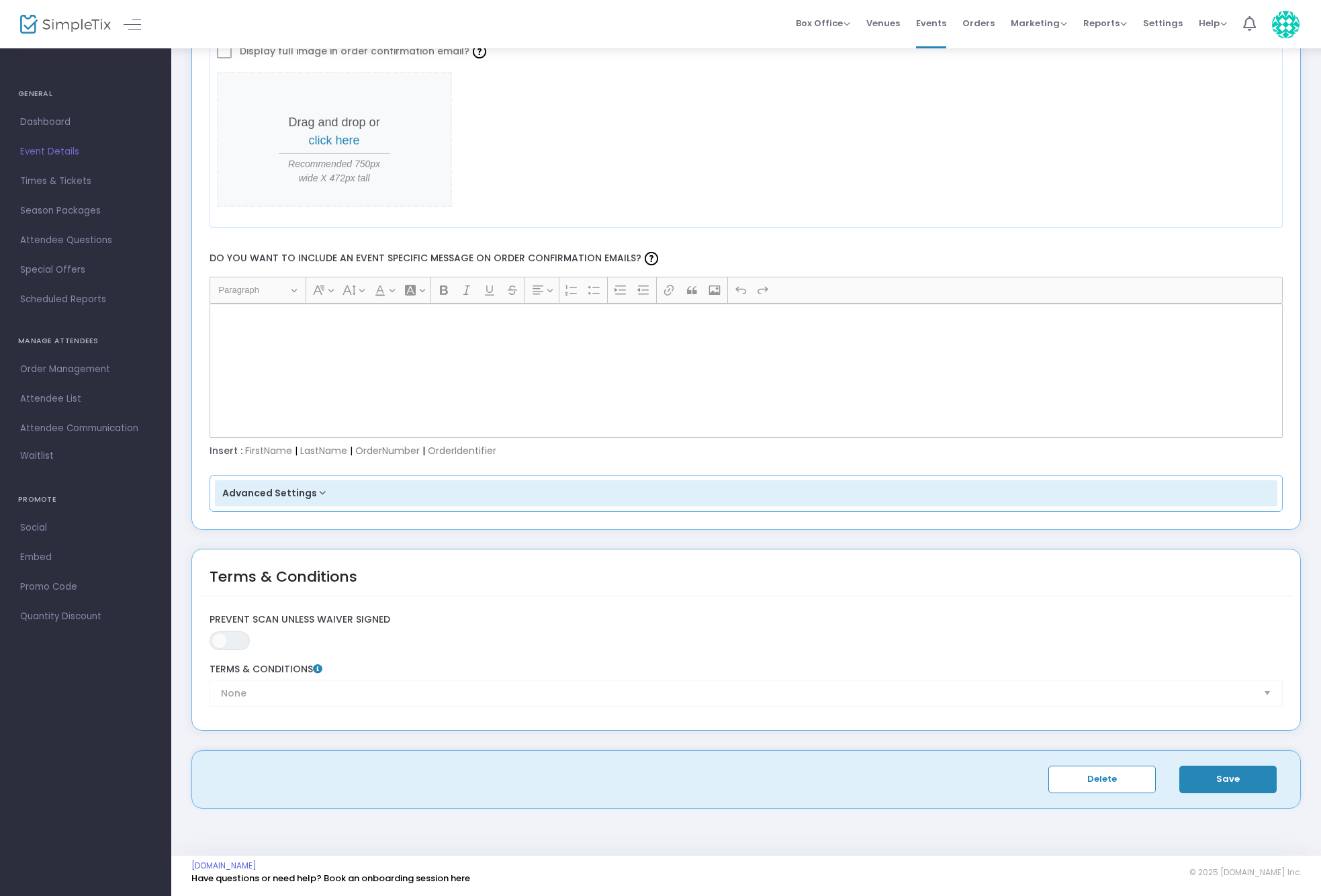
scroll to position [0, 0]
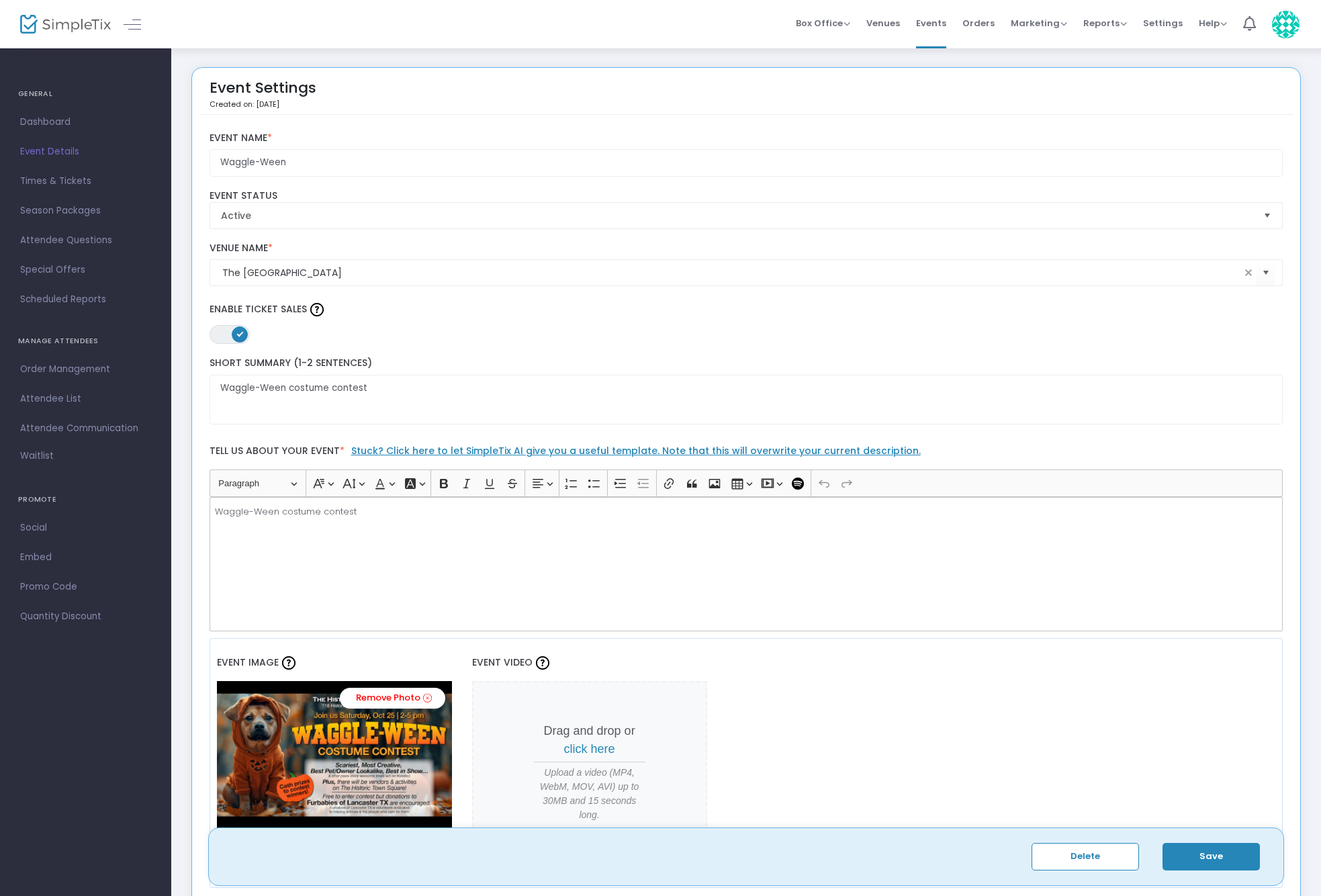
click at [31, 95] on h4 "GENERAL" at bounding box center [86, 93] width 135 height 27
click at [39, 127] on span "Dashboard" at bounding box center [86, 122] width 131 height 18
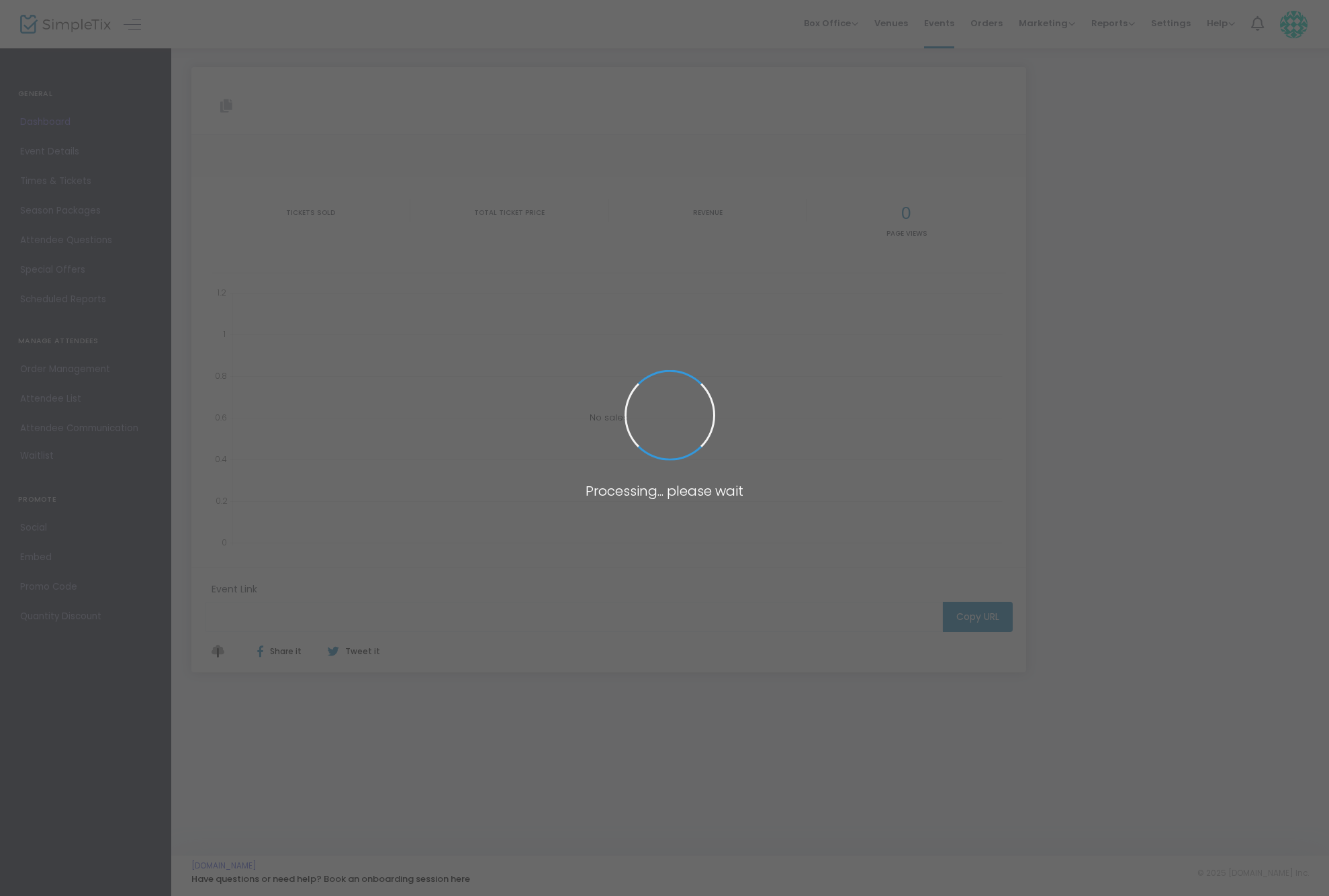
type input "[URL][DOMAIN_NAME]"
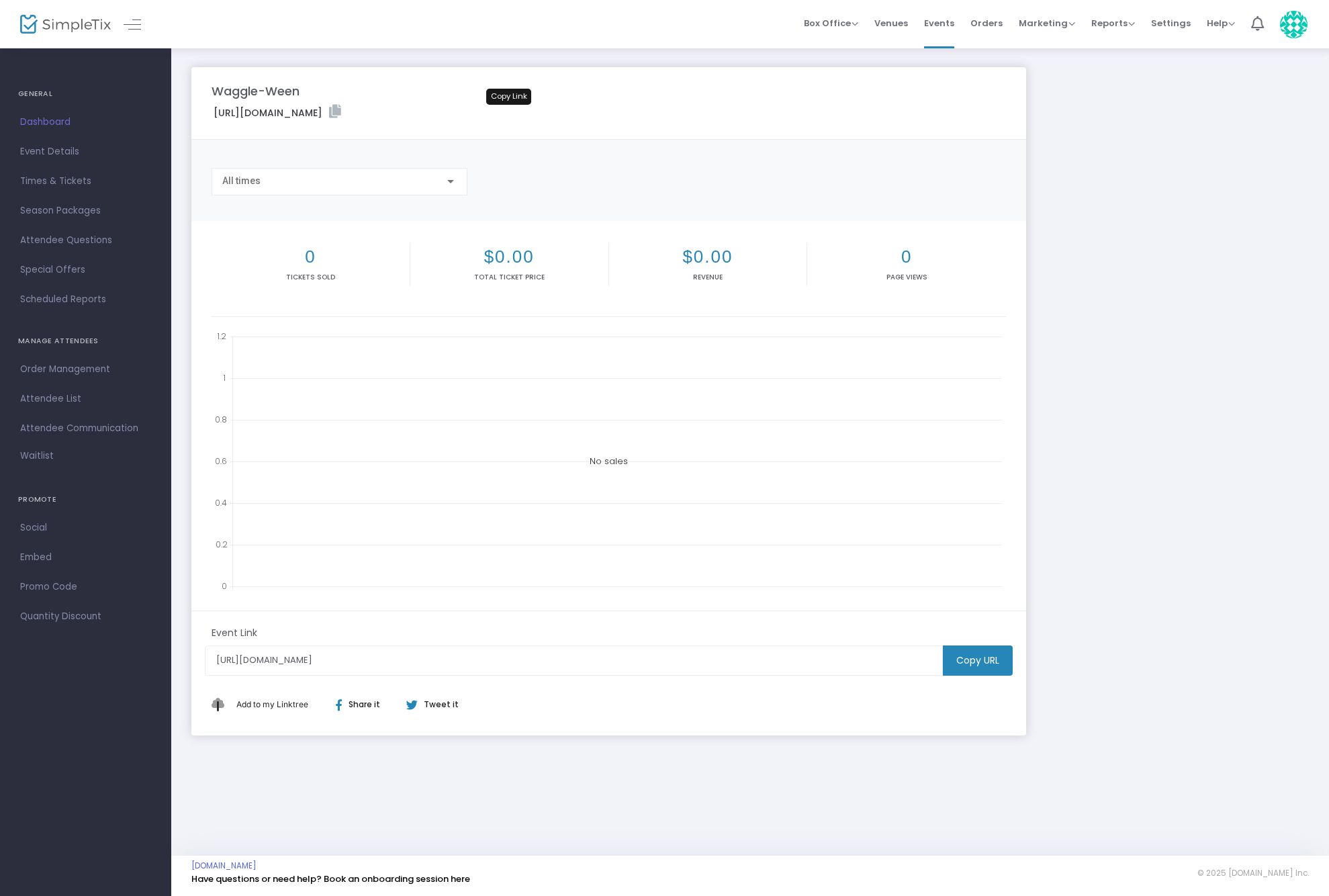
click at [341, 113] on icon at bounding box center [335, 112] width 12 height 14
click at [52, 158] on span "Event Details" at bounding box center [86, 152] width 131 height 18
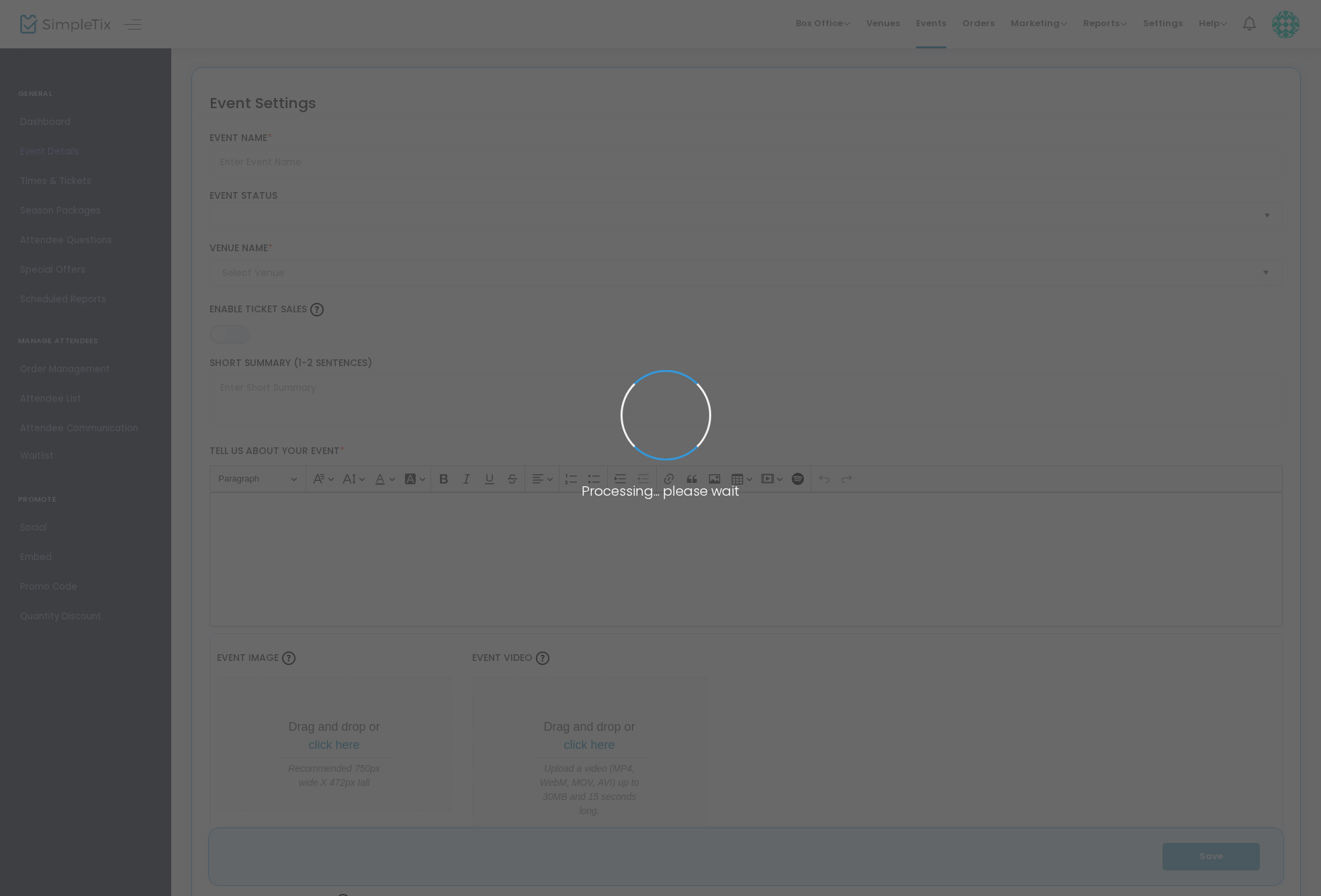
type input "Waggle-Ween"
type textarea "Waggle-Ween costume contest"
type input "Buy Tickets"
type input "The [GEOGRAPHIC_DATA]"
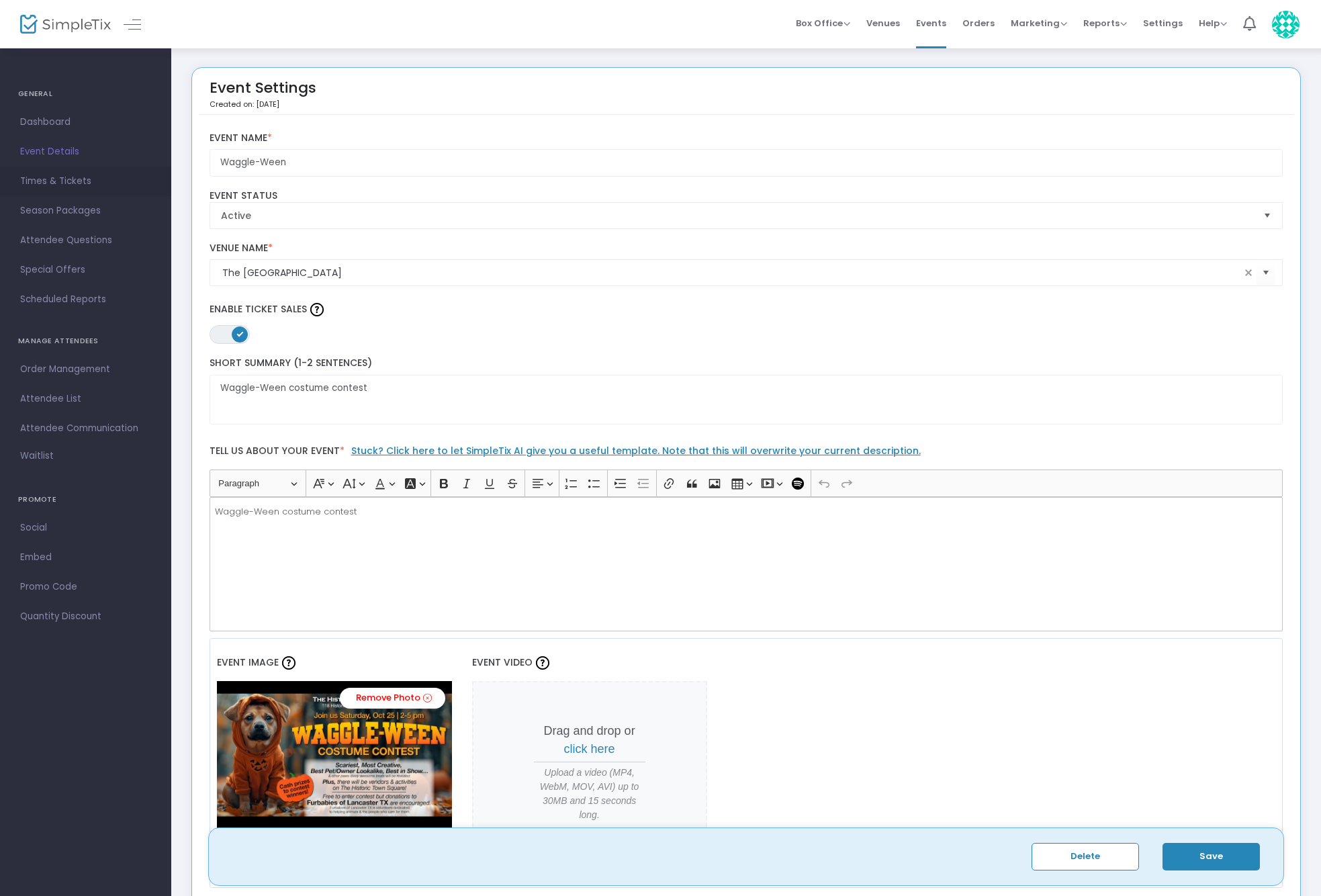
click at [52, 175] on span "Times & Tickets" at bounding box center [86, 182] width 131 height 18
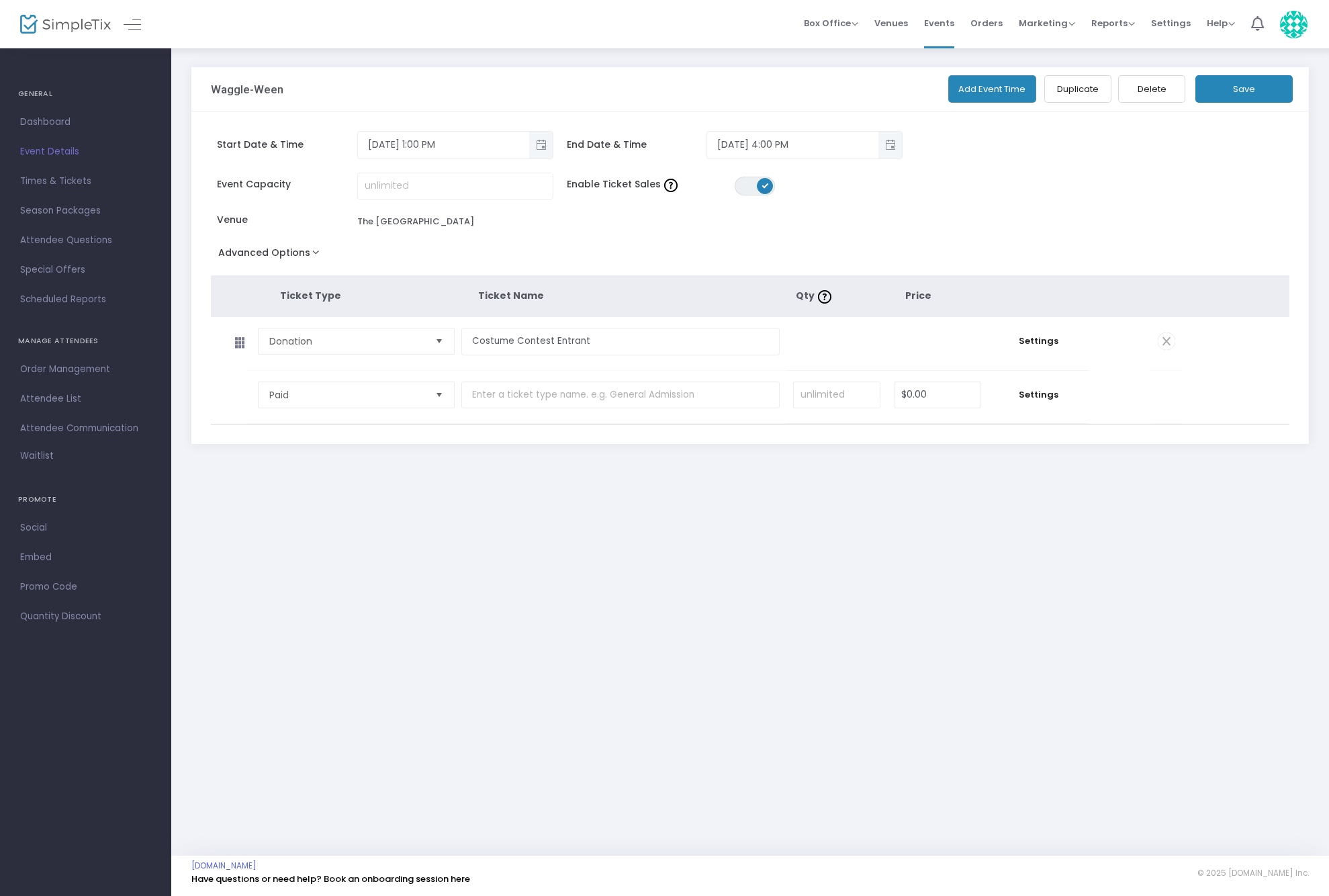
click at [306, 254] on button "Advanced Options" at bounding box center [272, 255] width 122 height 24
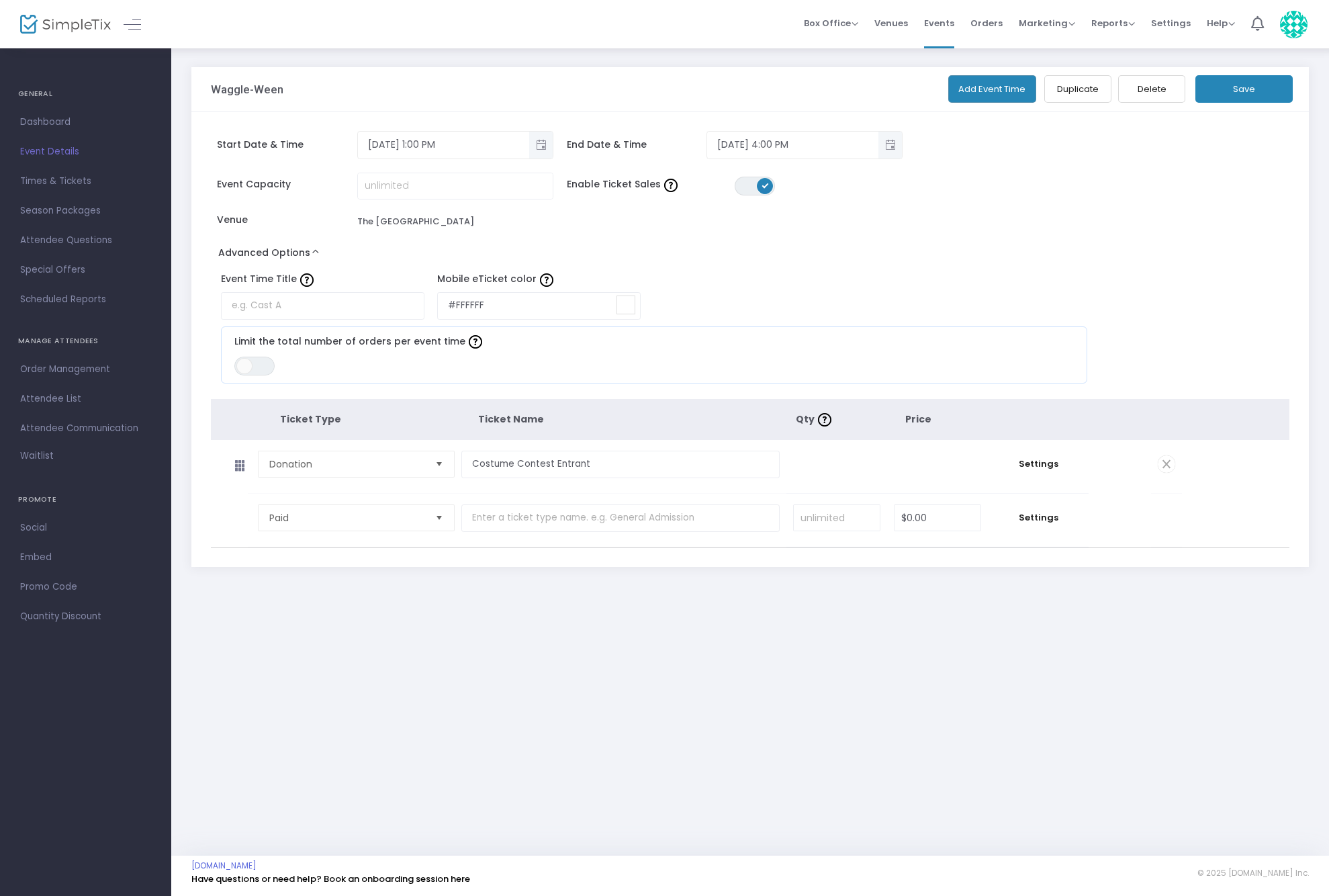
click at [306, 254] on button "Advanced Options" at bounding box center [272, 255] width 122 height 24
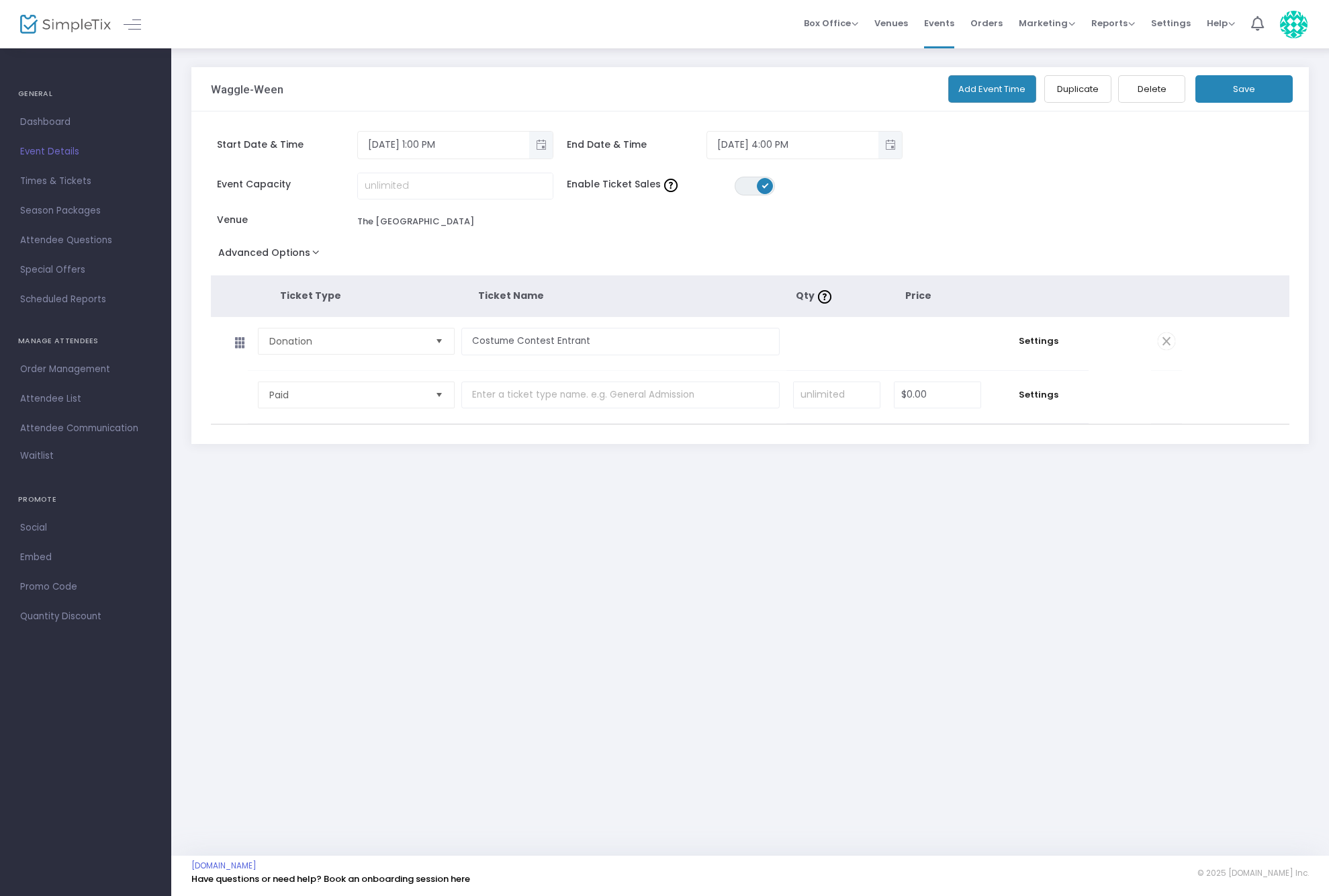
click at [1170, 384] on tr "Paid Required. $0.00 Settings" at bounding box center [696, 397] width 971 height 54
click at [1147, 388] on tr "Paid Required. $0.00 Settings" at bounding box center [696, 397] width 971 height 54
click at [1045, 396] on span "Settings" at bounding box center [1038, 395] width 87 height 14
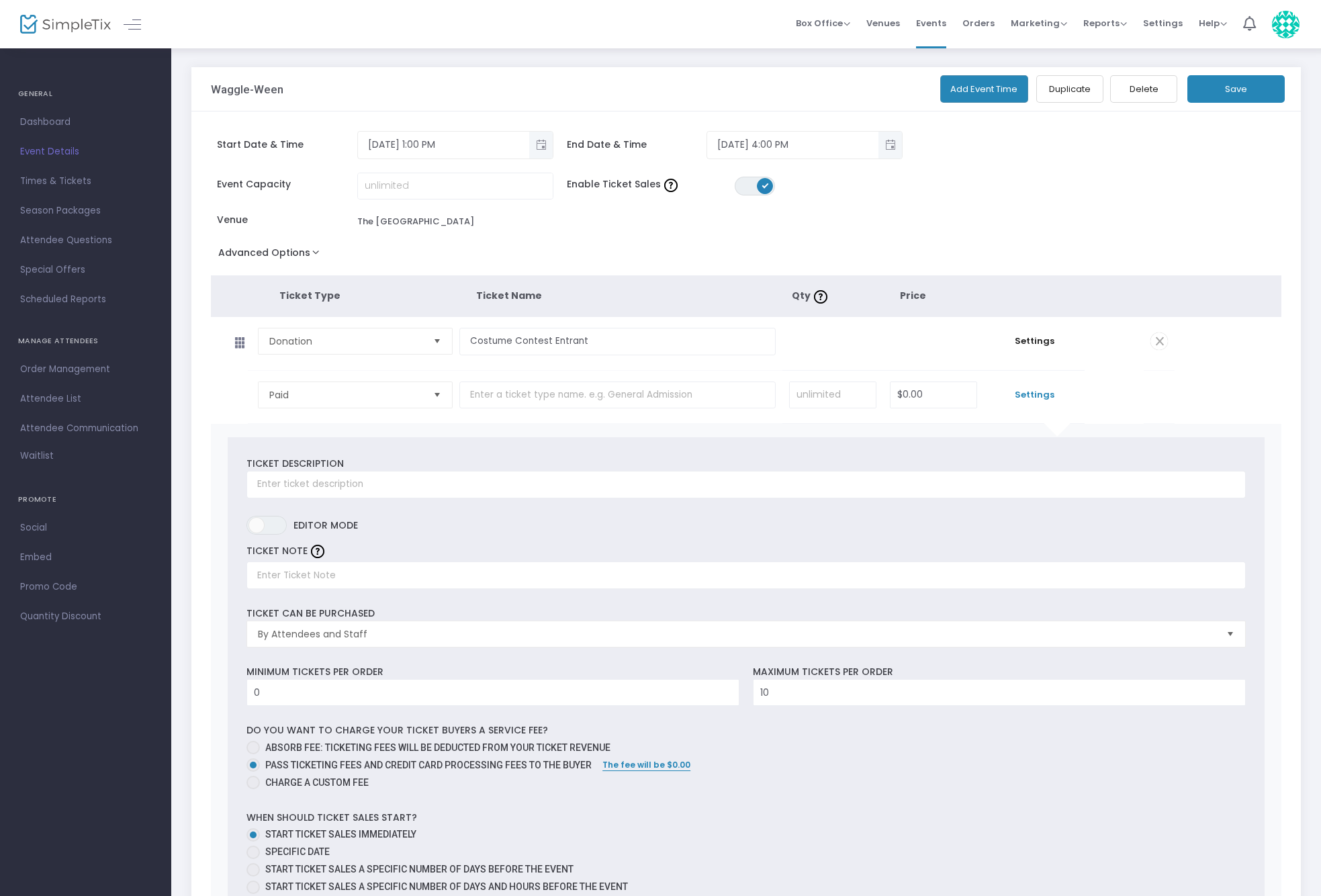
click at [757, 423] on td at bounding box center [621, 397] width 323 height 53
click at [439, 392] on span "Select" at bounding box center [438, 395] width 22 height 22
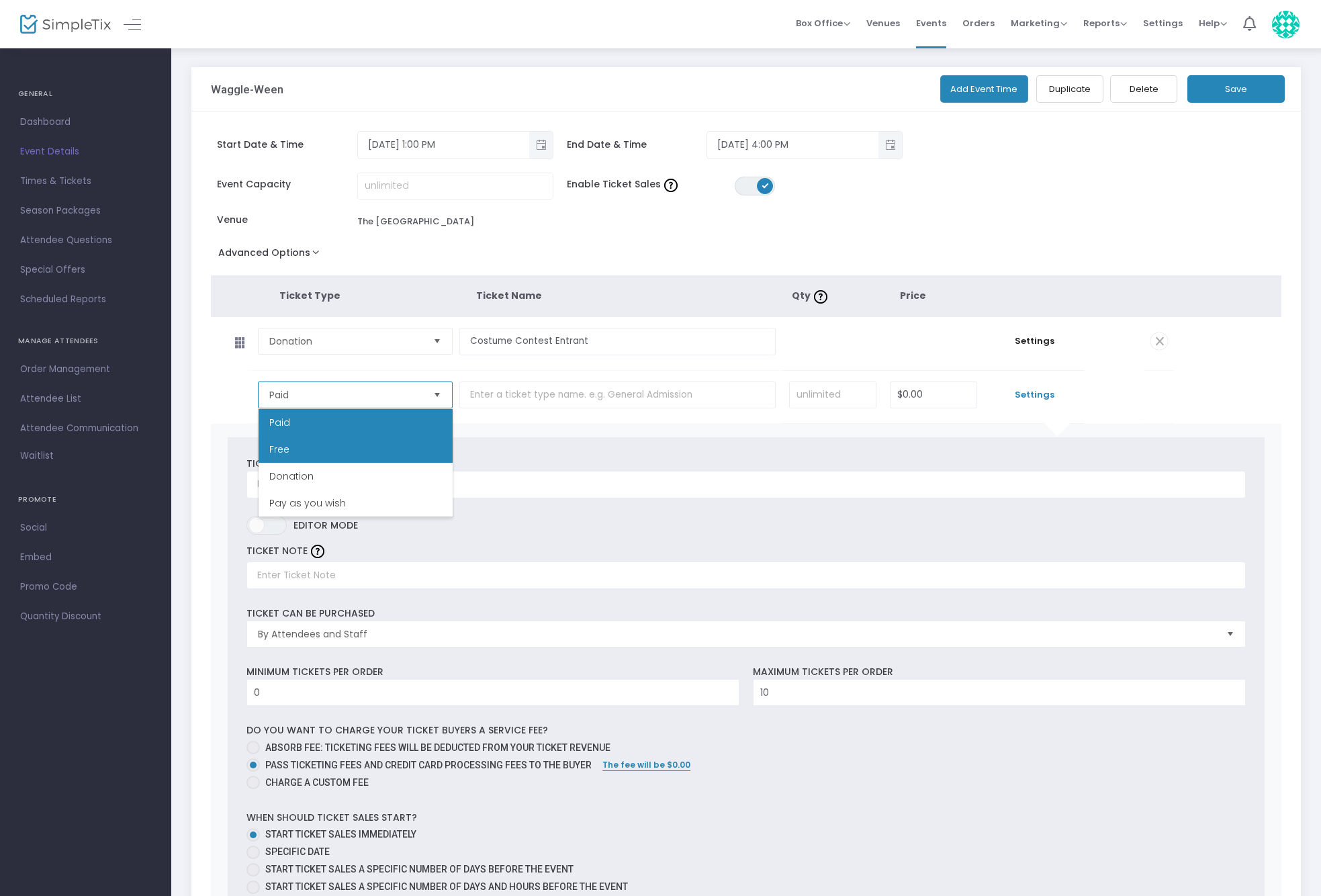
click at [380, 443] on li "Free" at bounding box center [355, 449] width 194 height 27
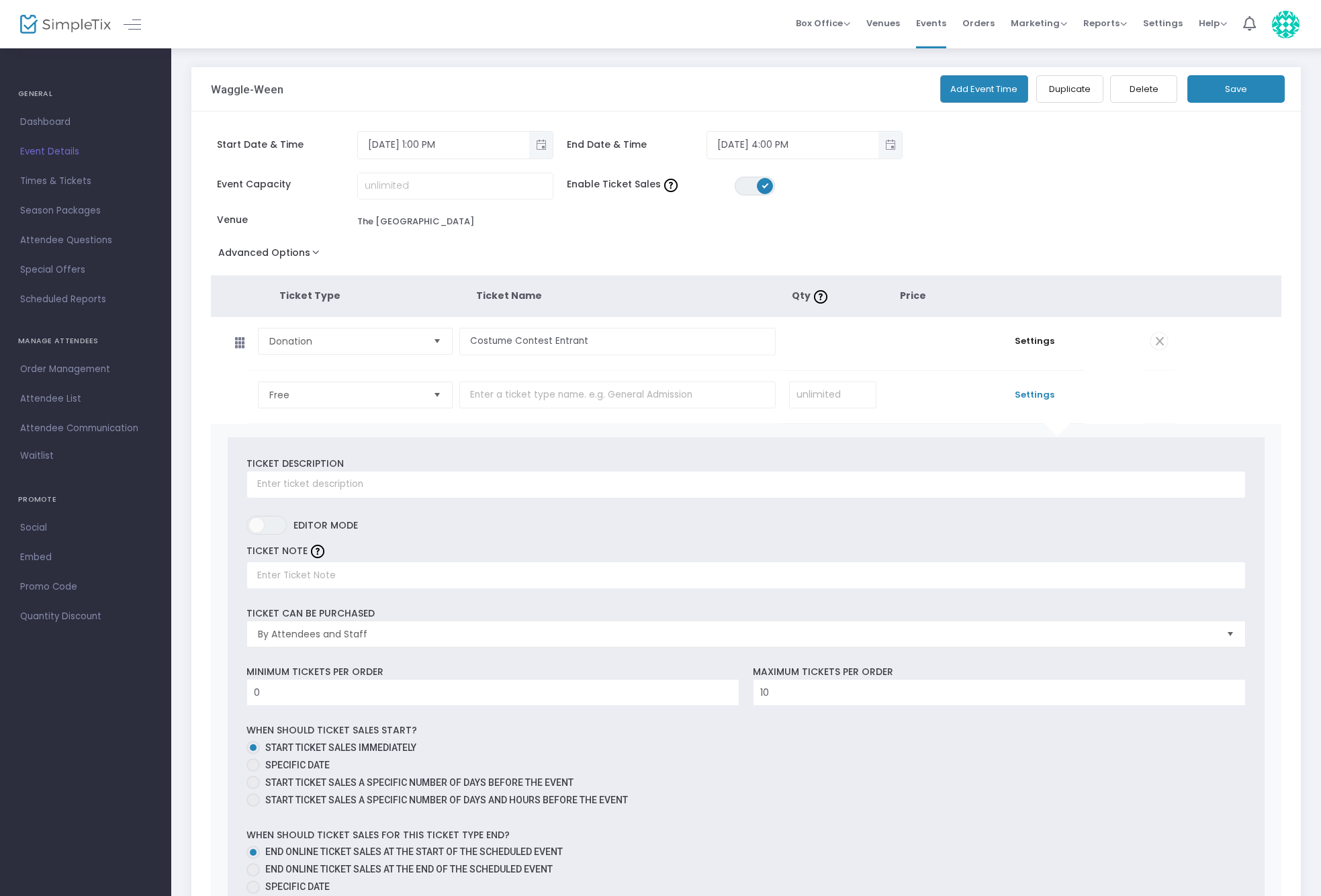
click at [1161, 342] on span at bounding box center [1160, 342] width 18 height 18
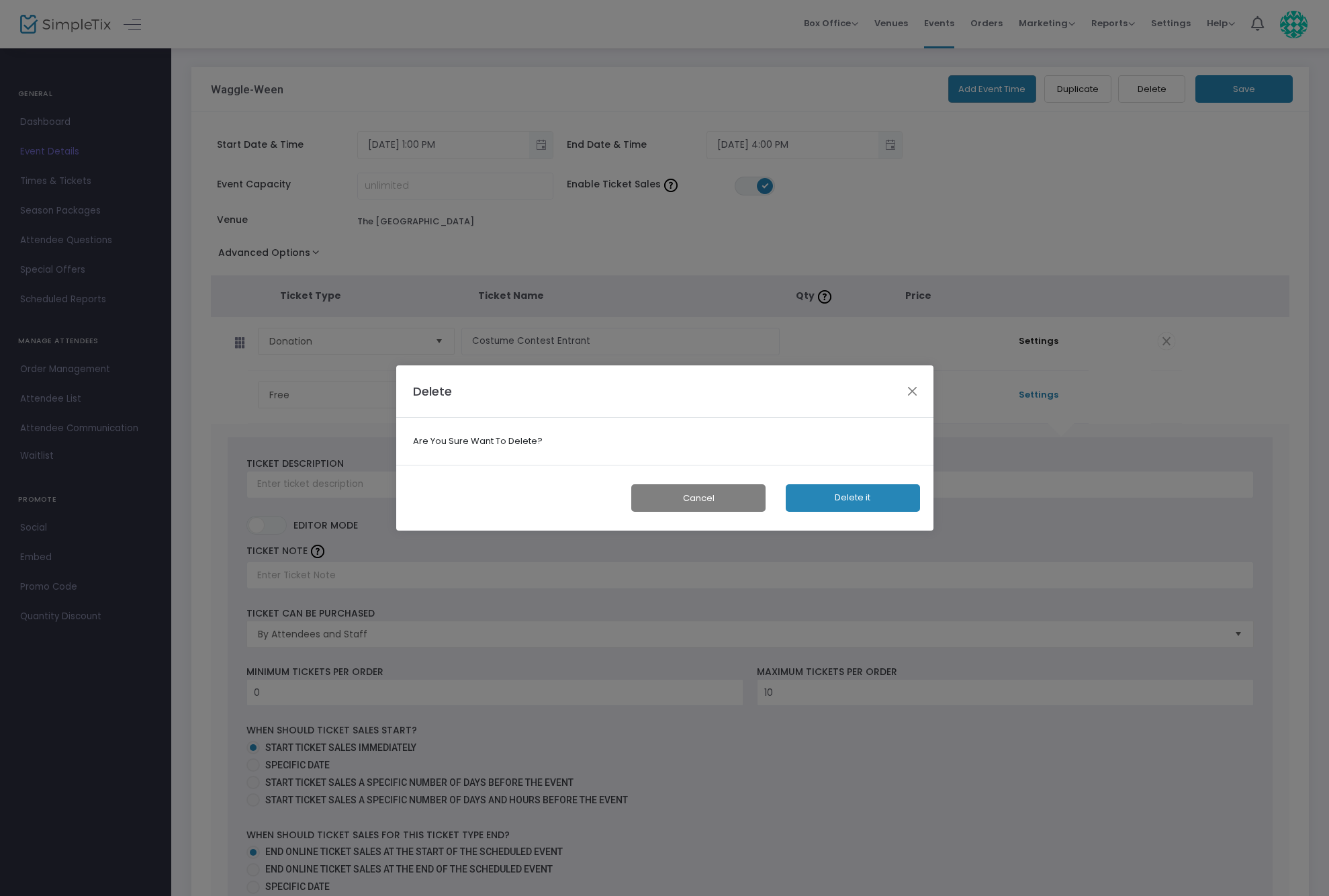
click at [836, 489] on button "Delete it" at bounding box center [853, 498] width 134 height 27
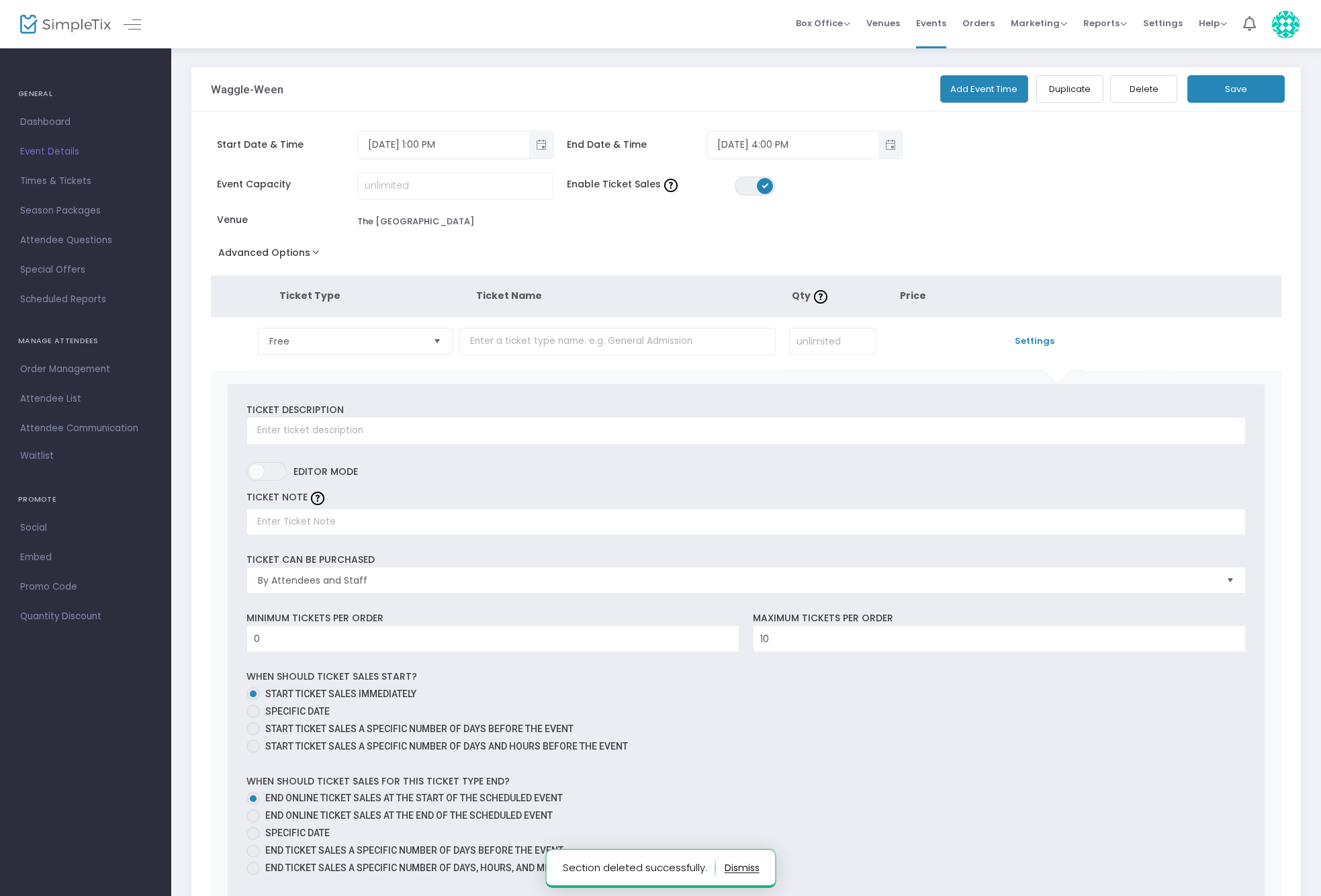
click at [438, 344] on span "Select" at bounding box center [438, 342] width 22 height 22
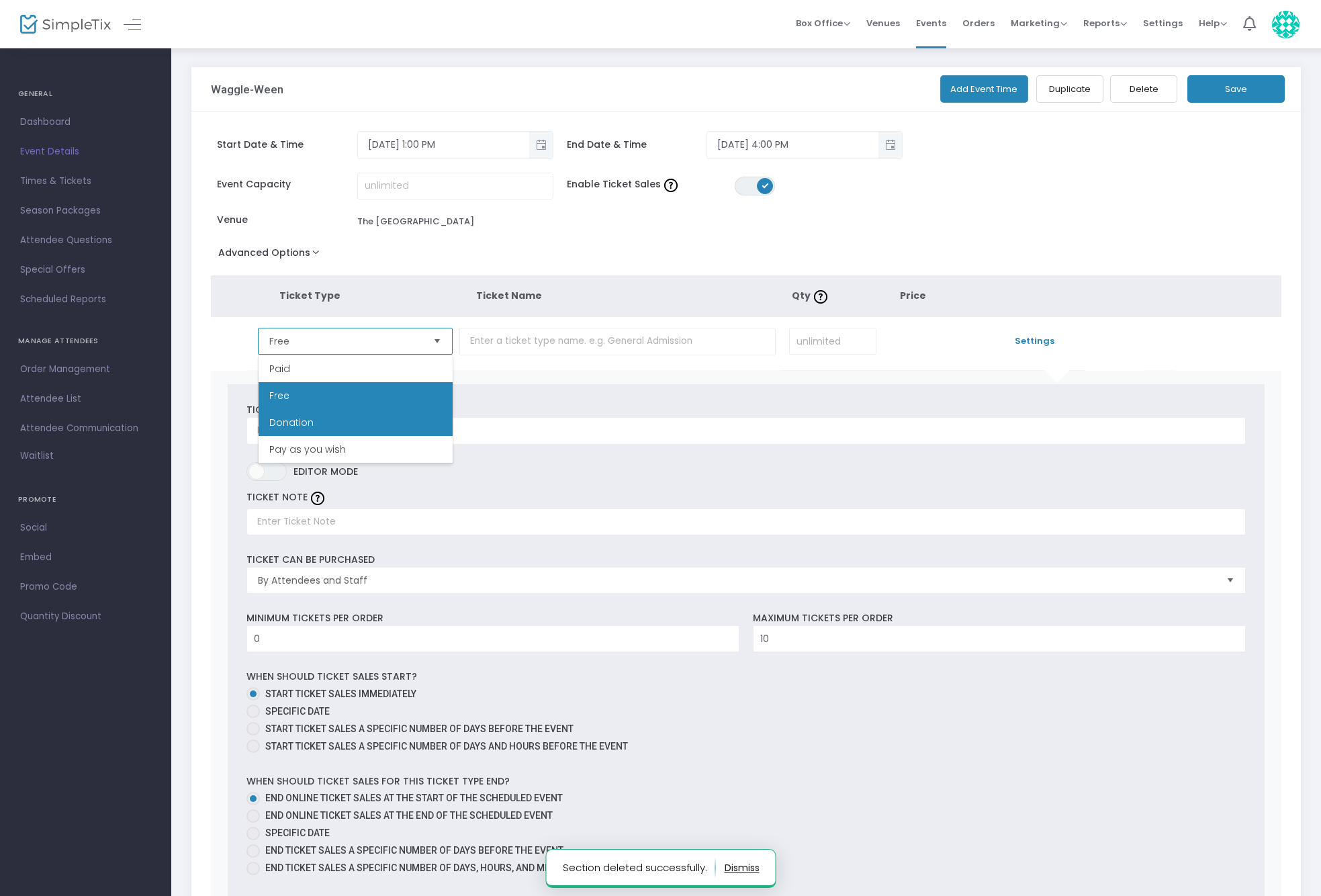
click at [300, 426] on span "Donation" at bounding box center [291, 422] width 44 height 14
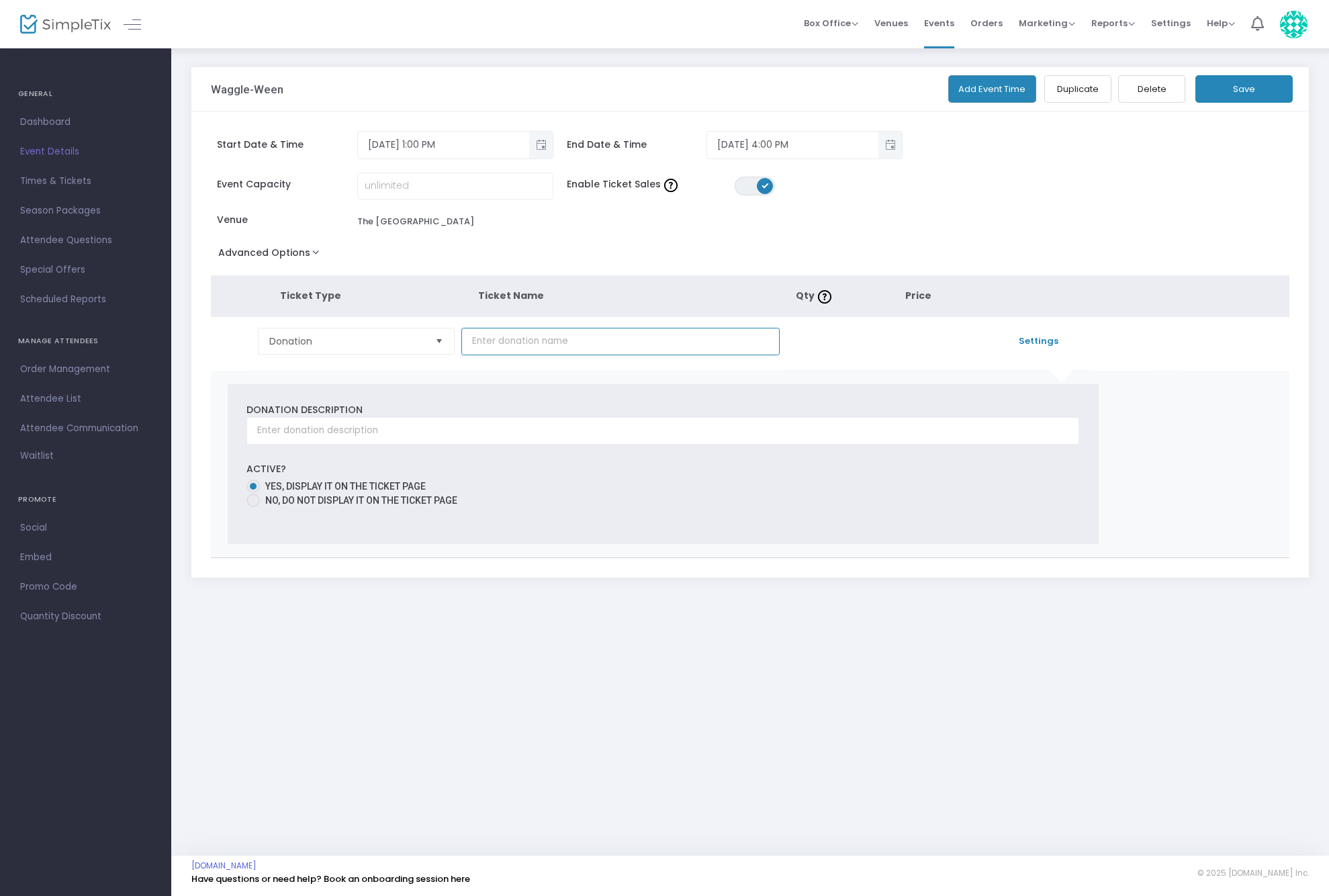
click at [530, 342] on input "text" at bounding box center [621, 342] width 318 height 27
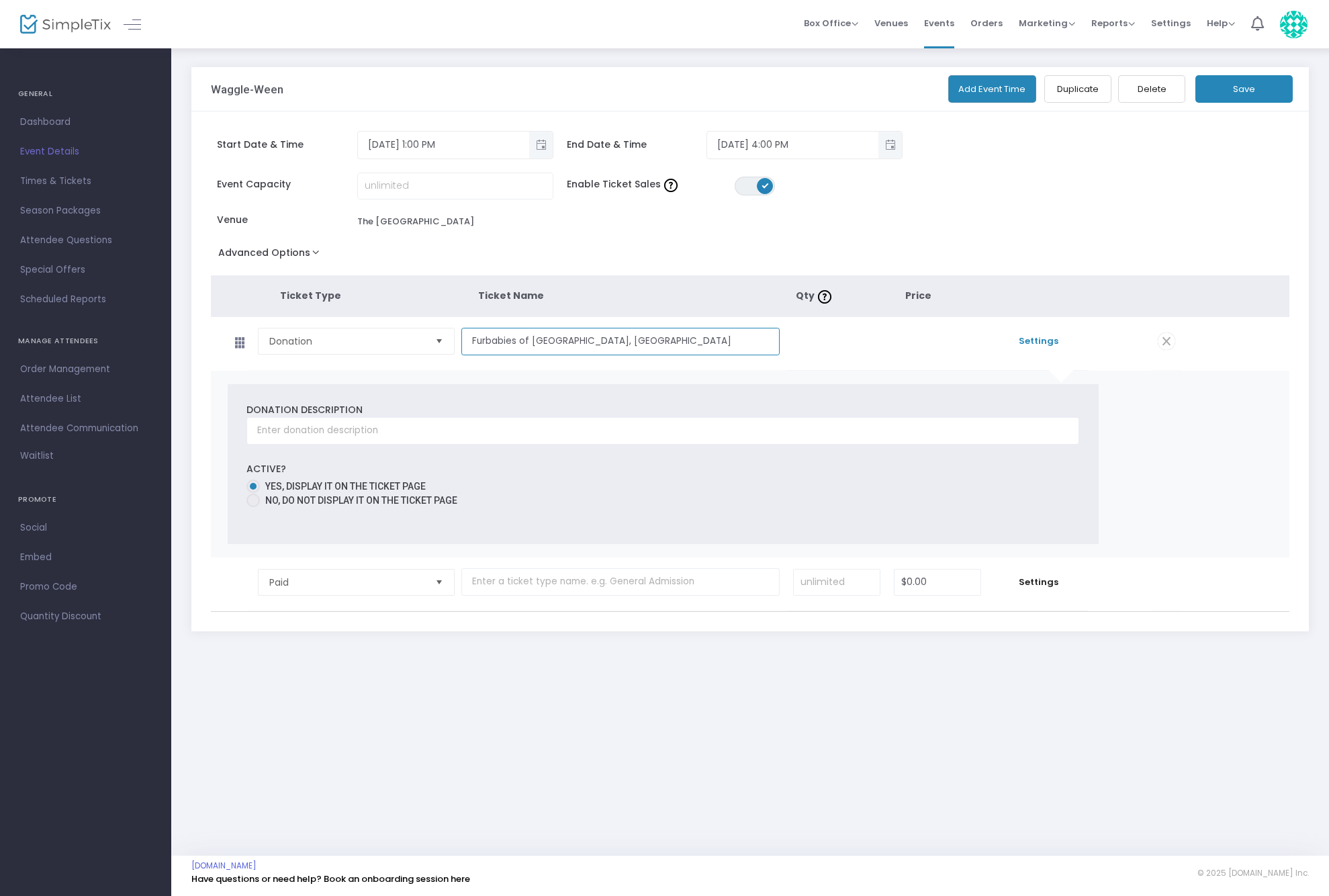
type input "Furbabies of [GEOGRAPHIC_DATA], [GEOGRAPHIC_DATA]"
click at [528, 346] on input "Furbabies of [GEOGRAPHIC_DATA], [GEOGRAPHIC_DATA]" at bounding box center [621, 342] width 318 height 27
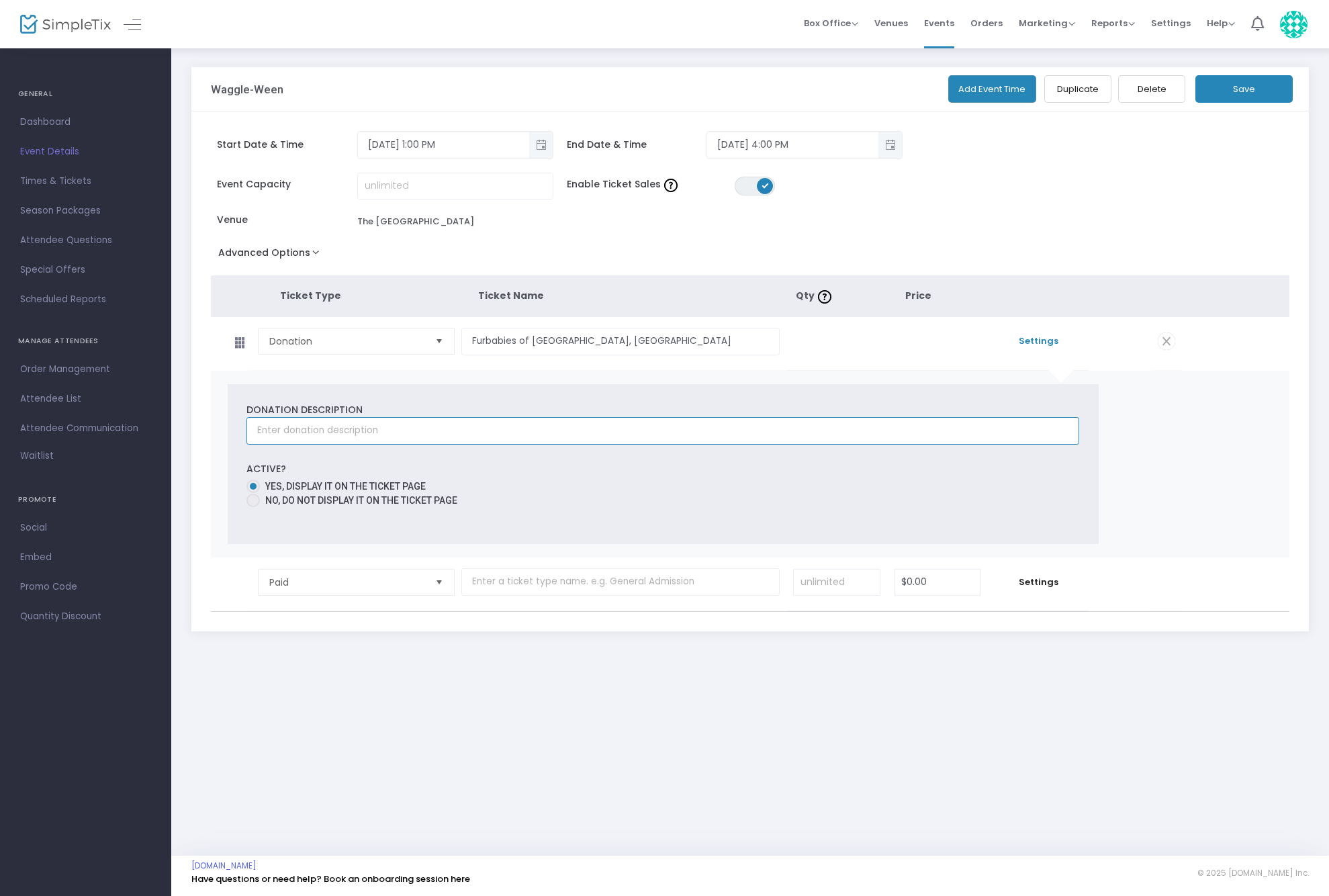
click at [427, 431] on input "text" at bounding box center [663, 431] width 833 height 27
paste input "Furbabies of [GEOGRAPHIC_DATA], [GEOGRAPHIC_DATA]"
click at [440, 339] on span "Select" at bounding box center [439, 342] width 22 height 22
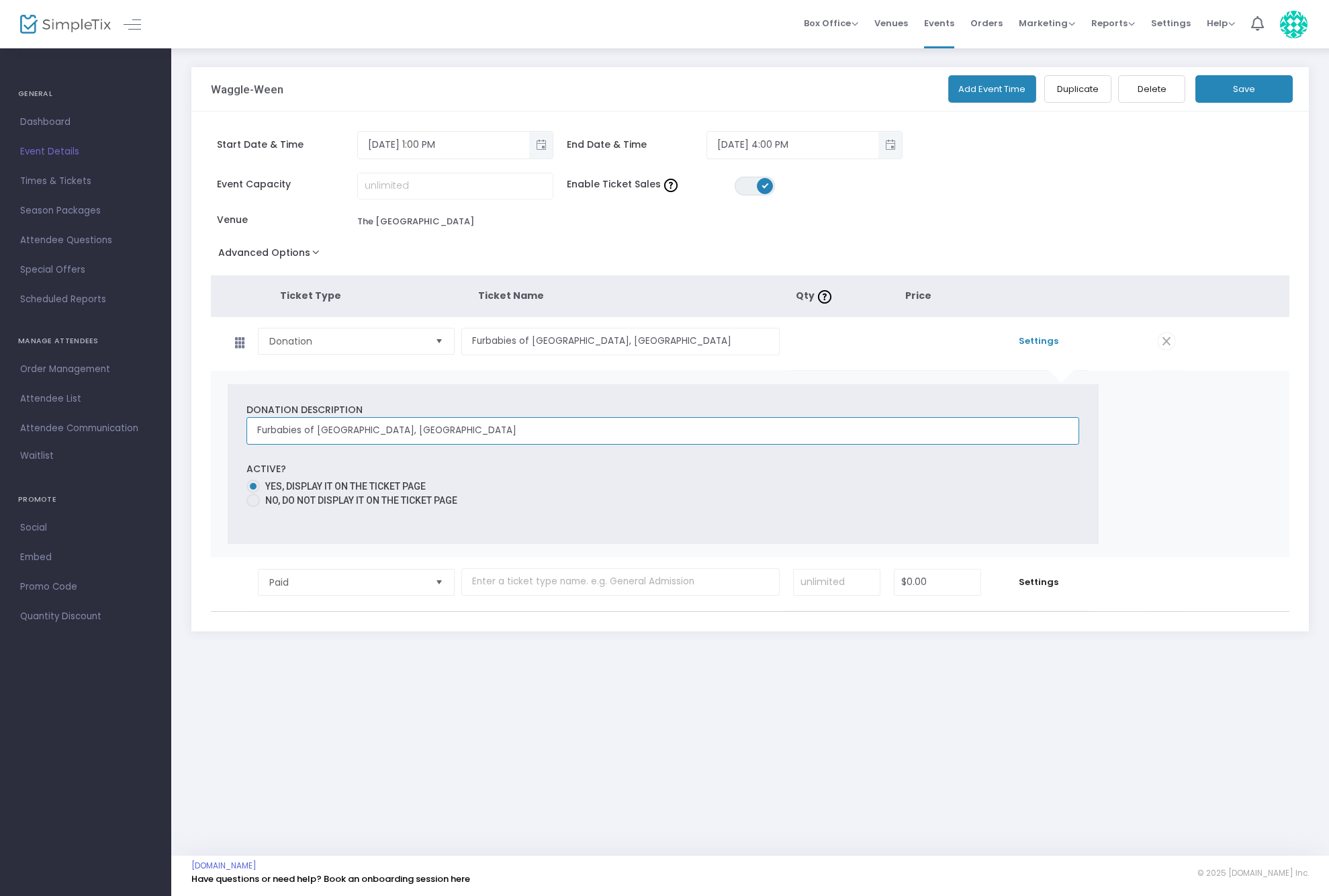
type input "Furbabies of [GEOGRAPHIC_DATA], [GEOGRAPHIC_DATA]"
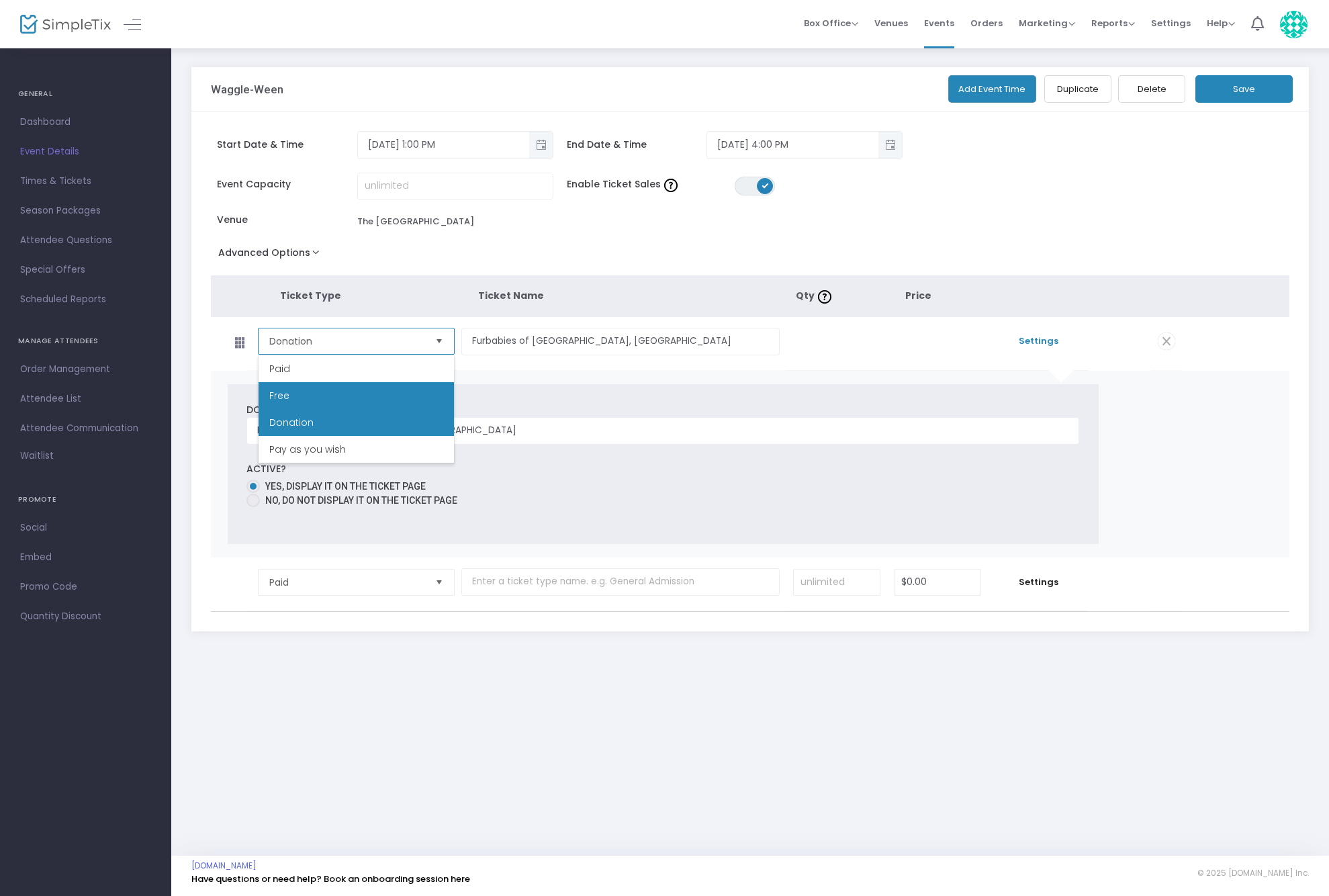
click at [297, 397] on li "Free" at bounding box center [356, 395] width 195 height 27
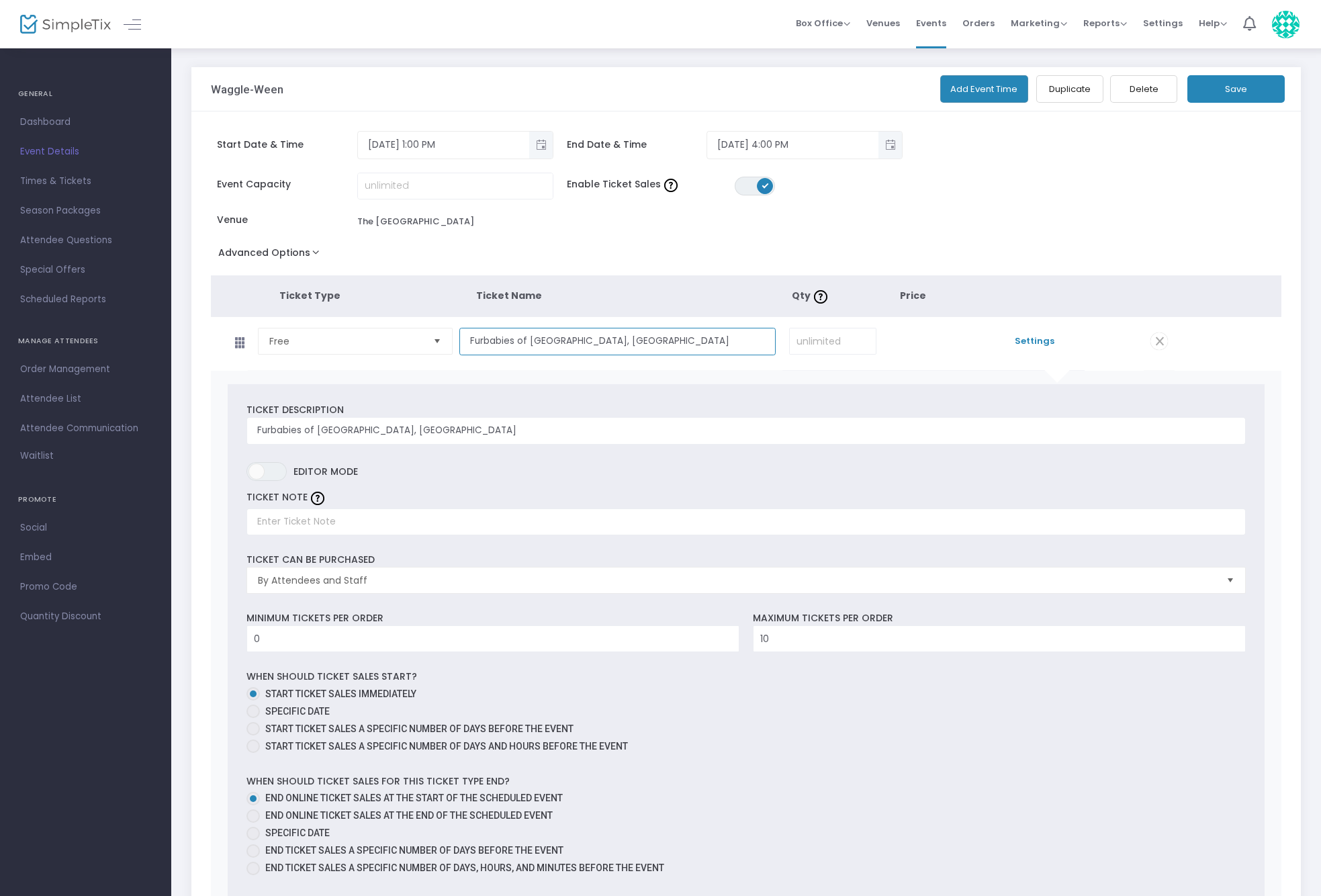
click at [625, 346] on input "Furbabies of [GEOGRAPHIC_DATA], [GEOGRAPHIC_DATA]" at bounding box center [617, 342] width 316 height 27
type input "Waggle-Ween Registration"
click at [1230, 88] on button "Save" at bounding box center [1236, 89] width 97 height 27
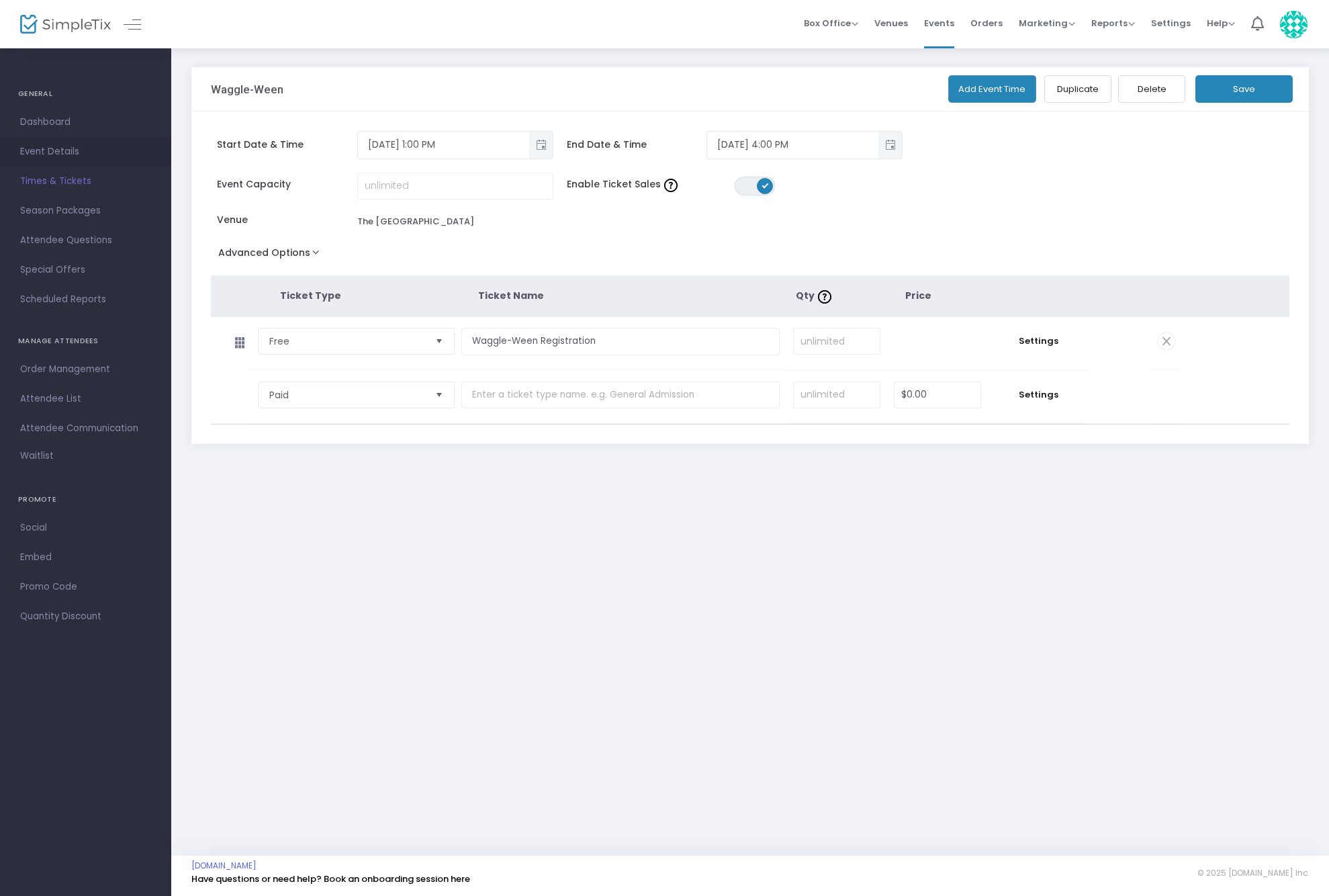
click at [50, 154] on span "Event Details" at bounding box center [86, 152] width 131 height 18
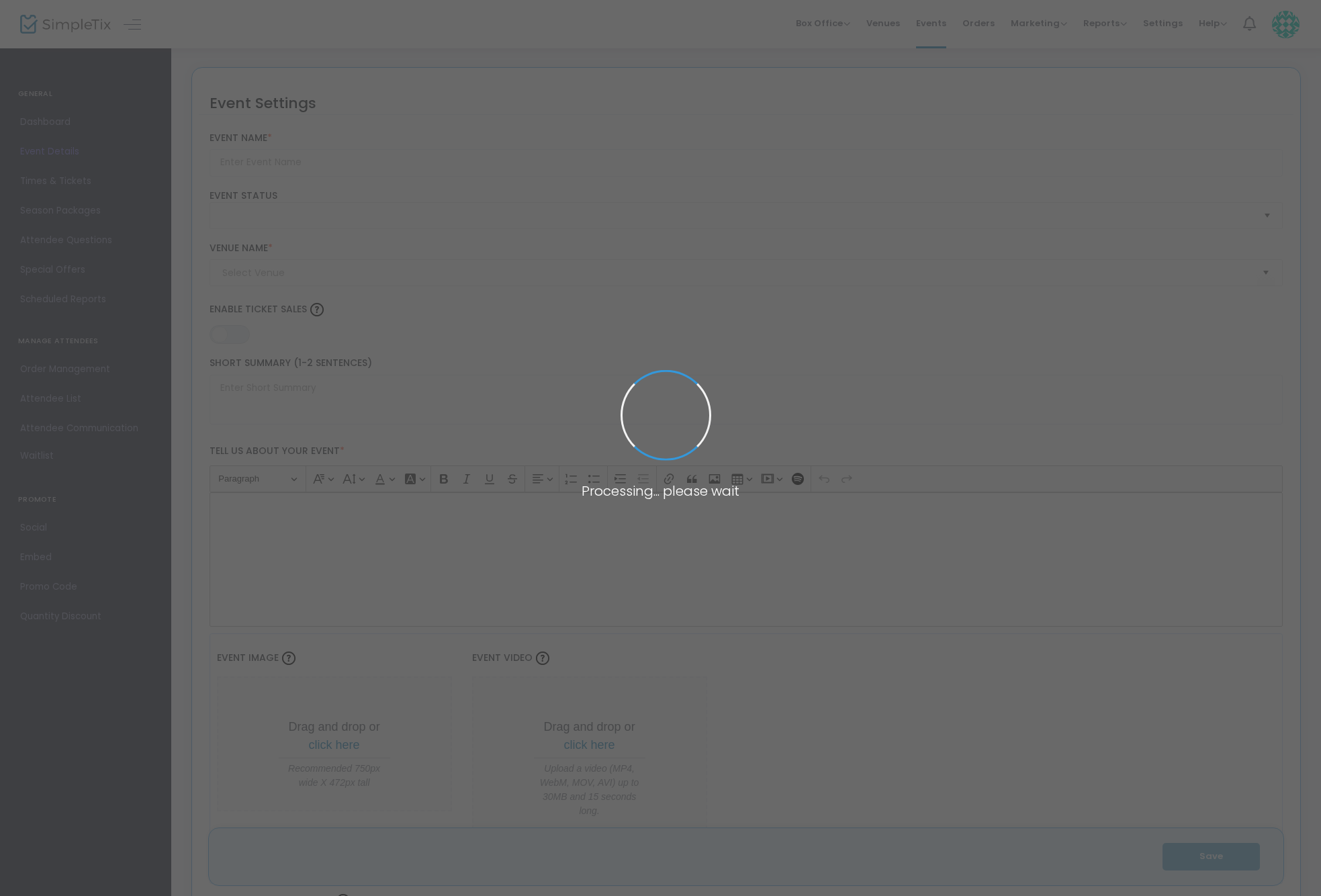
type input "Waggle-Ween"
type textarea "Waggle-Ween costume contest"
type input "Buy Tickets"
type input "The [GEOGRAPHIC_DATA]"
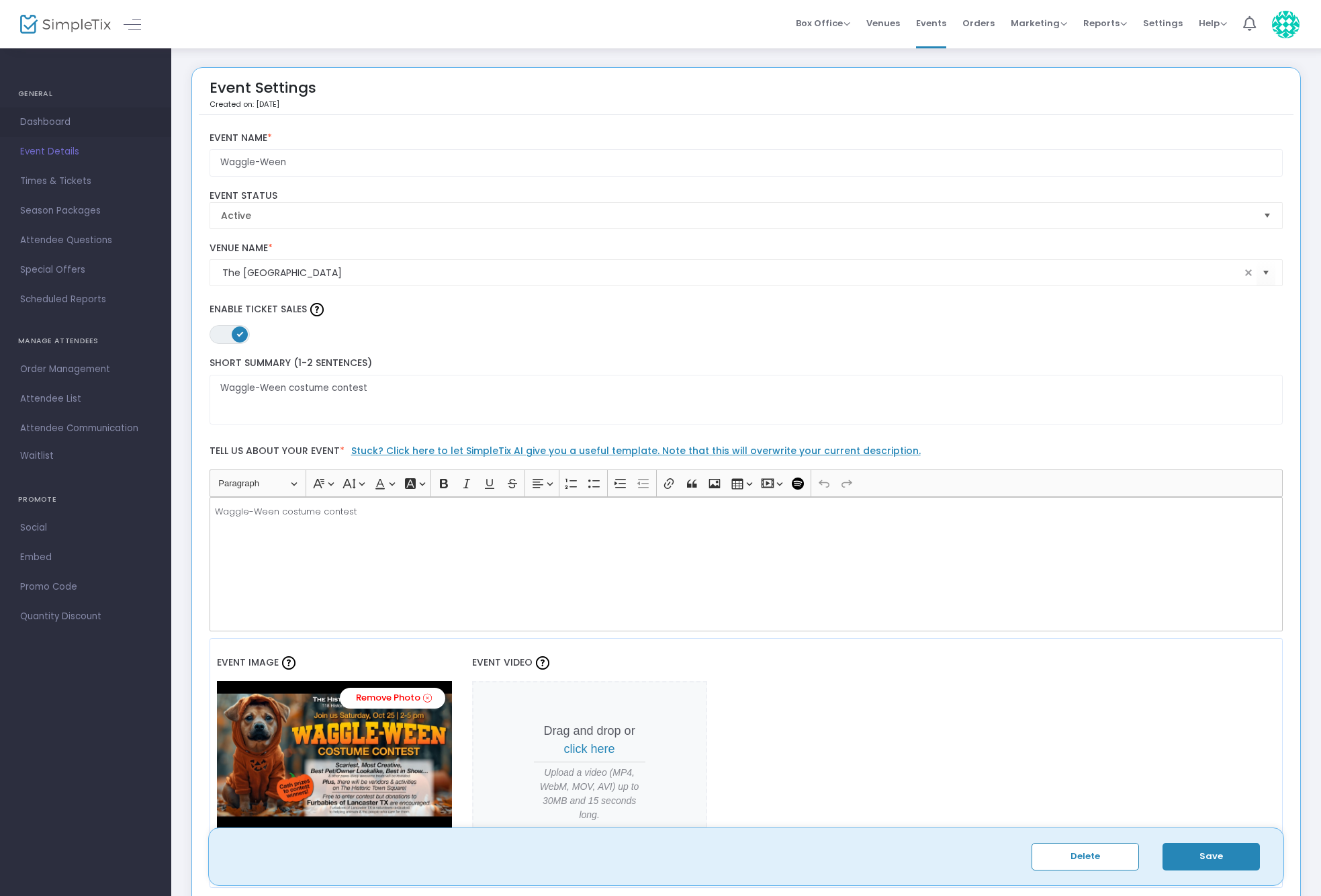
click at [50, 120] on span "Dashboard" at bounding box center [86, 122] width 131 height 18
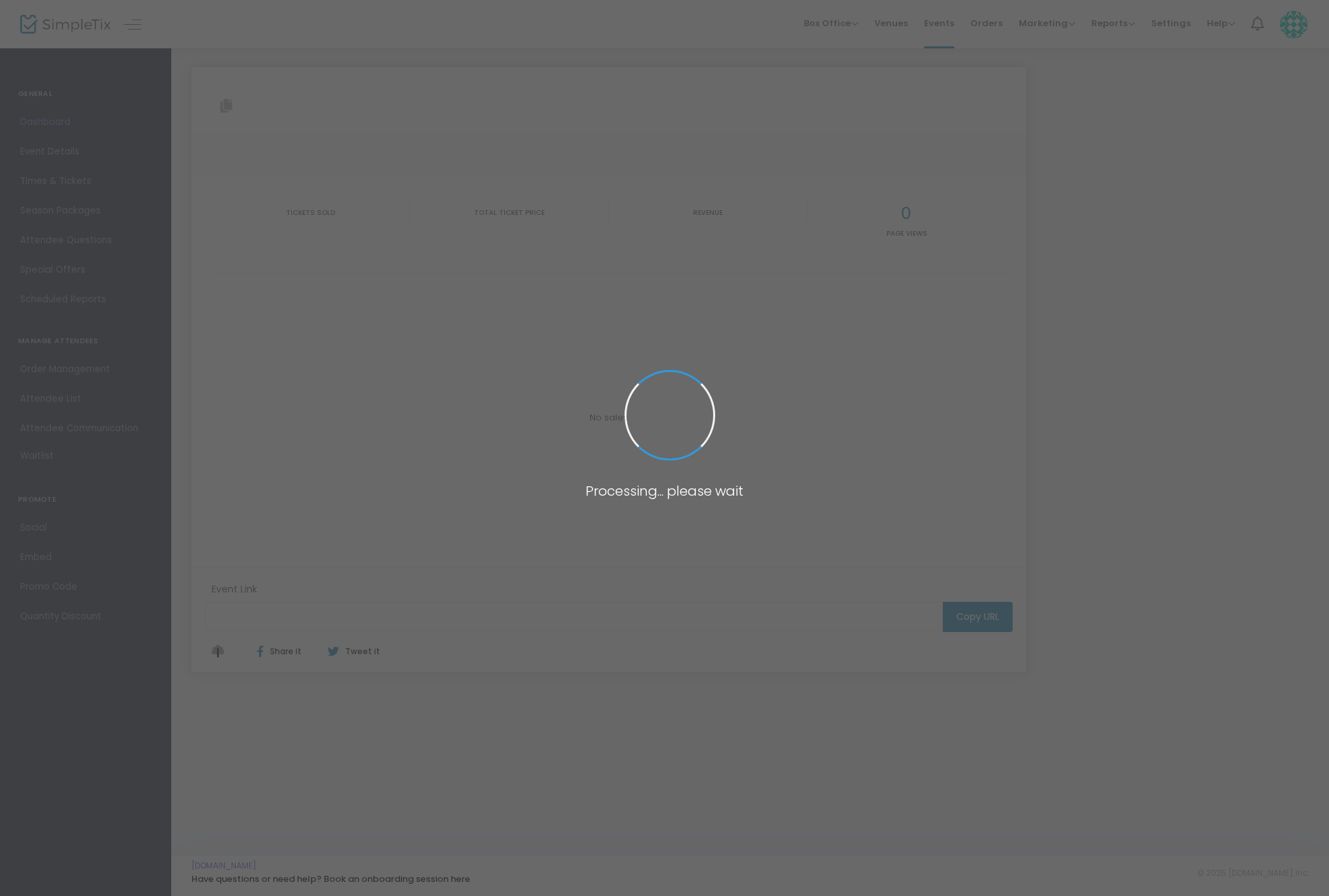
type input "[URL][DOMAIN_NAME]"
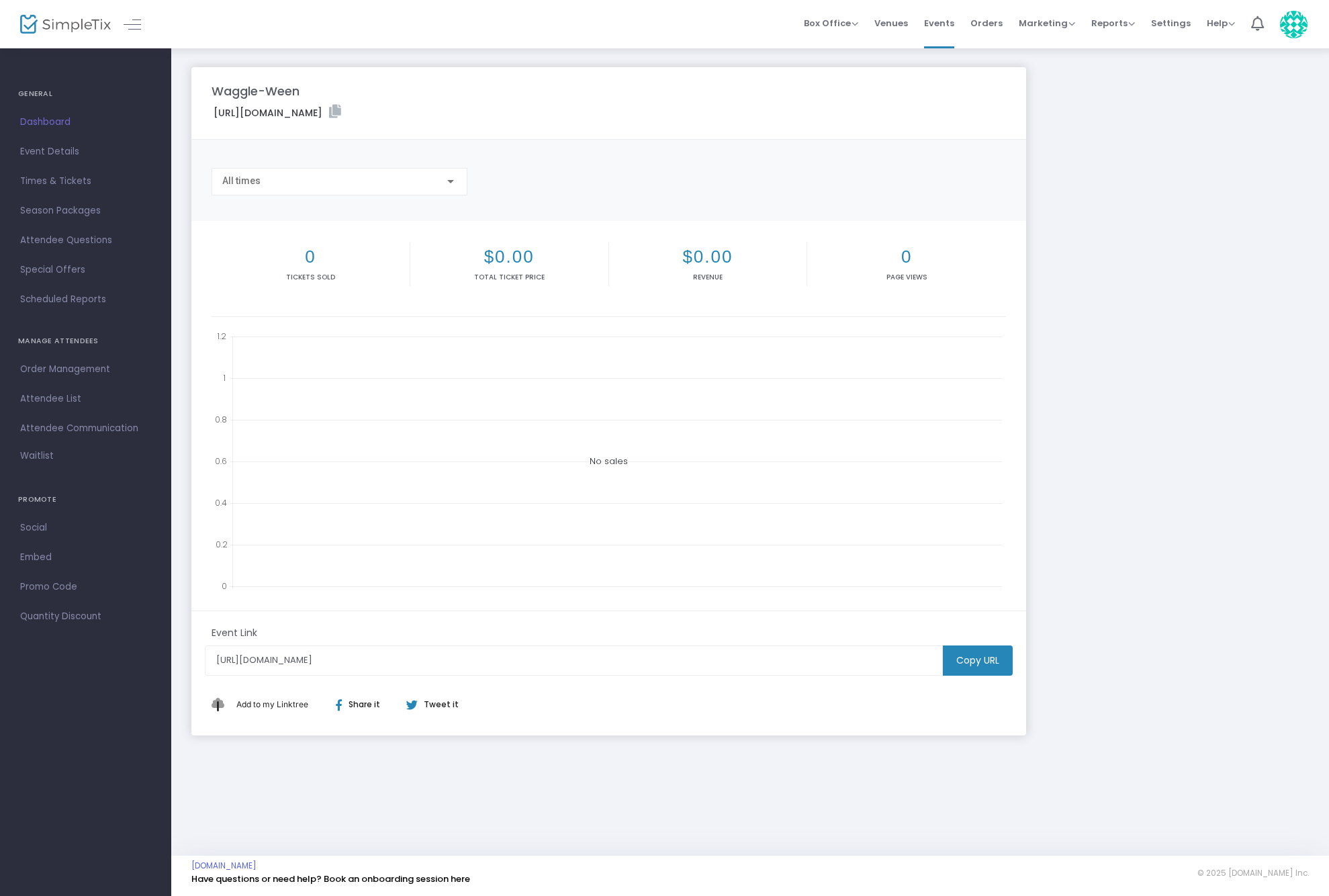
click at [341, 112] on label "[URL][DOMAIN_NAME]" at bounding box center [278, 112] width 128 height 16
click at [341, 110] on icon at bounding box center [335, 112] width 12 height 14
click at [52, 171] on link "Times & Tickets" at bounding box center [86, 181] width 171 height 29
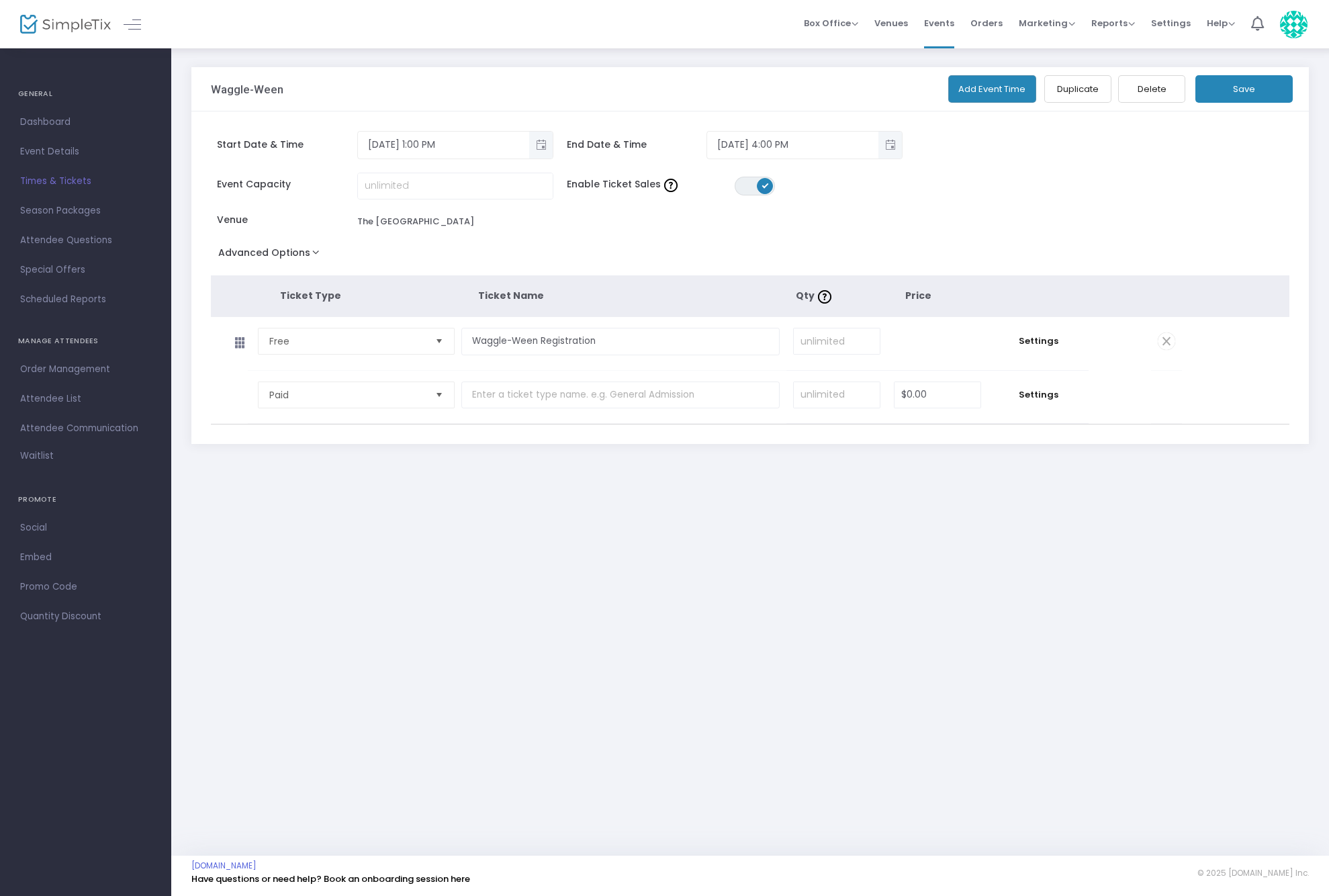
click at [51, 182] on span "Times & Tickets" at bounding box center [86, 182] width 131 height 18
click at [1045, 397] on span "Settings" at bounding box center [1038, 395] width 87 height 14
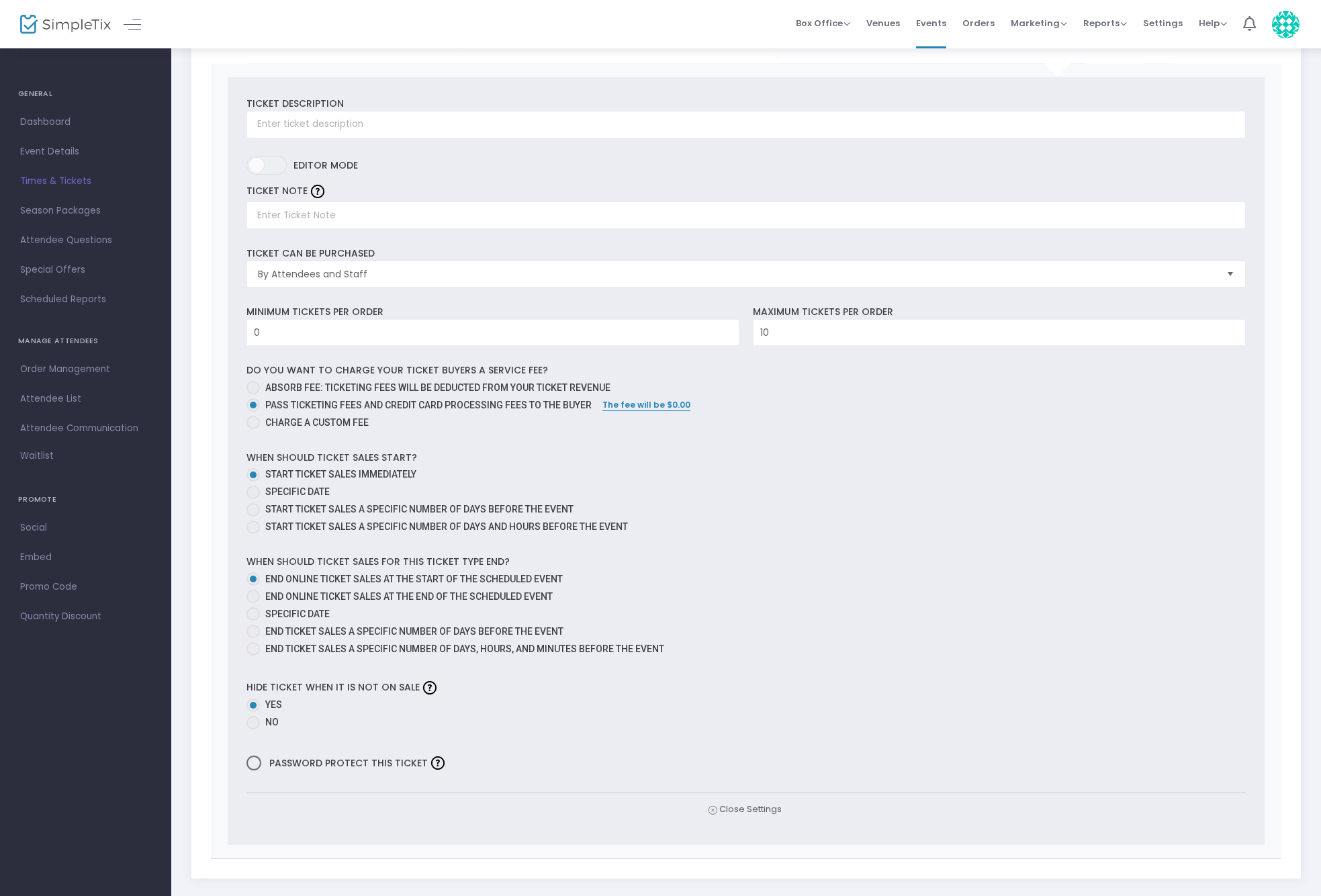
scroll to position [357, 0]
click at [756, 814] on span "Close Settings" at bounding box center [745, 812] width 76 height 14
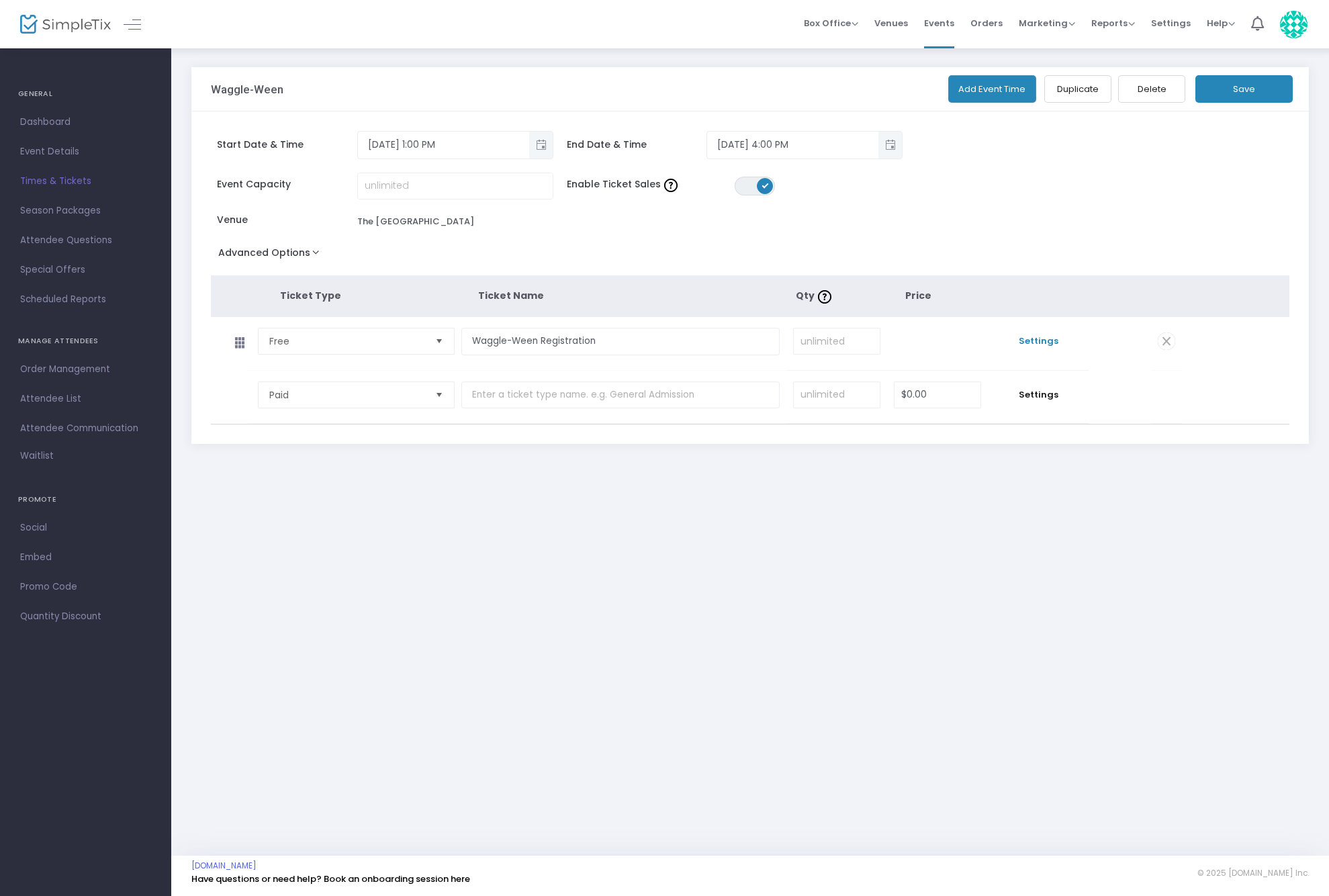
click at [1045, 340] on span "Settings" at bounding box center [1038, 342] width 87 height 14
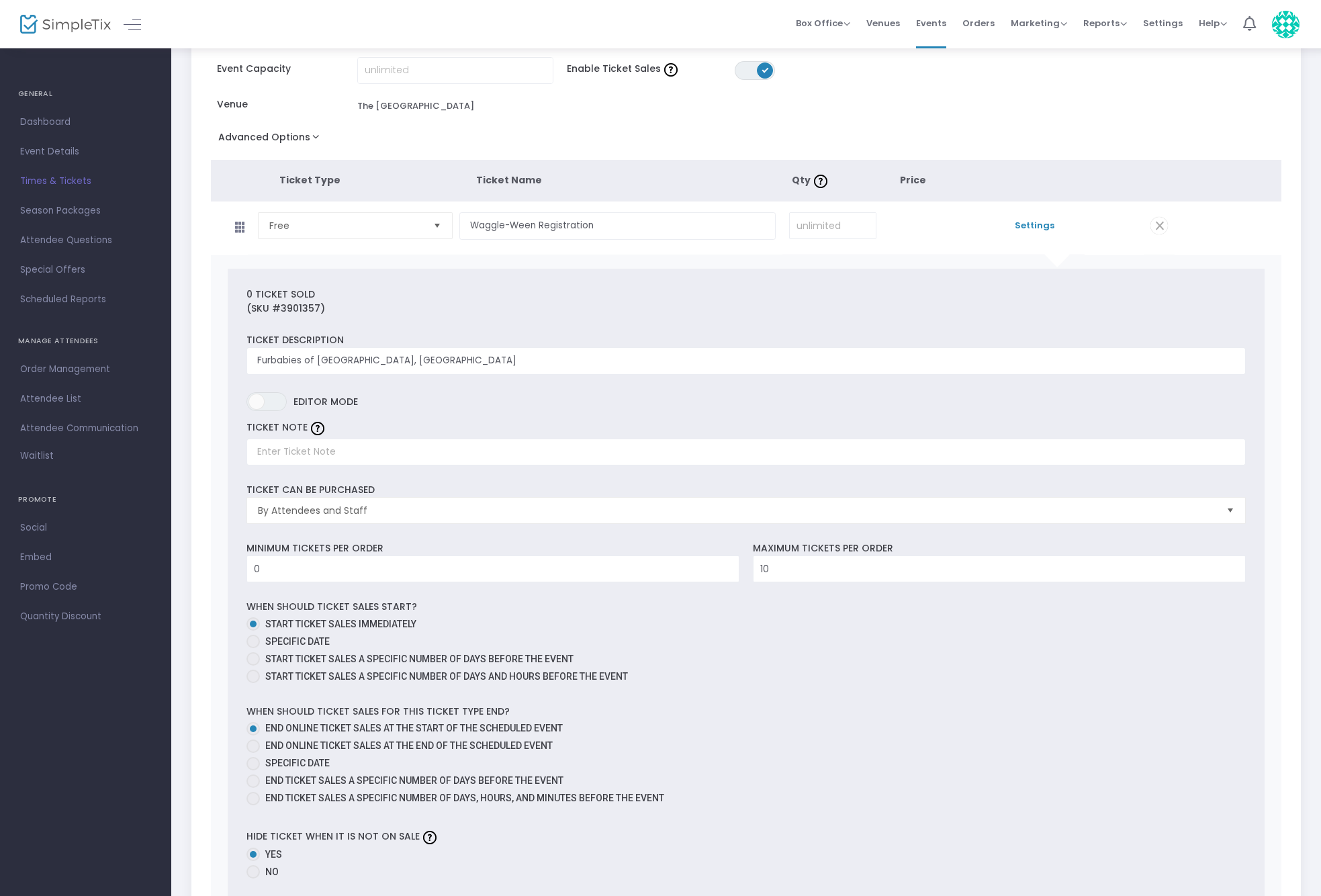
scroll to position [132, 0]
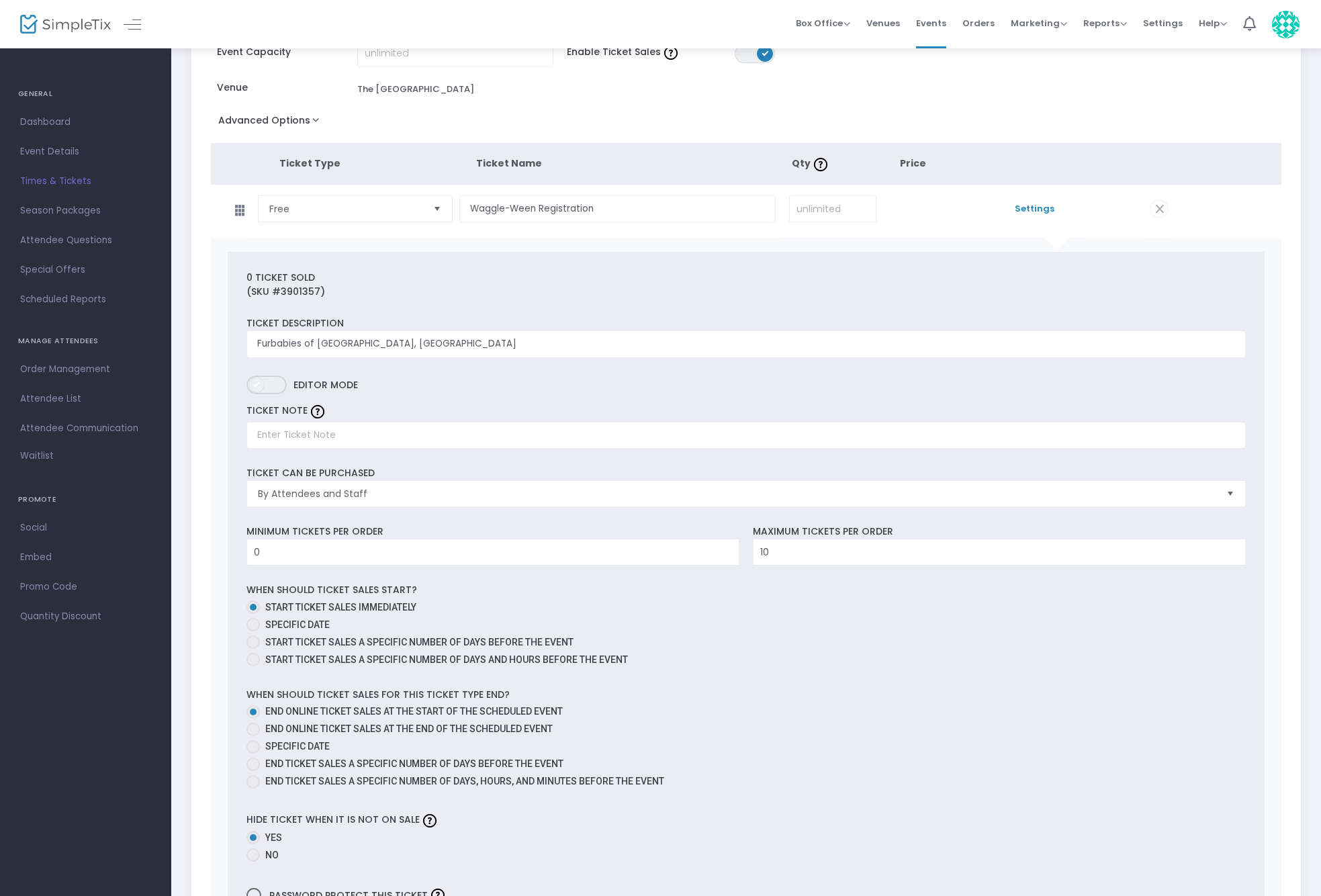
click at [264, 387] on span "ON OFF" at bounding box center [266, 385] width 40 height 19
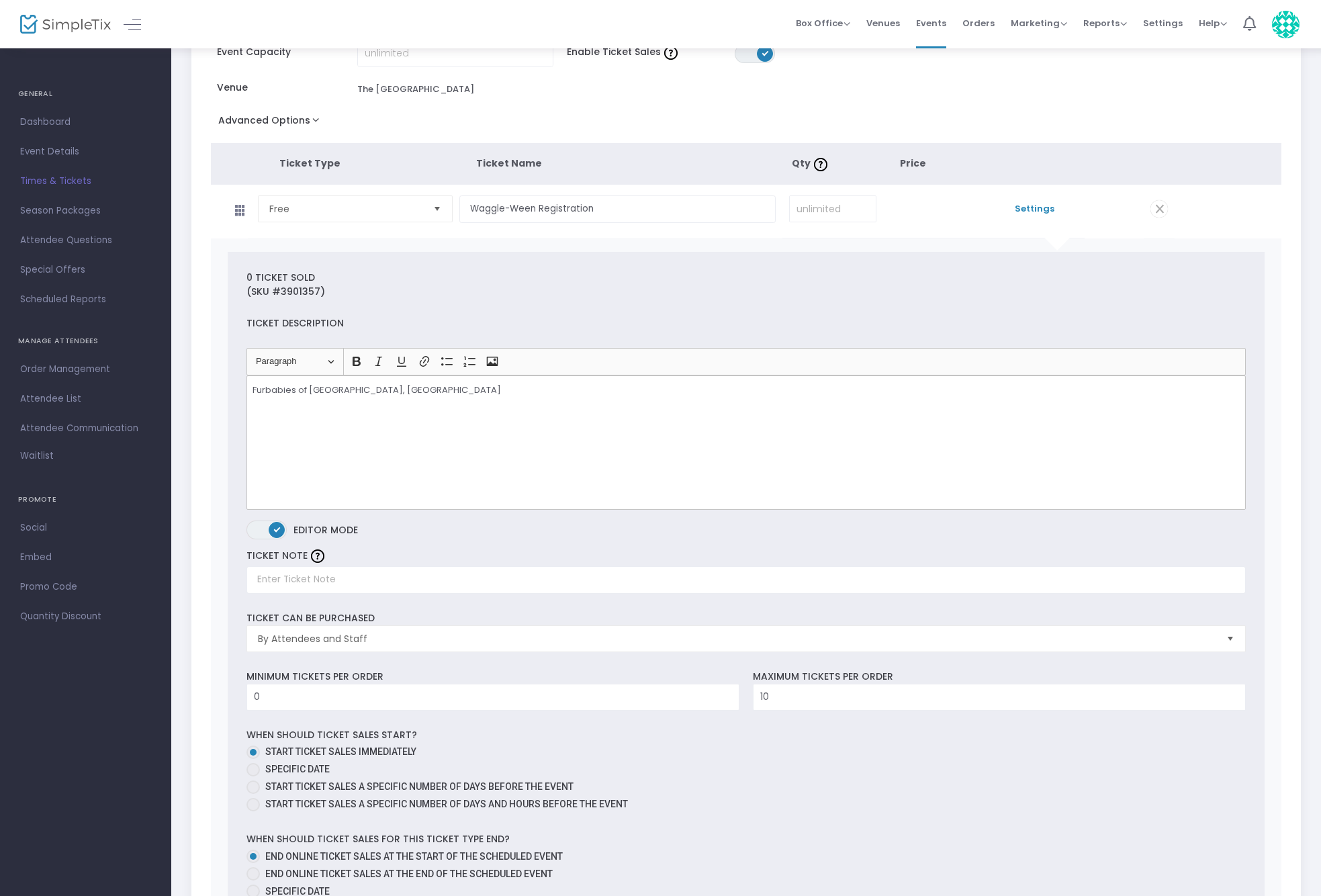
click at [274, 529] on span "ON" at bounding box center [278, 529] width 7 height 7
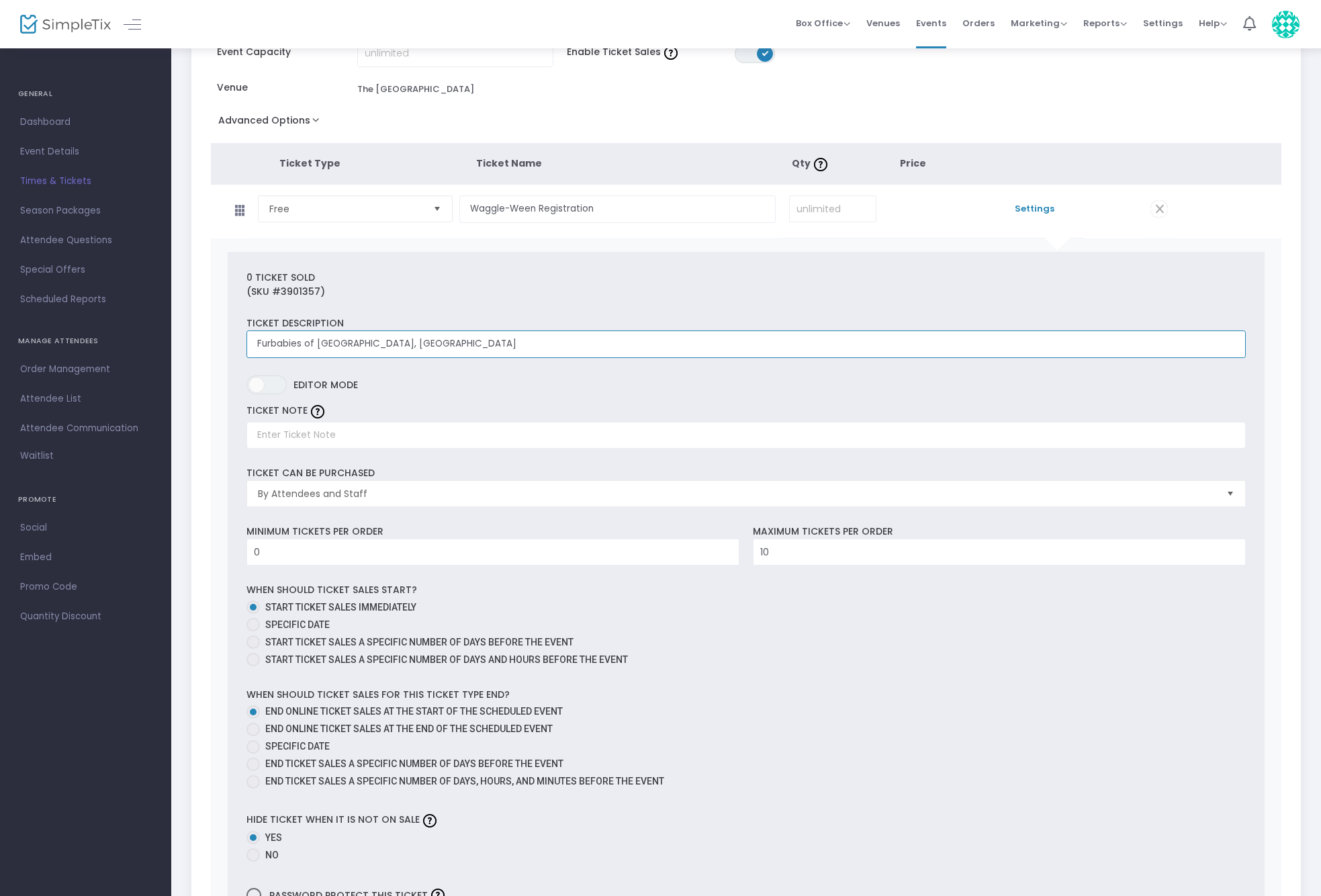
click at [395, 344] on input "Furbabies of [GEOGRAPHIC_DATA], [GEOGRAPHIC_DATA]" at bounding box center [746, 344] width 1000 height 27
drag, startPoint x: 370, startPoint y: 347, endPoint x: 157, endPoint y: 349, distance: 213.0
click at [157, 349] on div "GENERAL Dashboard Event Details Times & Tickets Season Packages Season Packages…" at bounding box center [660, 520] width 1321 height 1304
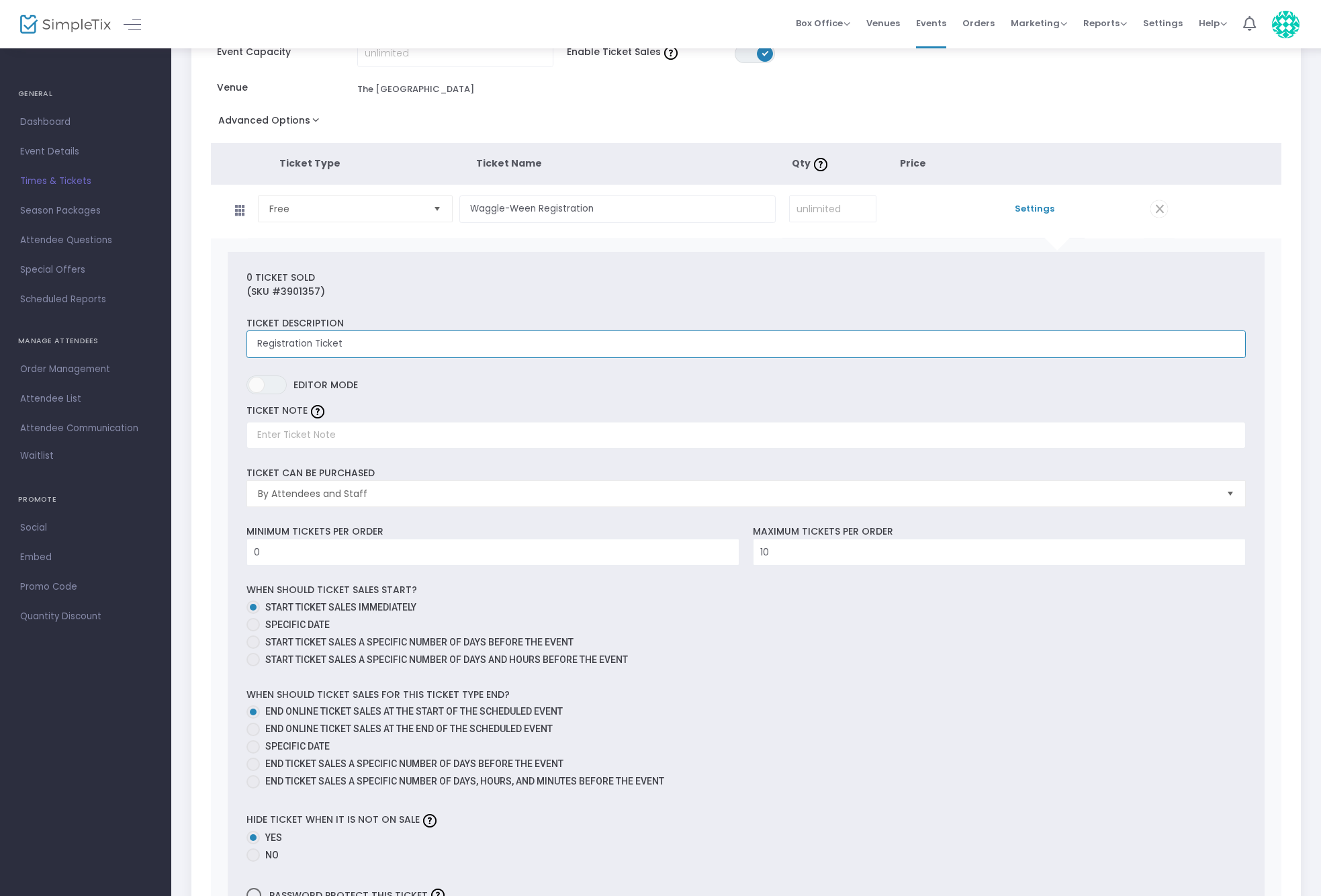
type input "Registration Ticket"
drag, startPoint x: 615, startPoint y: 205, endPoint x: 395, endPoint y: 204, distance: 220.0
click at [395, 204] on tr "Free Required. Waggle-Ween Registration Required. Required. $0.00 Settings" at bounding box center [693, 211] width 964 height 54
paste input "Registration Ticket"
type input "Registration Ticket"
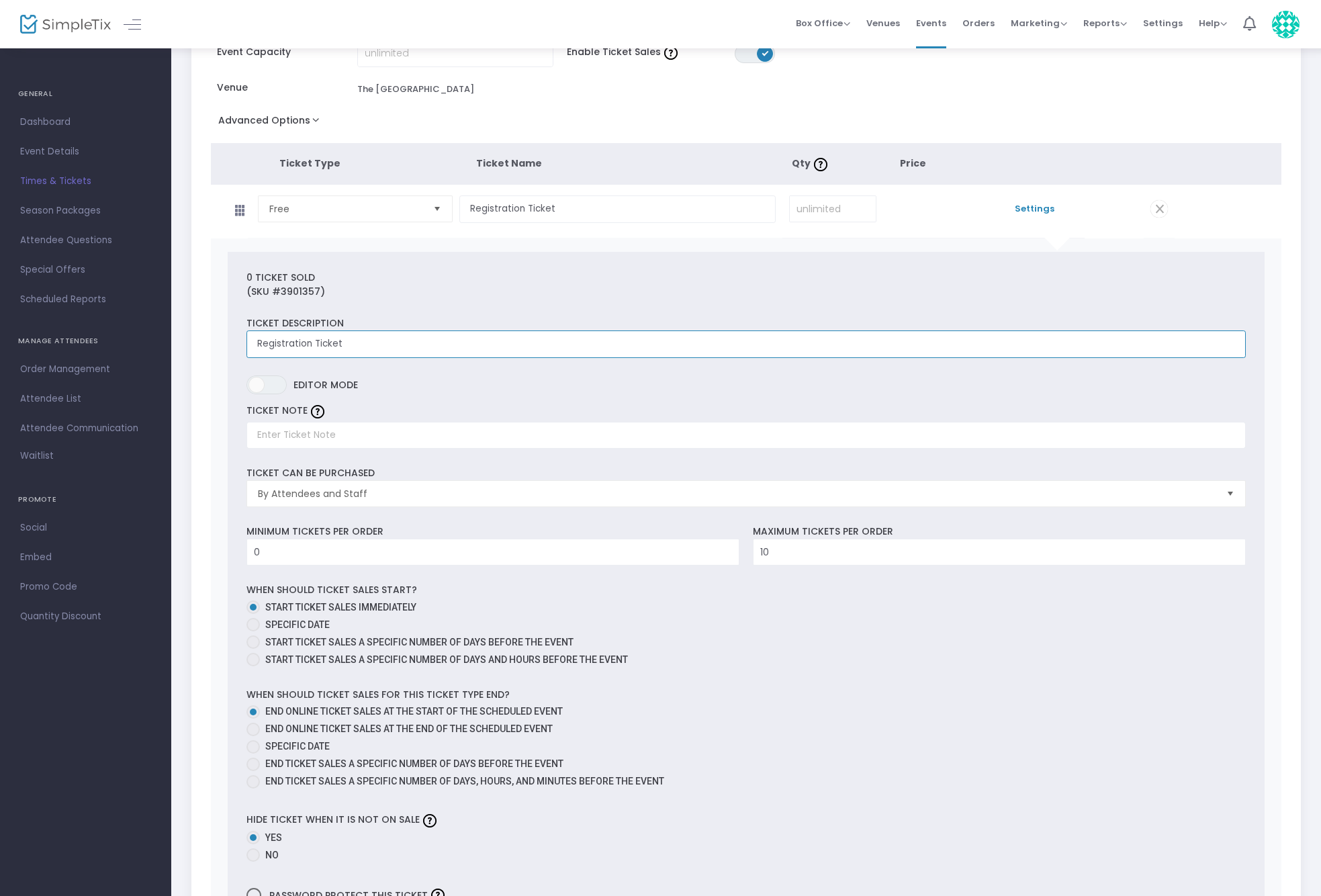
click at [299, 346] on input "Registration Ticket" at bounding box center [746, 344] width 1000 height 27
drag, startPoint x: 374, startPoint y: 342, endPoint x: 142, endPoint y: 342, distance: 232.0
click at [142, 342] on div "GENERAL Dashboard Event Details Times & Tickets Season Packages Season Packages…" at bounding box center [660, 520] width 1321 height 1304
type input "Waggle-Ween registration"
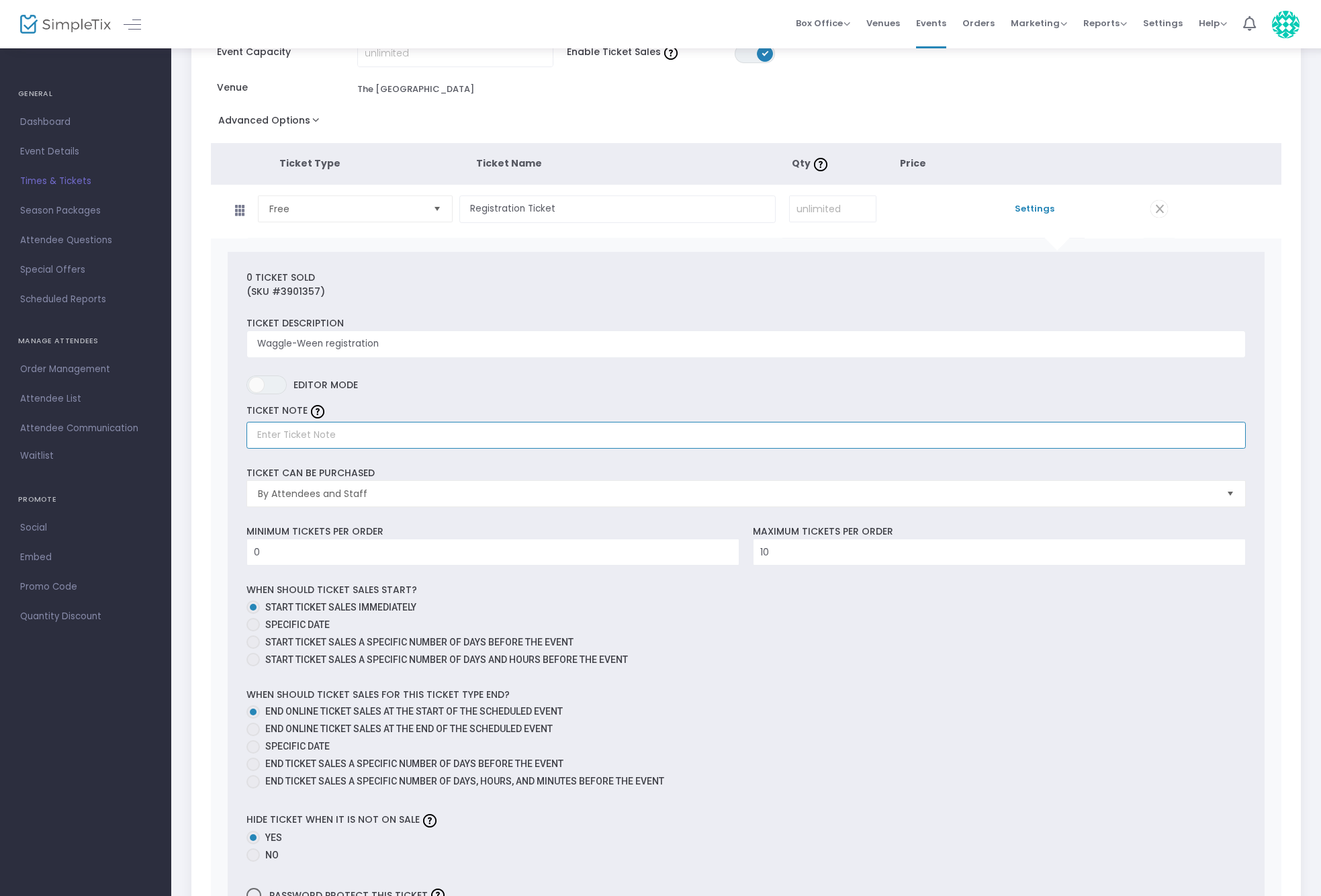
click at [290, 433] on input "text" at bounding box center [746, 435] width 1000 height 27
type input "Donations are encouraged!"
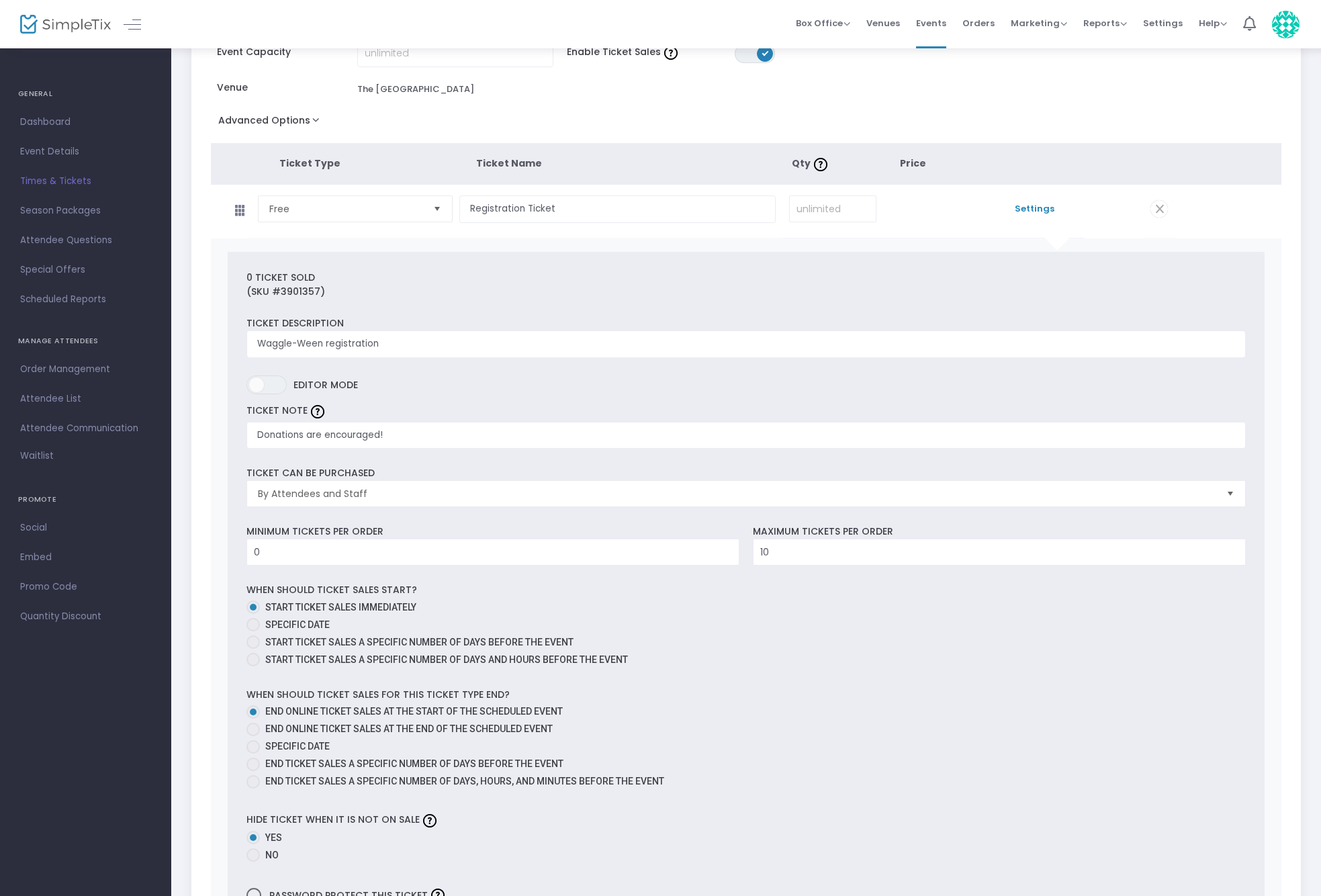
click at [225, 541] on div "0 Ticket sold (SKU #3901357) Ticket Description Waggle-Ween registration Requir…" at bounding box center [747, 614] width 1071 height 752
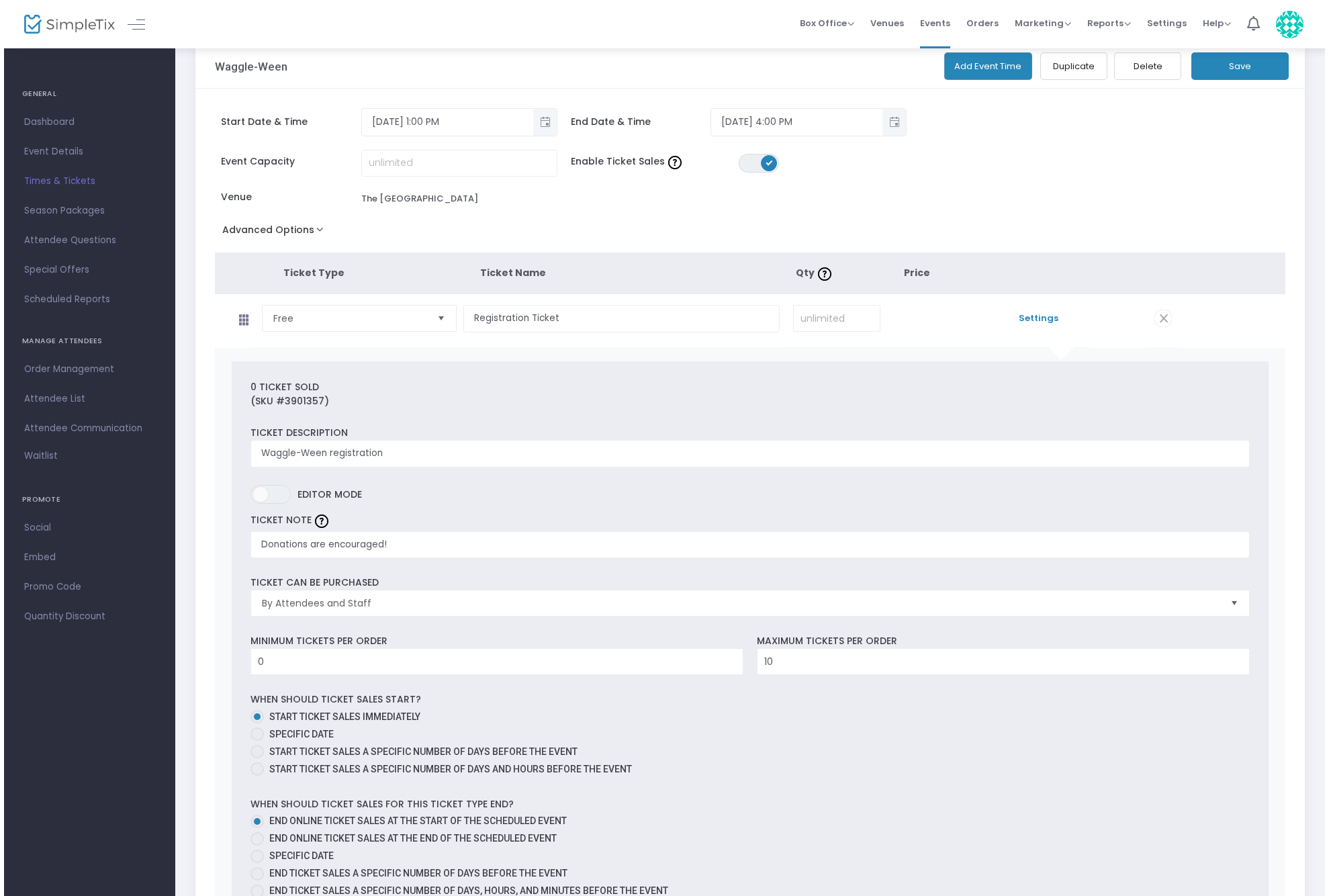
scroll to position [0, 0]
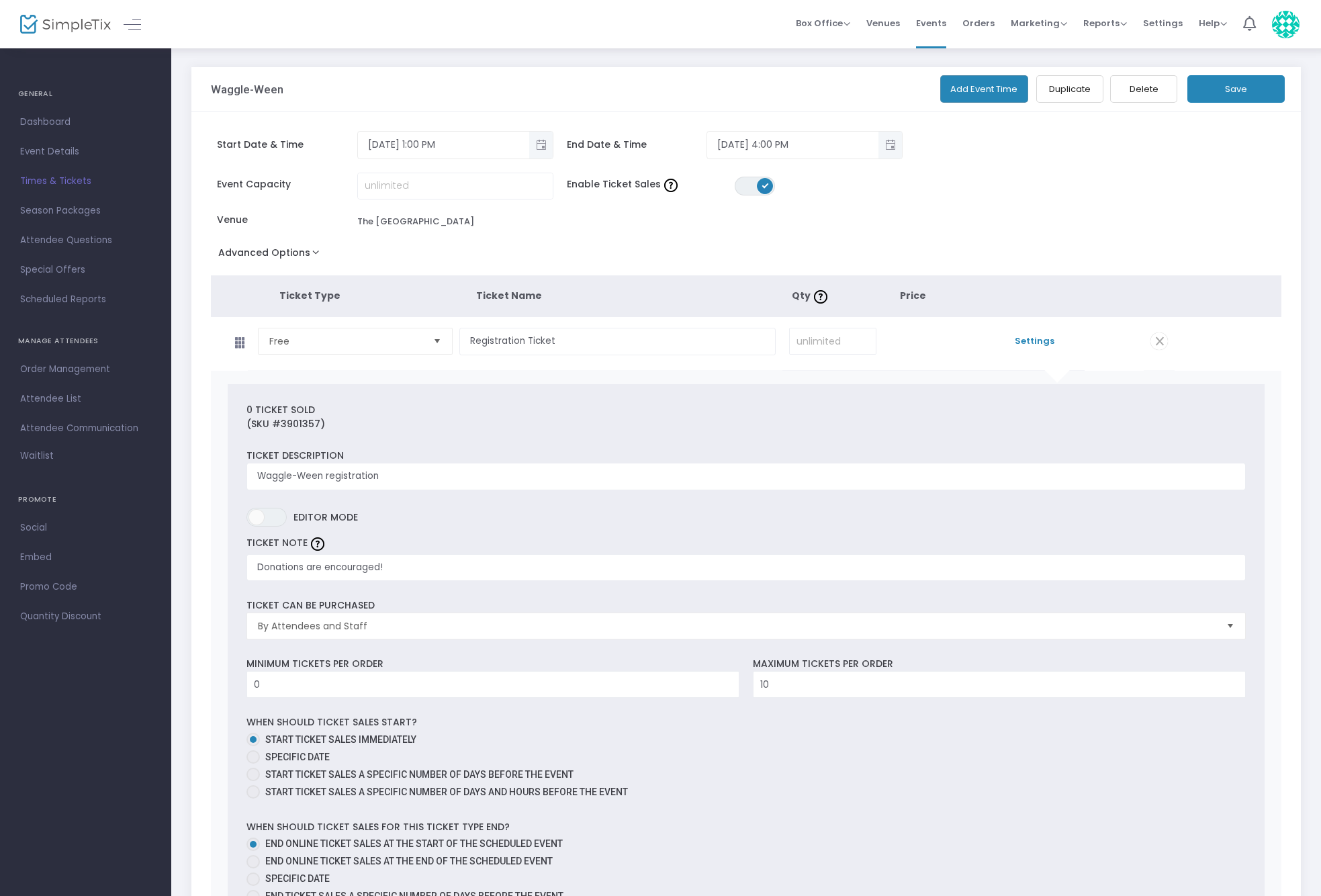
click at [1233, 91] on button "Save" at bounding box center [1236, 89] width 97 height 27
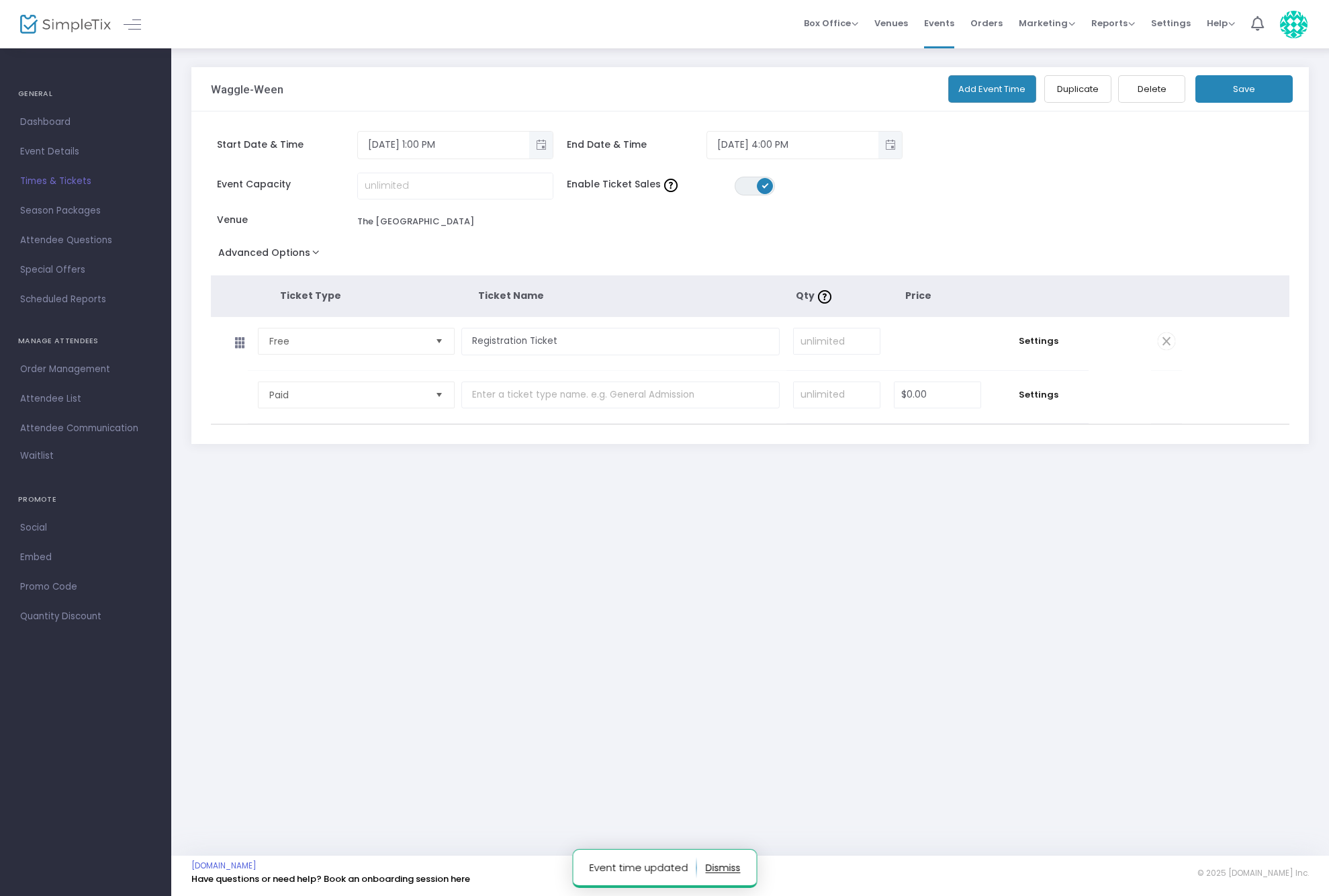
click at [436, 395] on span "Select" at bounding box center [439, 395] width 22 height 22
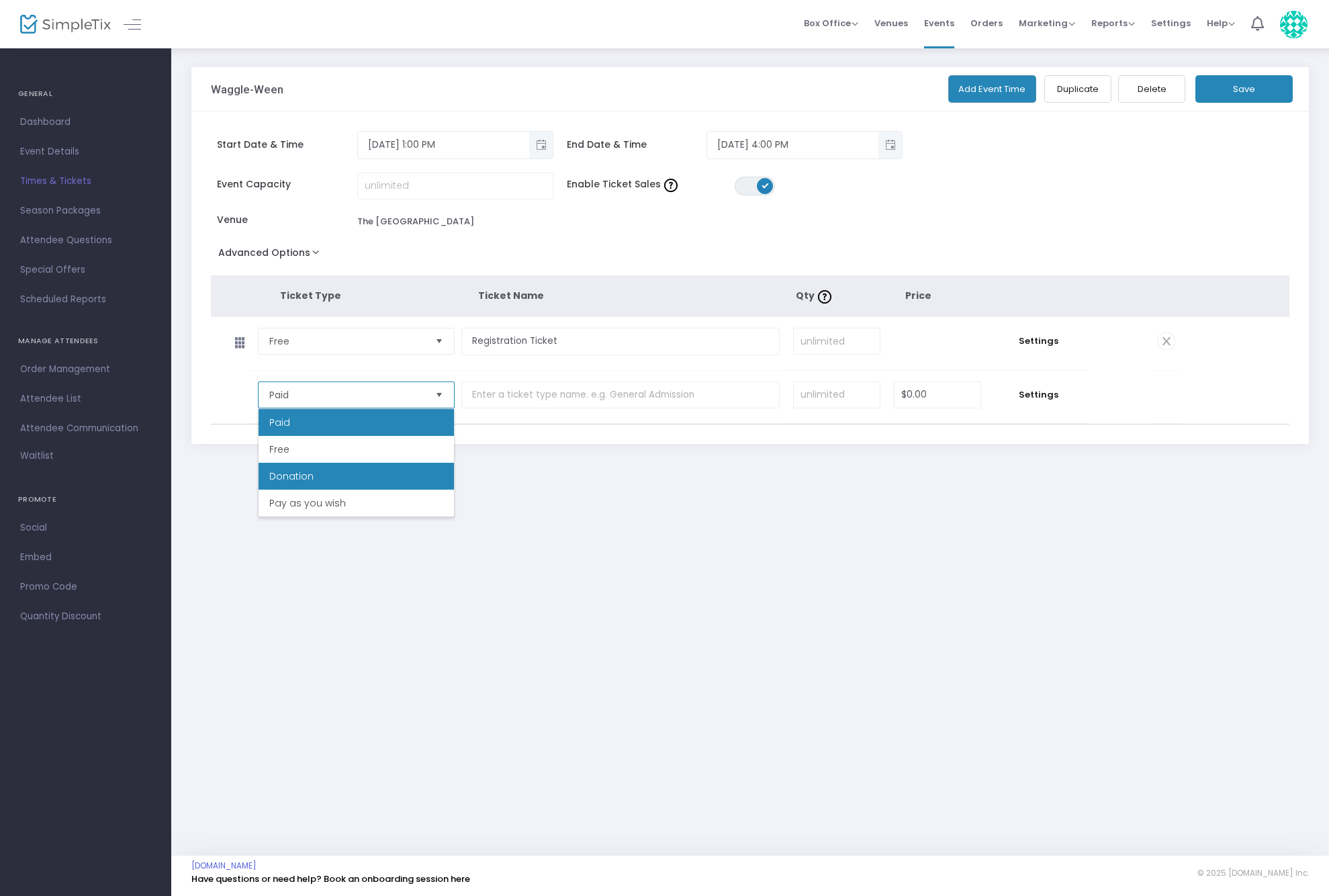
click at [280, 482] on span "Donation" at bounding box center [291, 476] width 44 height 14
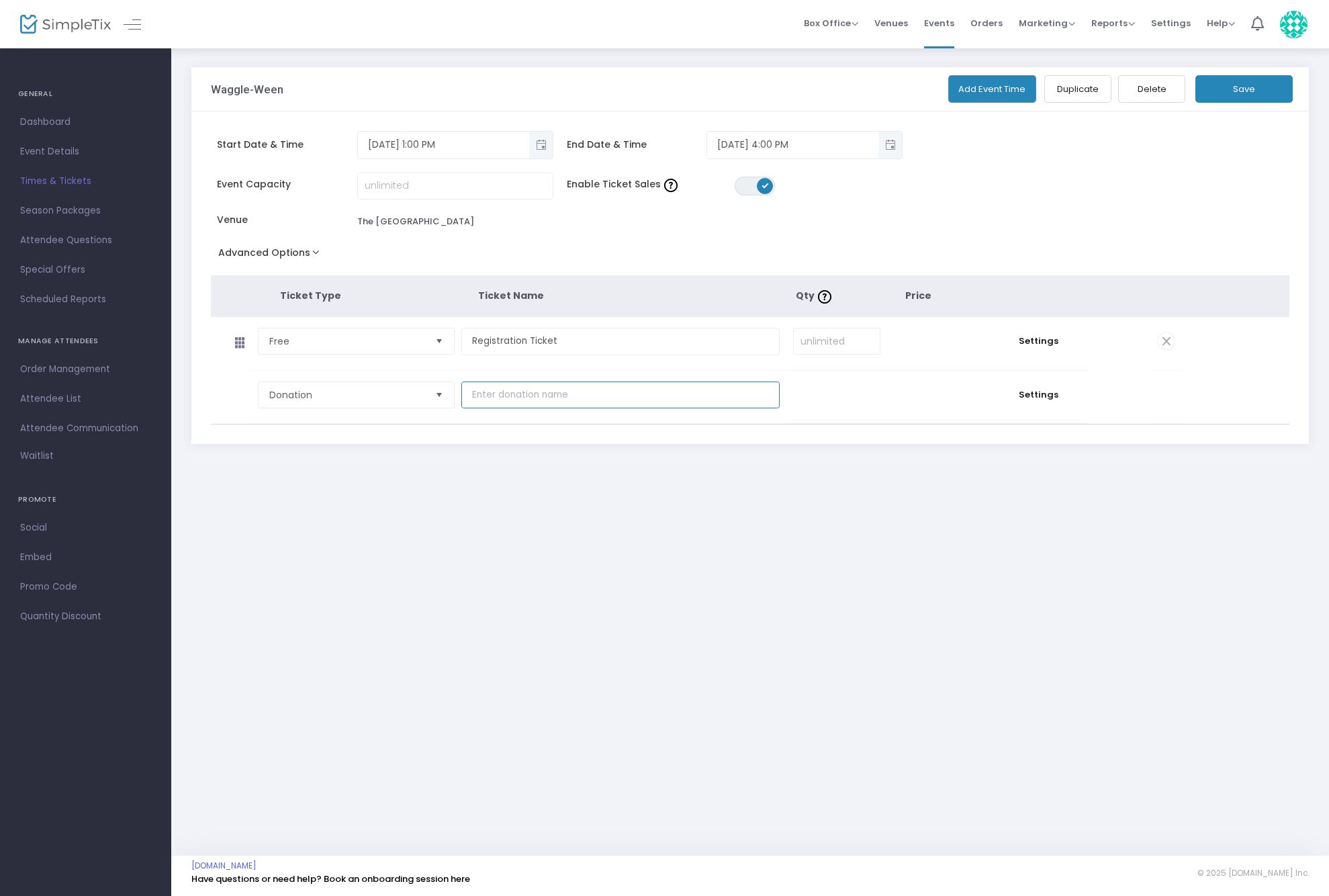
click at [608, 384] on input "text" at bounding box center [621, 395] width 318 height 27
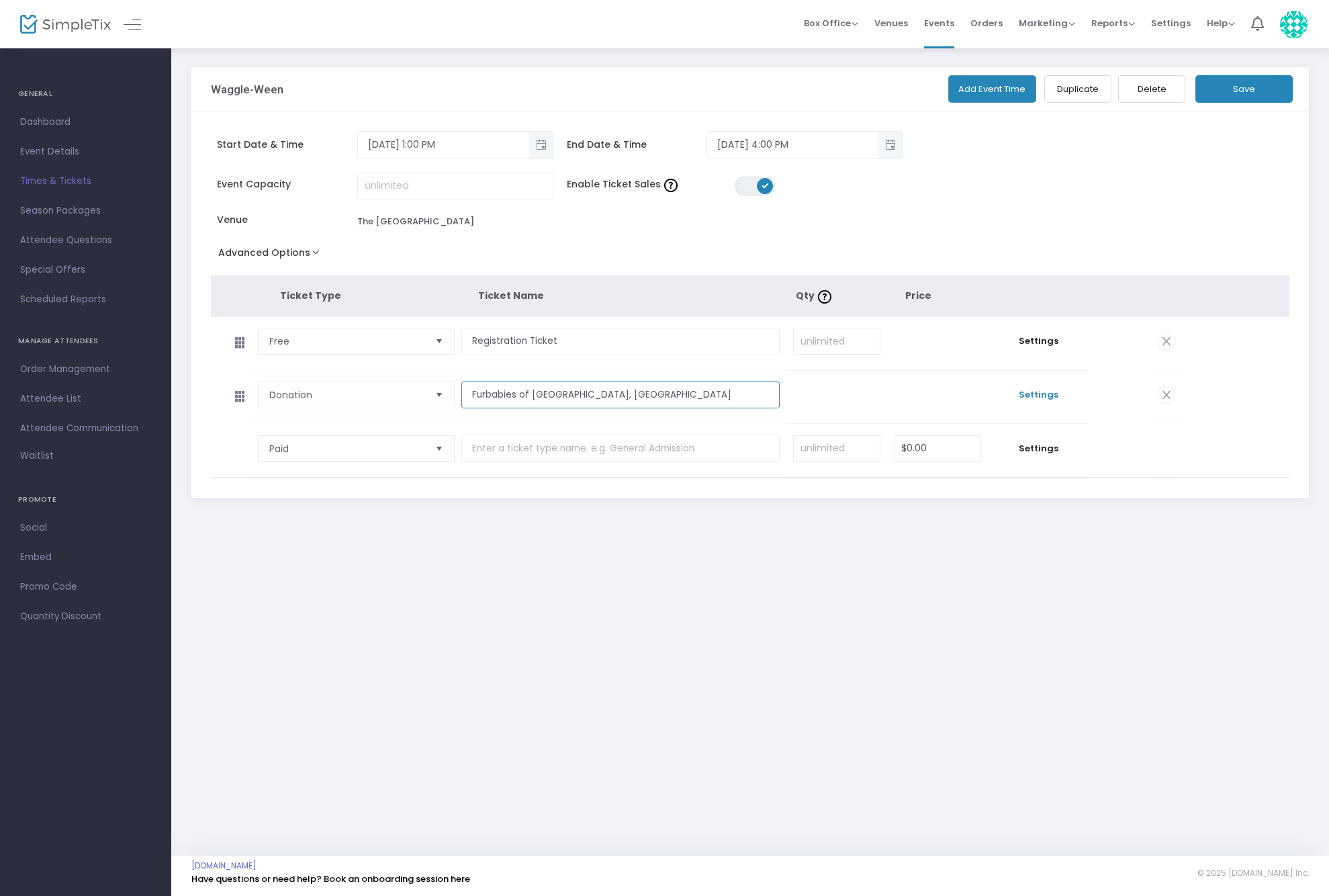
type input "Furbabies of [GEOGRAPHIC_DATA], [GEOGRAPHIC_DATA]"
click at [1041, 388] on span "Settings" at bounding box center [1038, 395] width 87 height 14
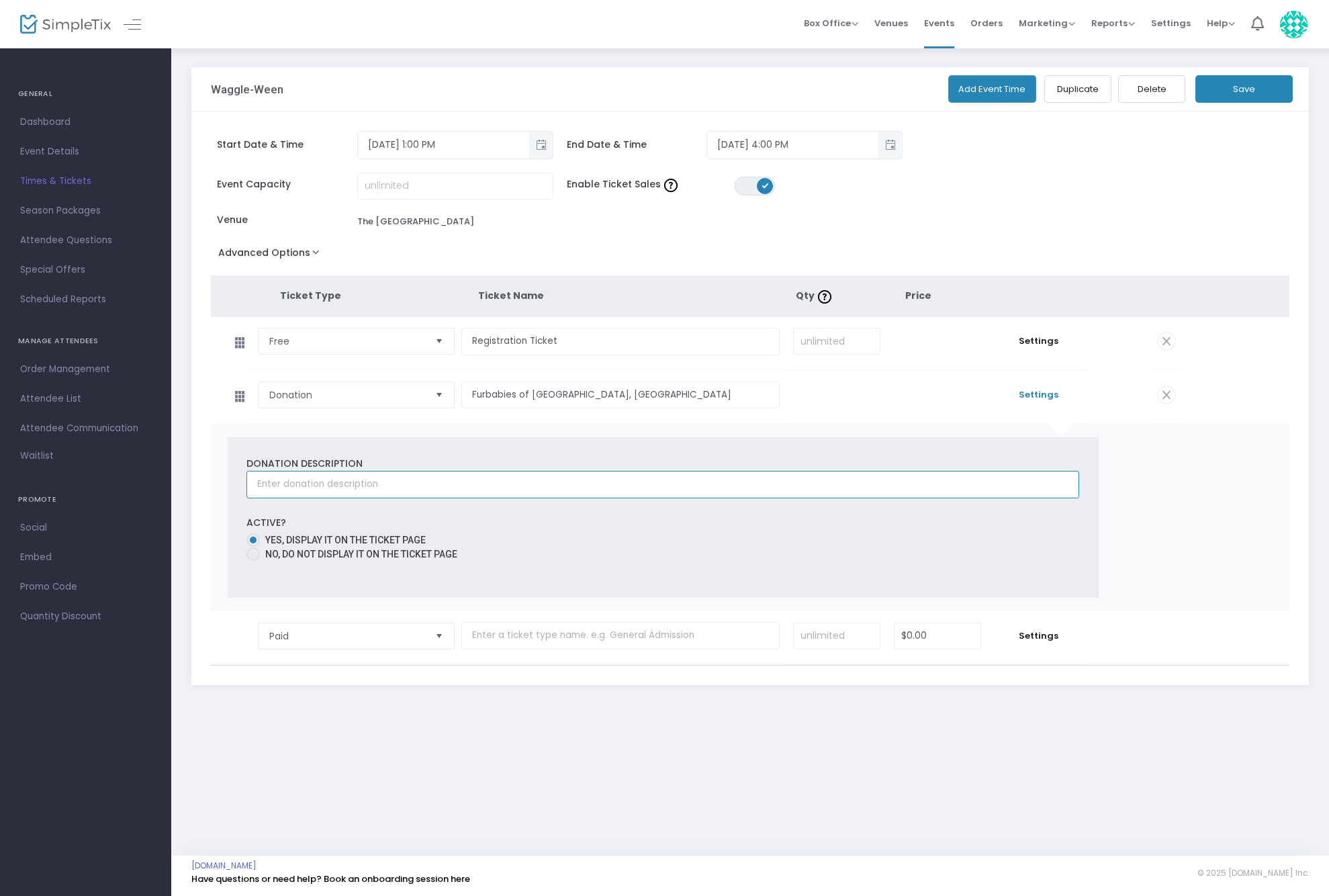
click at [391, 488] on input "text" at bounding box center [663, 484] width 833 height 27
click at [598, 397] on input "Furbabies of [GEOGRAPHIC_DATA], [GEOGRAPHIC_DATA]" at bounding box center [621, 395] width 318 height 27
click at [490, 486] on input "text" at bounding box center [663, 484] width 833 height 27
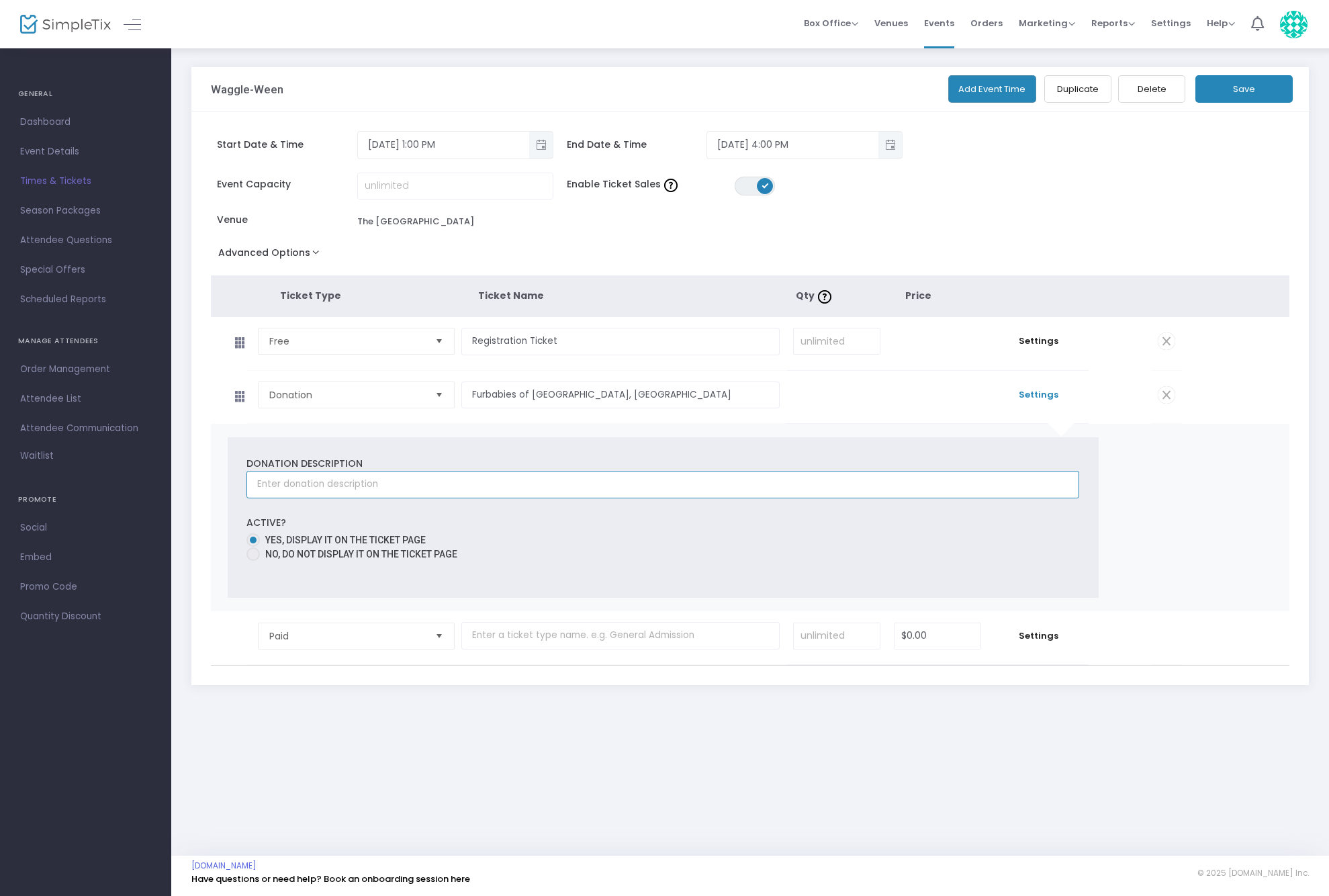
paste input "Furbabies of [GEOGRAPHIC_DATA], [GEOGRAPHIC_DATA]"
type input "Furbabies of [GEOGRAPHIC_DATA], [GEOGRAPHIC_DATA]"
click at [525, 396] on input "Furbabies of [GEOGRAPHIC_DATA], [GEOGRAPHIC_DATA]" at bounding box center [621, 395] width 318 height 27
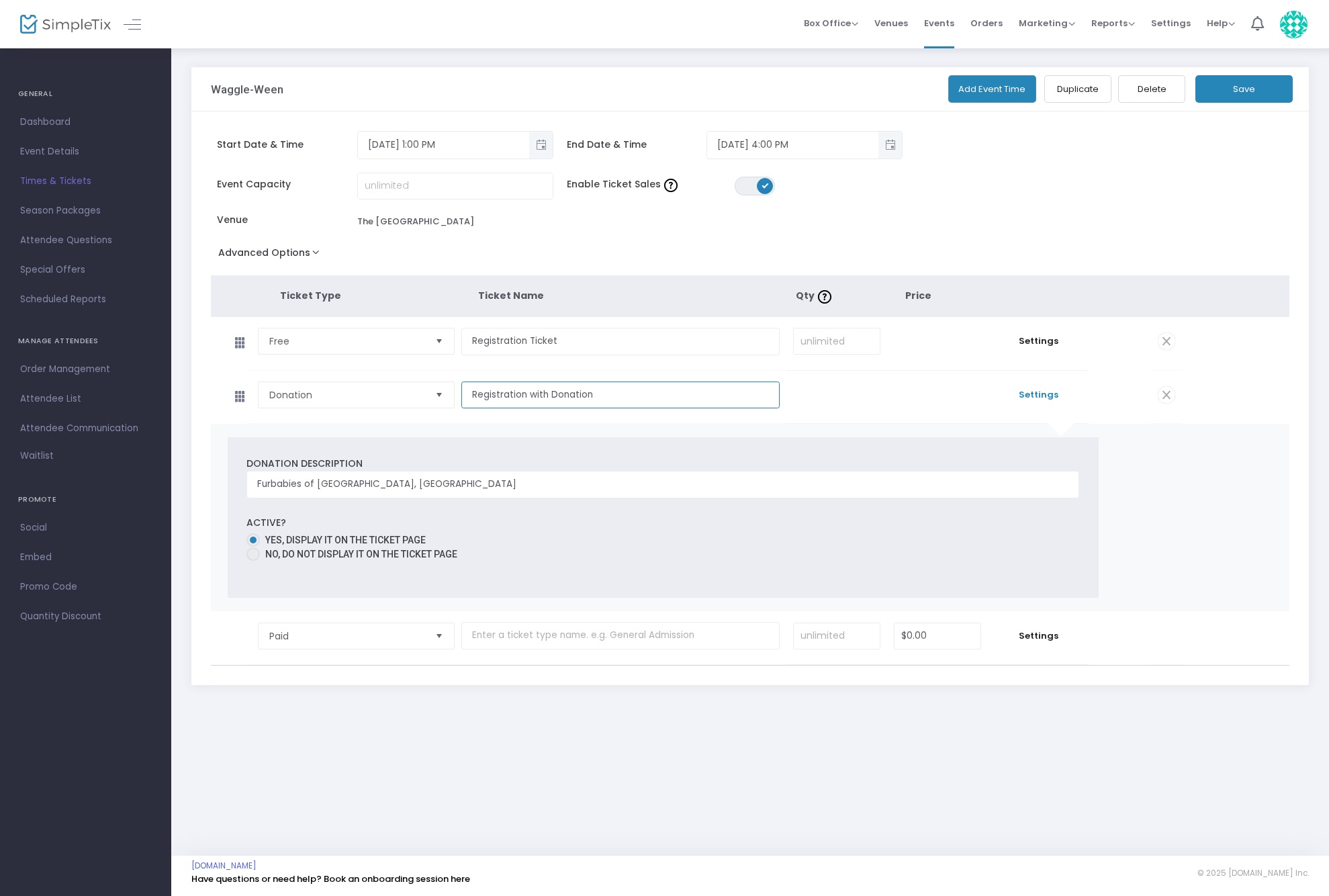
type input "Registration with Donation"
click at [651, 428] on div "Donation Description Furbabies of [GEOGRAPHIC_DATA], [GEOGRAPHIC_DATA] Active? …" at bounding box center [751, 517] width 1079 height 187
click at [1242, 84] on button "Save" at bounding box center [1244, 89] width 97 height 27
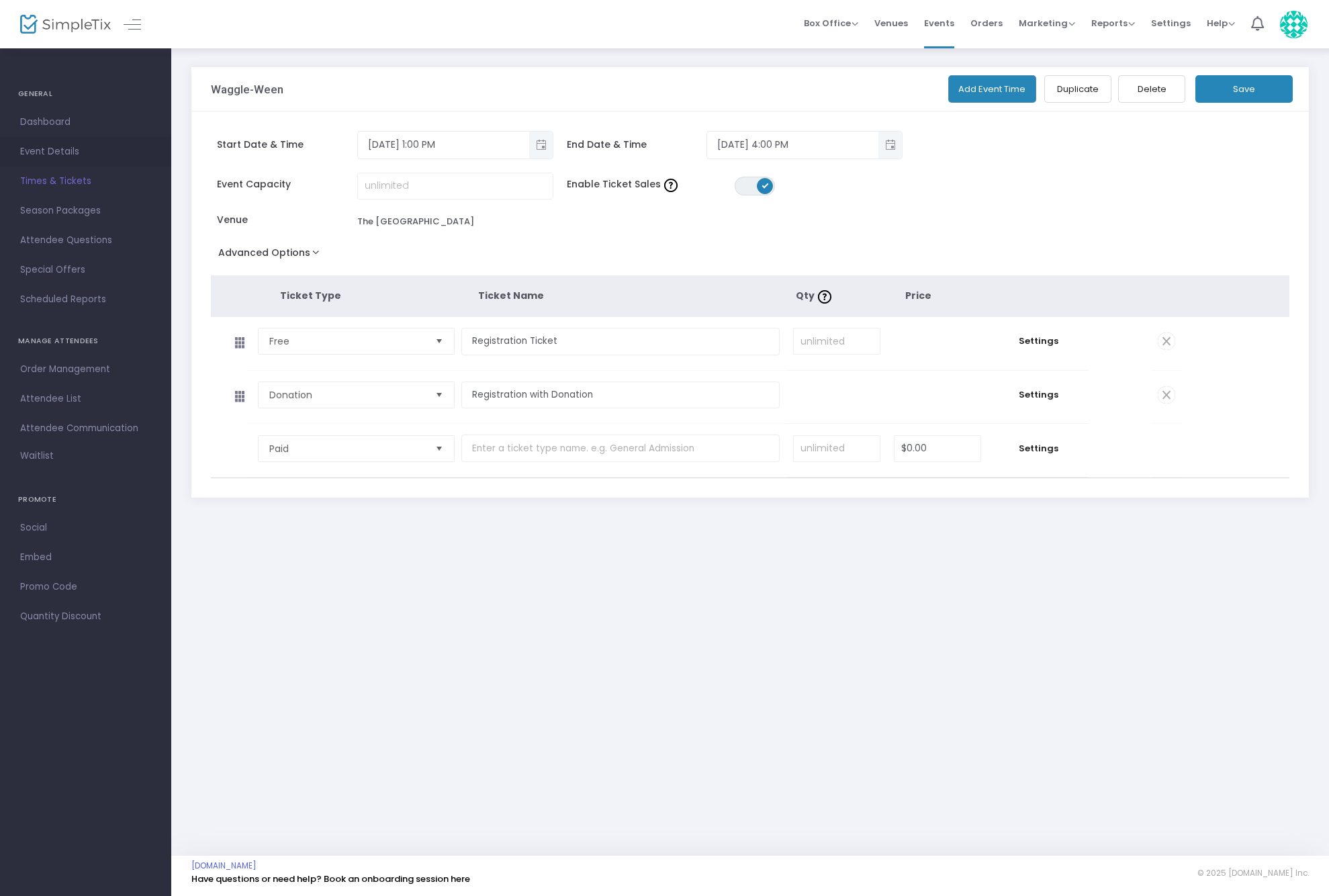
click at [50, 152] on span "Event Details" at bounding box center [86, 152] width 131 height 18
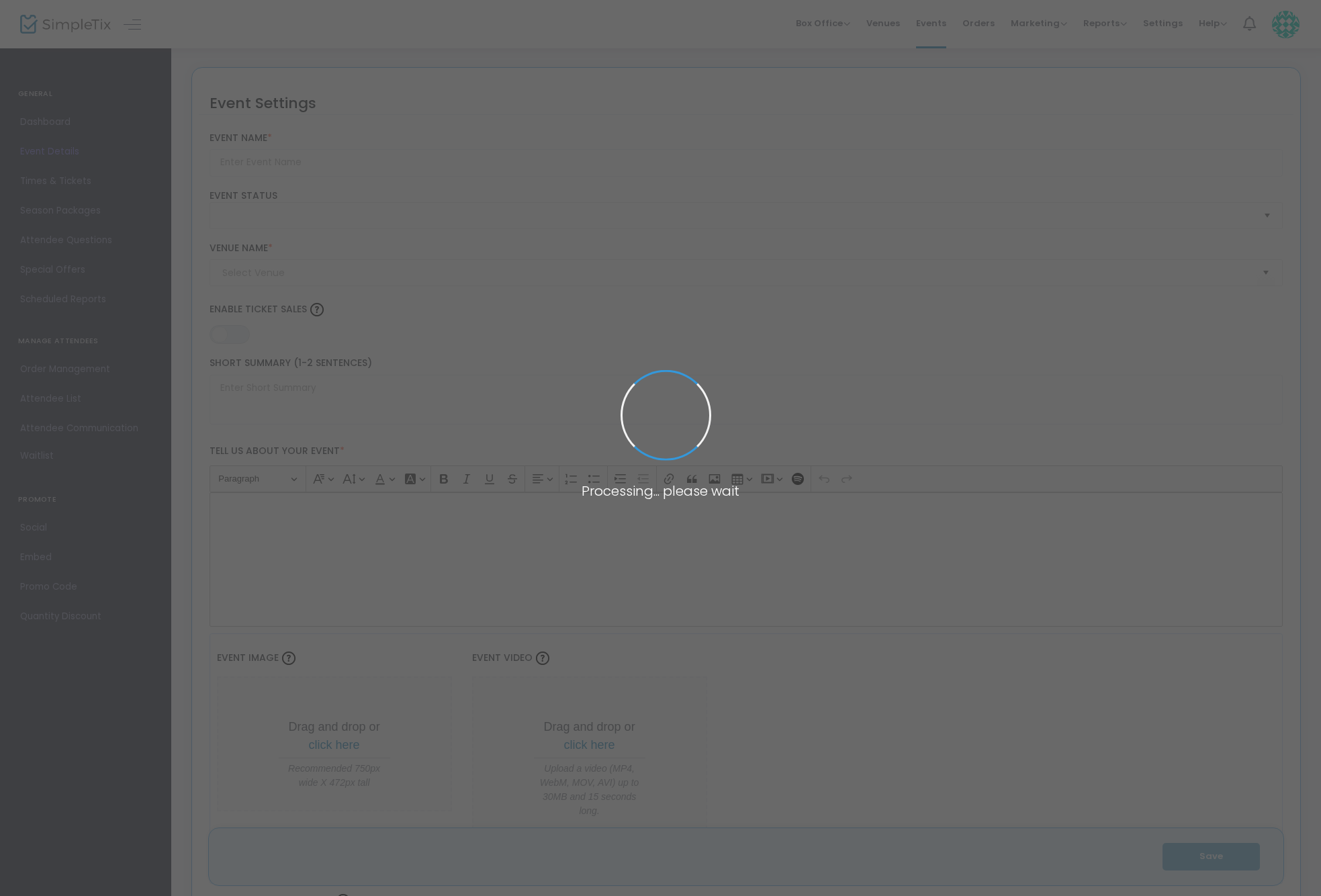
type input "Waggle-Ween"
type textarea "Waggle-Ween costume contest"
type input "Buy Tickets"
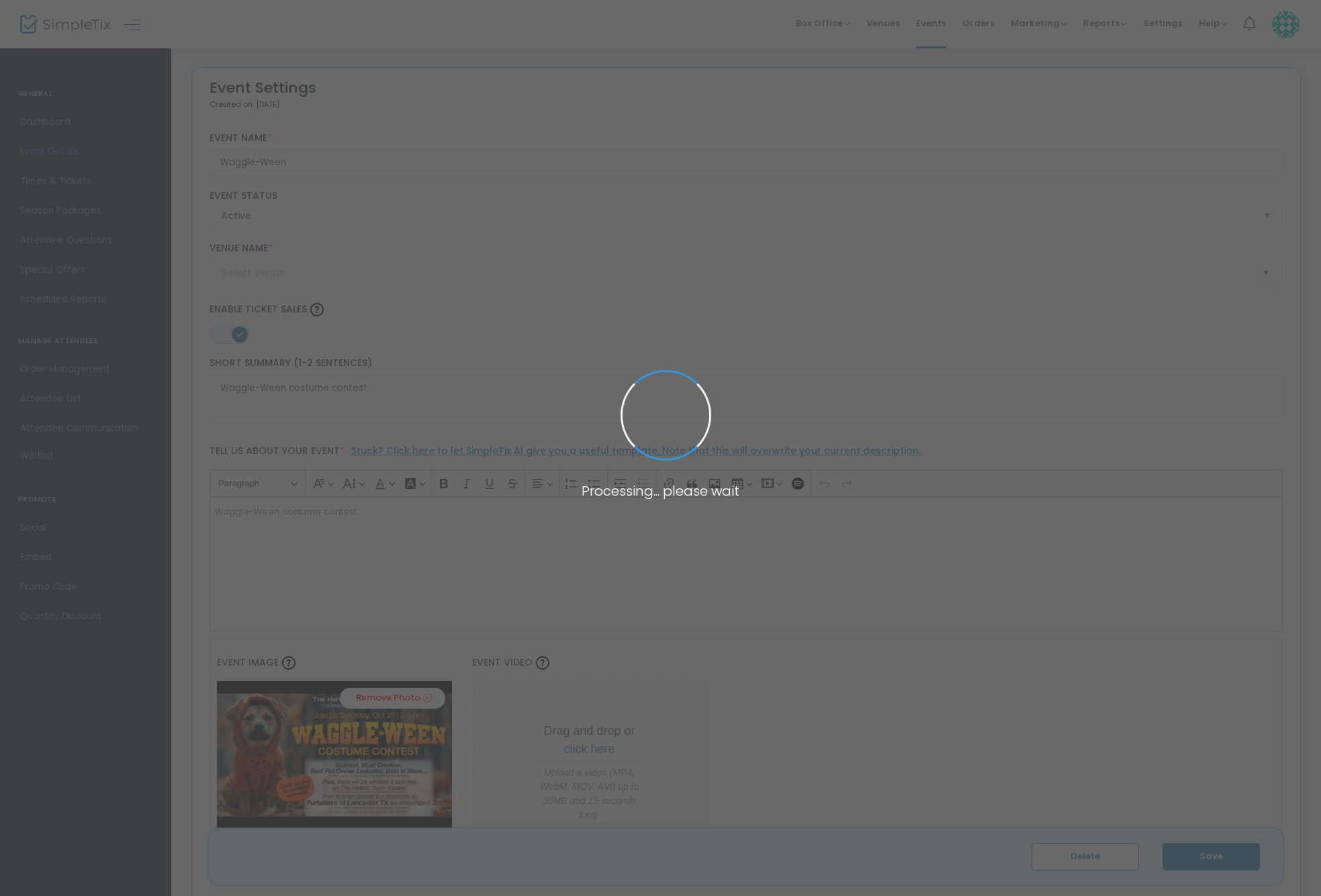
type input "The [GEOGRAPHIC_DATA]"
click at [51, 127] on span at bounding box center [660, 448] width 1321 height 896
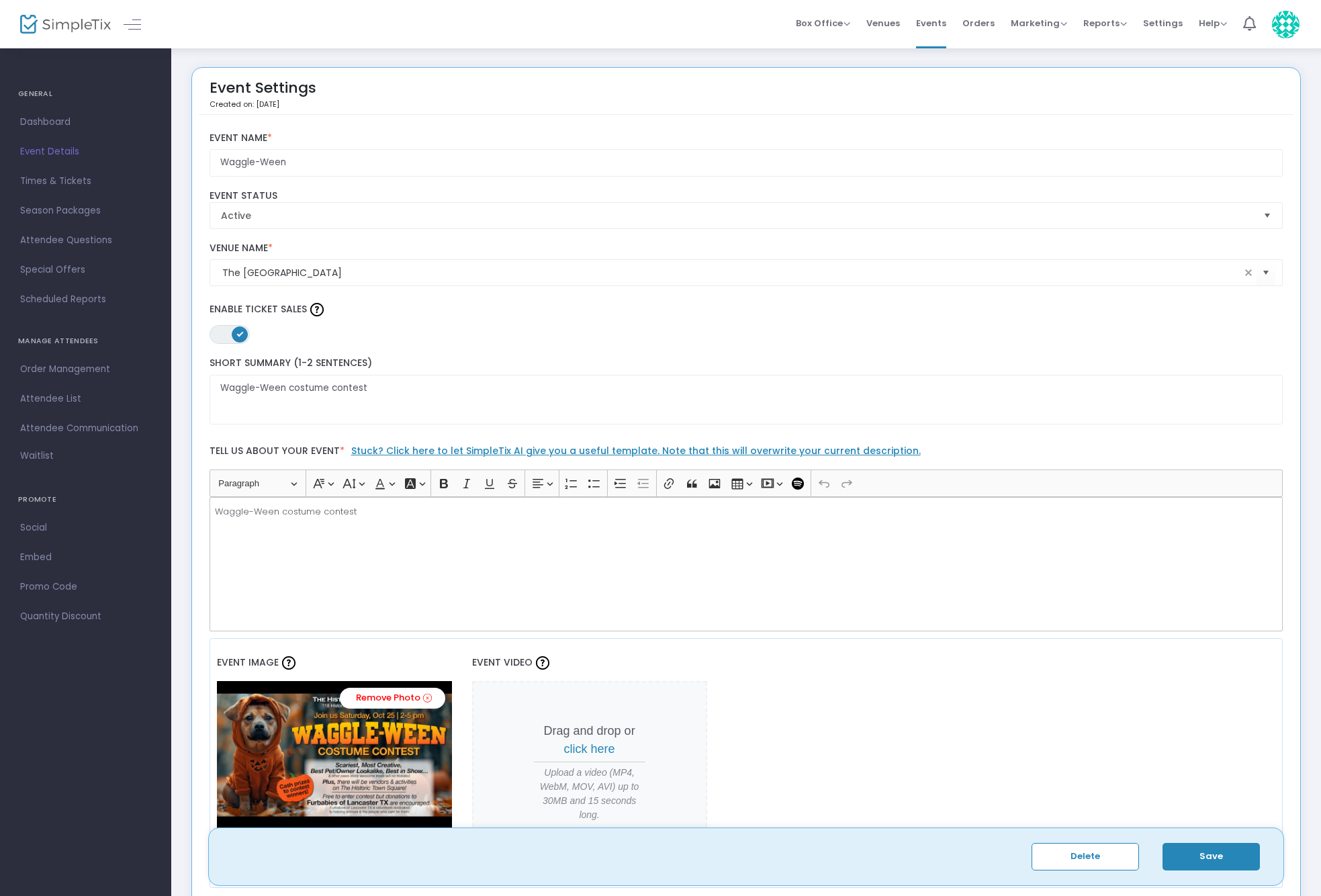
click at [51, 127] on span "Dashboard" at bounding box center [86, 122] width 131 height 18
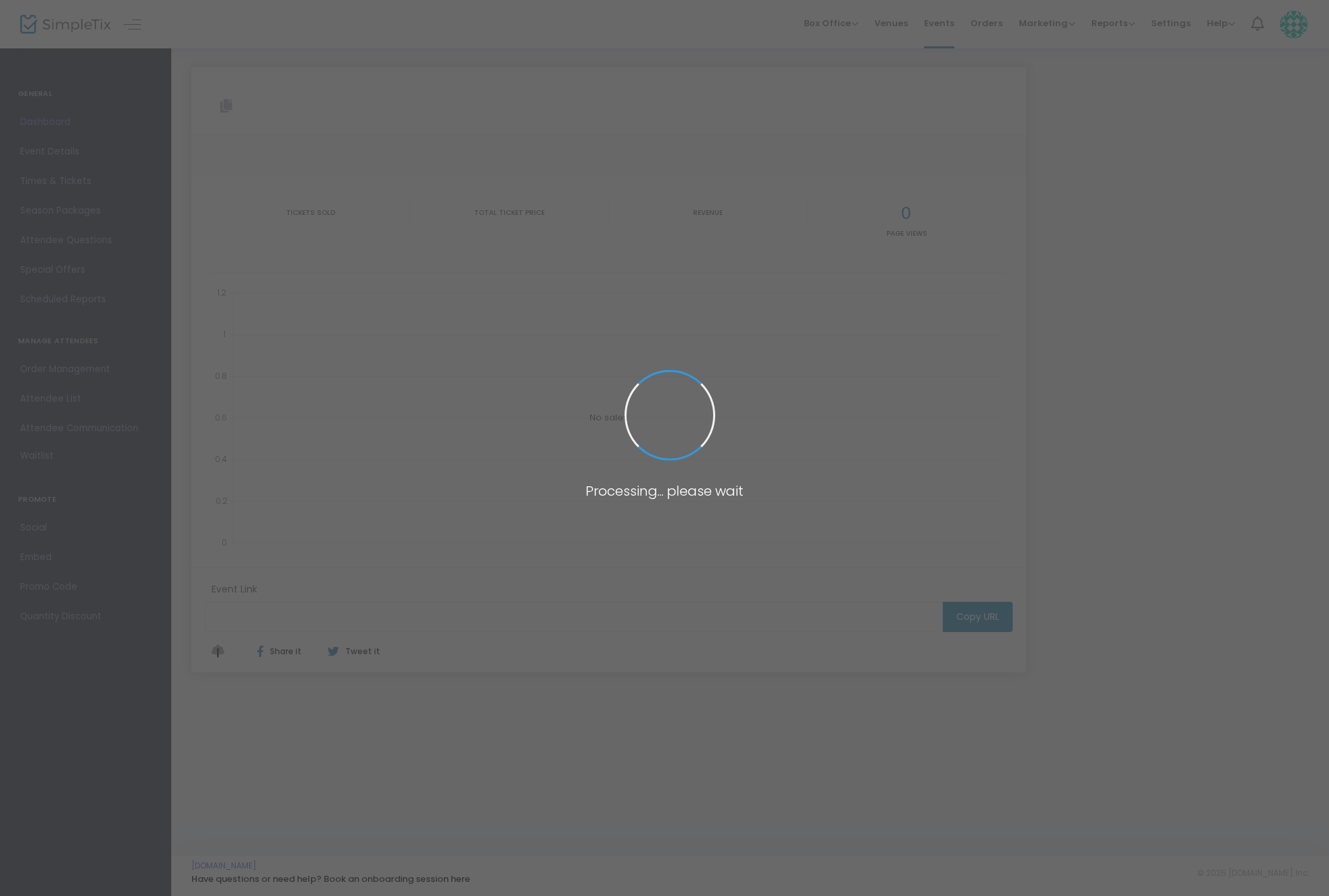
type input "[URL][DOMAIN_NAME]"
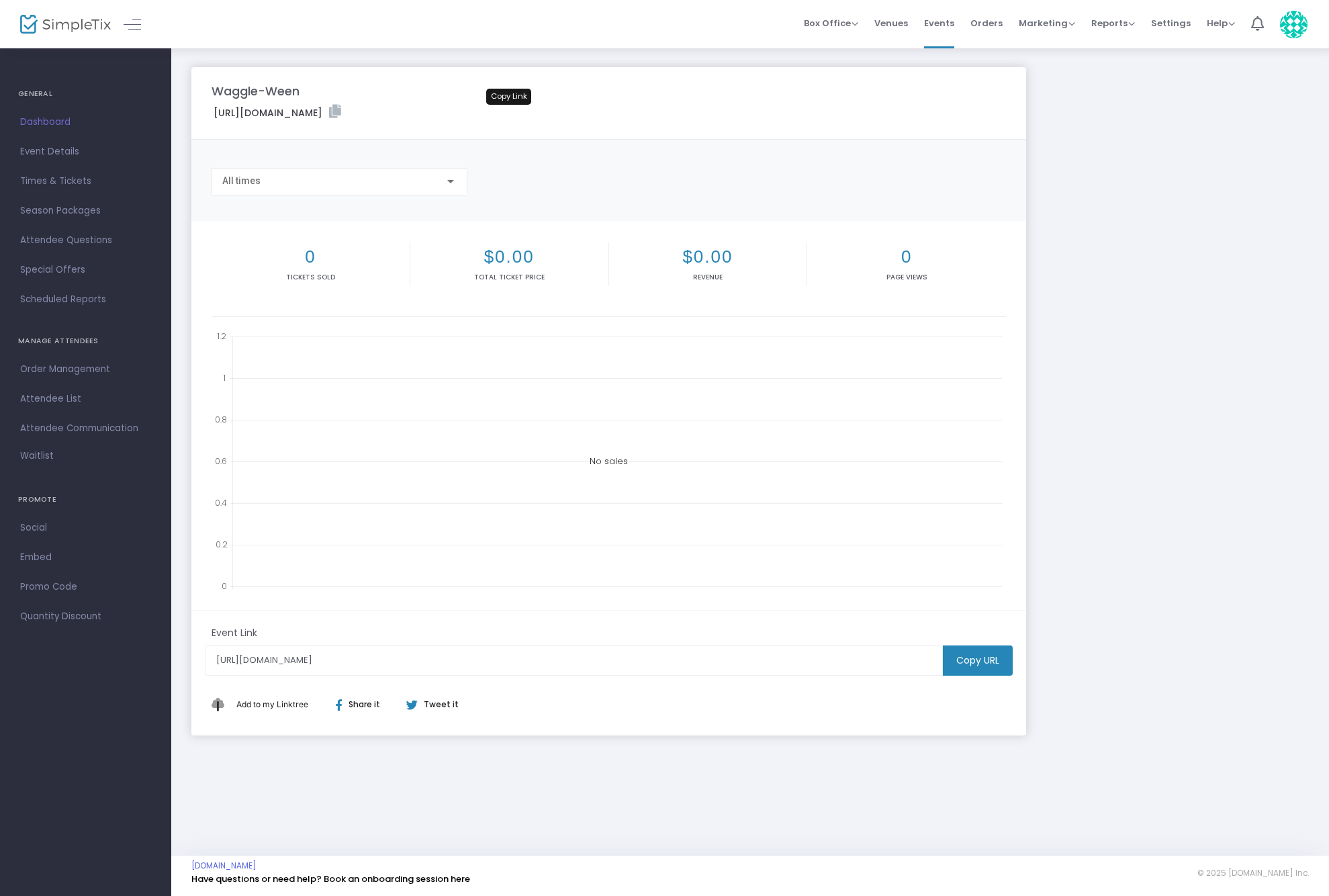
click at [341, 109] on icon at bounding box center [335, 112] width 12 height 14
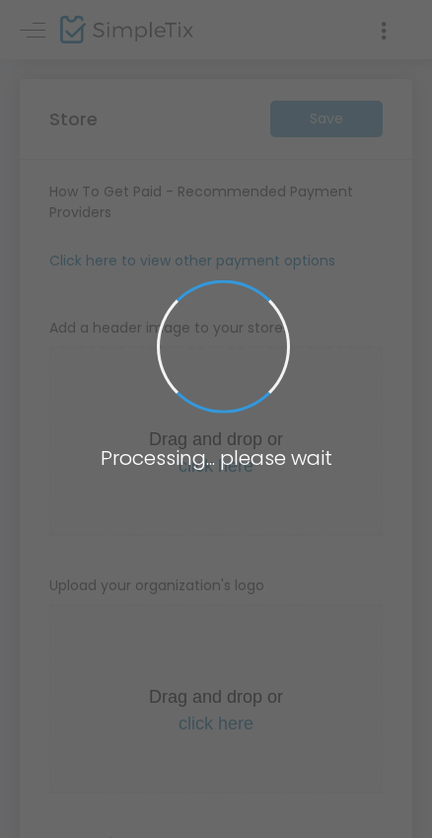
type input "[URL]"
radio input "true"
radio input "false"
radio input "true"
type input "The [GEOGRAPHIC_DATA]"
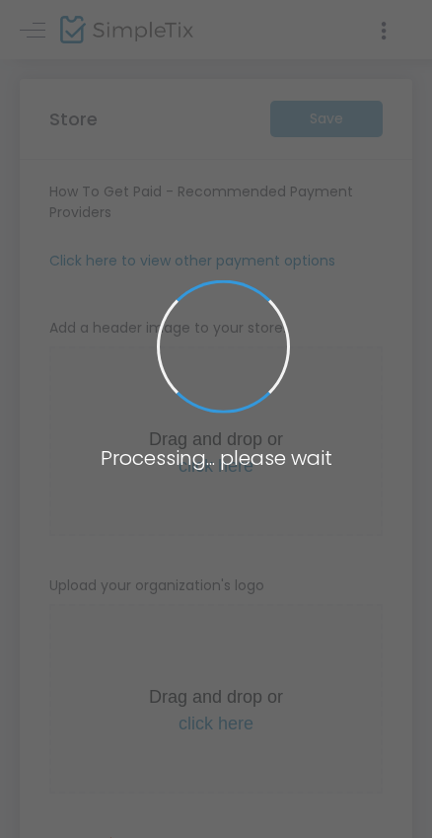
type input "4692482253"
type input "(UTC-06:00) Central Time ([GEOGRAPHIC_DATA] & [GEOGRAPHIC_DATA])"
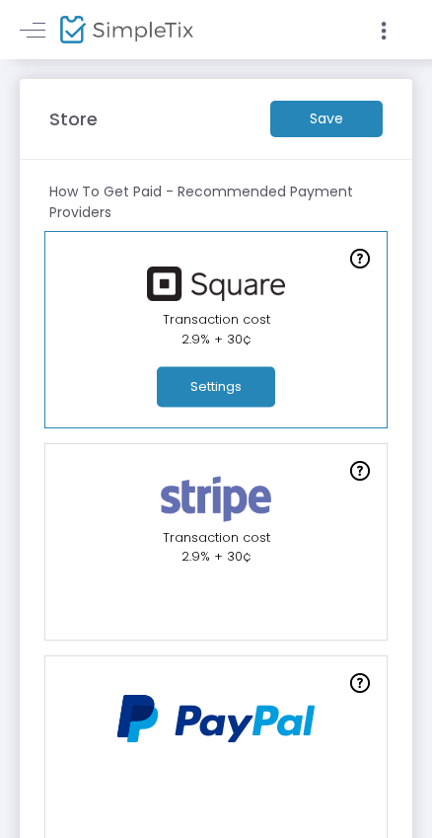
click at [321, 120] on m-button "Save" at bounding box center [326, 119] width 113 height 37
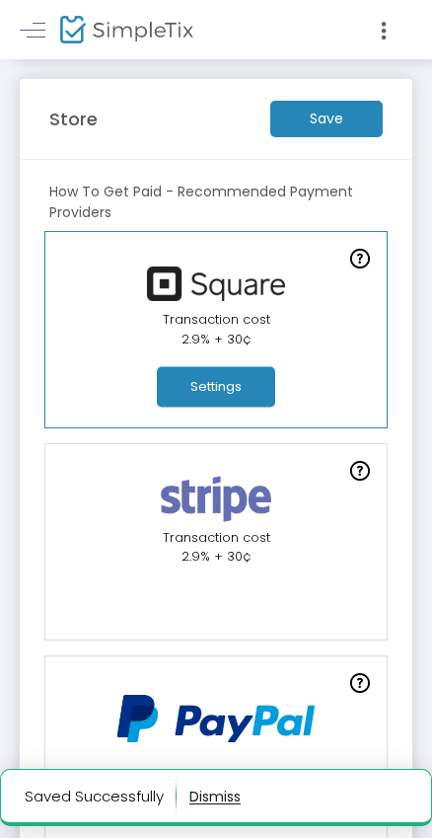
scroll to position [4, 0]
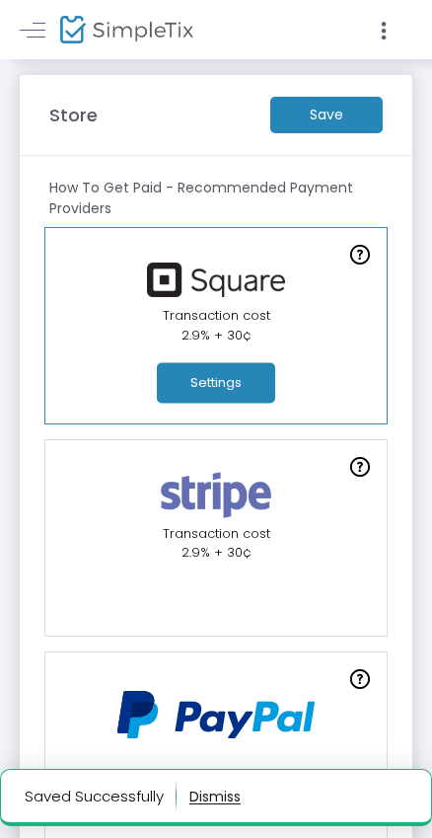
click at [220, 798] on button "button" at bounding box center [214, 797] width 51 height 32
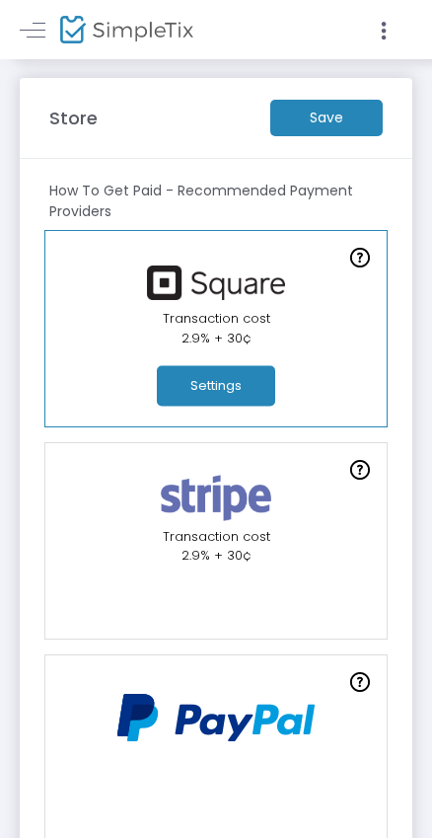
scroll to position [0, 0]
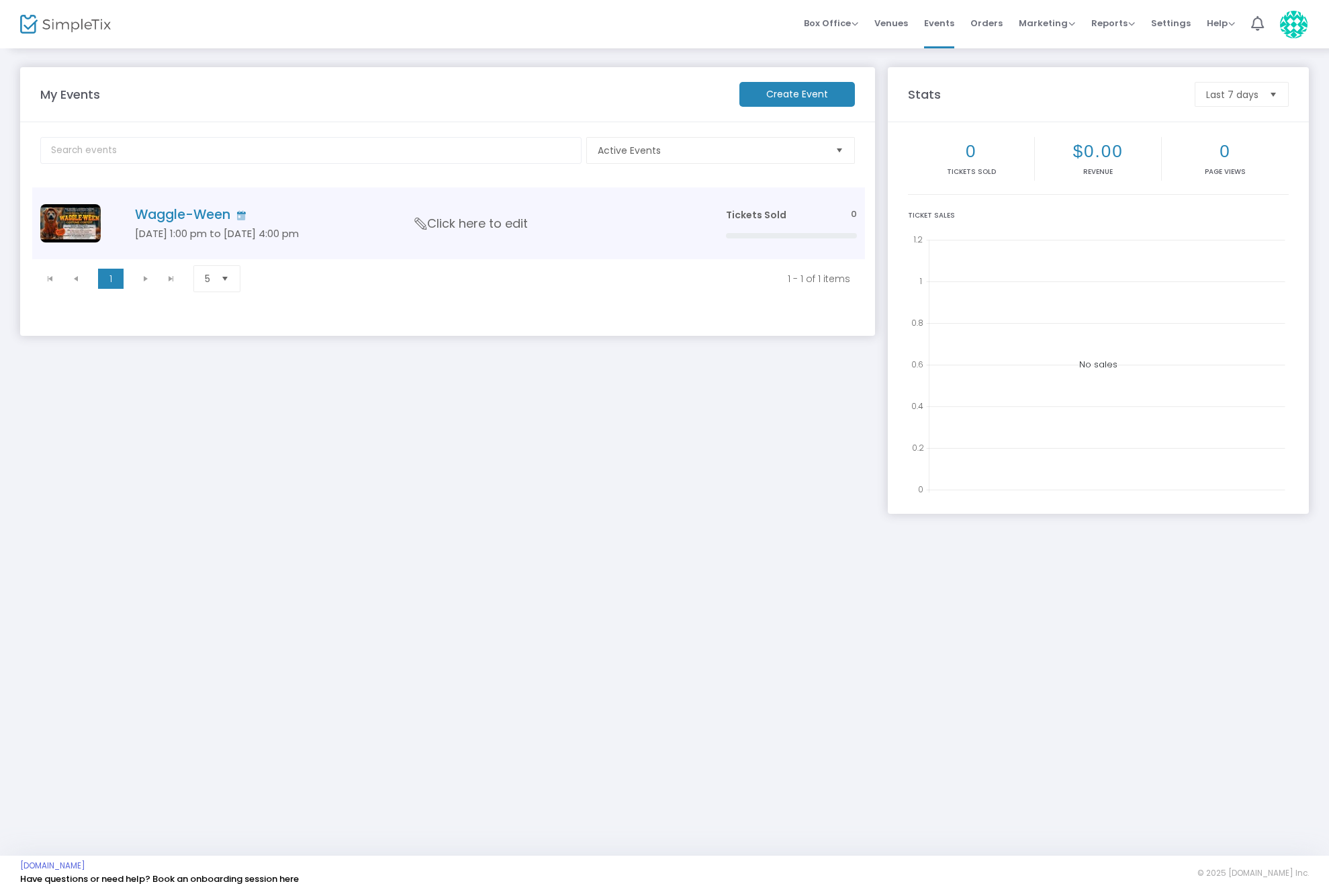
click at [216, 225] on td "Waggle-Ween Oct 25 1:00 pm to Oct 25 4:00 pm Click here to edit" at bounding box center [410, 223] width 614 height 72
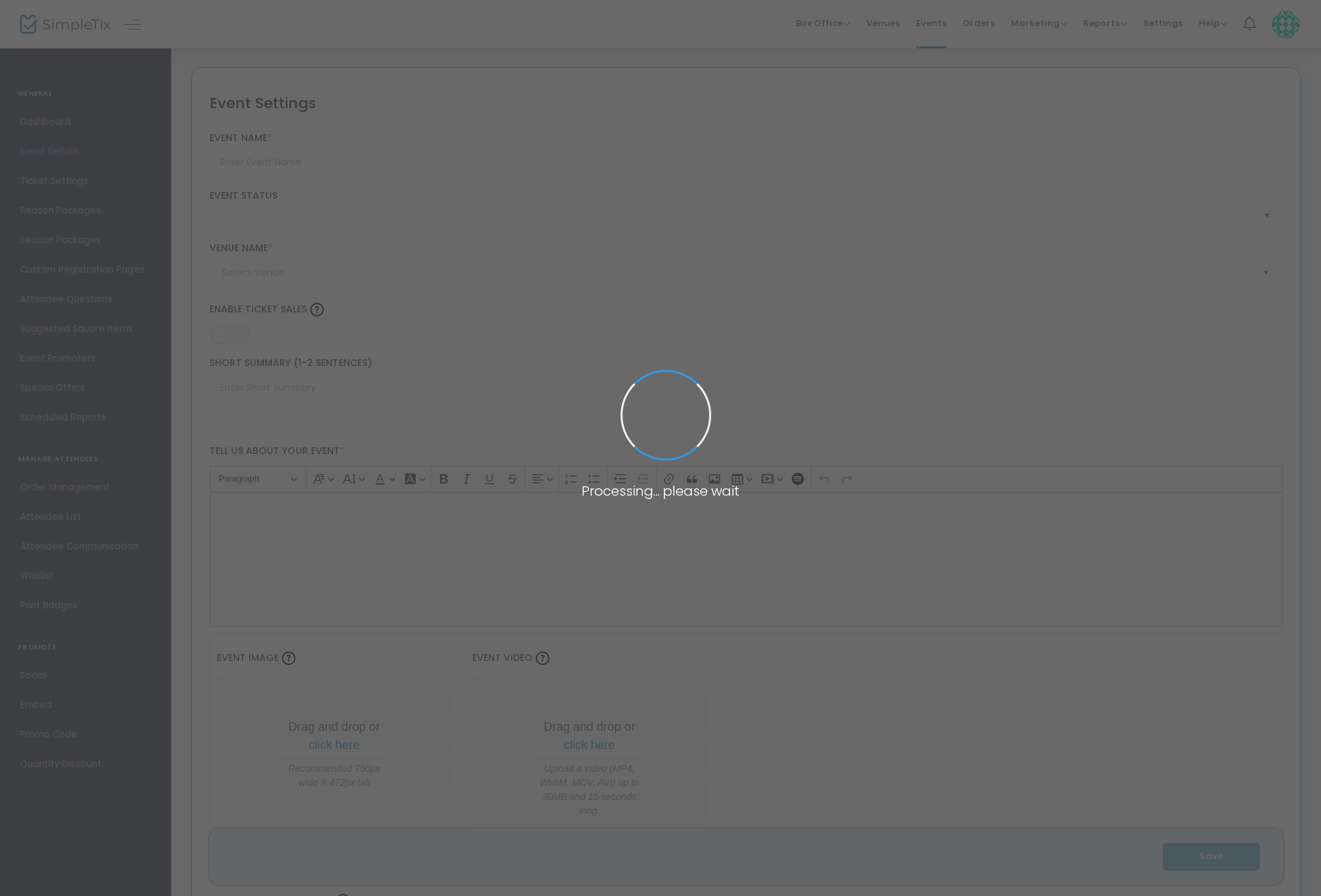
type input "Waggle-Ween"
type textarea "Waggle-Ween costume contest"
type input "Buy Tickets"
type input "The [GEOGRAPHIC_DATA]"
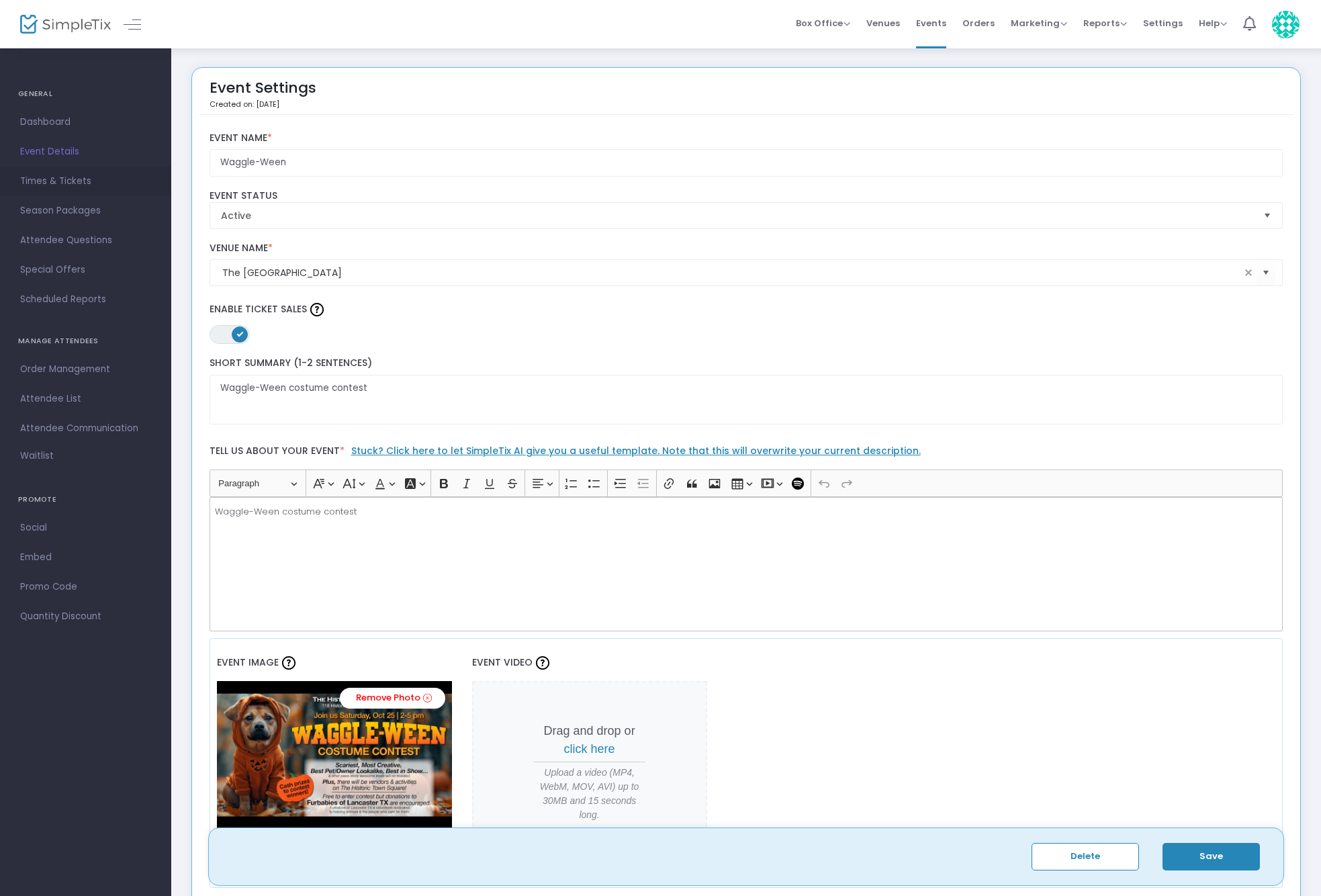
click at [56, 175] on span "Times & Tickets" at bounding box center [86, 182] width 131 height 18
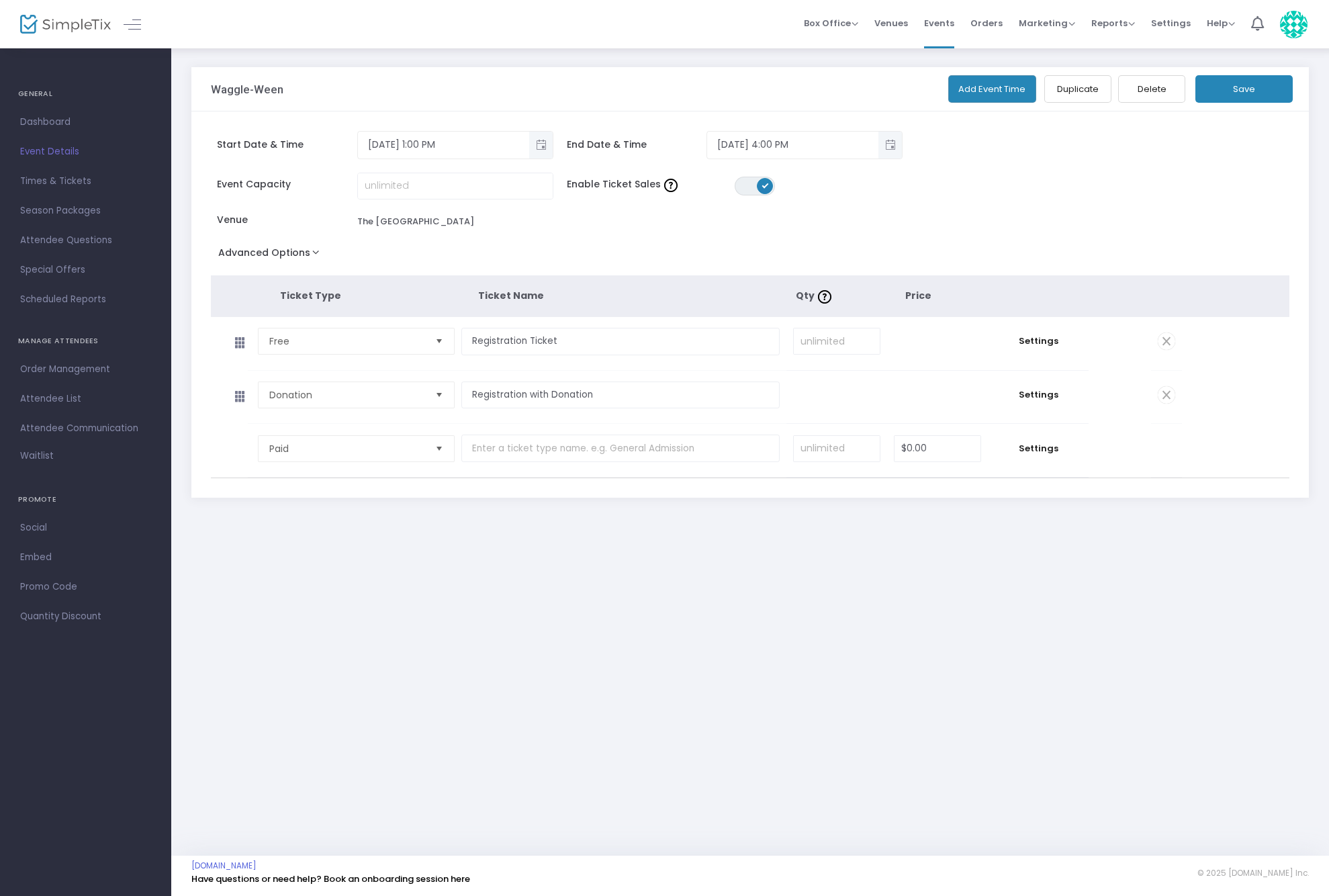
click at [1163, 337] on span at bounding box center [1167, 342] width 18 height 18
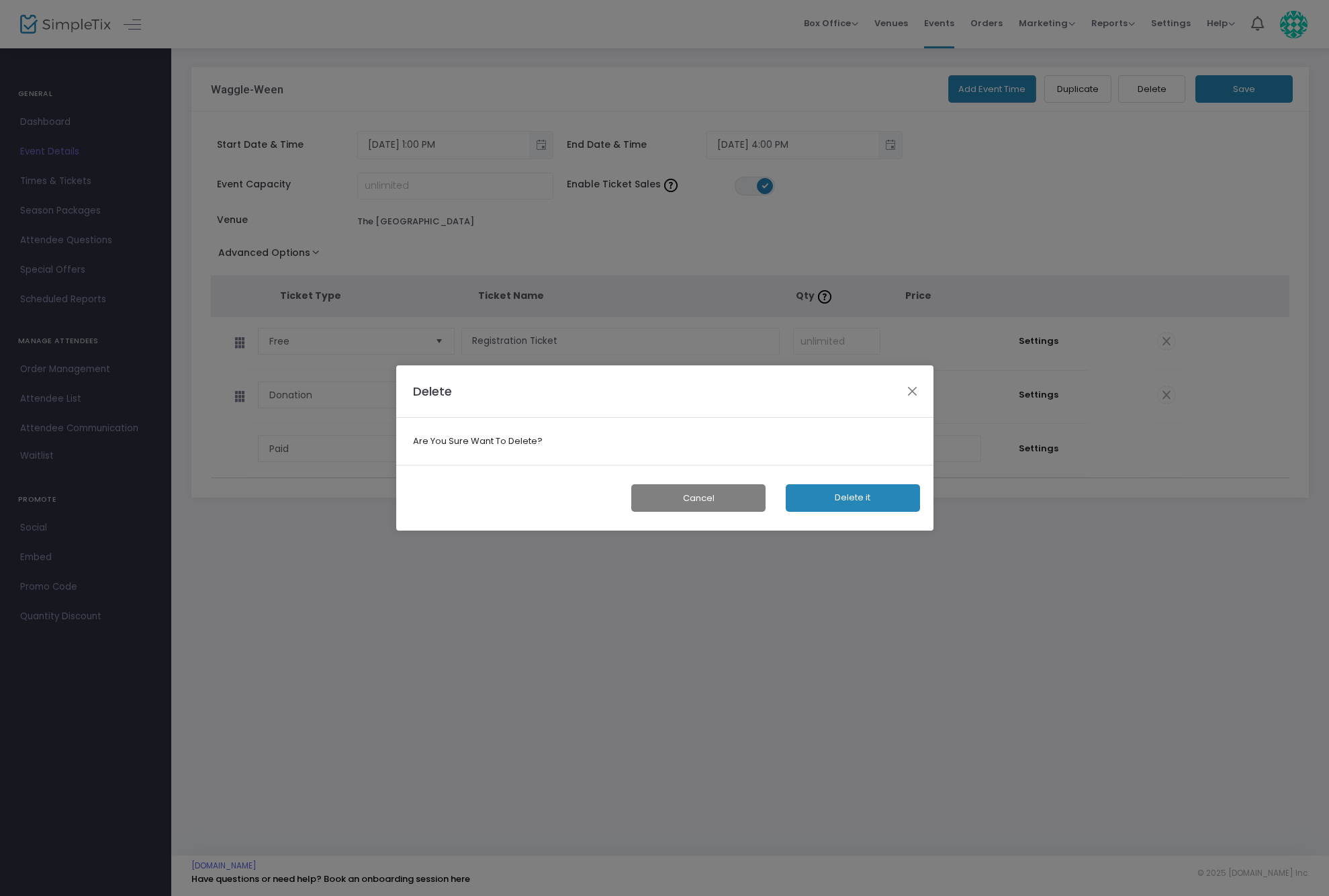
click at [828, 499] on button "Delete it" at bounding box center [853, 498] width 134 height 27
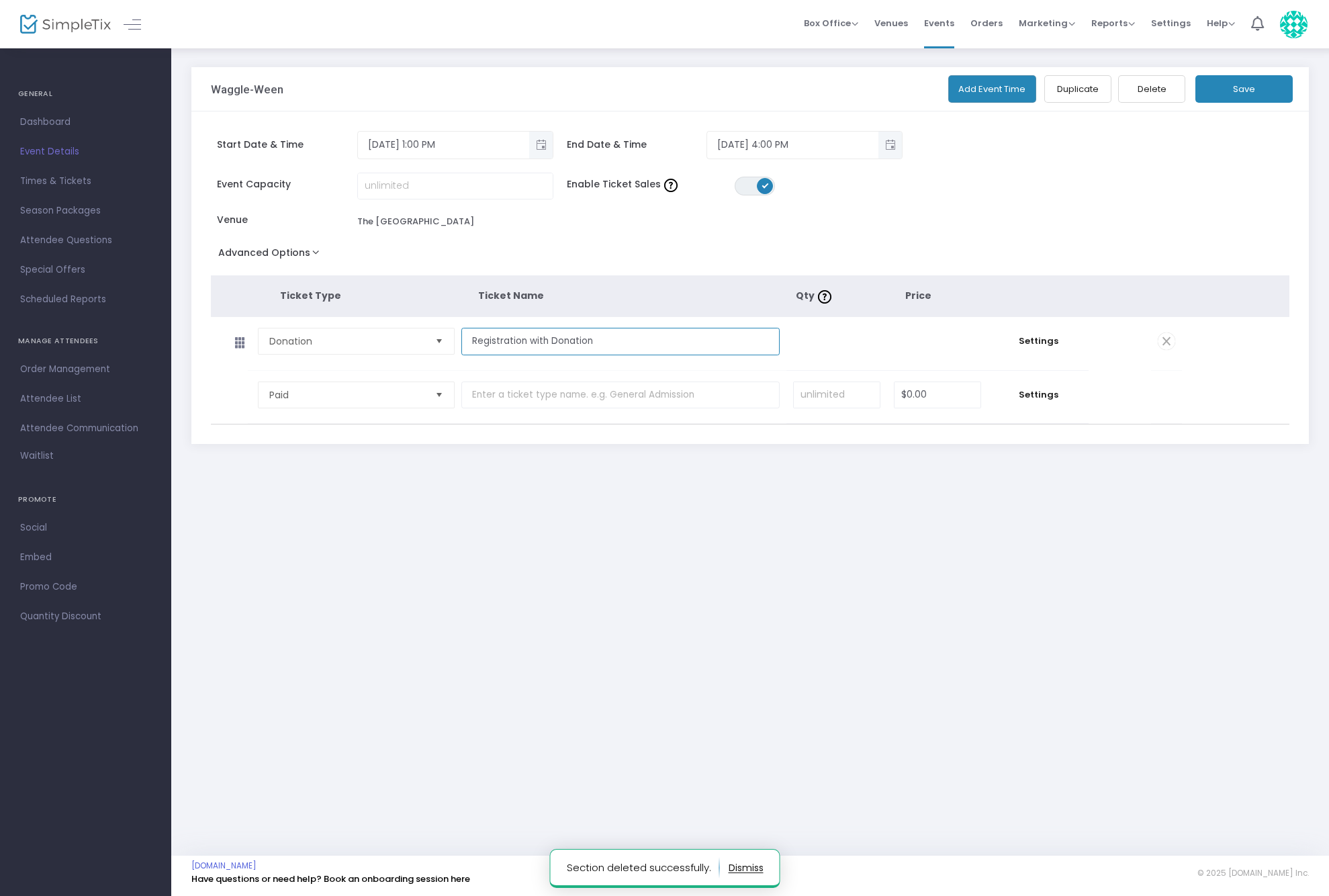
drag, startPoint x: 529, startPoint y: 335, endPoint x: 644, endPoint y: 348, distance: 115.7
click at [644, 348] on input "Registration with Donation" at bounding box center [621, 342] width 318 height 27
type input "Registration ticket"
click at [1050, 337] on span "Settings" at bounding box center [1038, 342] width 87 height 14
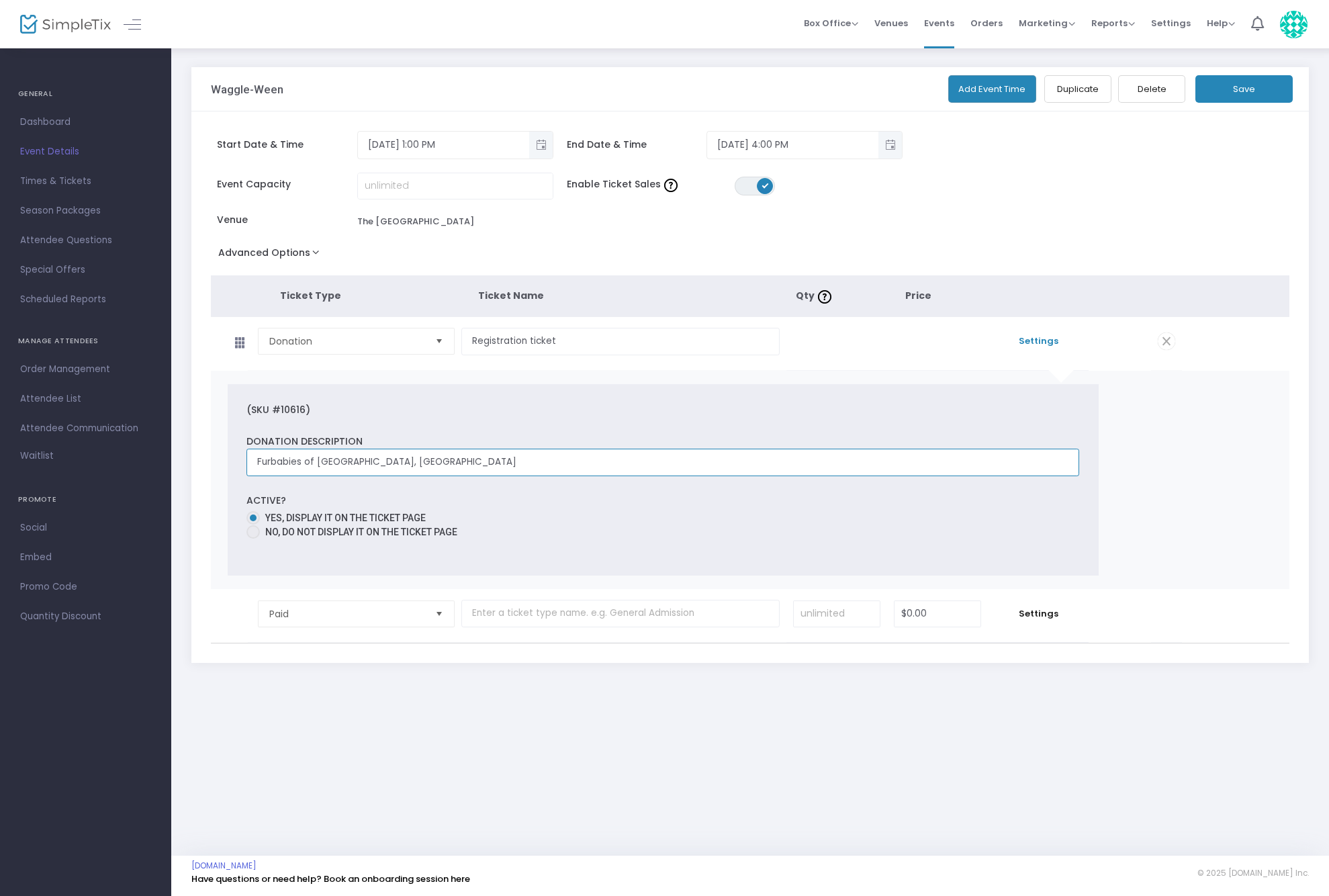
click at [257, 459] on input "Furbabies of [GEOGRAPHIC_DATA], [GEOGRAPHIC_DATA]" at bounding box center [663, 462] width 833 height 27
click at [305, 462] on input "Donation encourage and goes to Furbabies of Lancaster, TX" at bounding box center [663, 462] width 833 height 27
click at [350, 462] on input "Donation Encourage and goes to Furbabies of Lancaster, TX" at bounding box center [663, 462] width 833 height 27
type input "Donation Encouraged and goes to Furbabies of Lancaster, TX"
click at [1245, 91] on button "Save" at bounding box center [1244, 89] width 97 height 27
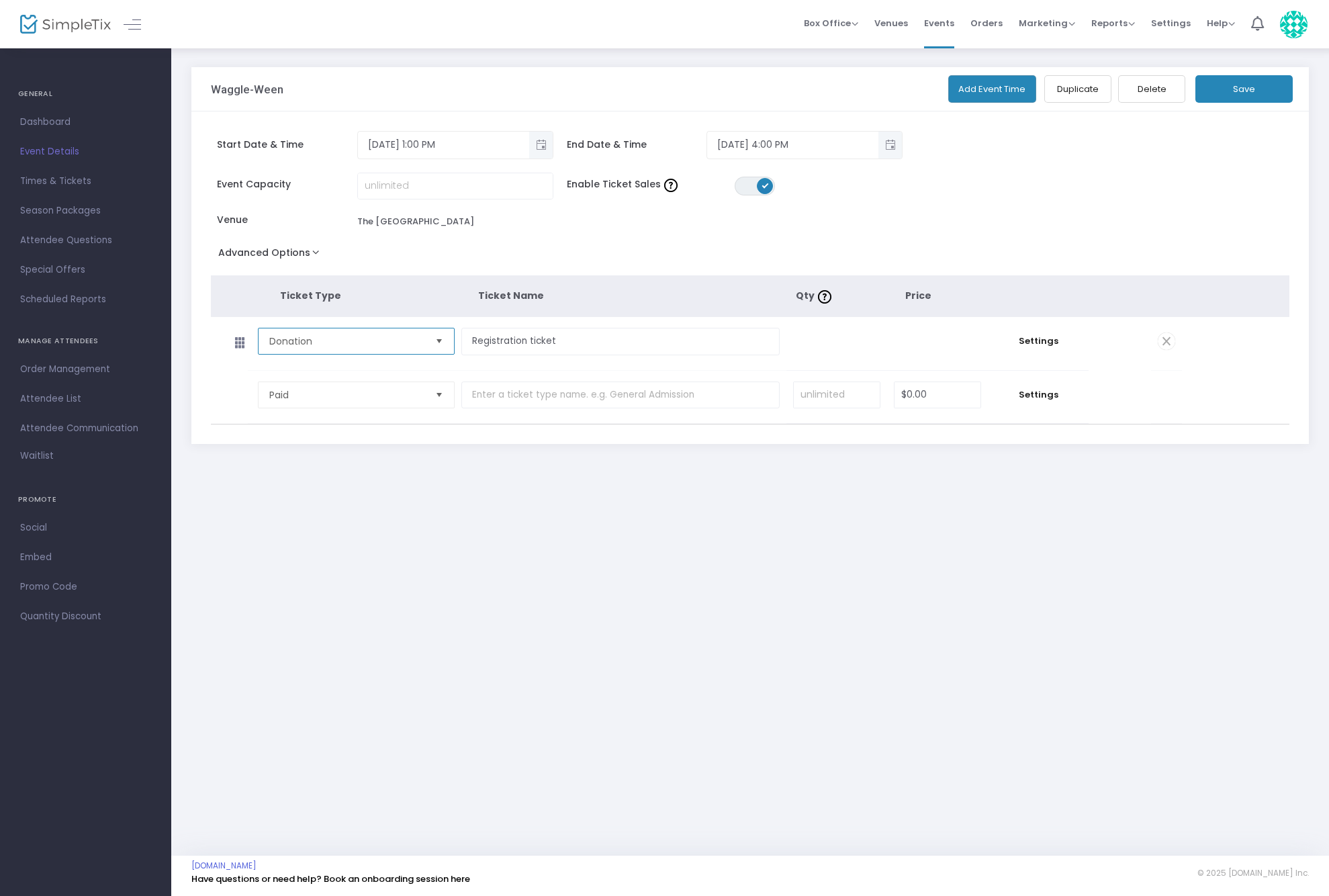
click at [398, 344] on span "Donation" at bounding box center [347, 342] width 155 height 14
click at [328, 391] on li "Free" at bounding box center [356, 395] width 195 height 27
click at [1043, 343] on span "Settings" at bounding box center [1038, 342] width 87 height 14
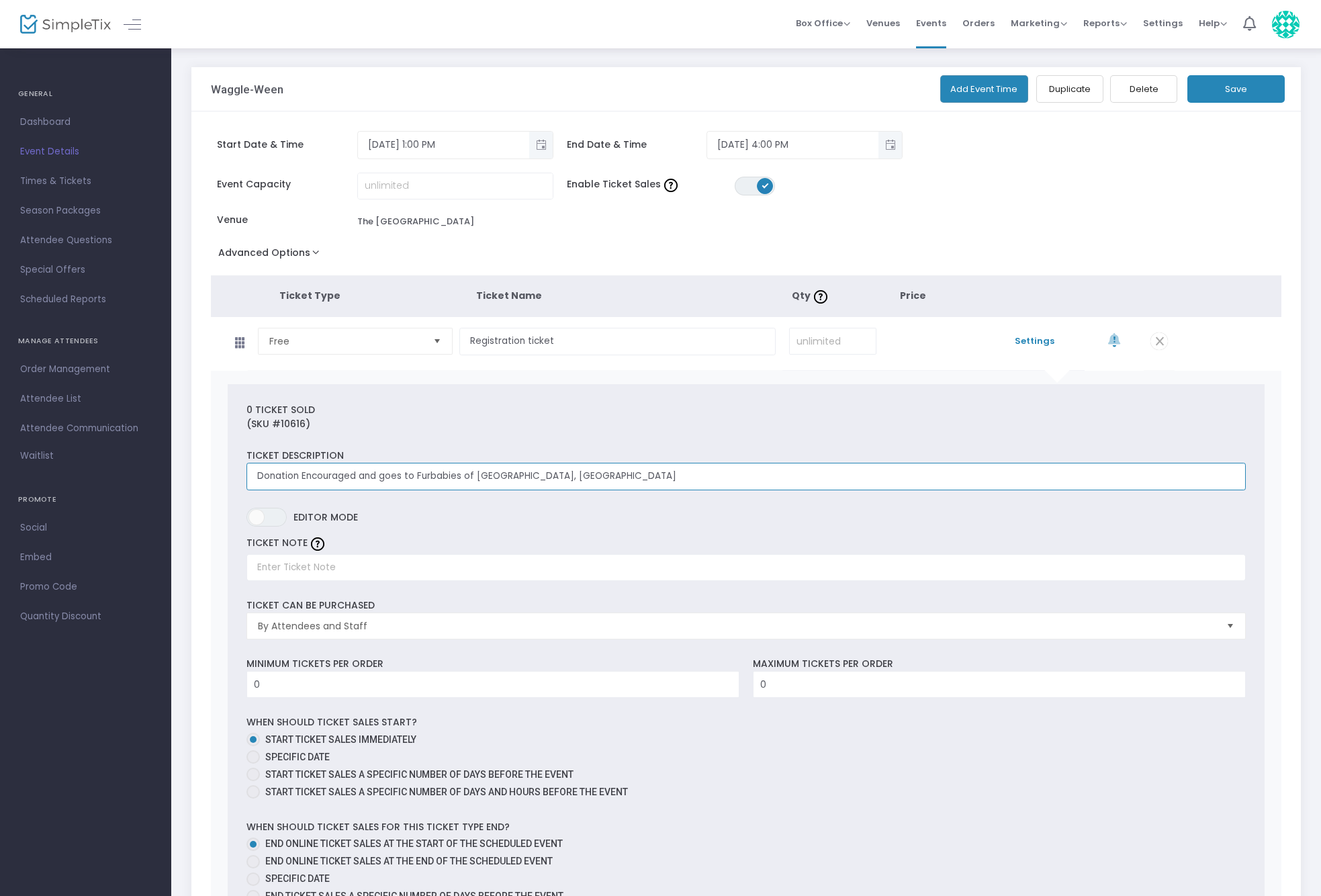
drag, startPoint x: 541, startPoint y: 477, endPoint x: 191, endPoint y: 465, distance: 350.2
click at [191, 465] on div "Start Date & Time 10/25/2025 1:00 PM End Date & Time 10/25/2025 4:00 PM Event C…" at bounding box center [746, 654] width 1109 height 1085
type input "Waggle-Ween costume contest registrant"
click at [1233, 91] on button "Save" at bounding box center [1236, 89] width 97 height 27
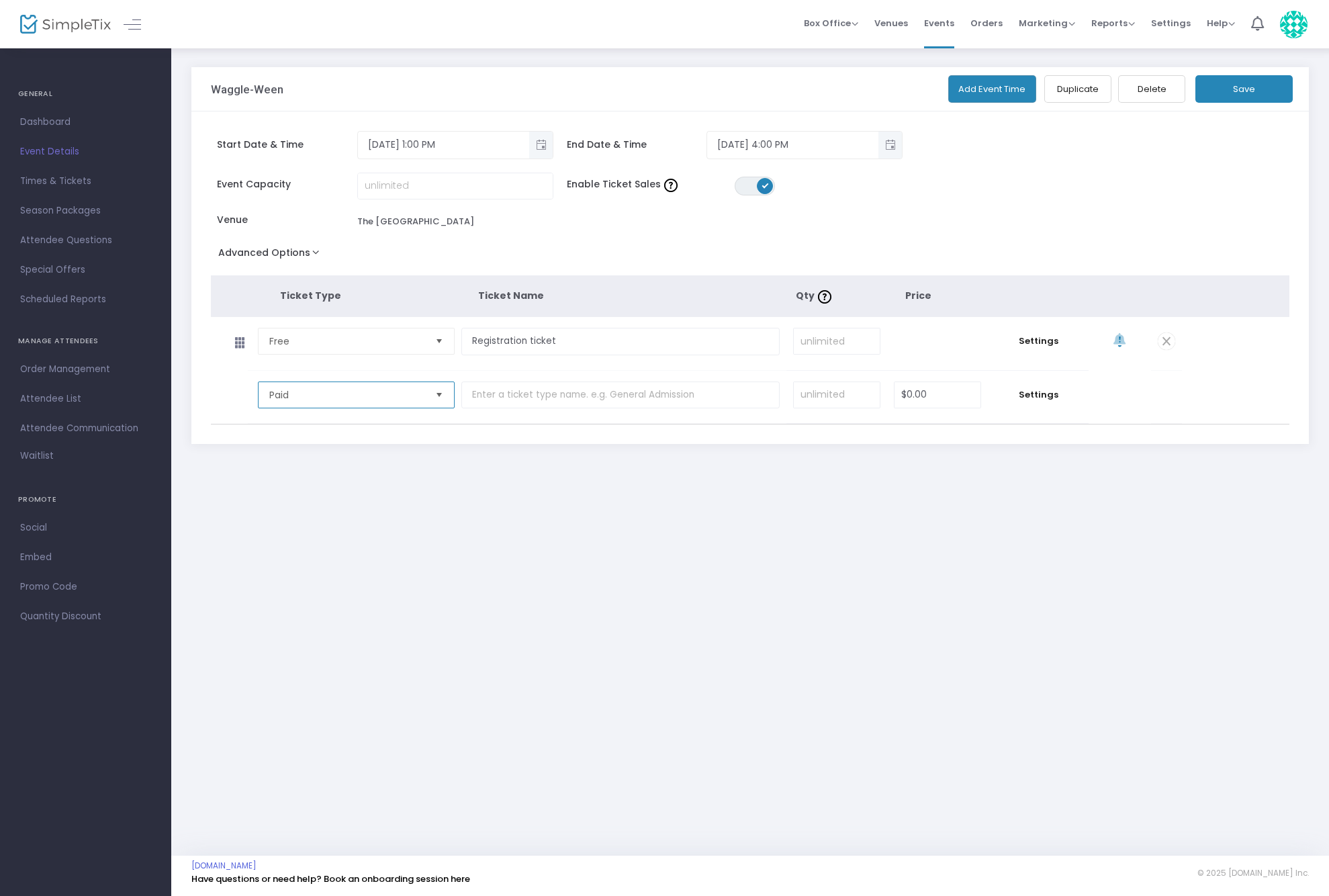
click at [344, 401] on span "Paid" at bounding box center [347, 395] width 155 height 14
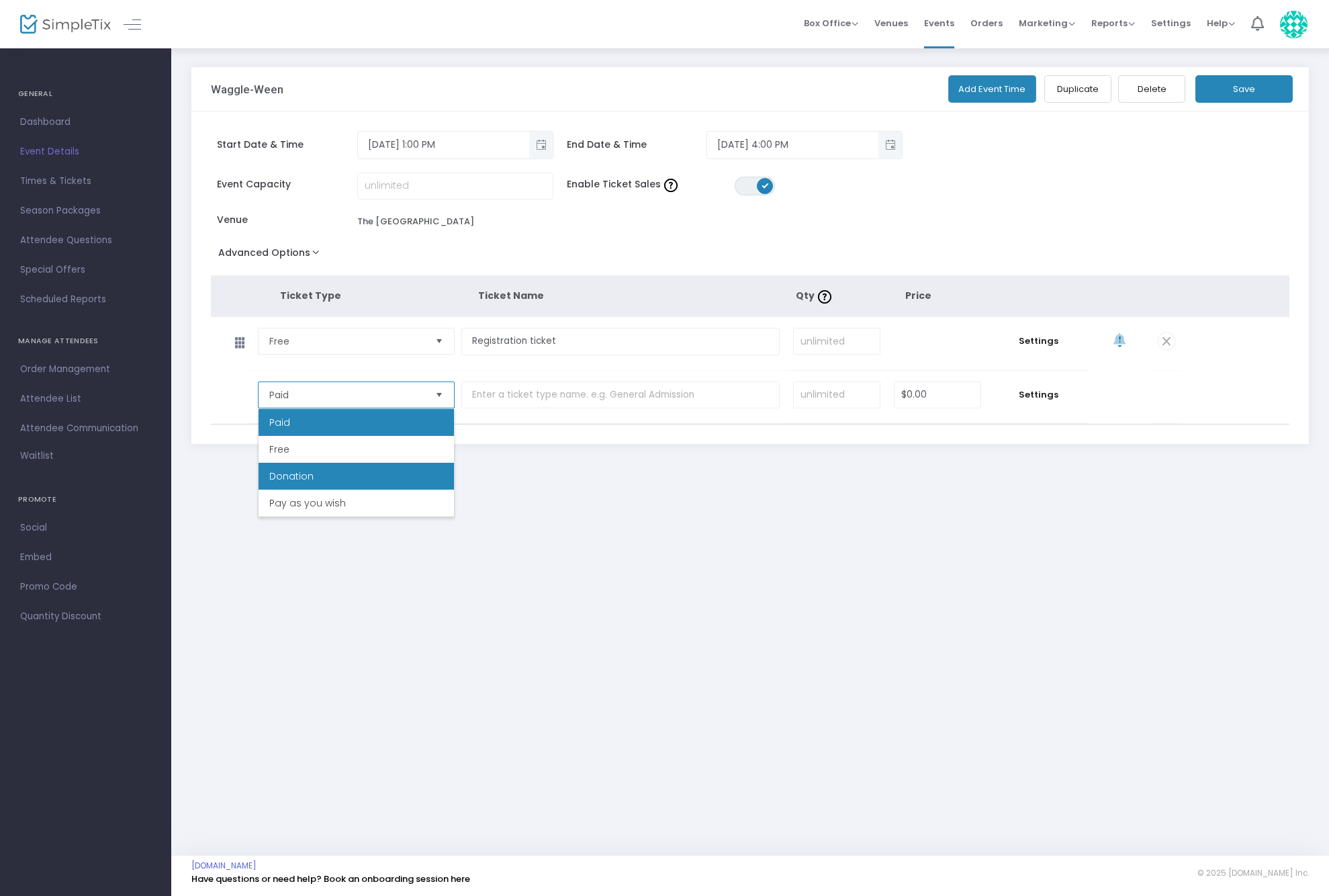
click at [331, 483] on li "Donation" at bounding box center [356, 476] width 195 height 27
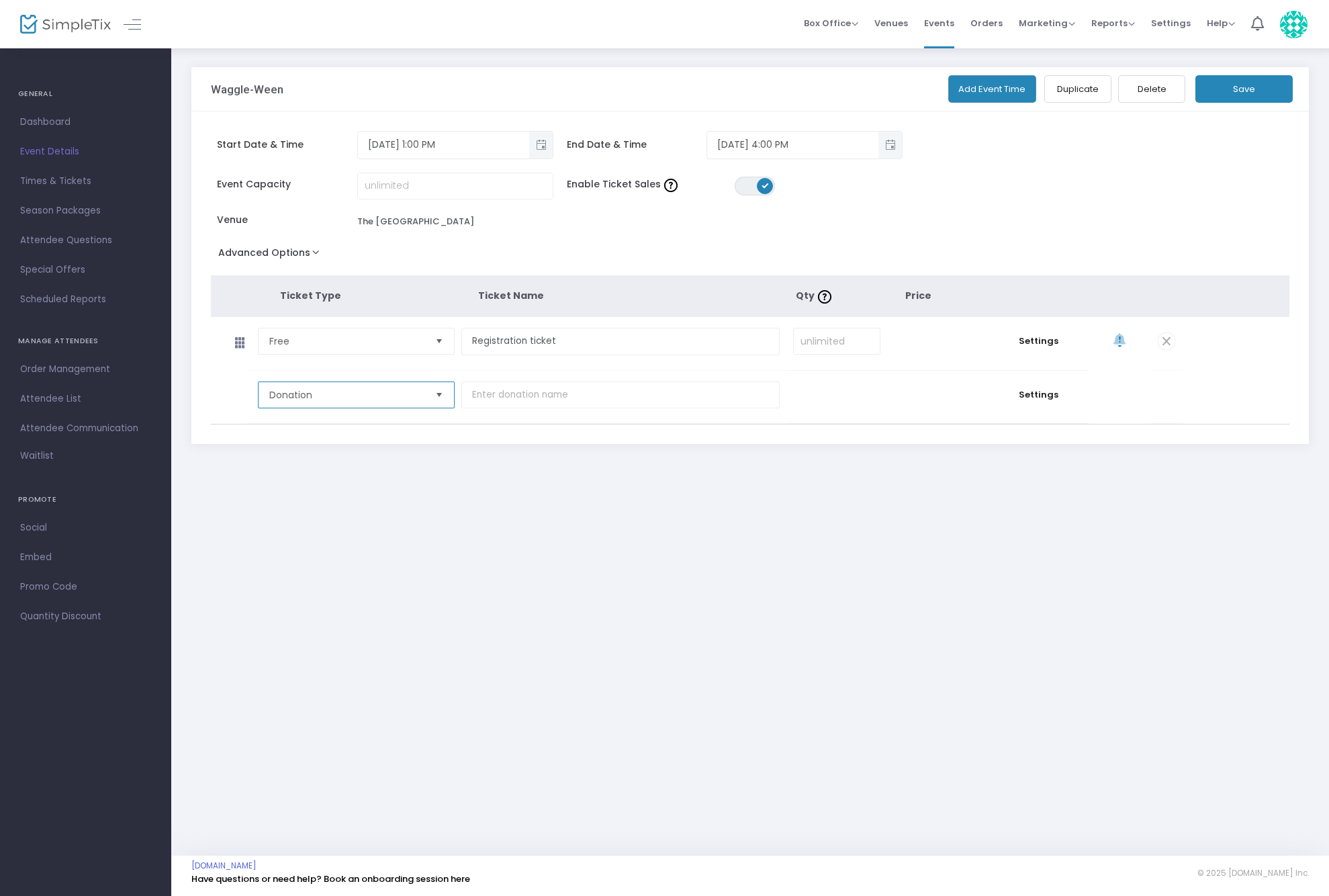
click at [429, 395] on span "Donation" at bounding box center [347, 395] width 166 height 26
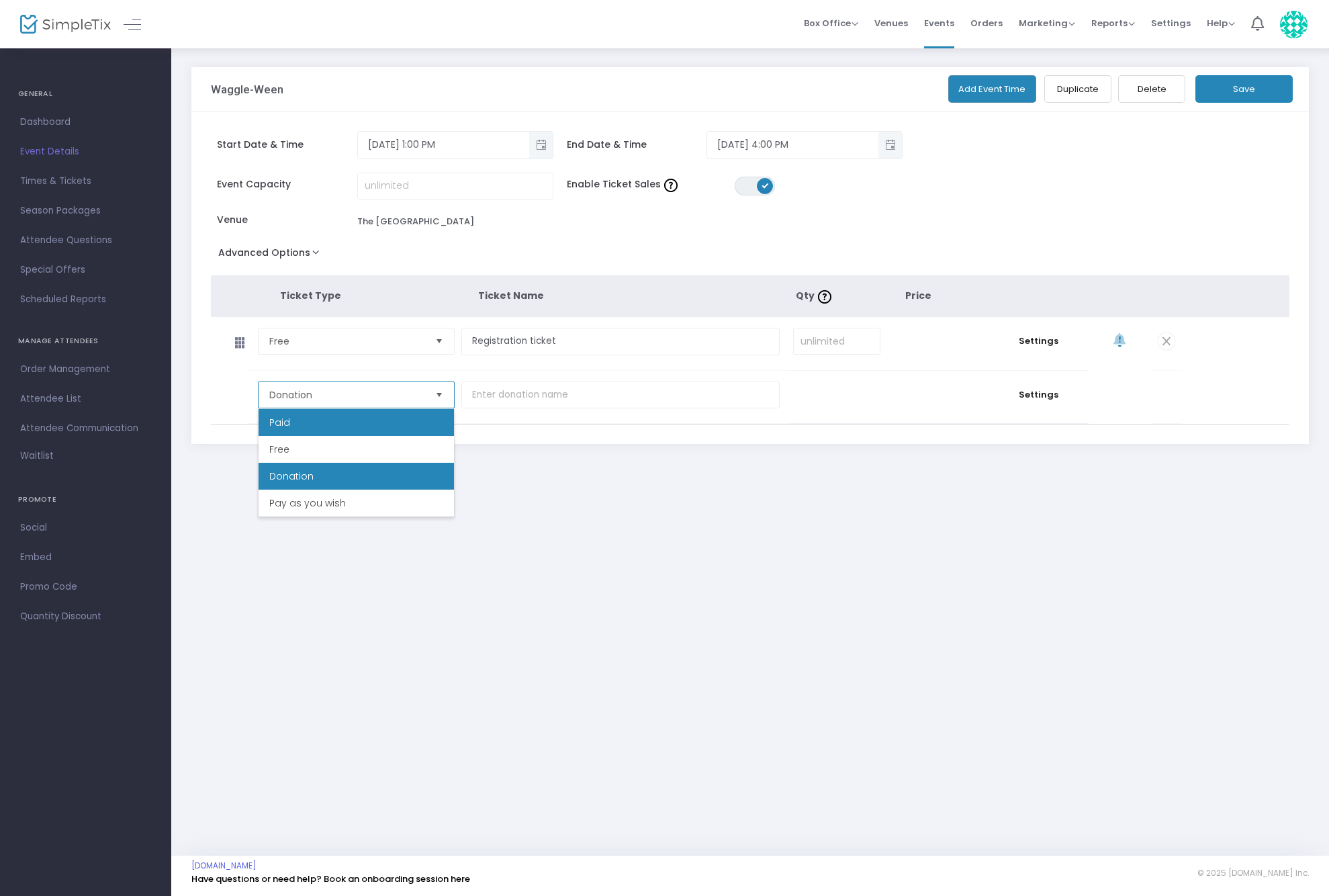
click at [357, 414] on li "Paid" at bounding box center [356, 422] width 195 height 27
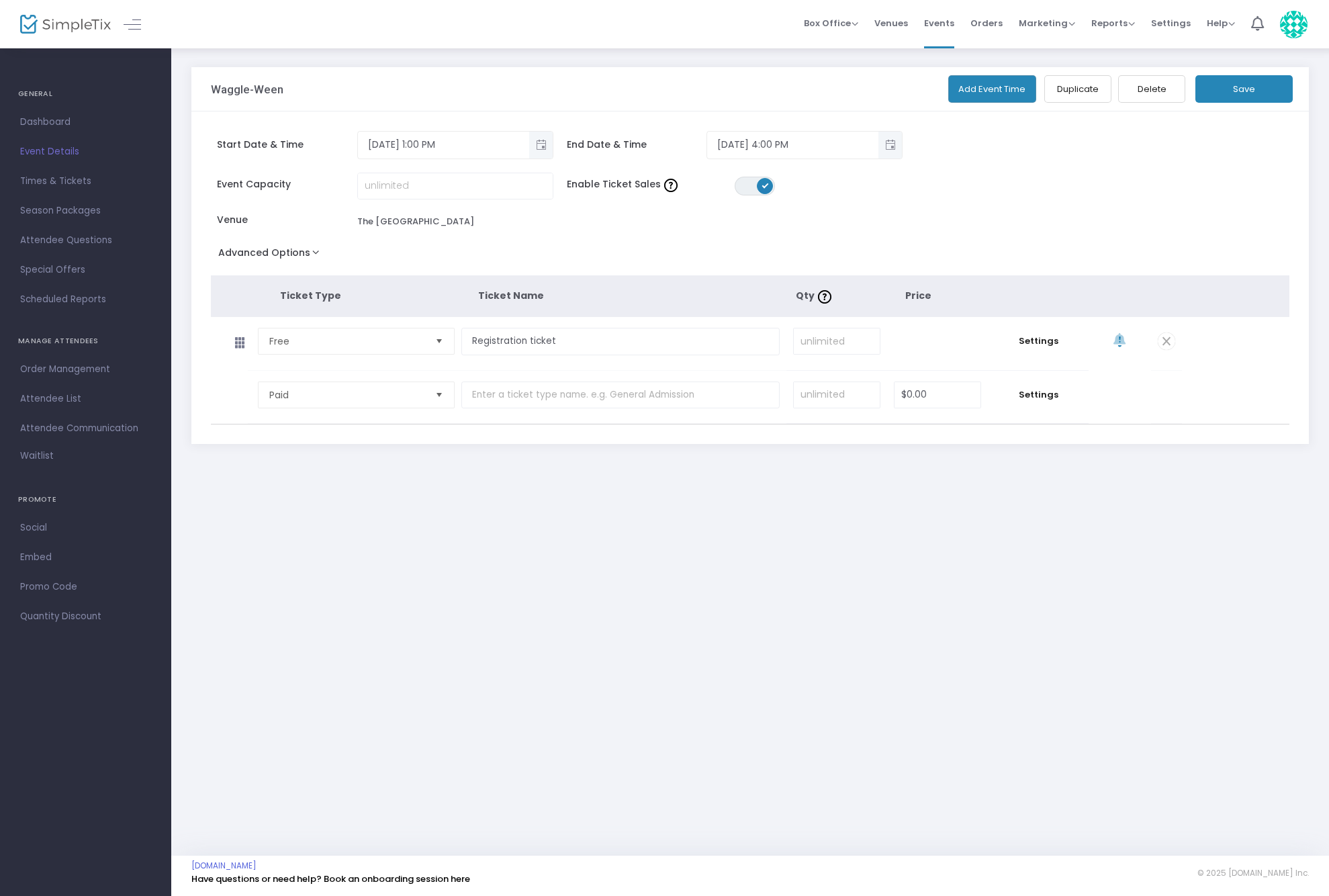
click at [1164, 342] on span at bounding box center [1167, 342] width 18 height 18
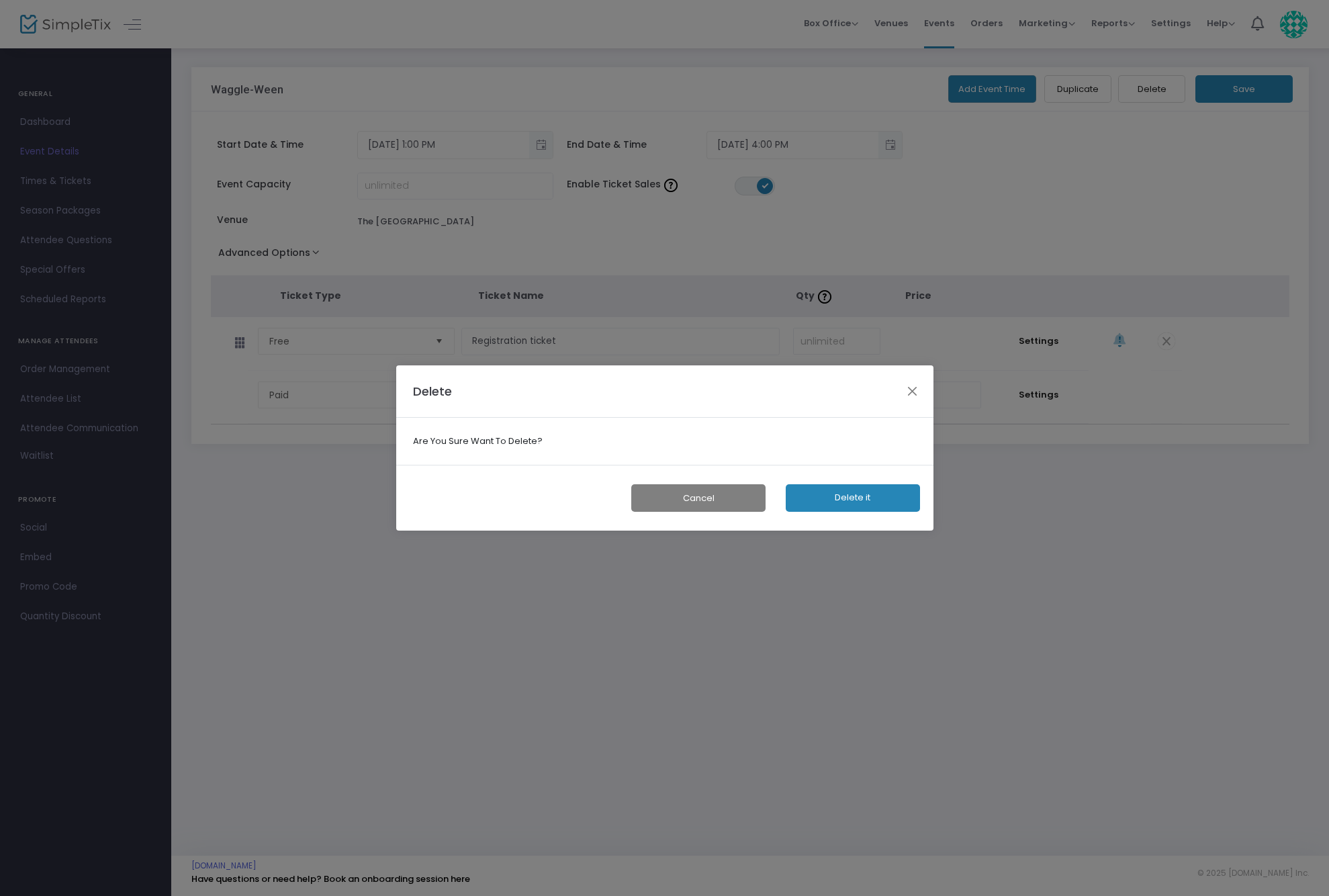
click at [858, 505] on button "Delete it" at bounding box center [853, 498] width 134 height 27
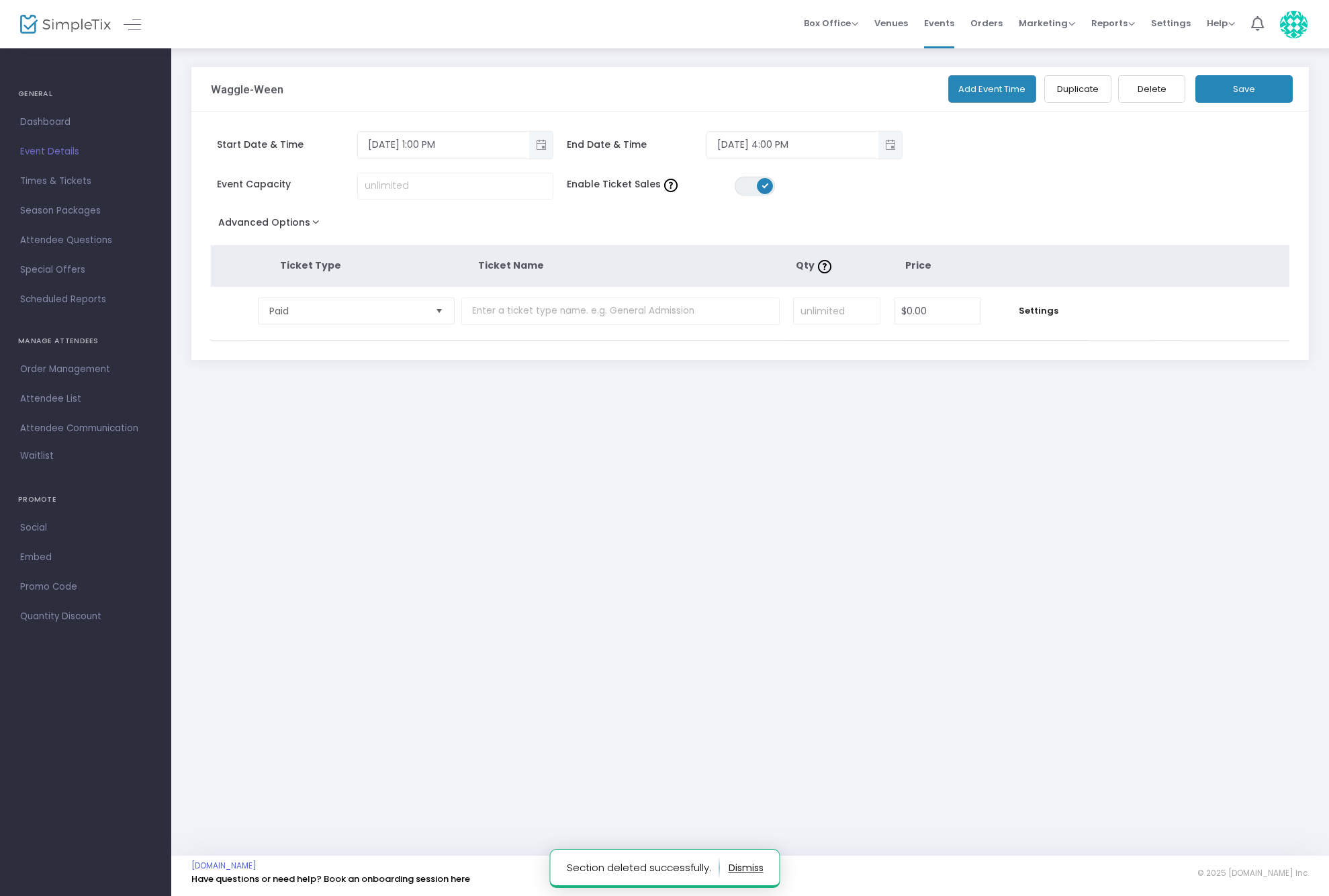
click at [441, 309] on span "Select" at bounding box center [439, 311] width 22 height 22
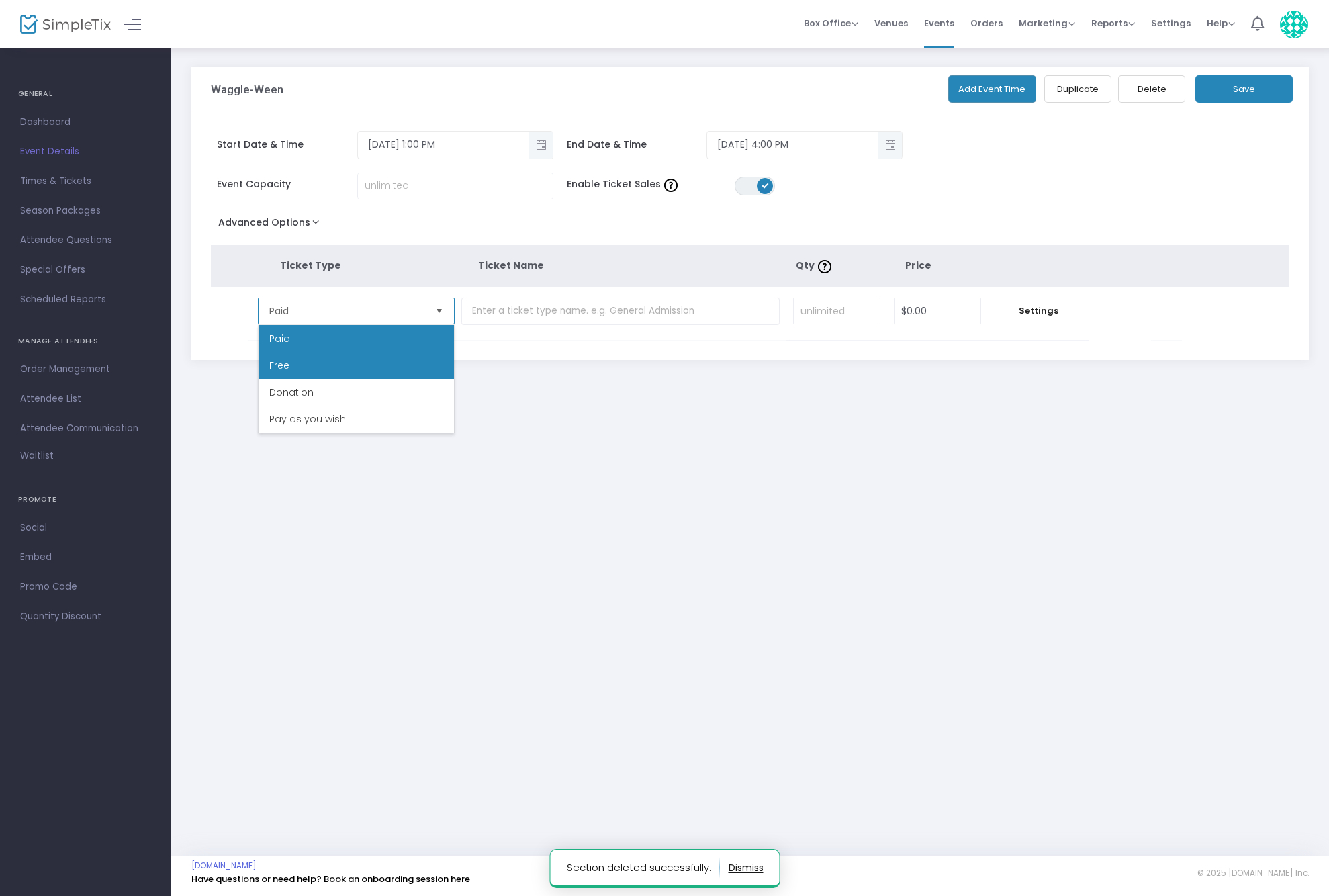
click at [346, 367] on li "Free" at bounding box center [356, 365] width 195 height 27
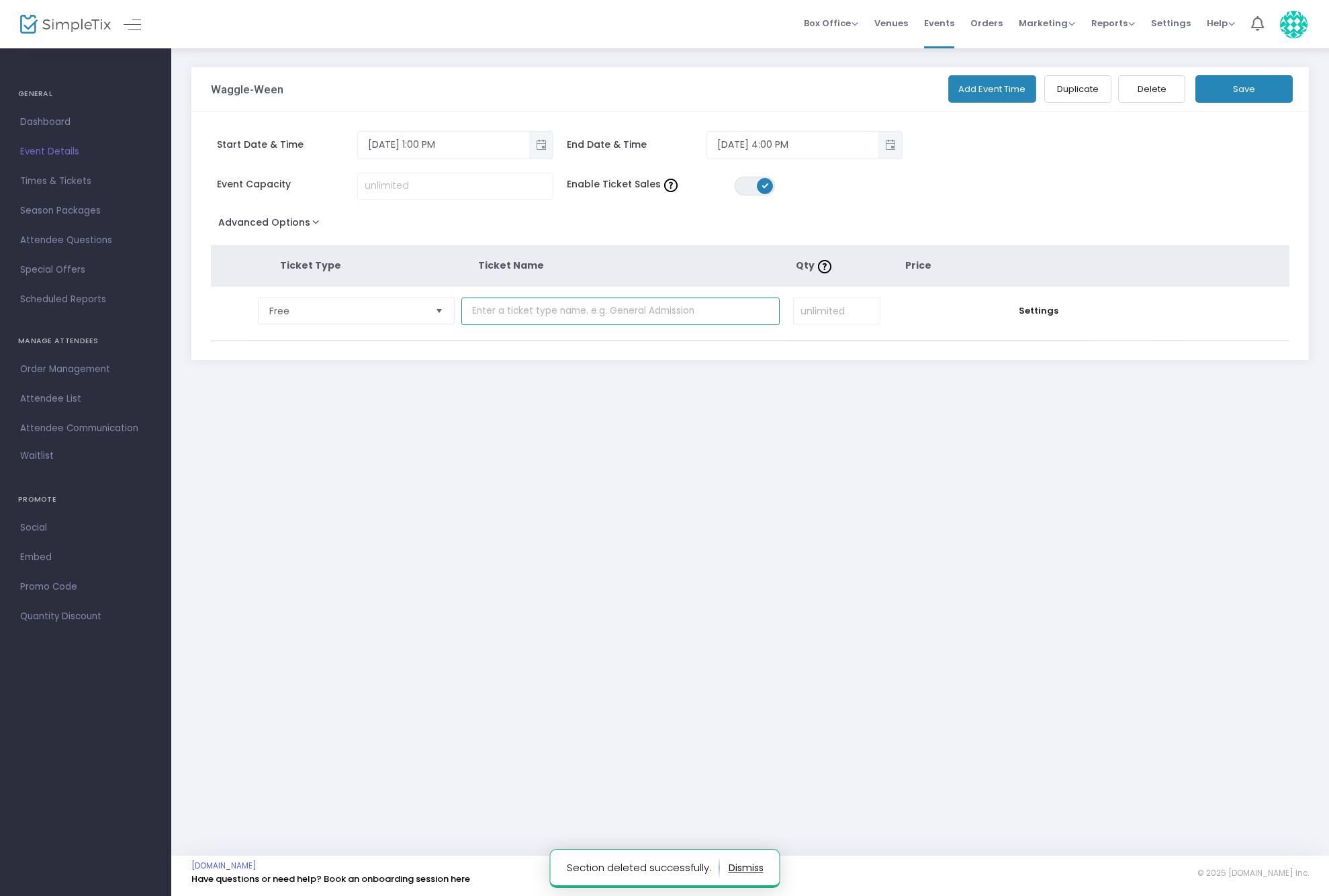
click at [710, 318] on input "text" at bounding box center [621, 311] width 318 height 27
type input "Costume Contest Entrant"
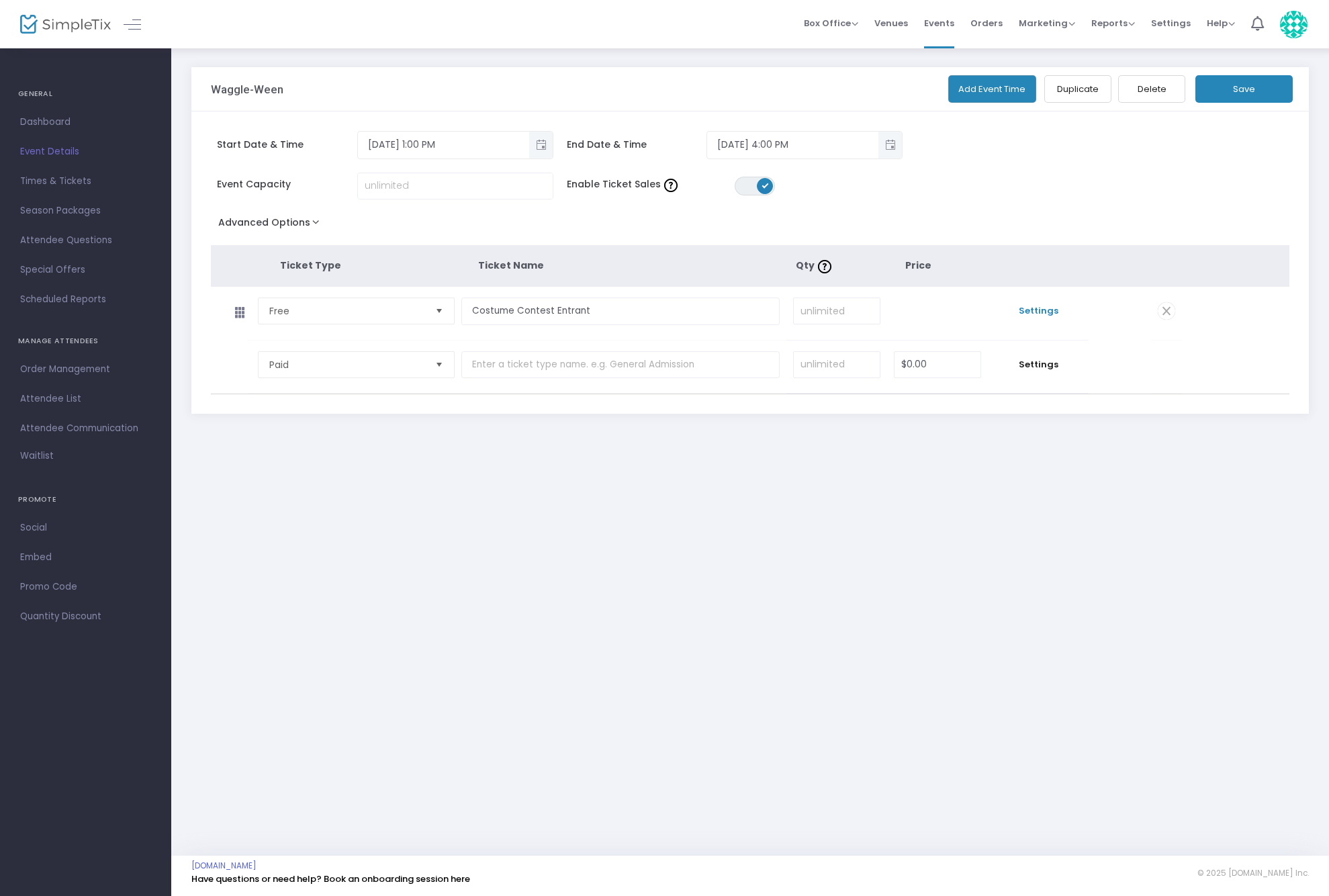
click at [1035, 310] on span "Settings" at bounding box center [1038, 311] width 87 height 14
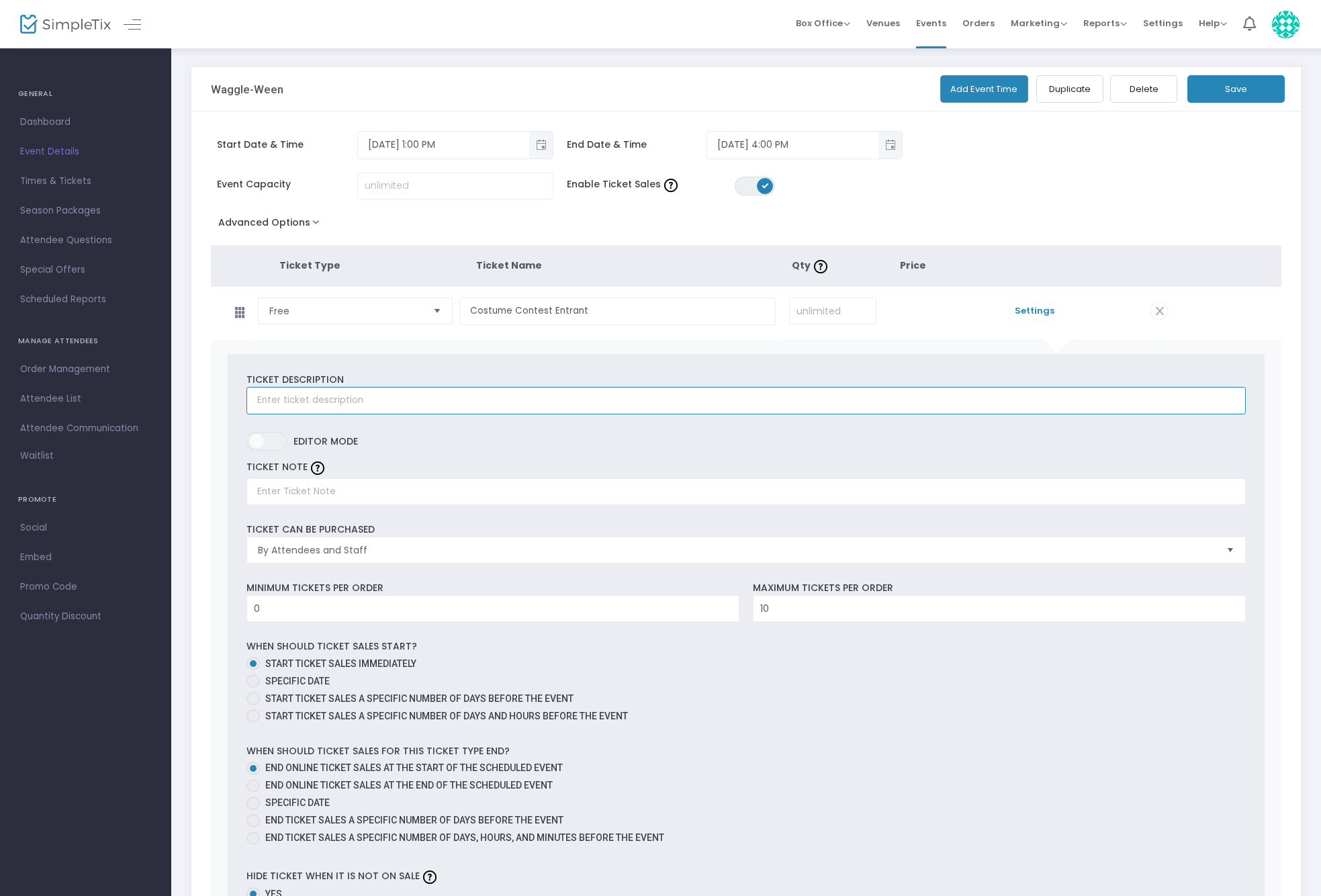
click at [363, 400] on input "text" at bounding box center [746, 400] width 1000 height 27
type input "d"
type input "D"
type input "Waggle-Ween costume contest entrant"
click at [397, 599] on input "0" at bounding box center [493, 608] width 491 height 26
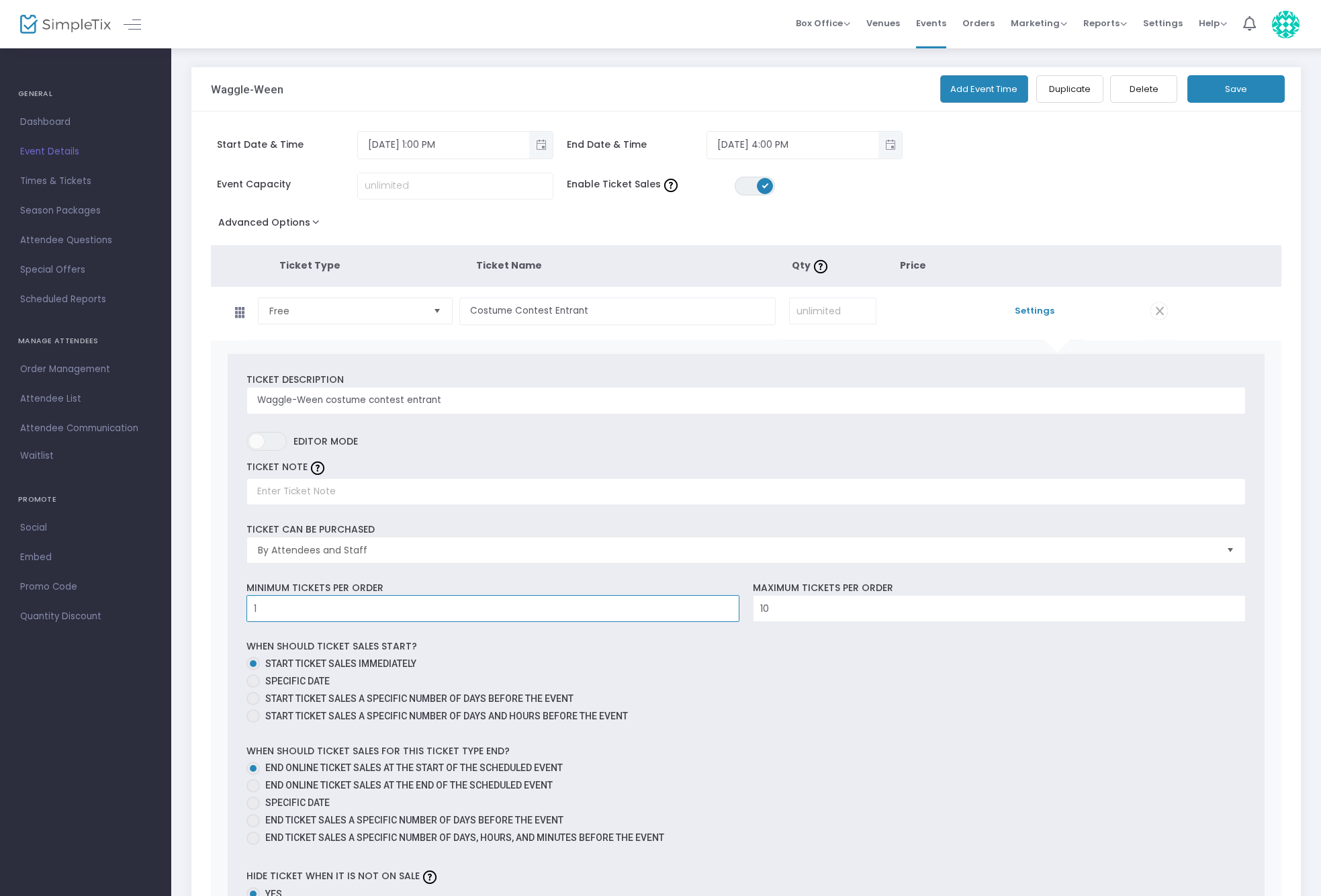
type input "1"
click at [789, 623] on div "Ticket Description Waggle-Ween costume contest entrant Required. ON OFF Editor …" at bounding box center [747, 694] width 1038 height 680
click at [783, 613] on input "10" at bounding box center [999, 608] width 491 height 26
type input "1"
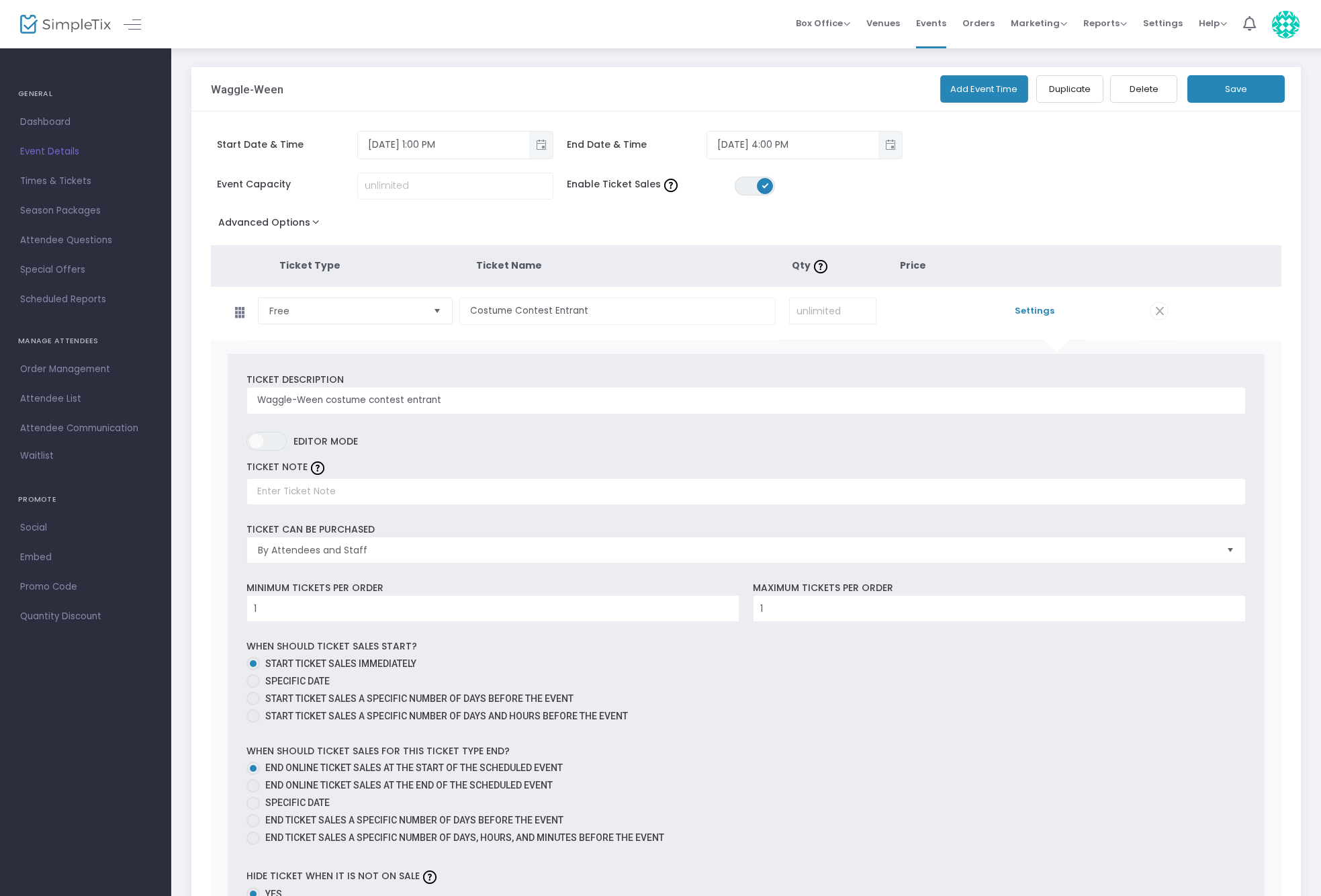
click at [1231, 80] on button "Save" at bounding box center [1236, 89] width 97 height 27
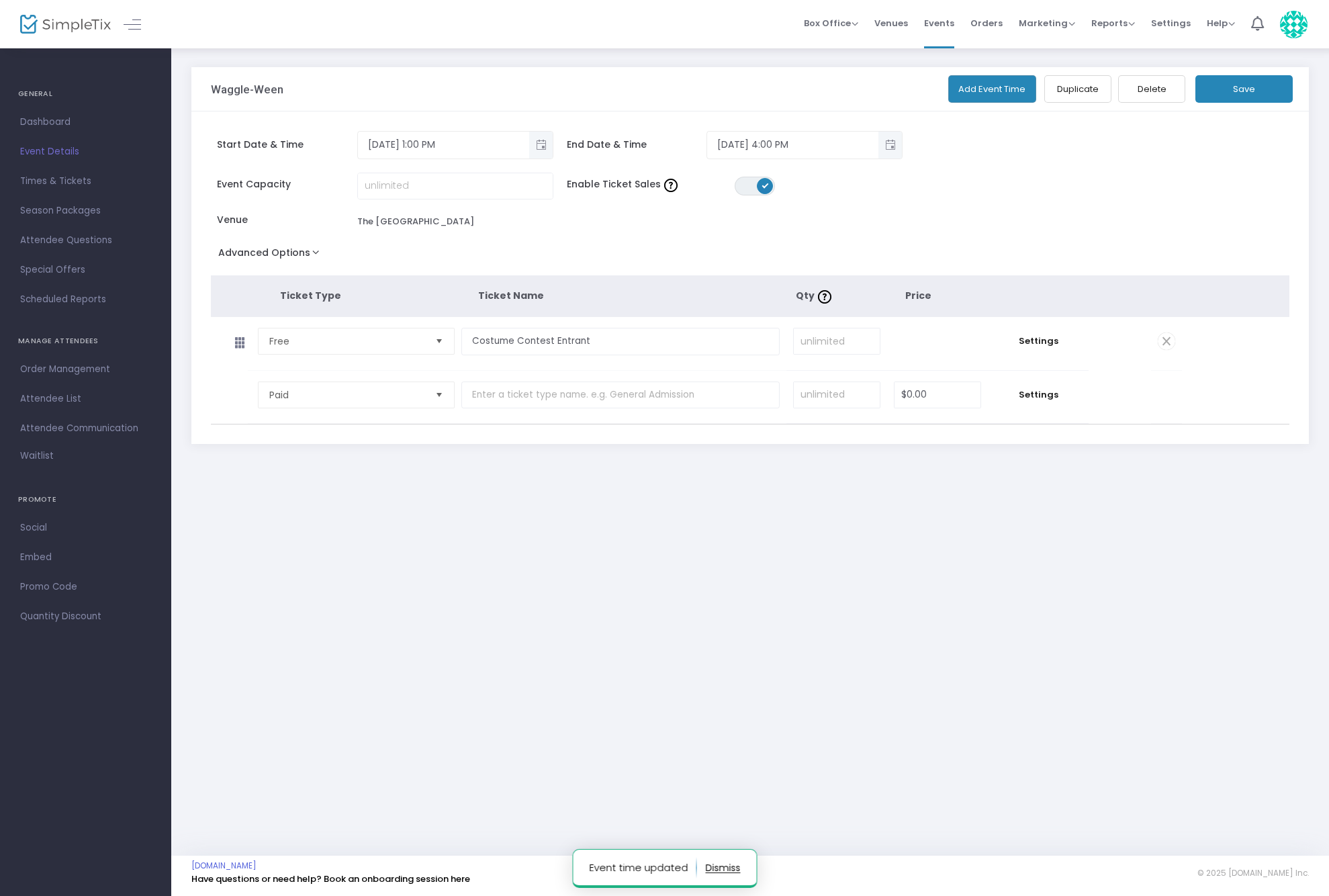
click at [1253, 87] on button "Save" at bounding box center [1244, 89] width 97 height 27
